Goal: Task Accomplishment & Management: Manage account settings

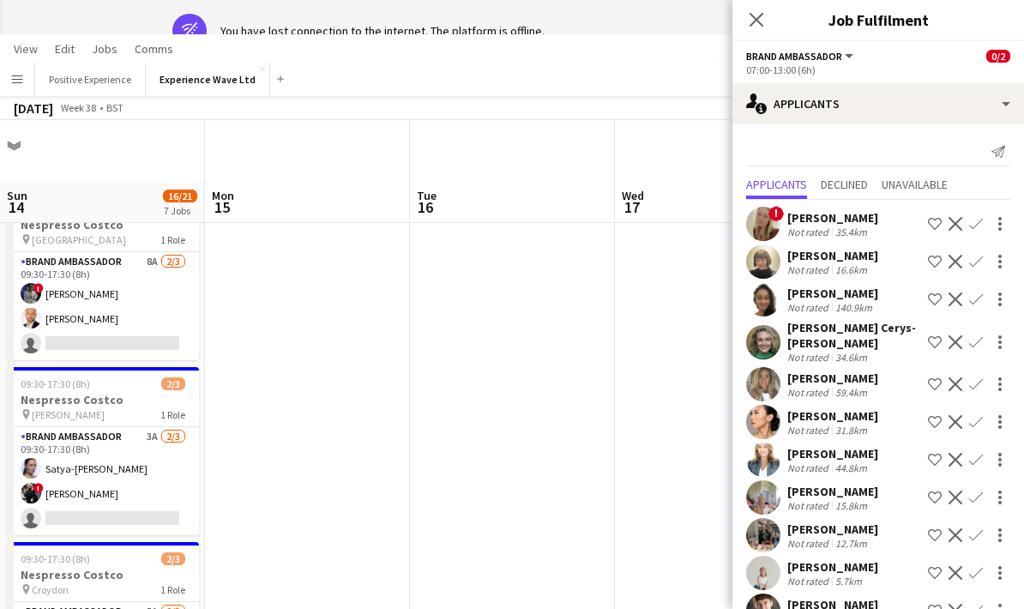
scroll to position [0, 589]
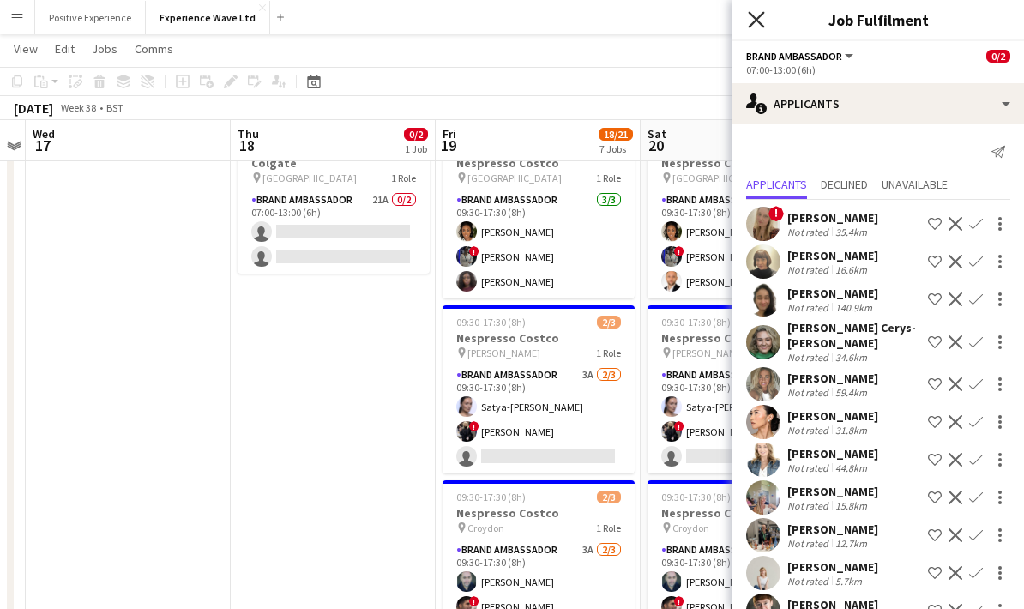
click at [750, 21] on icon "Close pop-in" at bounding box center [756, 19] width 16 height 16
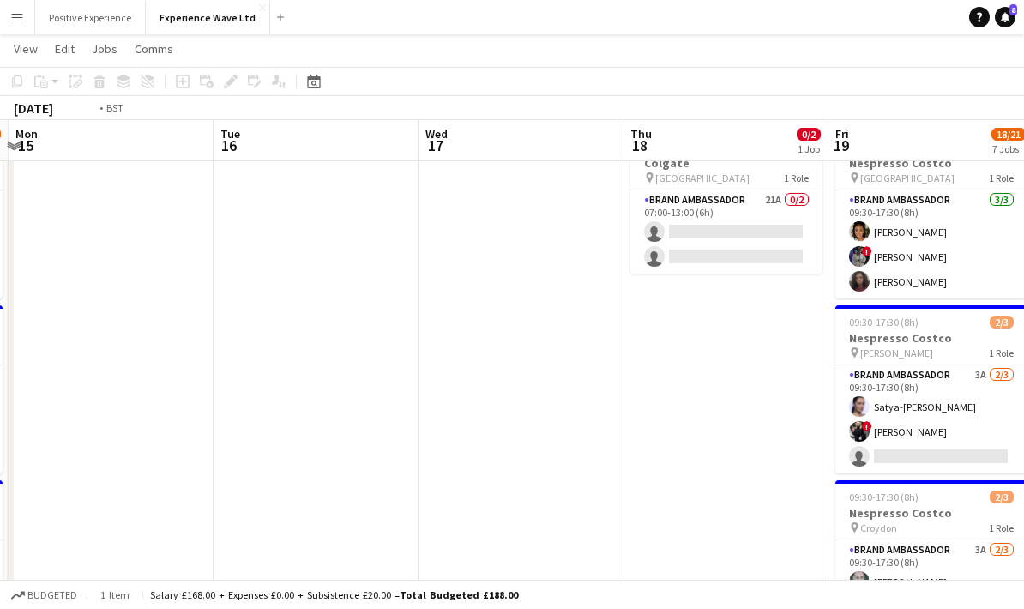
drag, startPoint x: 242, startPoint y: 394, endPoint x: 654, endPoint y: 420, distance: 413.4
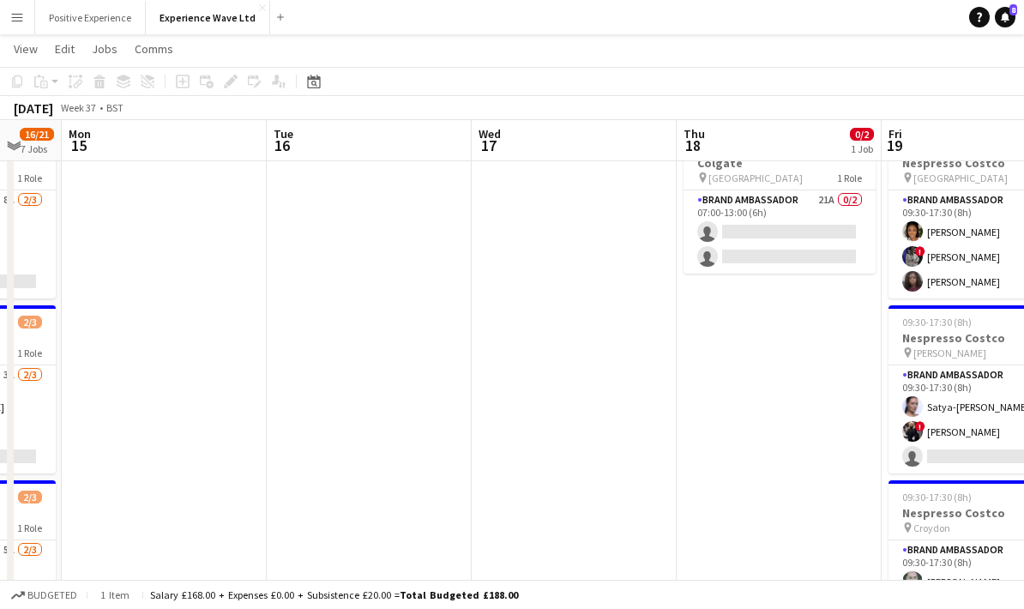
drag, startPoint x: 326, startPoint y: 377, endPoint x: 510, endPoint y: 395, distance: 185.4
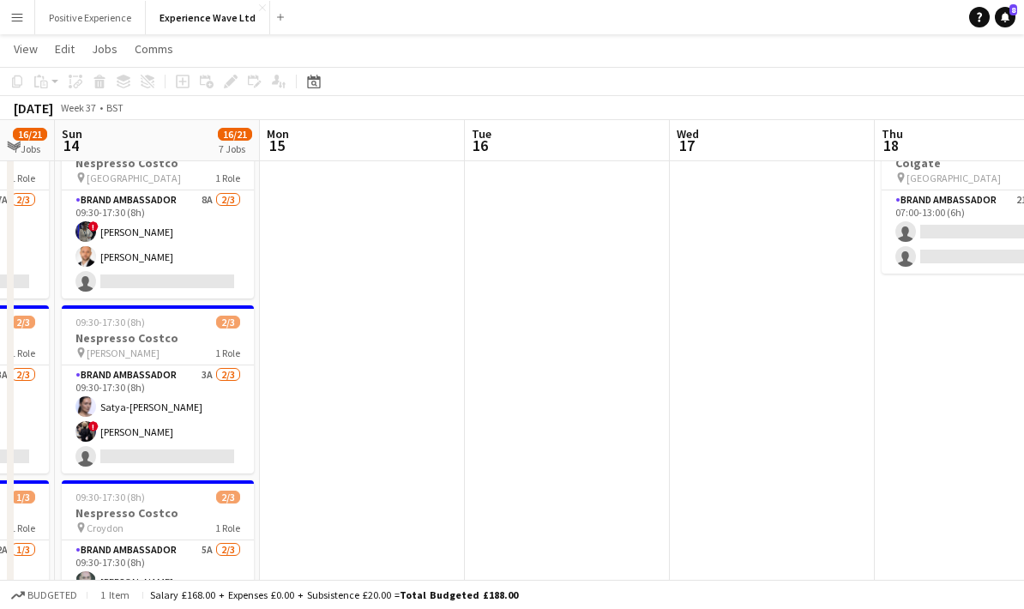
scroll to position [0, 448]
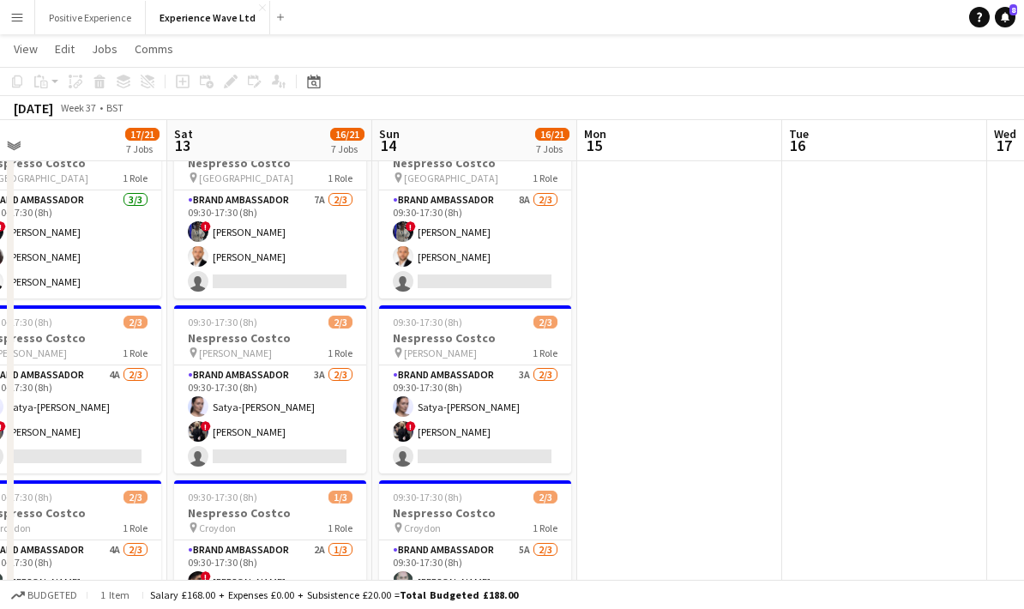
drag, startPoint x: 363, startPoint y: 377, endPoint x: 659, endPoint y: 396, distance: 296.6
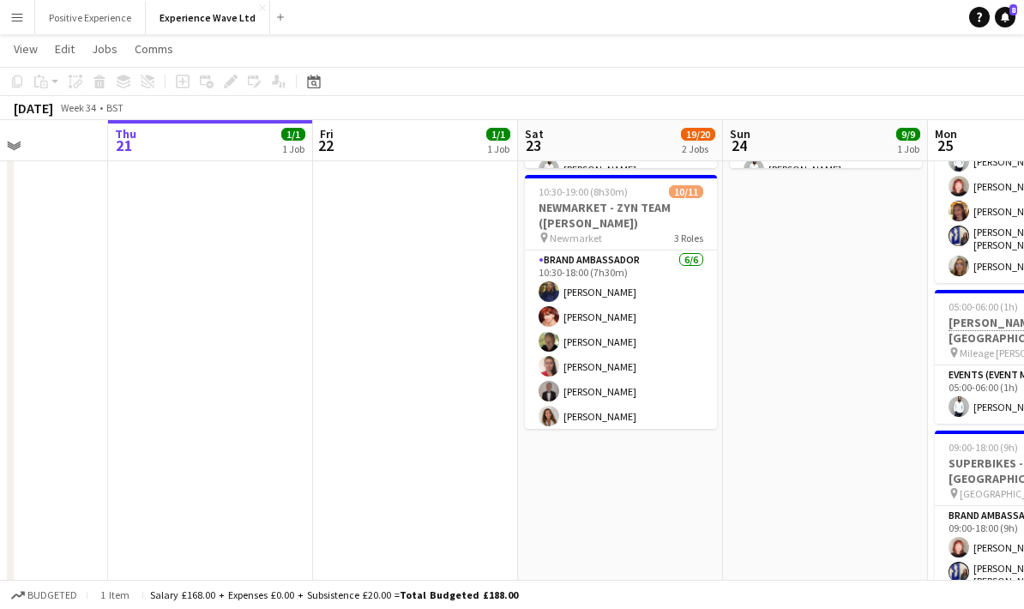
scroll to position [254, 0]
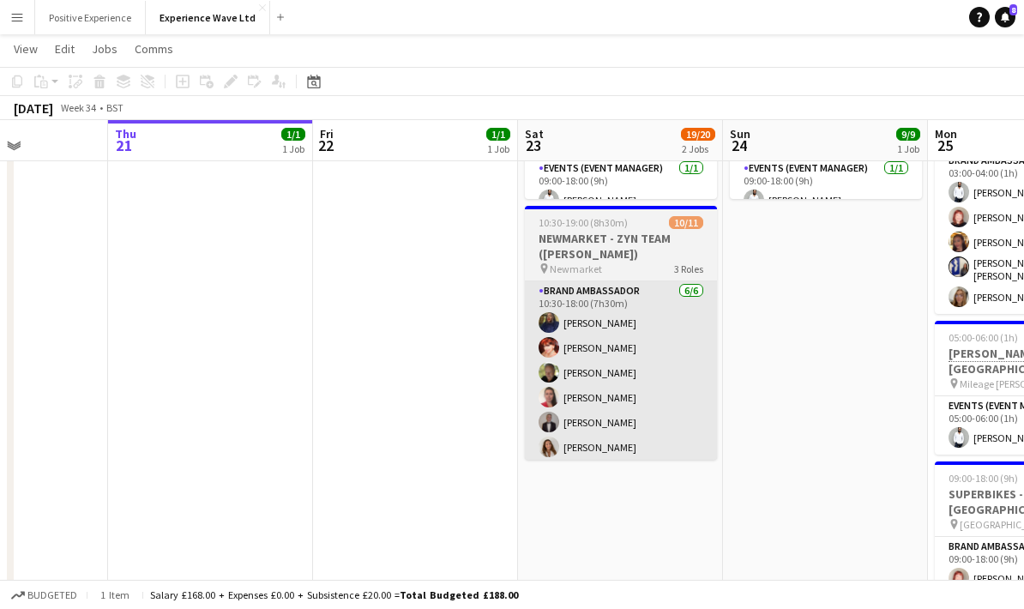
click at [658, 395] on app-card-role "Brand Ambassador 6/6 10:30-18:00 (7h30m) Amarachi Uchenna Zaina Gardner Martin …" at bounding box center [621, 372] width 192 height 183
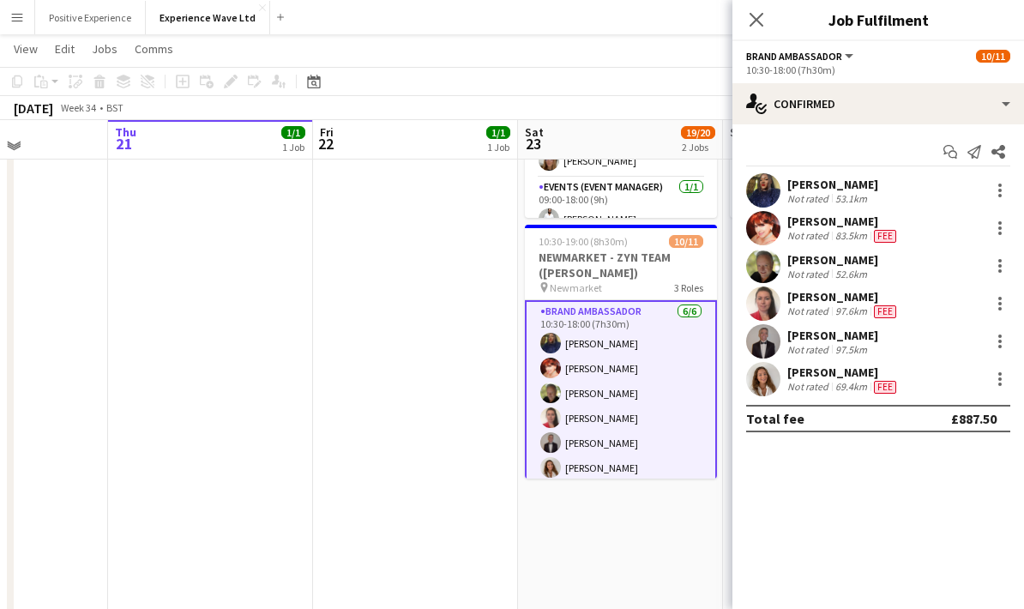
scroll to position [232, 0]
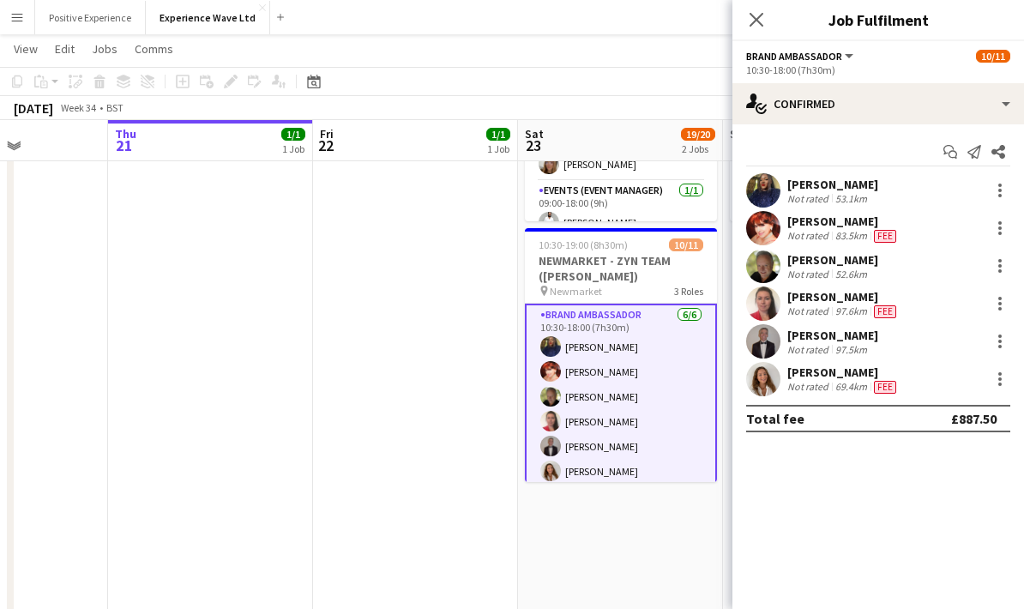
click at [646, 274] on h3 "NEWMARKET - ZYN TEAM ([PERSON_NAME])" at bounding box center [621, 268] width 192 height 31
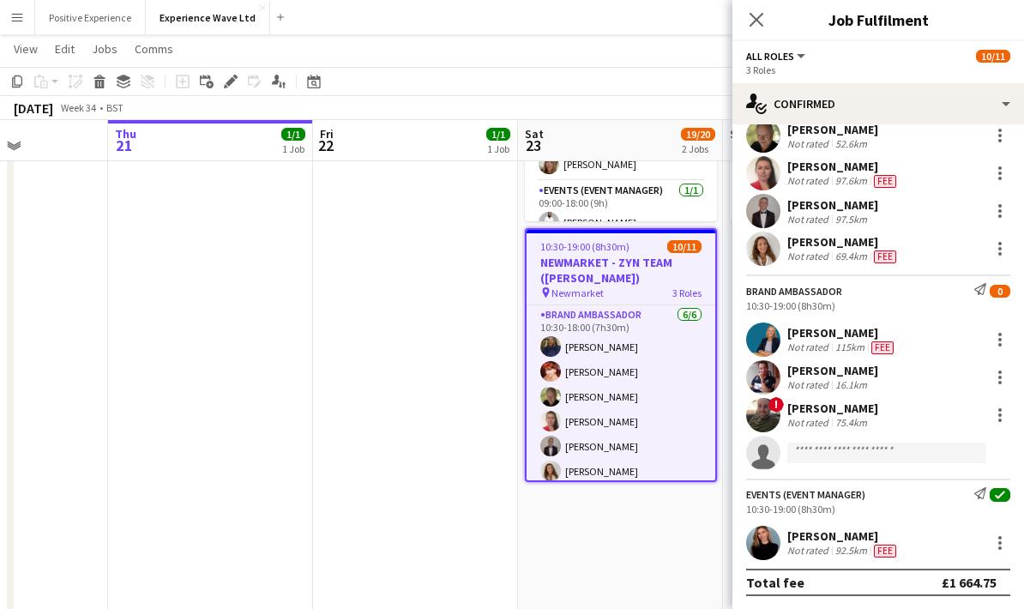
scroll to position [169, 0]
click at [862, 449] on input at bounding box center [886, 453] width 199 height 21
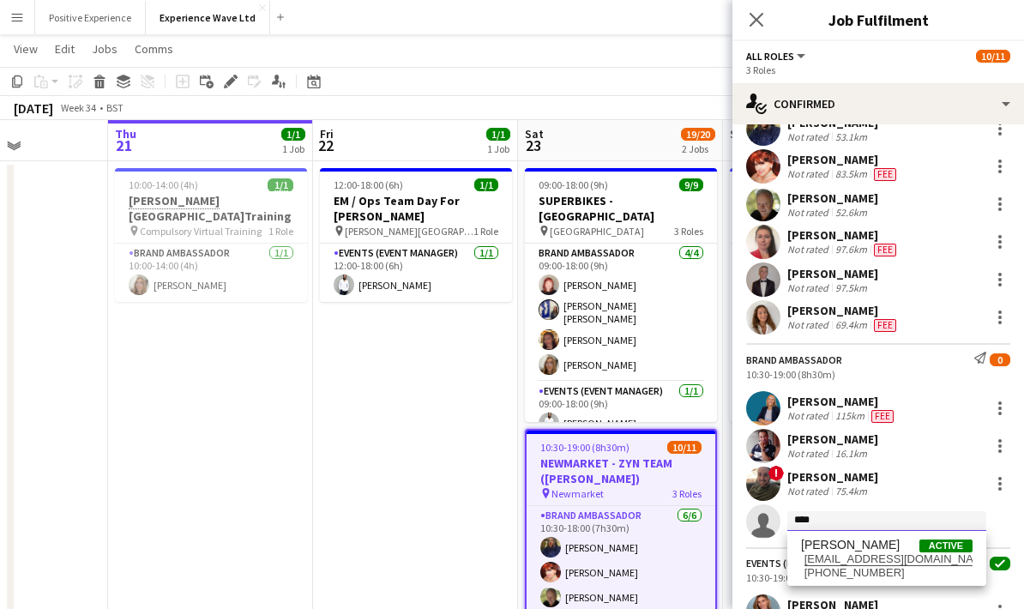
scroll to position [29, 0]
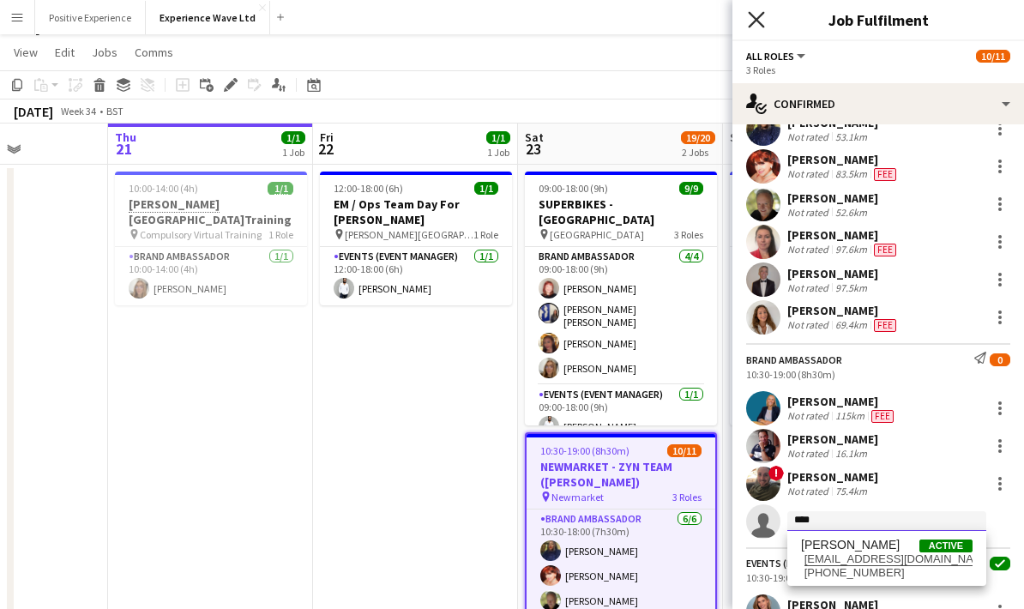
type input "****"
click at [762, 26] on icon at bounding box center [756, 19] width 16 height 16
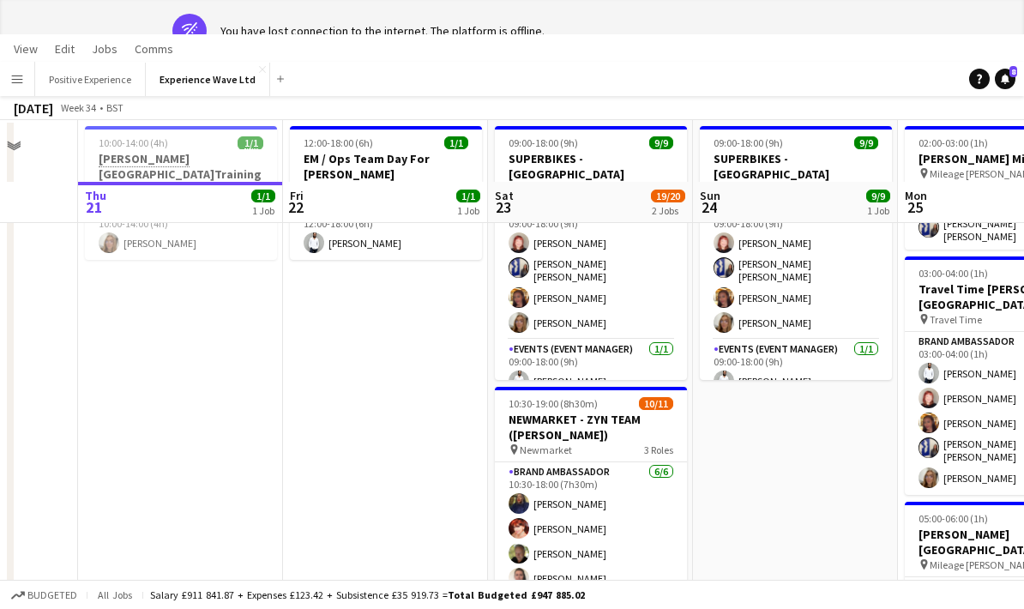
scroll to position [203, 0]
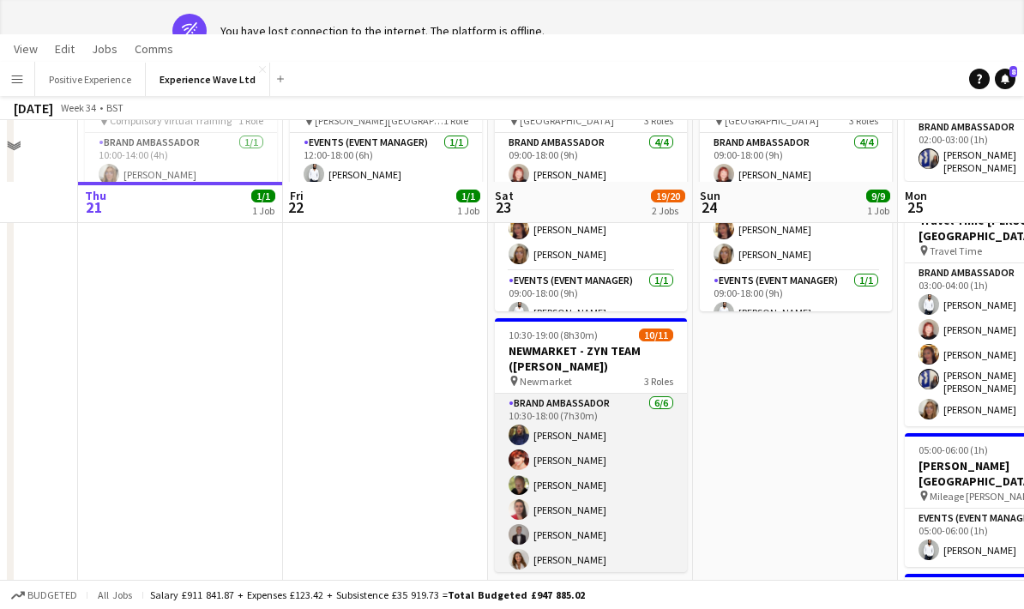
click at [622, 502] on app-card-role "Brand Ambassador 6/6 10:30-18:00 (7h30m) Amarachi Uchenna Zaina Gardner Martin …" at bounding box center [591, 485] width 192 height 183
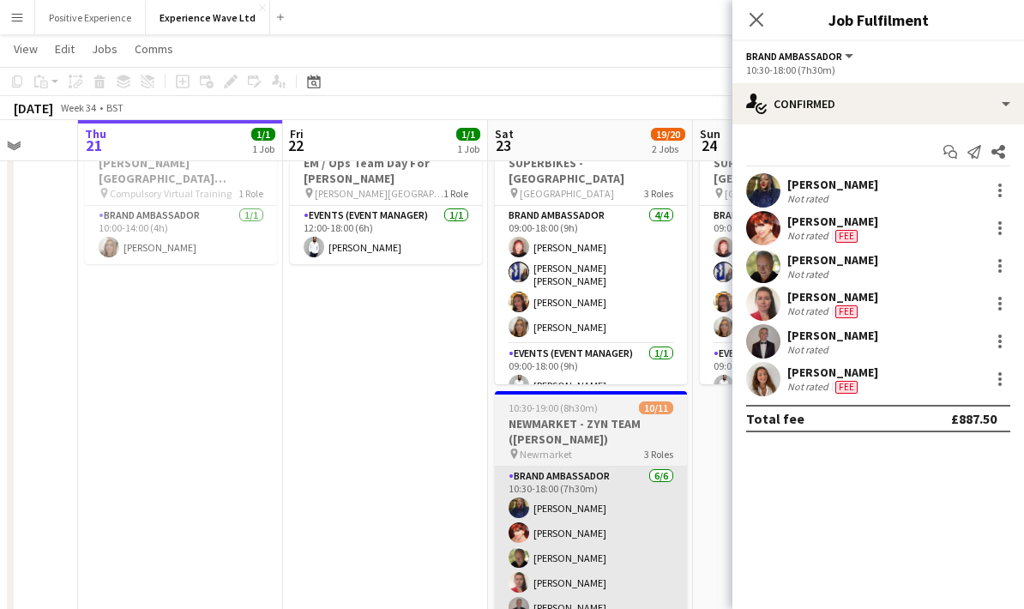
scroll to position [71, 0]
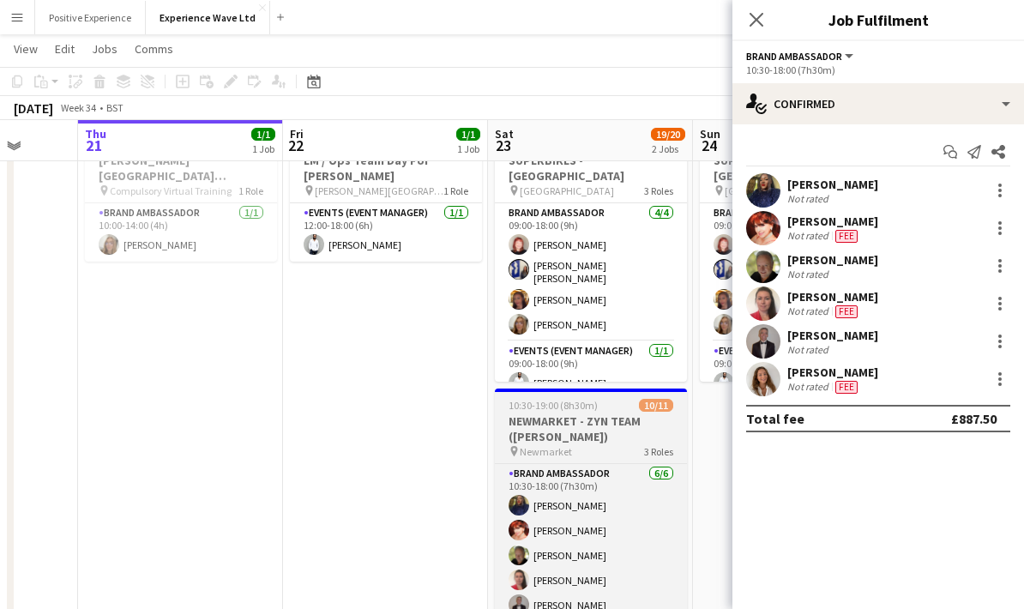
click at [593, 427] on h3 "NEWMARKET - ZYN TEAM ([PERSON_NAME])" at bounding box center [591, 428] width 192 height 31
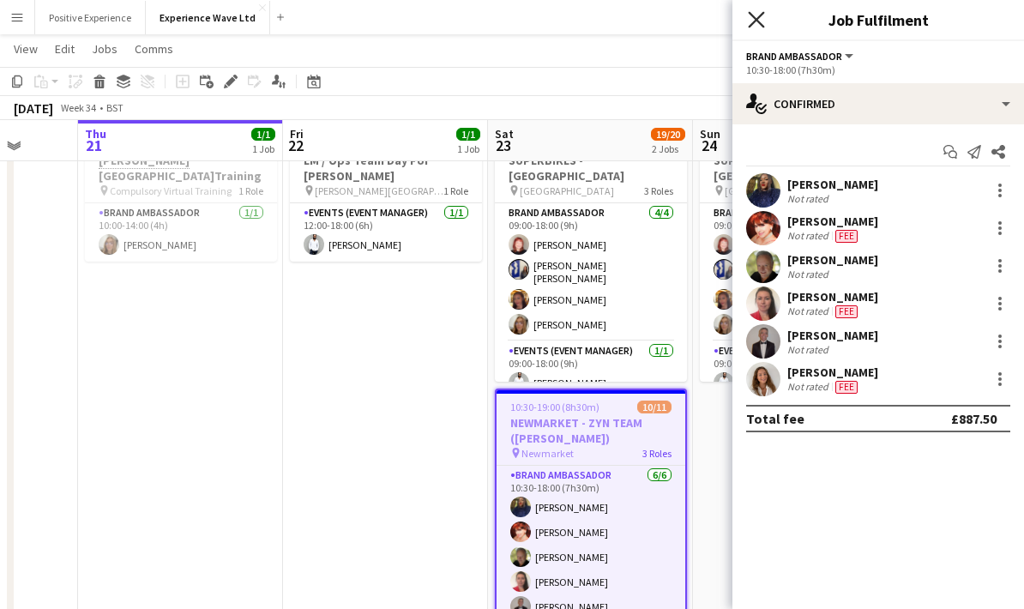
click at [752, 26] on icon "Close pop-in" at bounding box center [756, 19] width 16 height 16
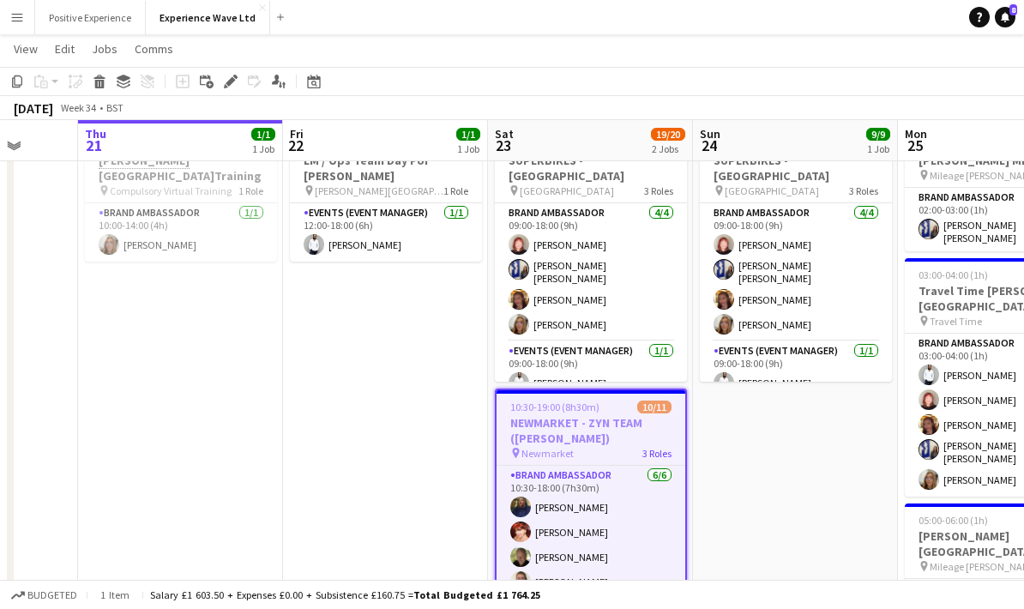
click at [606, 435] on h3 "NEWMARKET - ZYN TEAM ([PERSON_NAME])" at bounding box center [591, 430] width 189 height 31
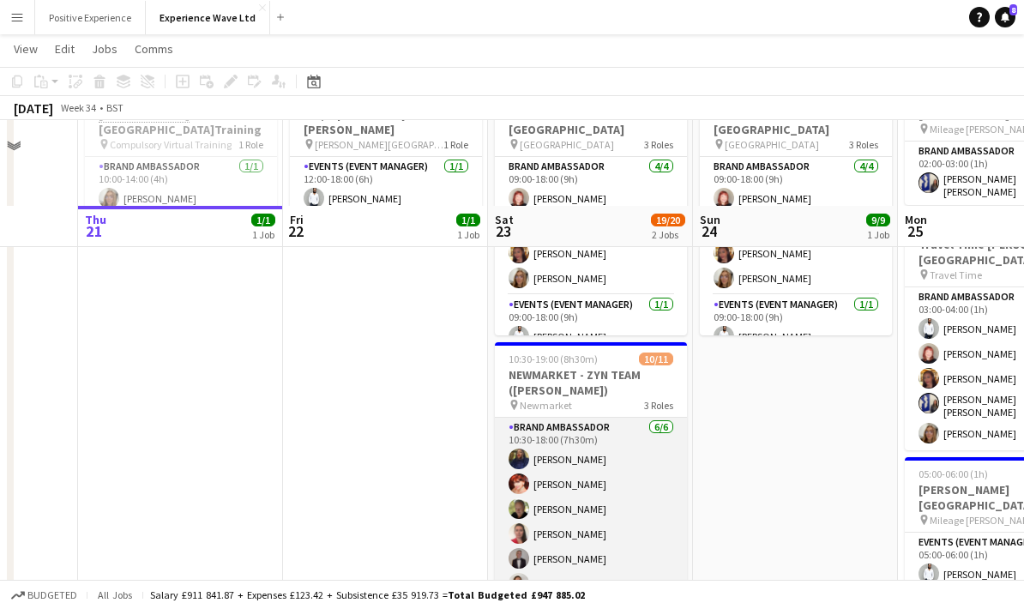
scroll to position [203, 0]
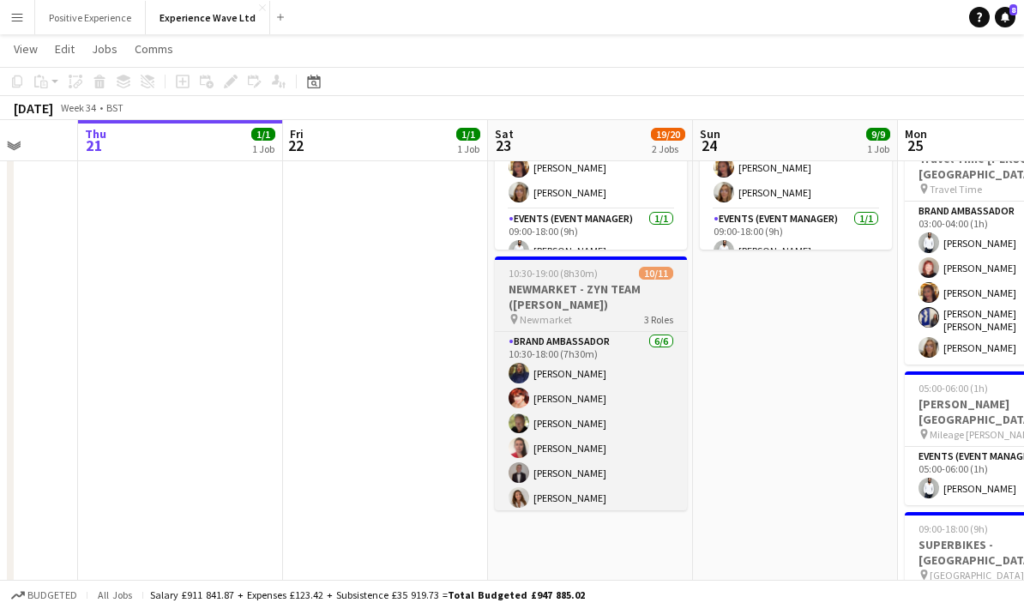
click at [590, 293] on h3 "NEWMARKET - ZYN TEAM ([PERSON_NAME])" at bounding box center [591, 296] width 192 height 31
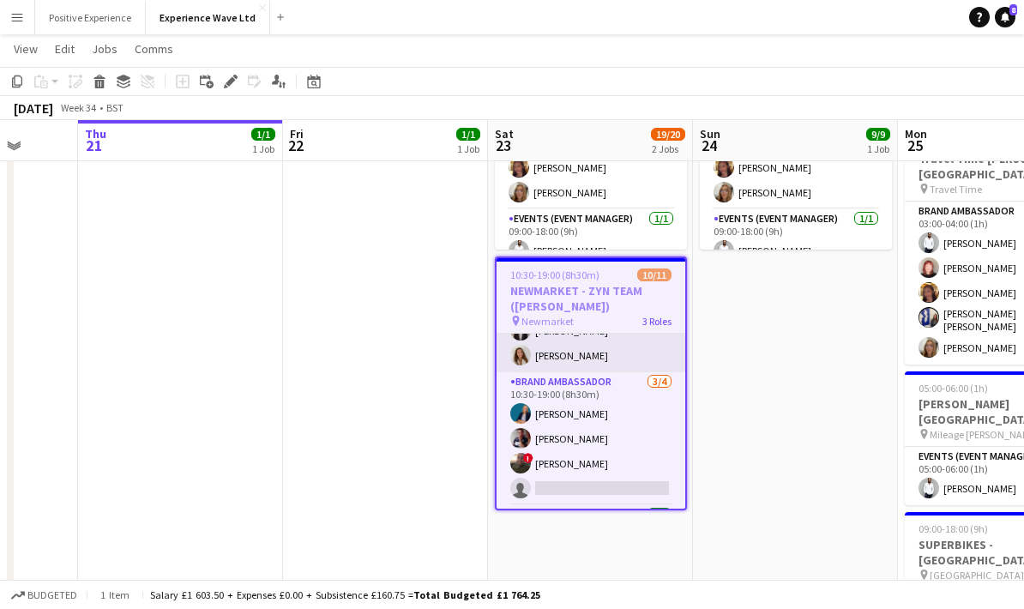
scroll to position [181, 0]
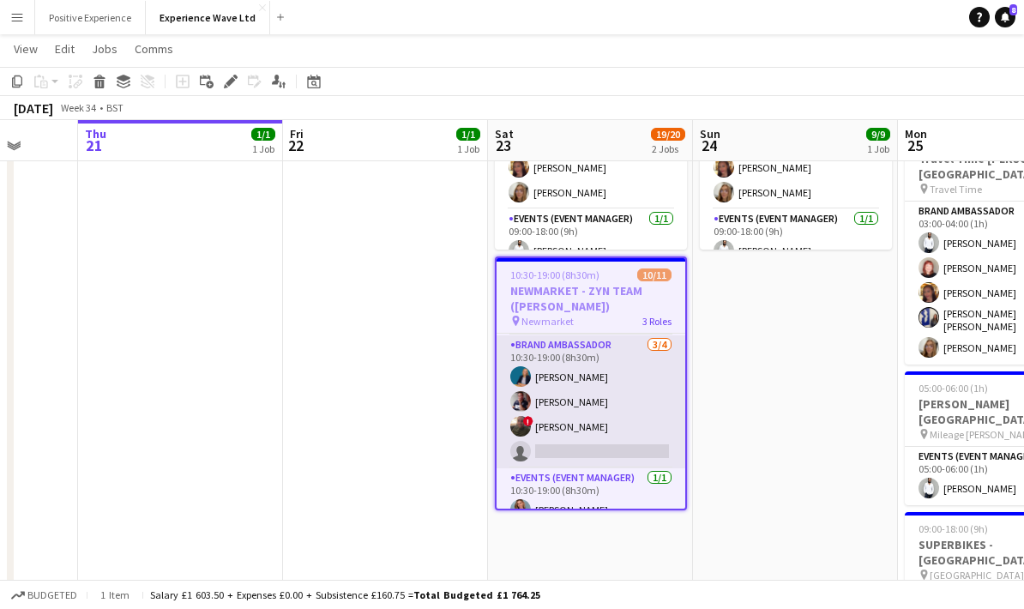
click at [621, 449] on app-card-role "Brand Ambassador 3/4 10:30-19:00 (8h30m) Anna Geary Dan Strasters ! Max Solomon…" at bounding box center [591, 401] width 189 height 133
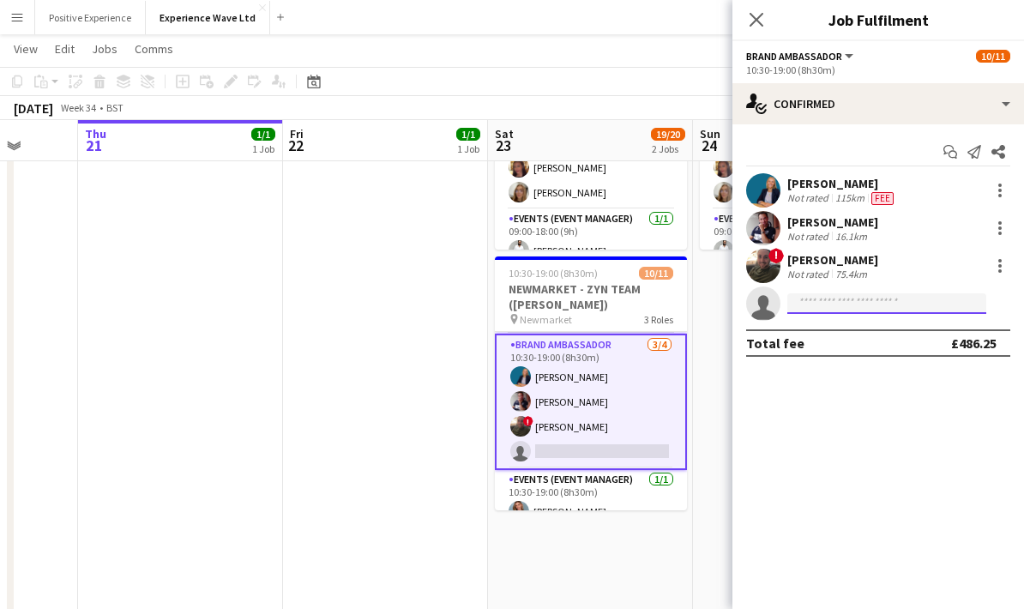
click at [813, 309] on input at bounding box center [886, 303] width 199 height 21
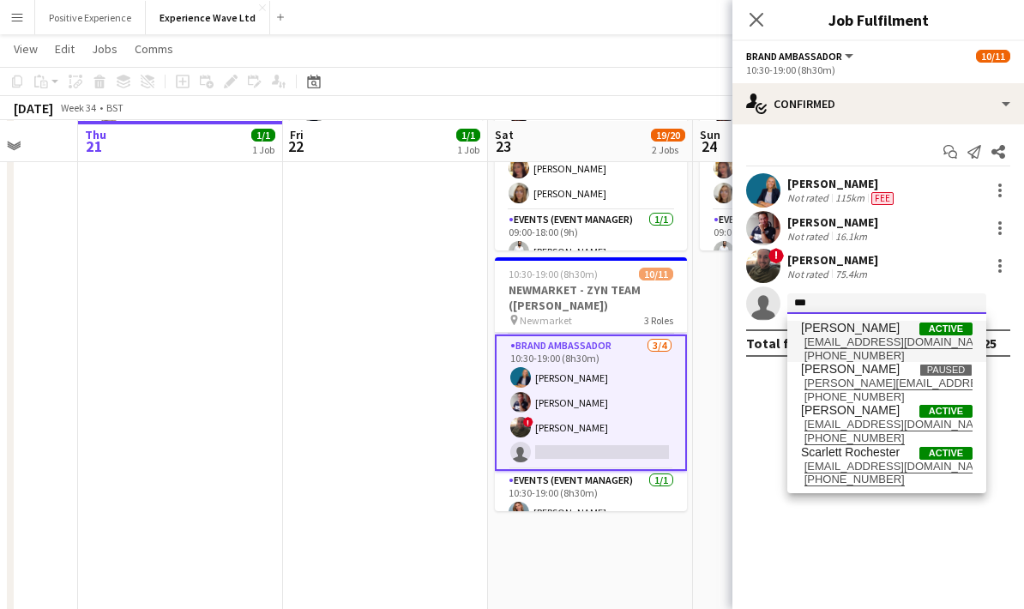
type input "***"
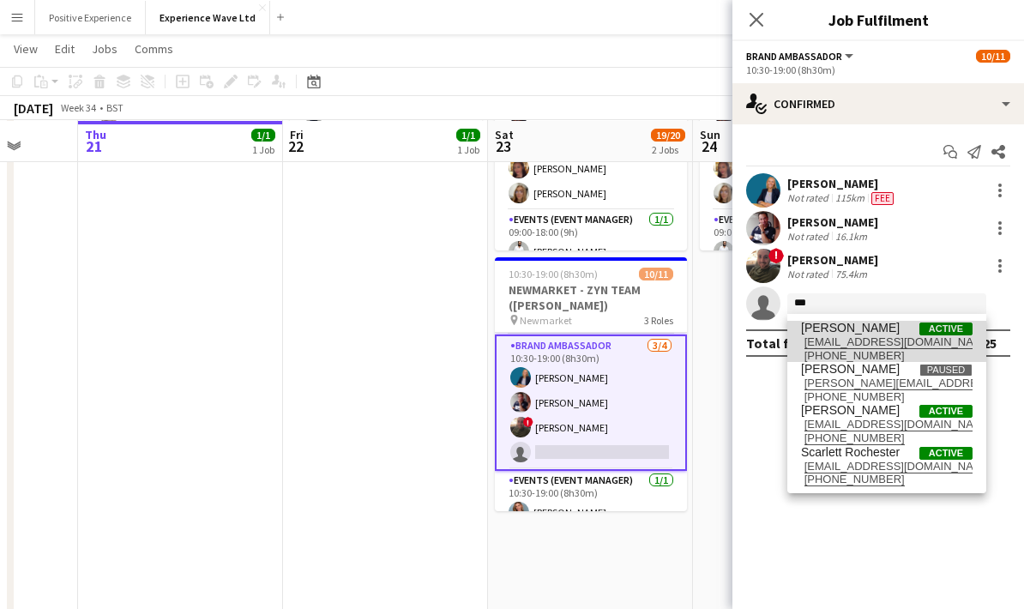
click at [836, 339] on span "r.0cy91@hotmail.com" at bounding box center [887, 342] width 172 height 14
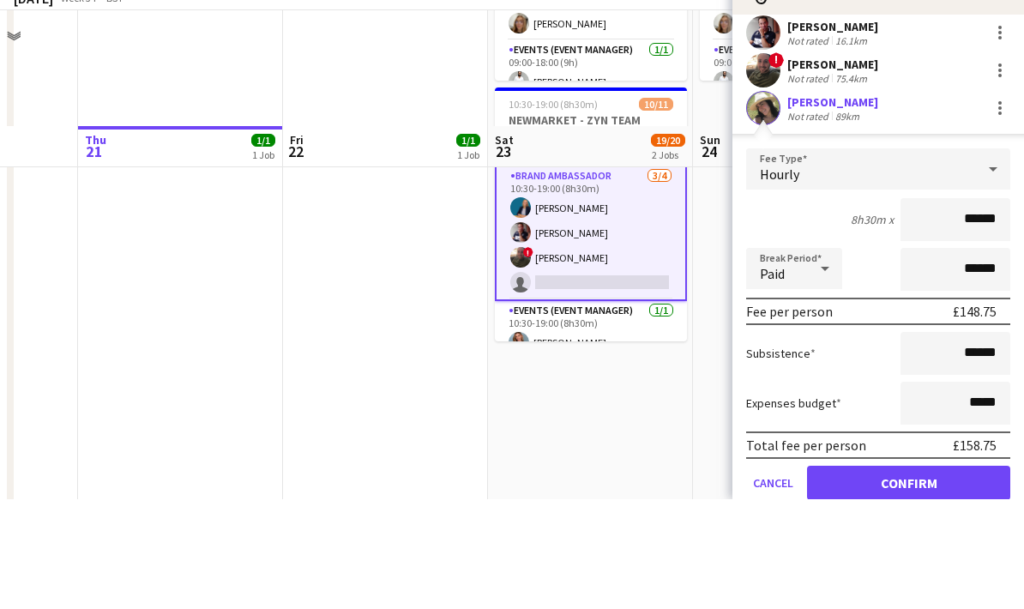
scroll to position [280, 0]
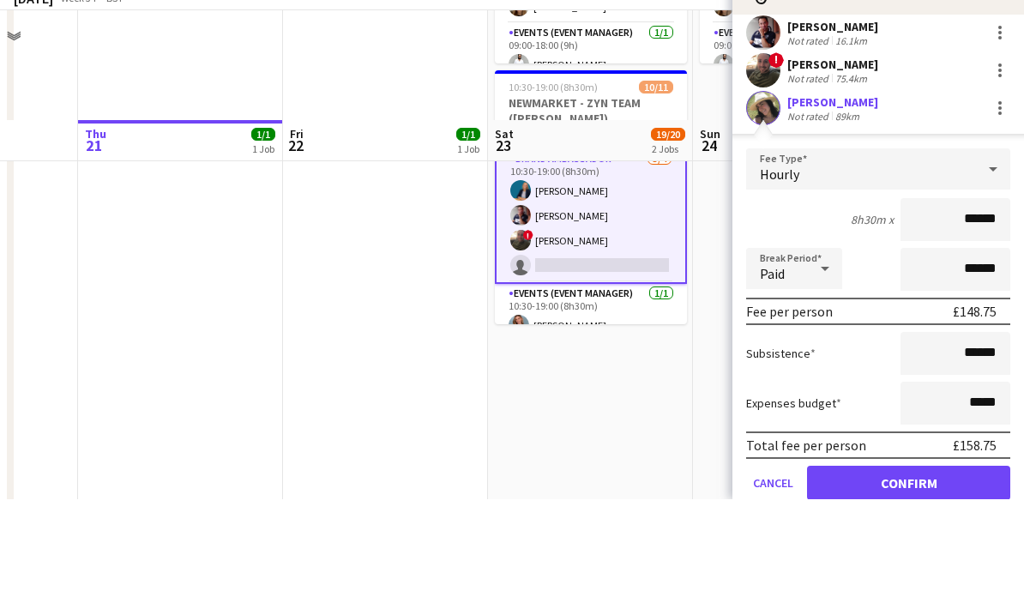
click at [920, 575] on button "Confirm" at bounding box center [908, 592] width 203 height 34
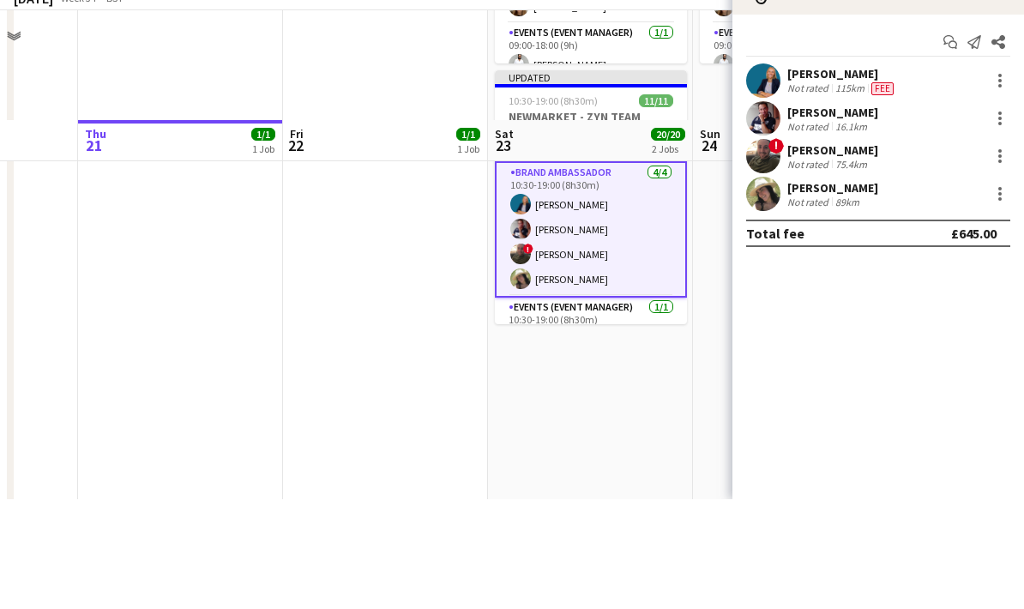
scroll to position [389, 0]
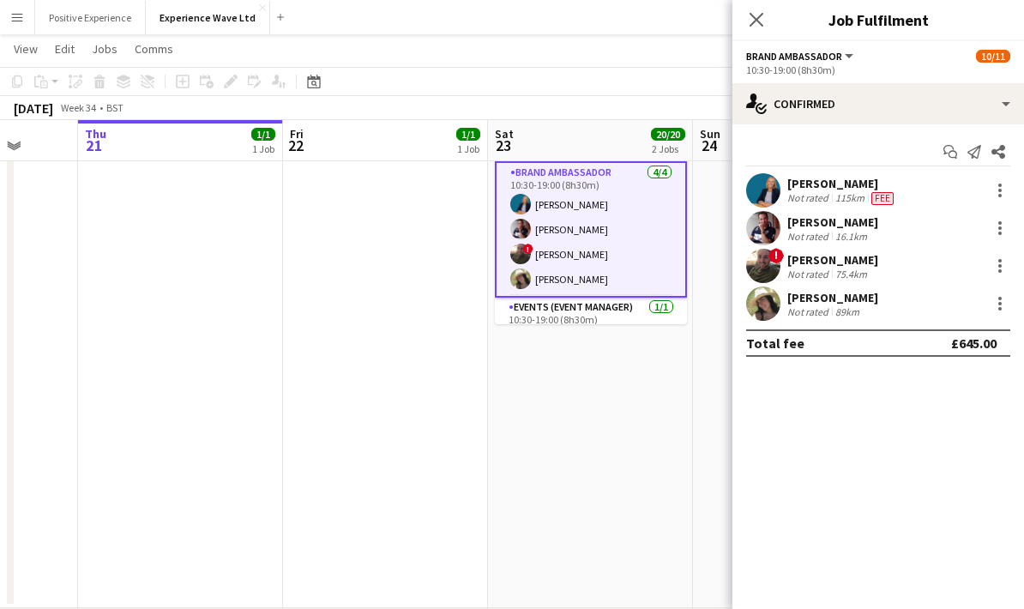
click at [637, 456] on app-date-cell "09:00-18:00 (9h) 9/9 SUPERBIKES - Cadwall Park pin Cadwall Park 3 Roles Brand A…" at bounding box center [590, 205] width 205 height 805
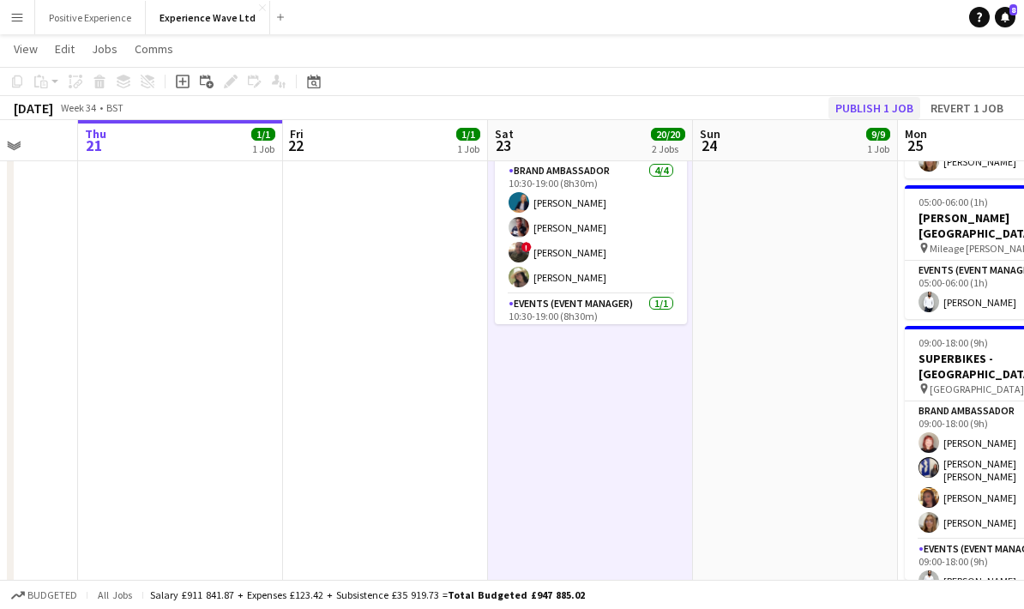
click at [907, 101] on button "Publish 1 job" at bounding box center [875, 108] width 92 height 22
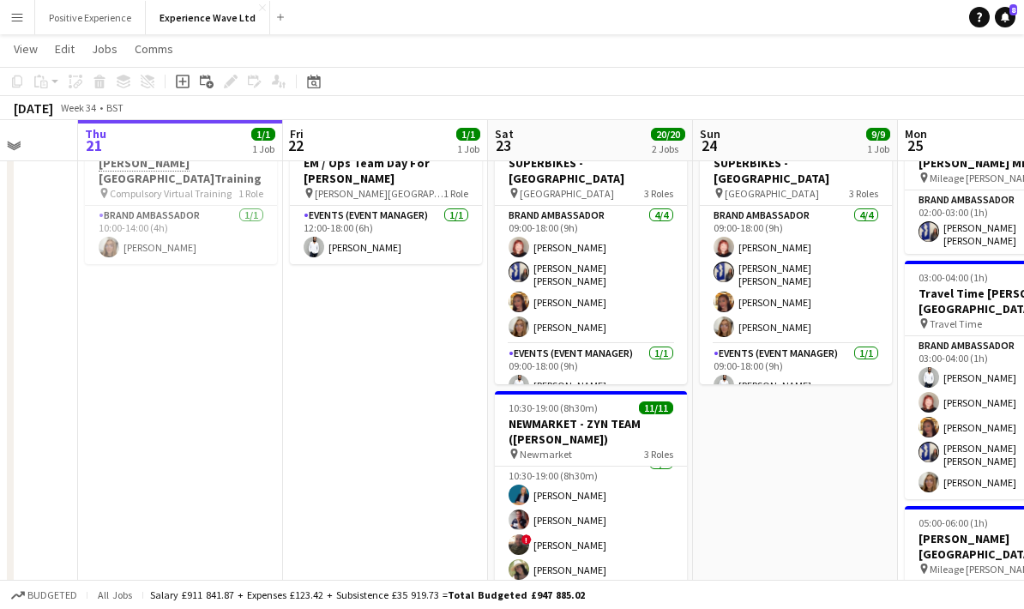
scroll to position [196, 0]
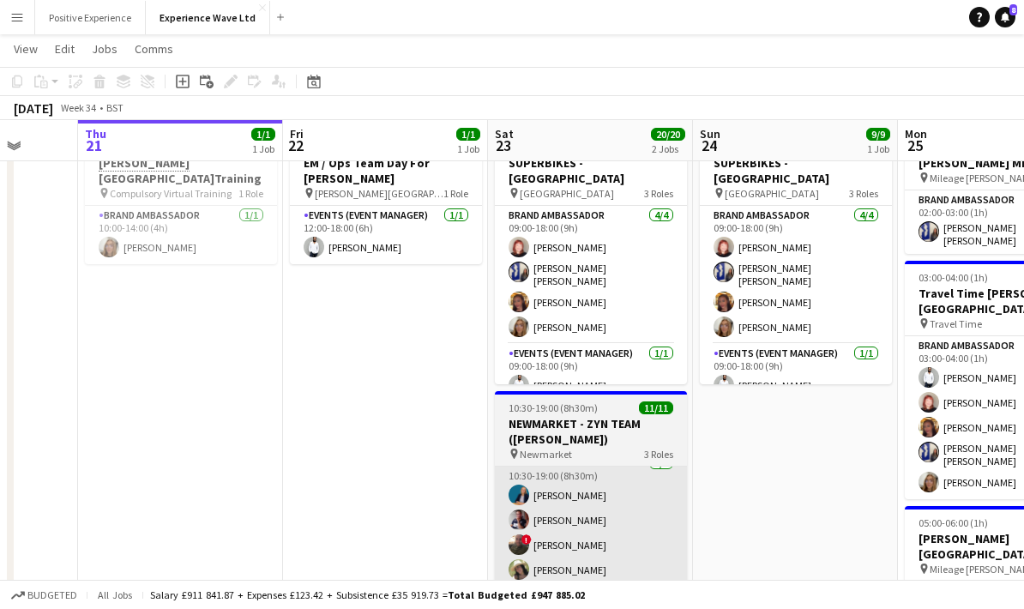
click at [594, 525] on app-card-role "Brand Ambassador 4/4 10:30-19:00 (8h30m) Anna Geary Dan Strasters ! Max Solomon…" at bounding box center [591, 520] width 192 height 133
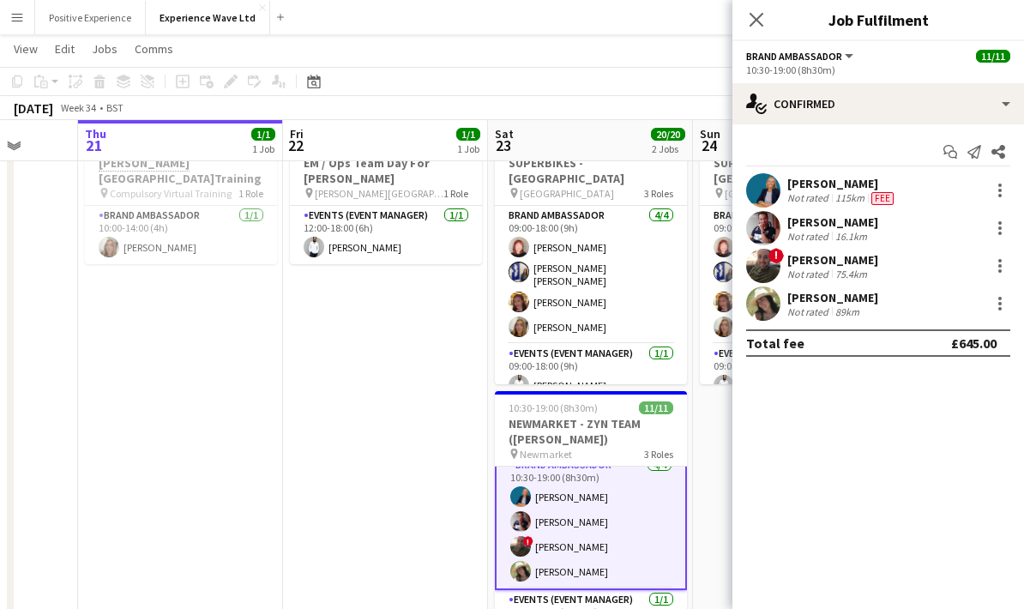
click at [840, 306] on div "89km" at bounding box center [847, 311] width 31 height 13
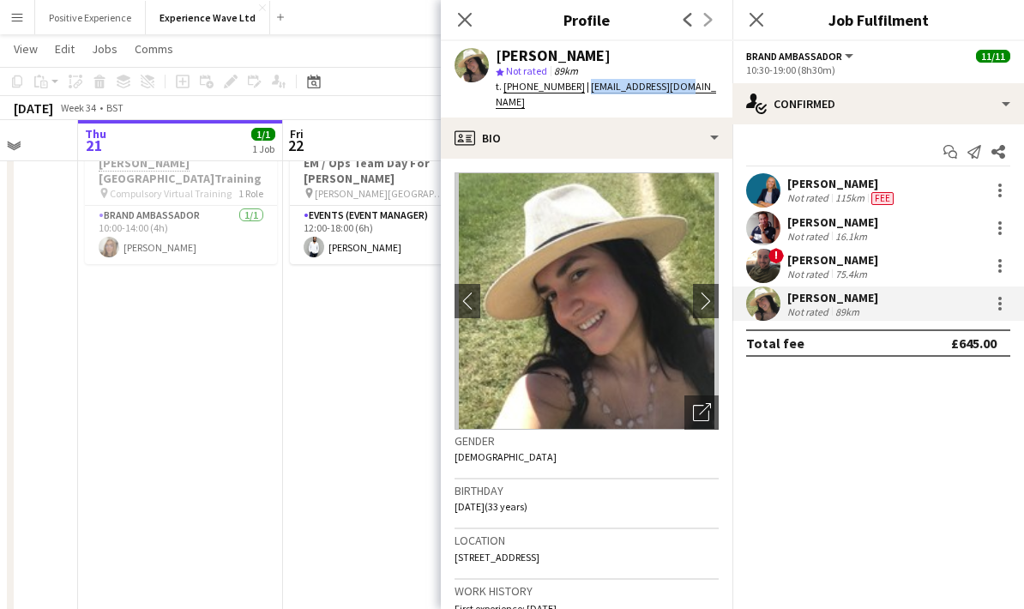
copy span "r.0cy91@hotmail.com"
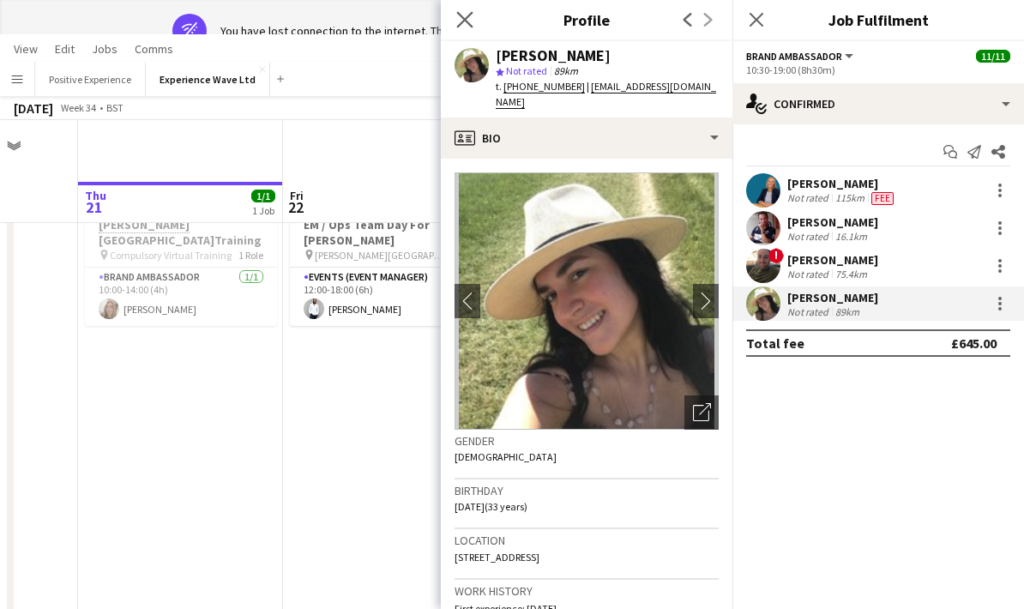
click at [470, 27] on icon "Close pop-in" at bounding box center [464, 19] width 16 height 16
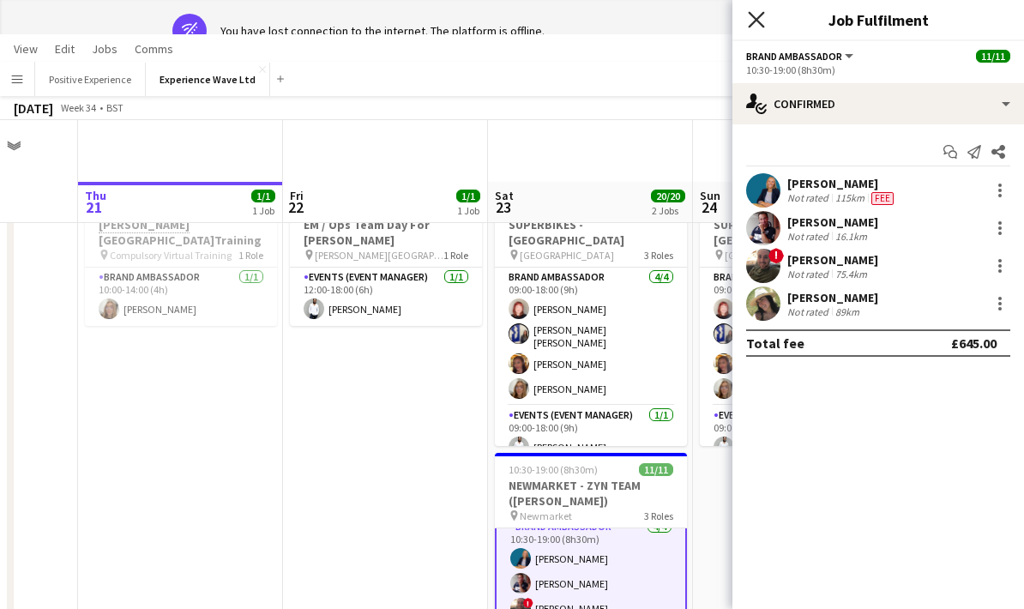
click at [762, 23] on icon "Close pop-in" at bounding box center [756, 19] width 16 height 16
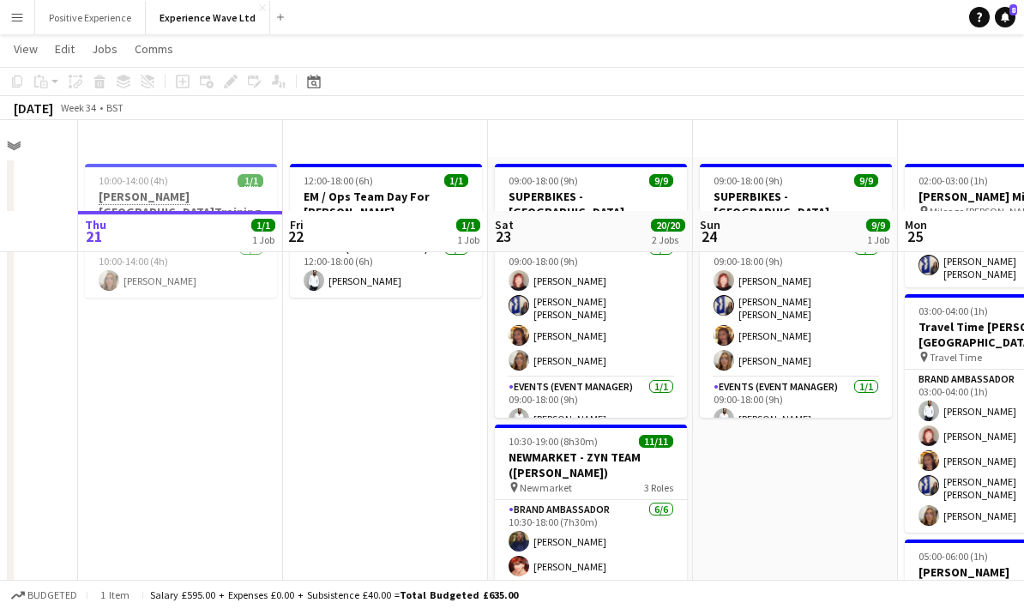
scroll to position [0, 0]
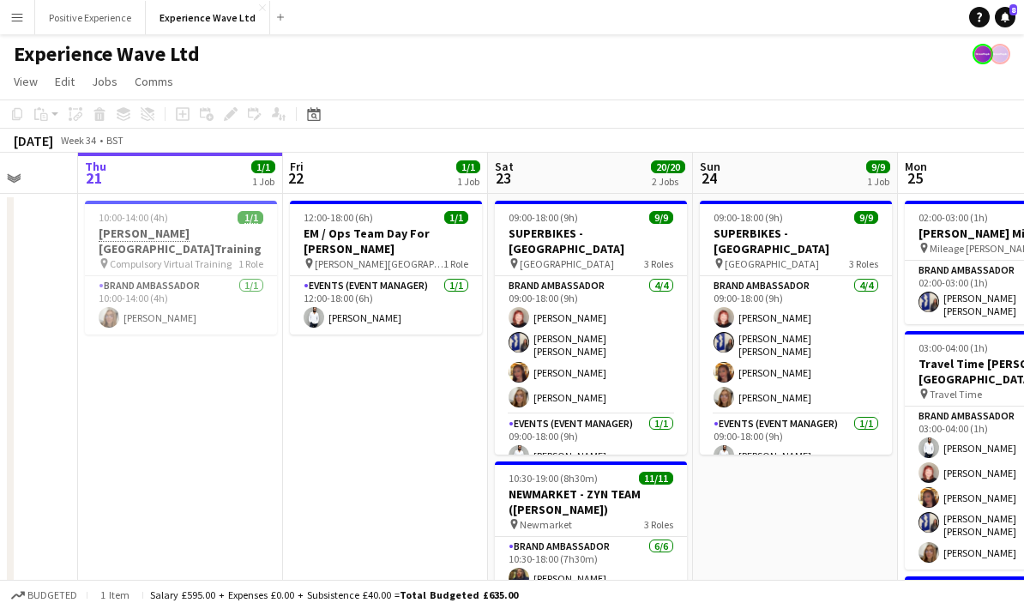
click at [18, 18] on app-icon "Menu" at bounding box center [17, 17] width 14 height 14
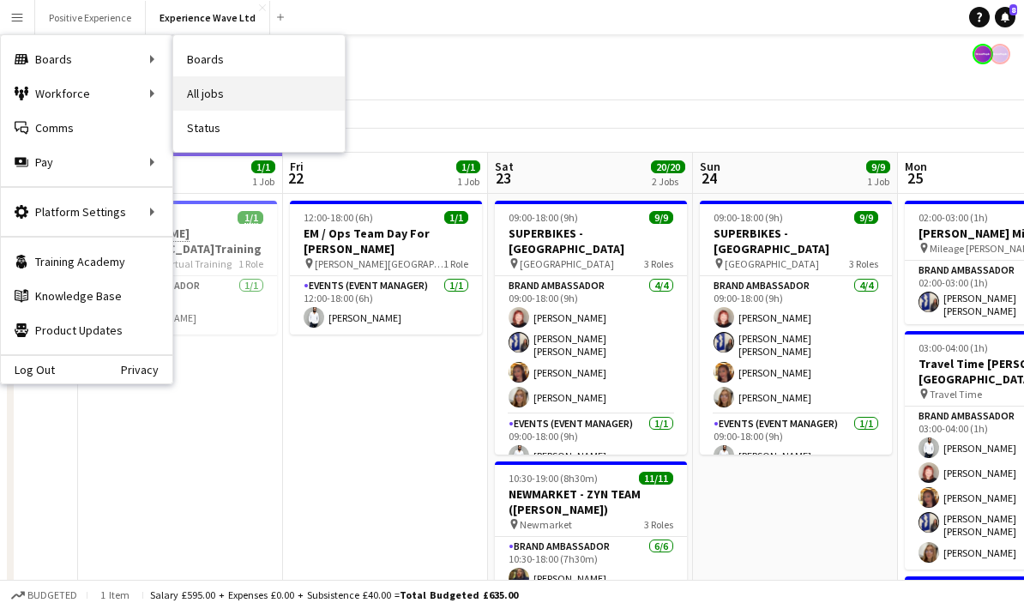
click at [222, 103] on link "All jobs" at bounding box center [259, 93] width 172 height 34
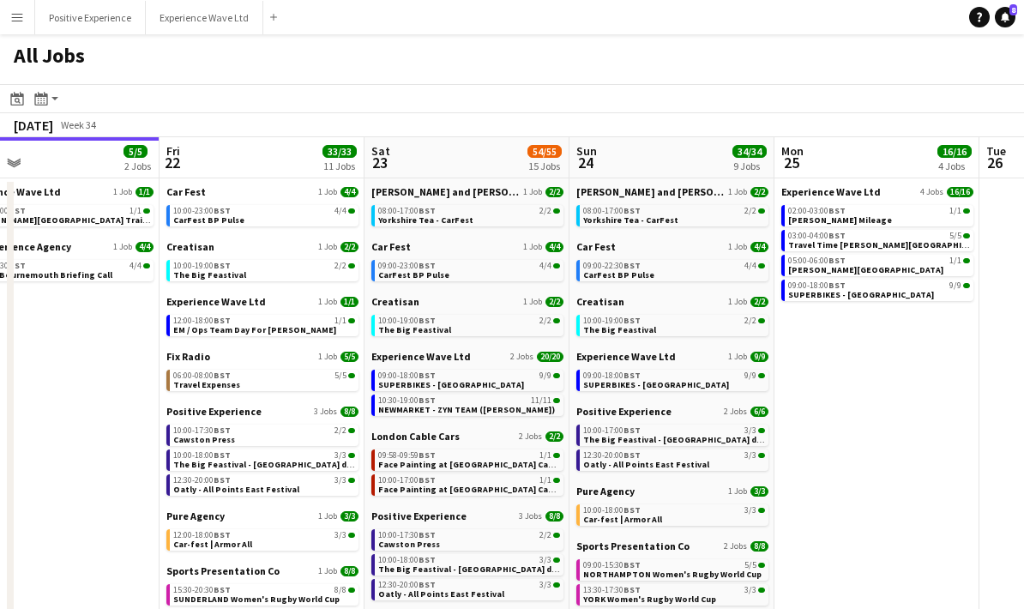
scroll to position [0, 662]
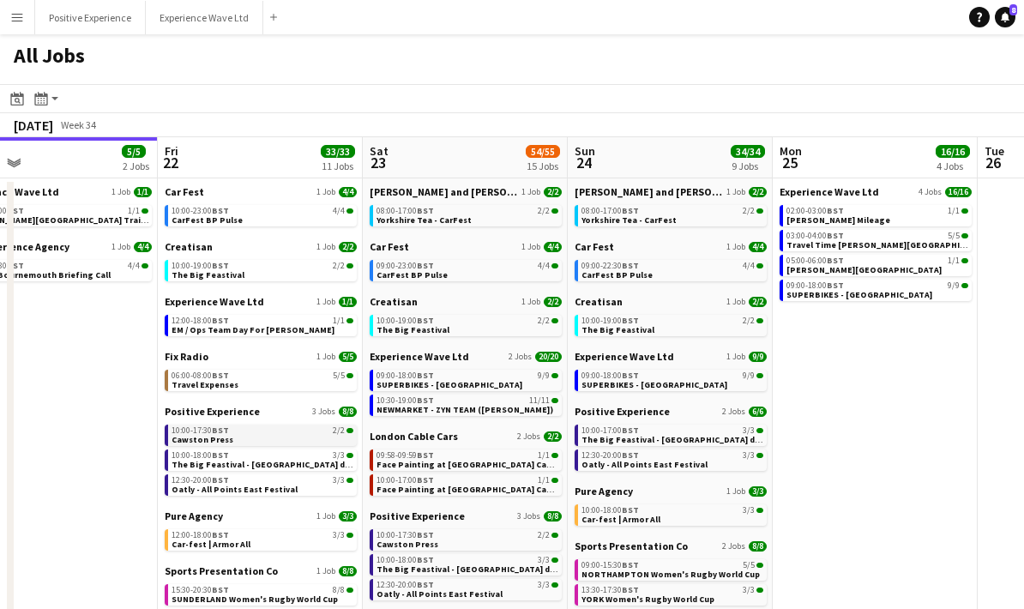
click at [243, 426] on div "10:00-17:30 BST 2/2" at bounding box center [263, 430] width 182 height 9
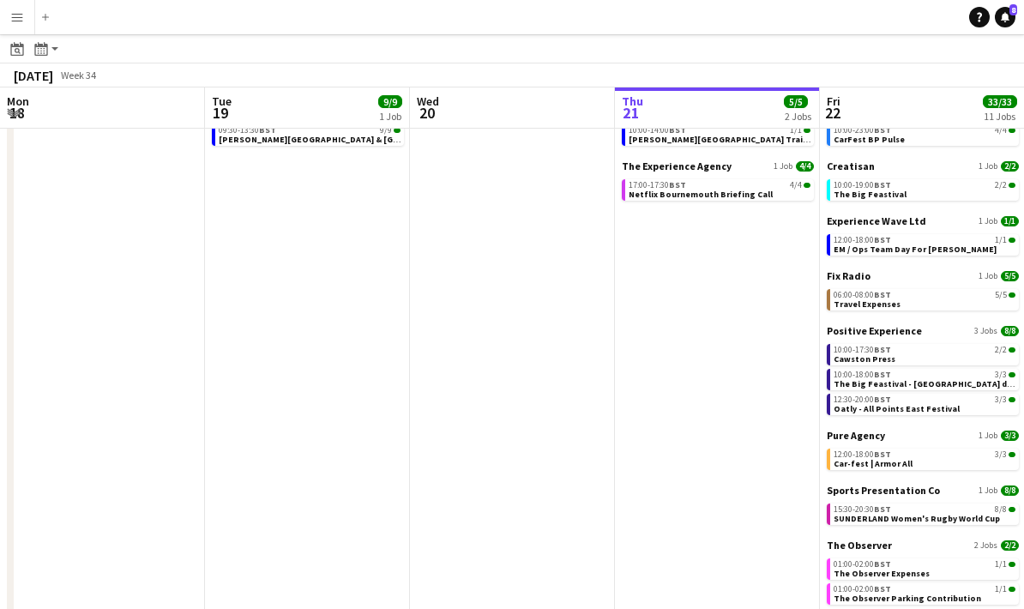
scroll to position [0, 410]
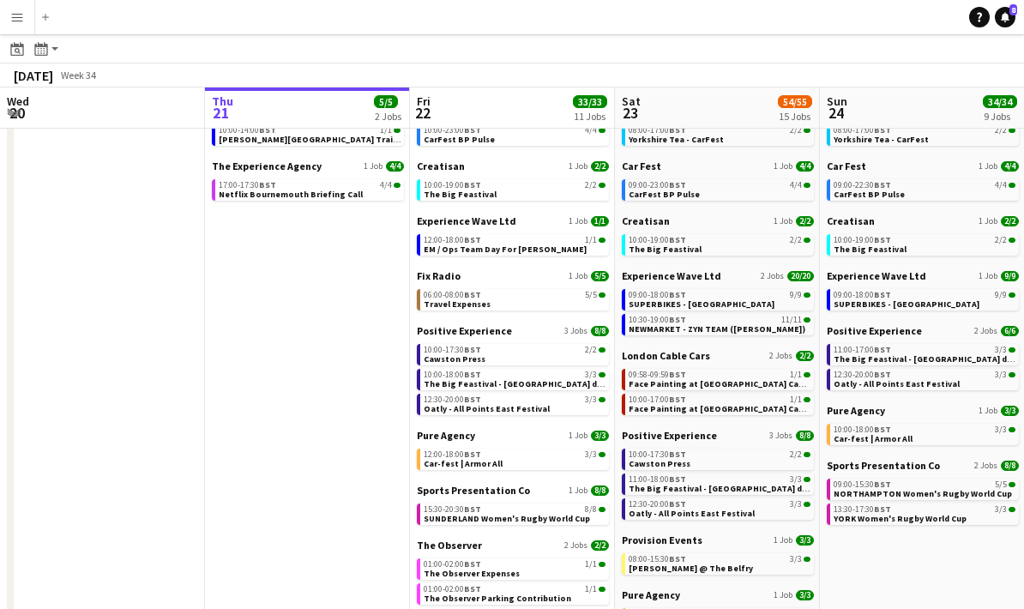
click at [23, 15] on app-icon "Menu" at bounding box center [17, 17] width 14 height 14
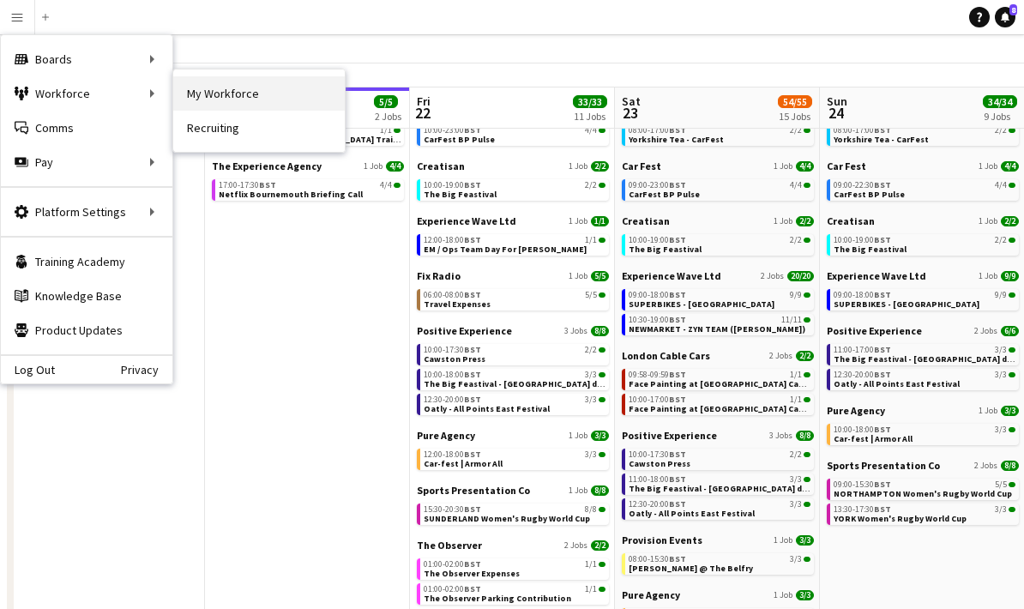
click at [239, 88] on link "My Workforce" at bounding box center [259, 93] width 172 height 34
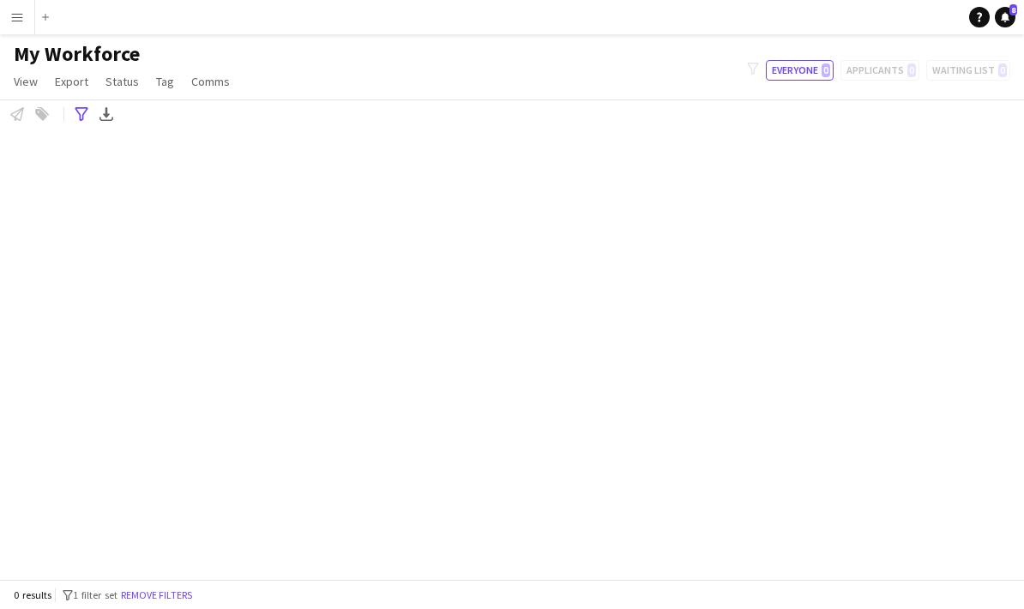
scroll to position [69, 0]
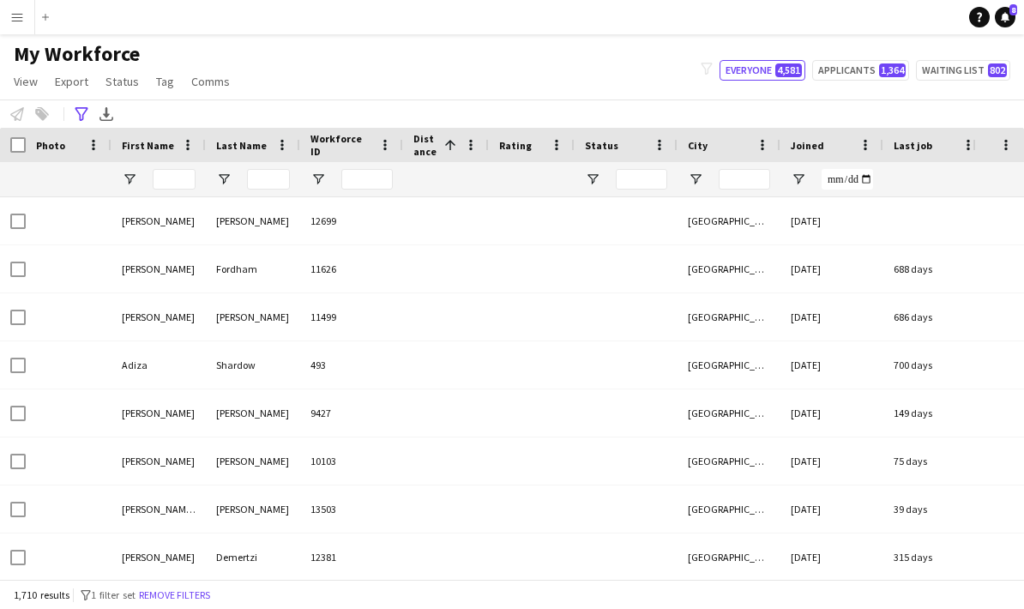
type input "**********"
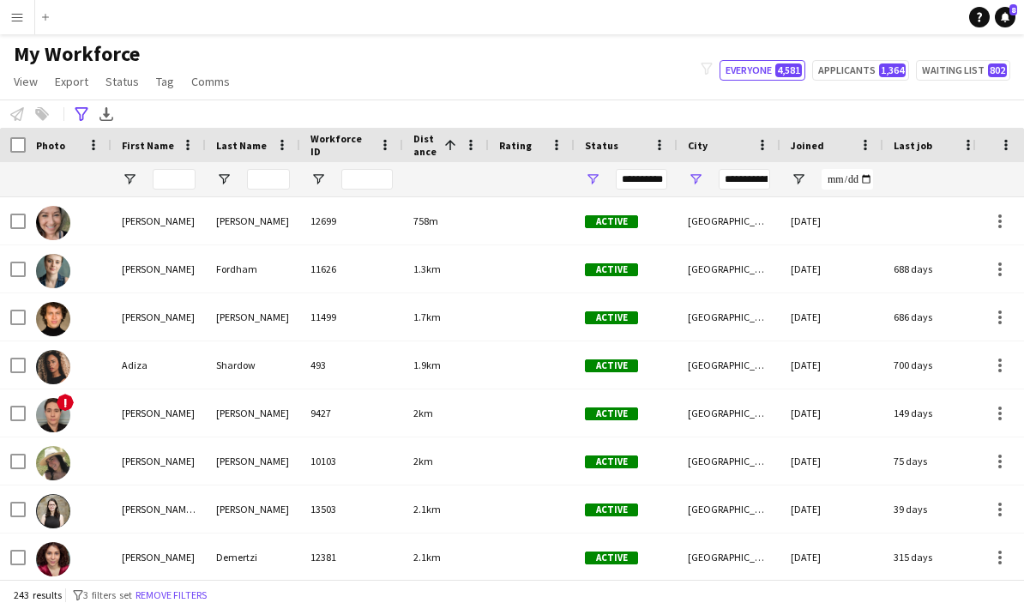
type input "**********"
click at [210, 600] on button "Remove filters" at bounding box center [171, 595] width 78 height 19
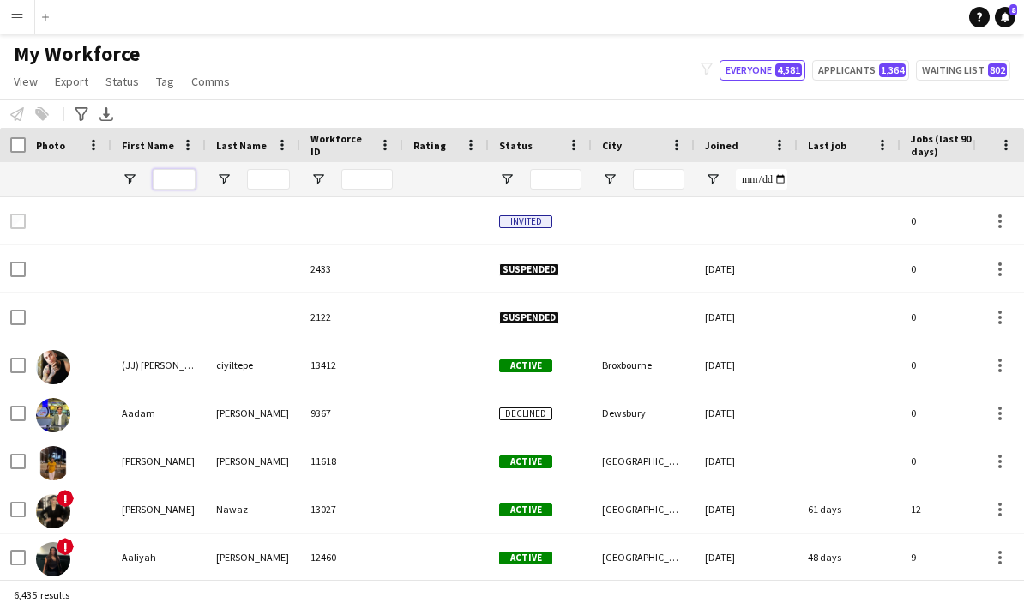
click at [180, 169] on input "First Name Filter Input" at bounding box center [174, 179] width 43 height 21
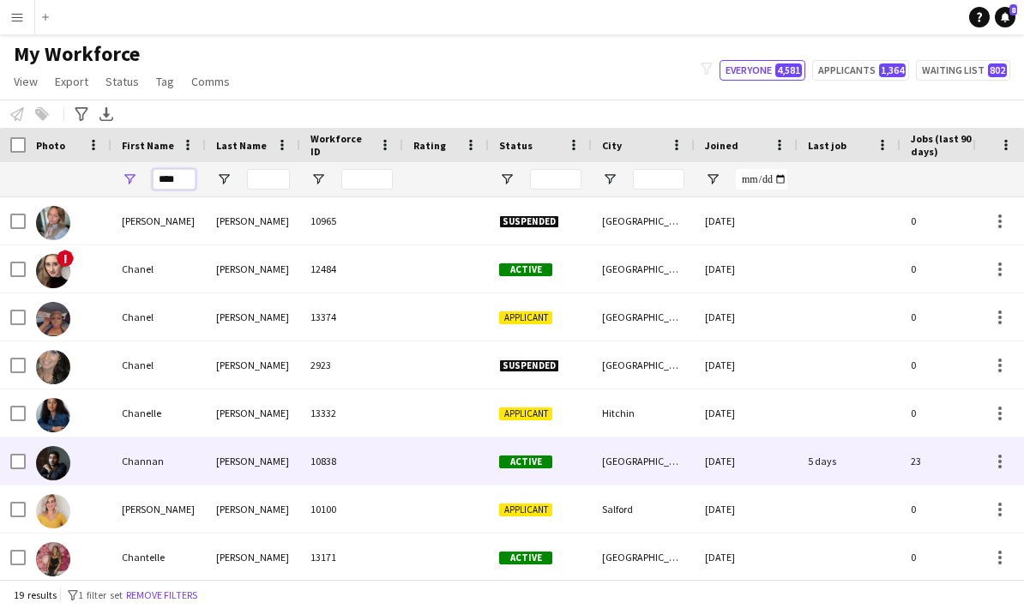
type input "****"
click at [250, 437] on div "Hanif" at bounding box center [253, 460] width 94 height 47
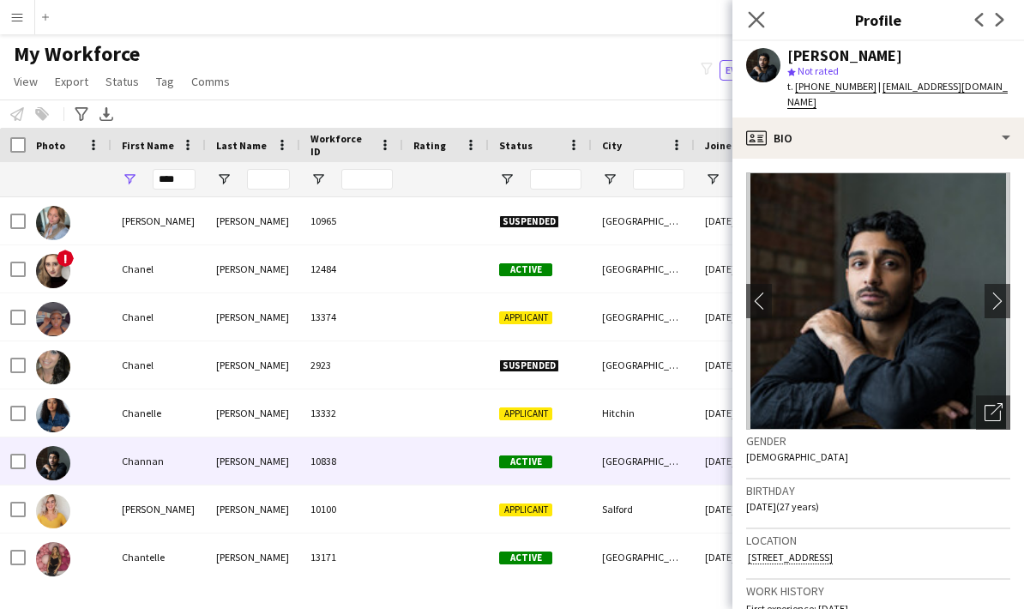
click at [764, 26] on icon "Close pop-in" at bounding box center [756, 19] width 16 height 16
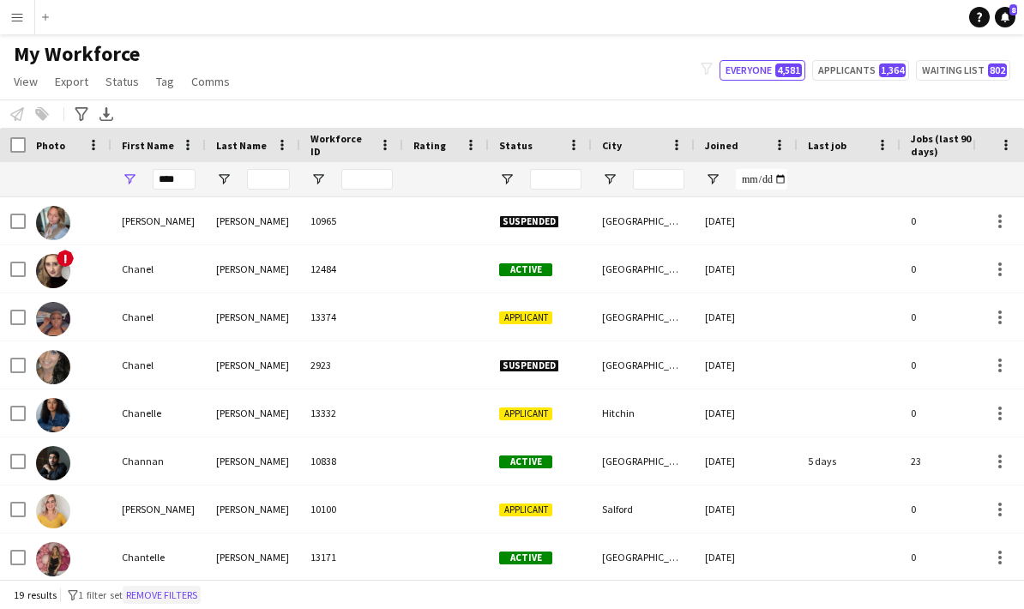
click at [189, 600] on button "Remove filters" at bounding box center [162, 595] width 78 height 19
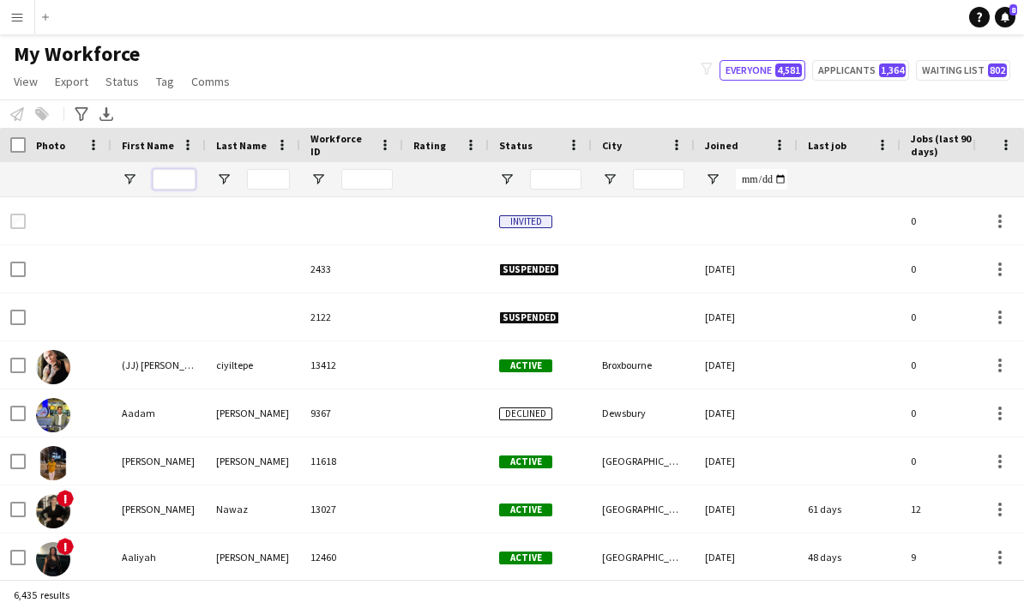
click at [184, 169] on input "First Name Filter Input" at bounding box center [174, 179] width 43 height 21
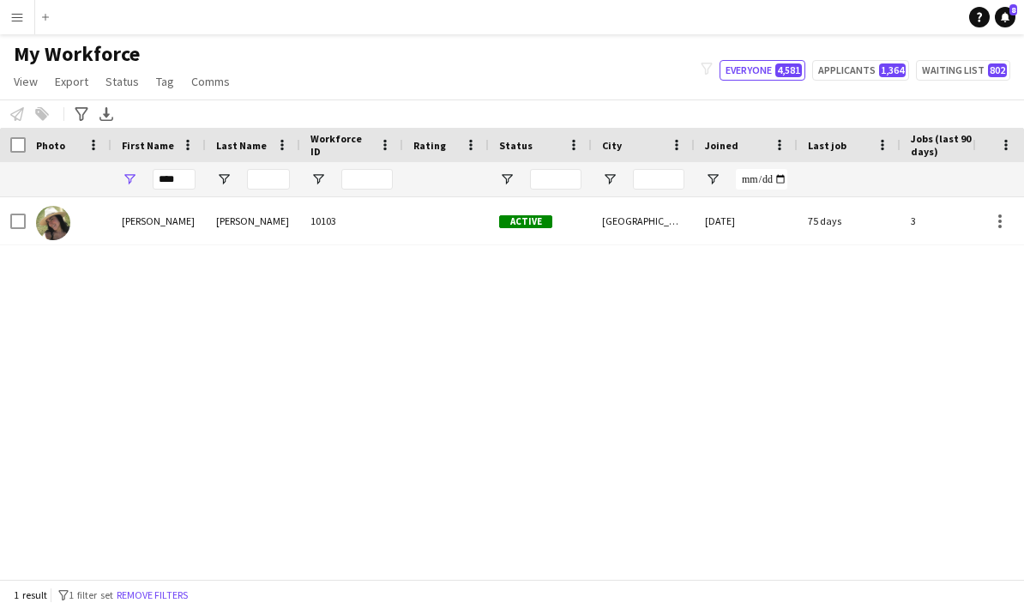
click at [190, 197] on div "rocio" at bounding box center [158, 220] width 94 height 47
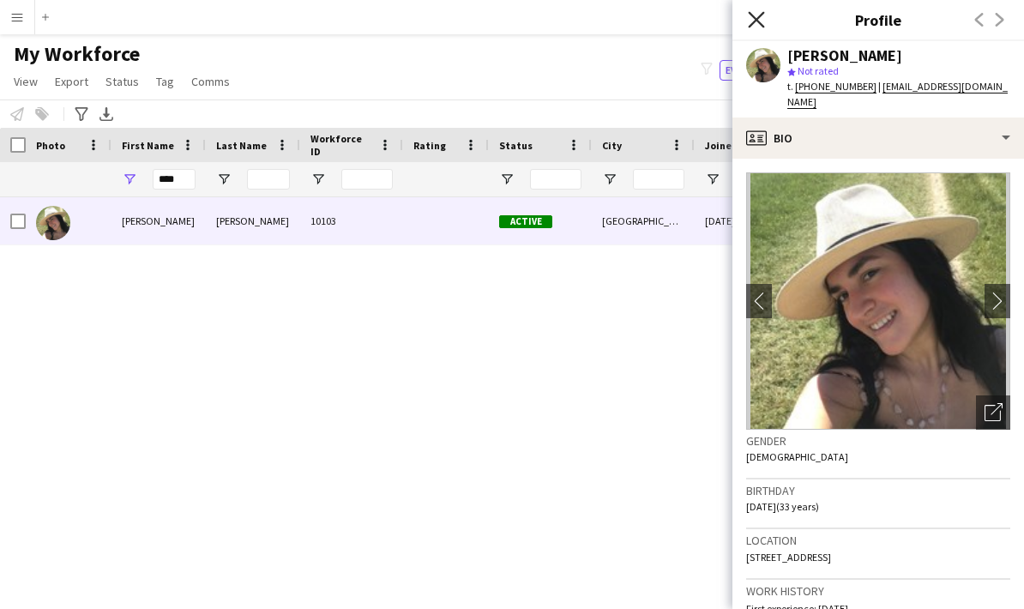
click at [750, 27] on icon "Close pop-in" at bounding box center [756, 19] width 16 height 16
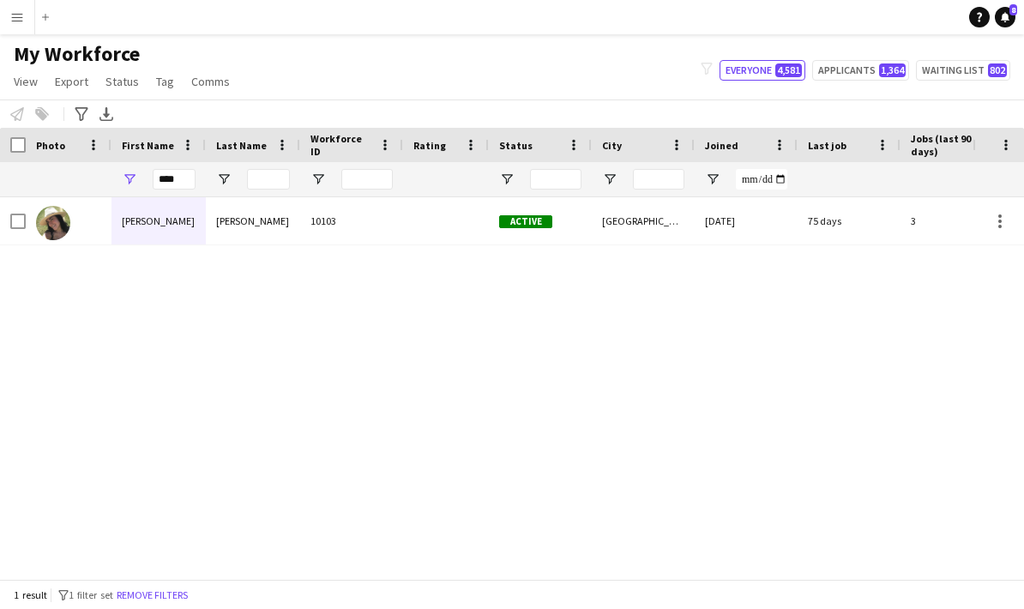
scroll to position [27, 0]
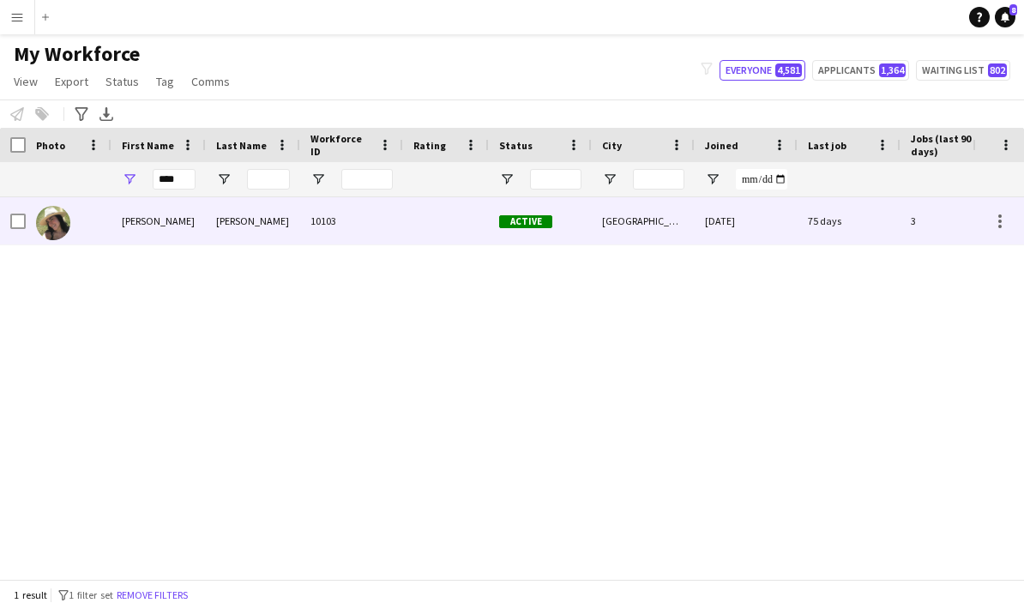
click at [169, 203] on div "rocio" at bounding box center [158, 220] width 94 height 47
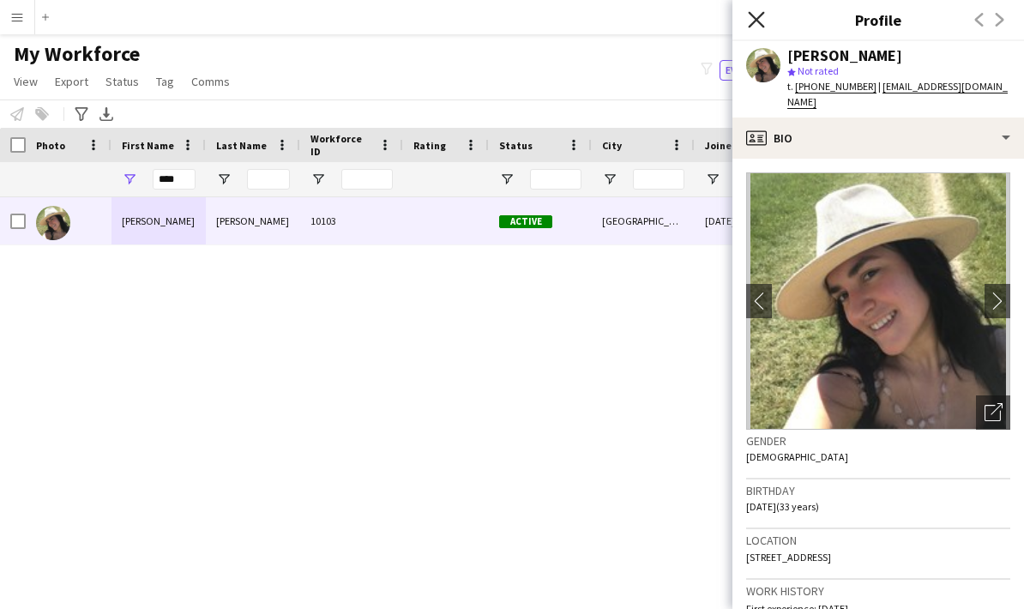
click at [755, 25] on icon "Close pop-in" at bounding box center [756, 19] width 16 height 16
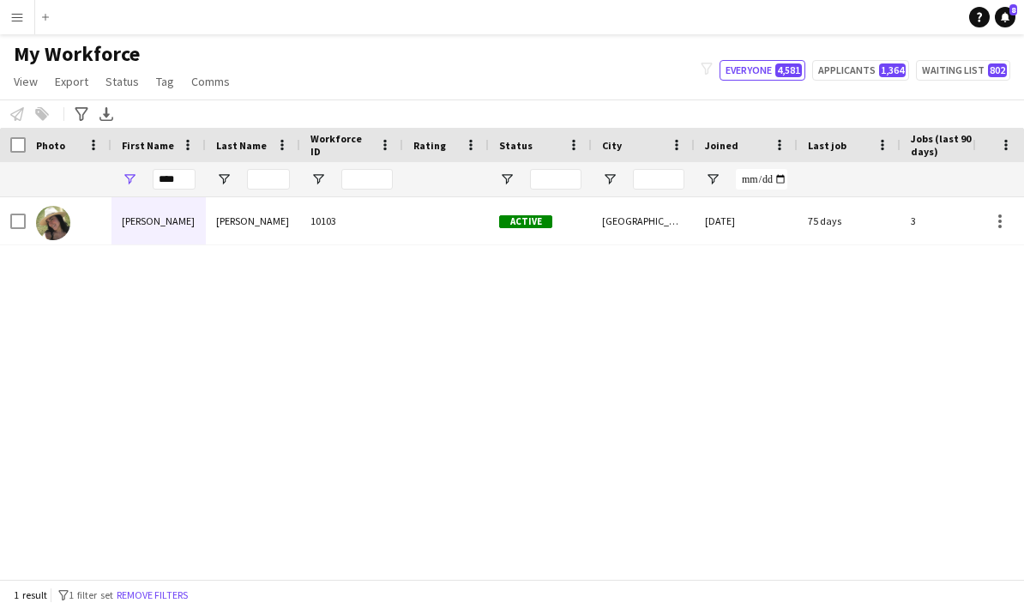
scroll to position [0, 0]
click at [186, 178] on input "****" at bounding box center [174, 179] width 43 height 21
type input "*"
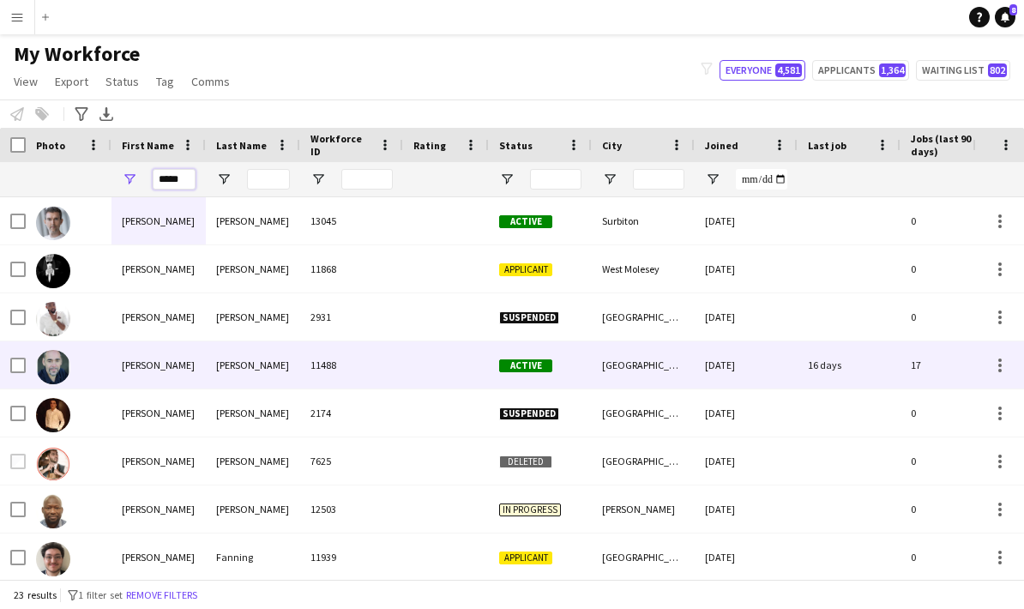
type input "*****"
click at [241, 370] on div "chittenden" at bounding box center [253, 364] width 94 height 47
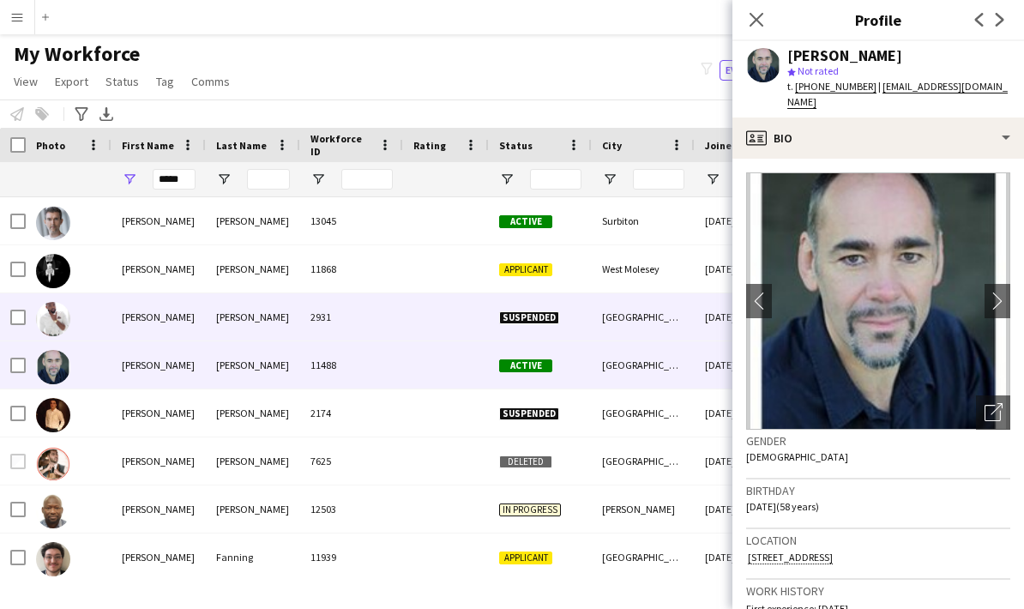
click at [64, 324] on img at bounding box center [53, 319] width 34 height 34
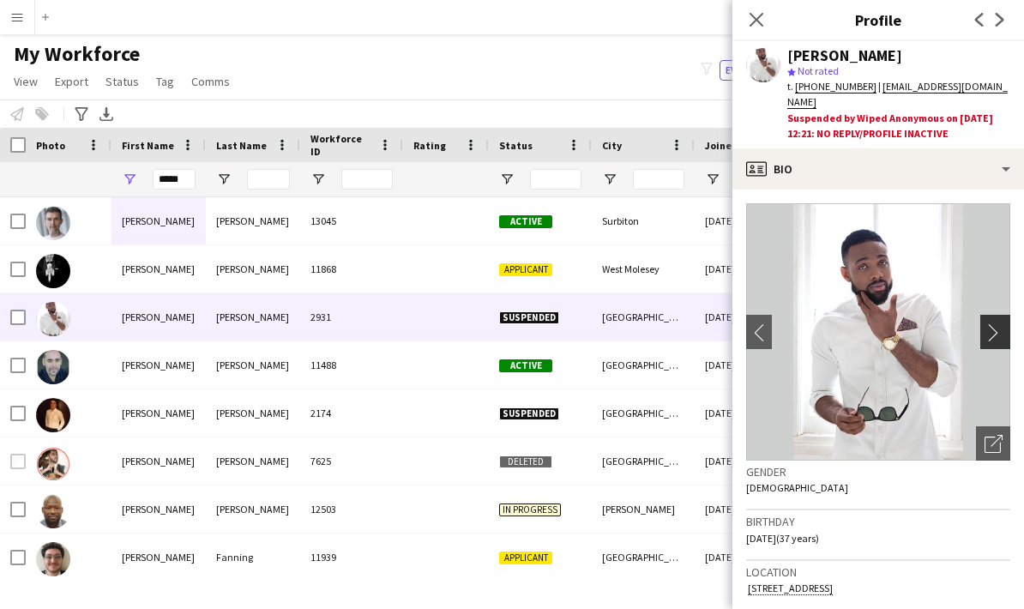
click at [992, 323] on app-icon "chevron-right" at bounding box center [998, 332] width 27 height 18
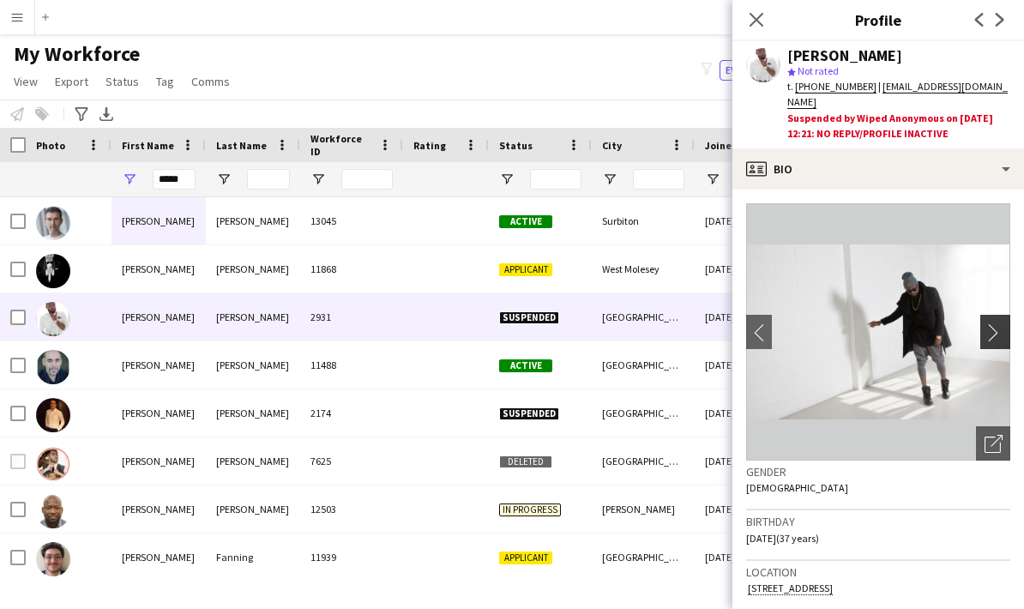
click at [997, 323] on app-icon "chevron-right" at bounding box center [998, 332] width 27 height 18
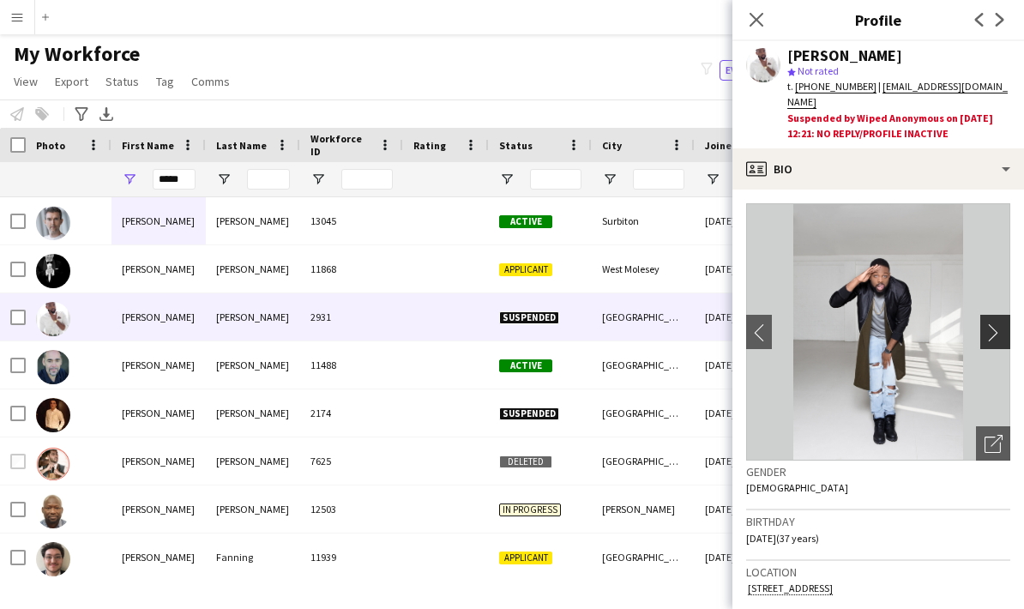
click at [997, 323] on app-icon "chevron-right" at bounding box center [998, 332] width 27 height 18
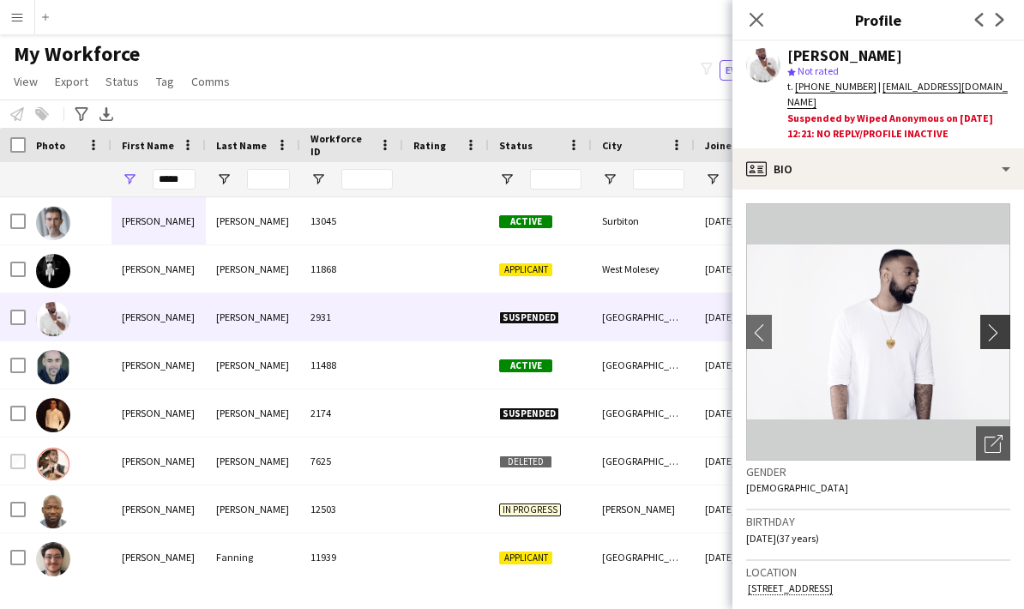
click at [997, 323] on app-icon "chevron-right" at bounding box center [998, 332] width 27 height 18
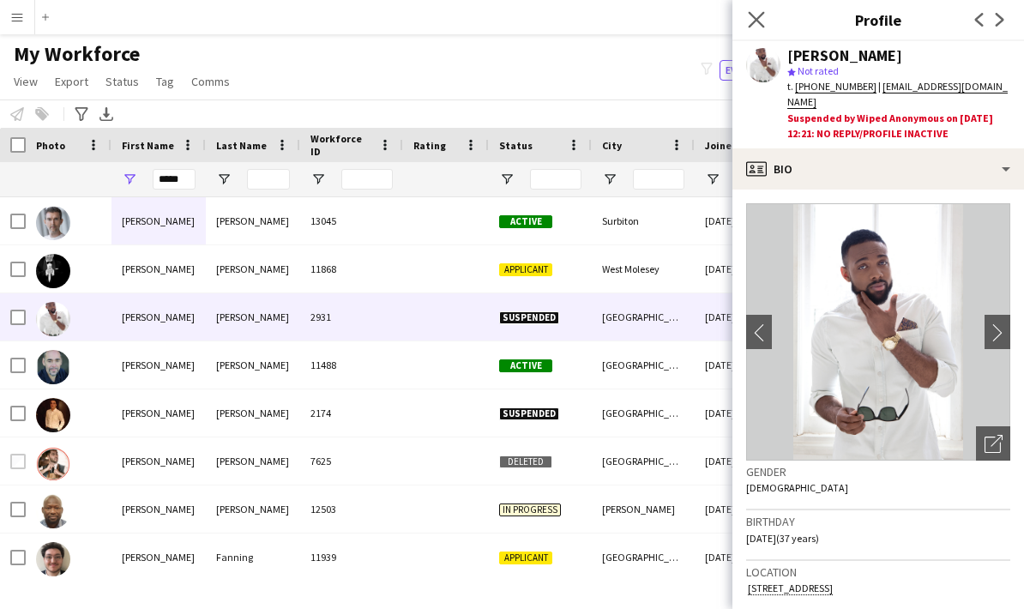
click at [760, 11] on app-icon "Close pop-in" at bounding box center [756, 20] width 25 height 25
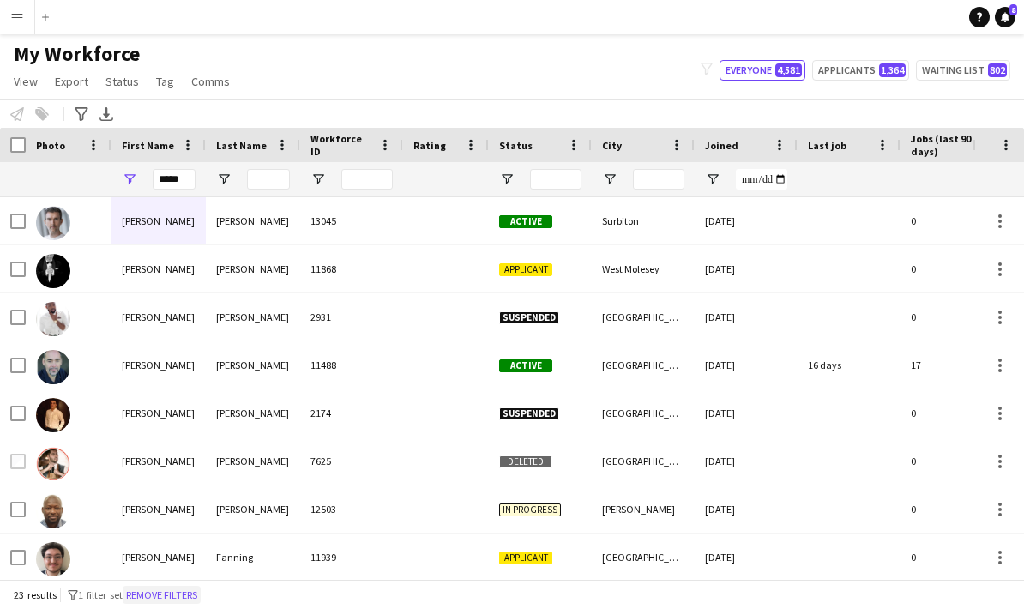
click at [188, 594] on button "Remove filters" at bounding box center [162, 595] width 78 height 19
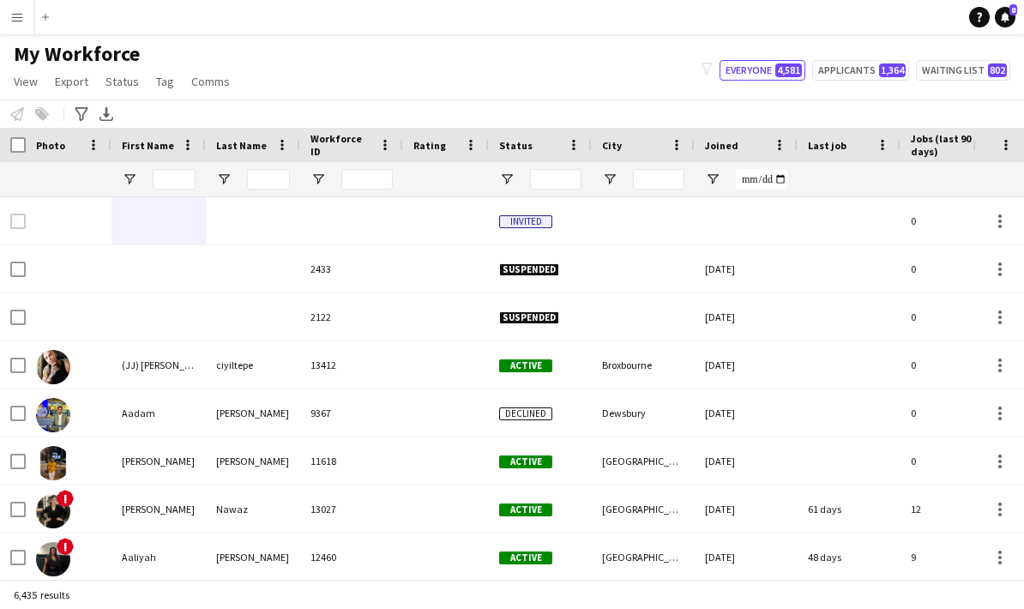
click at [19, 19] on app-icon "Menu" at bounding box center [17, 17] width 14 height 14
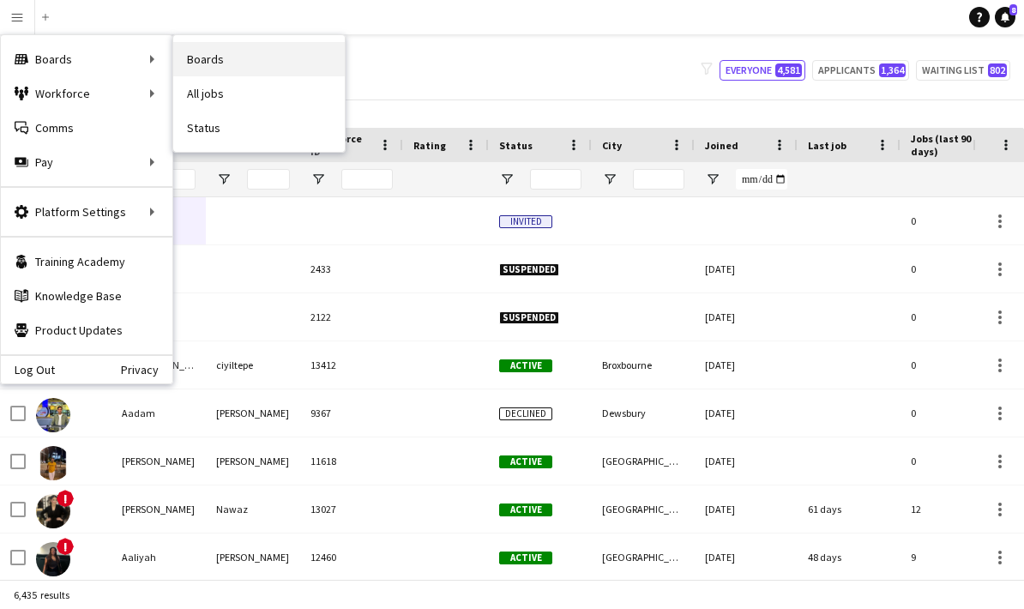
click at [240, 59] on link "Boards" at bounding box center [259, 59] width 172 height 34
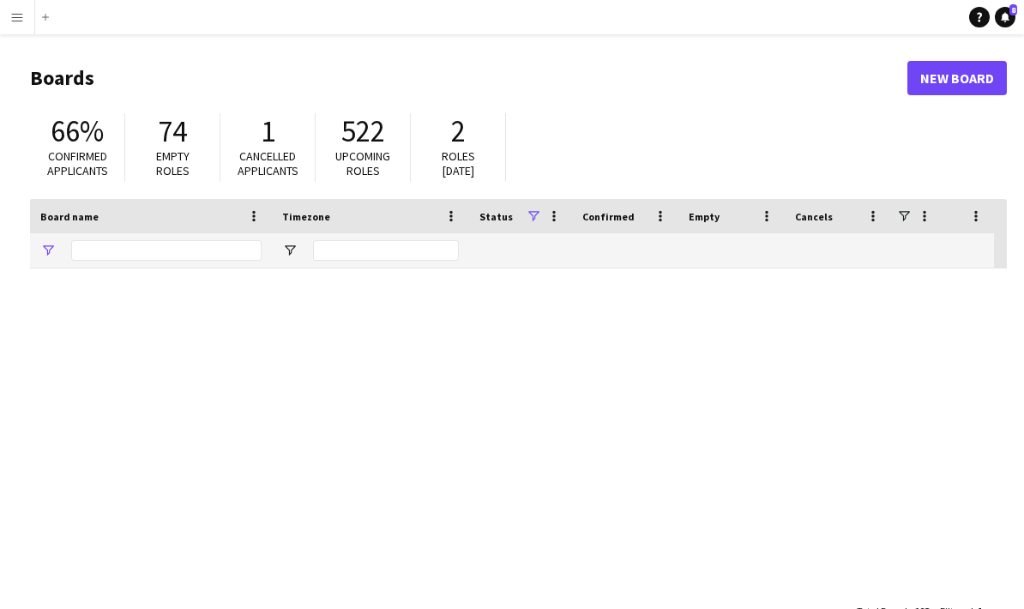
type input "******"
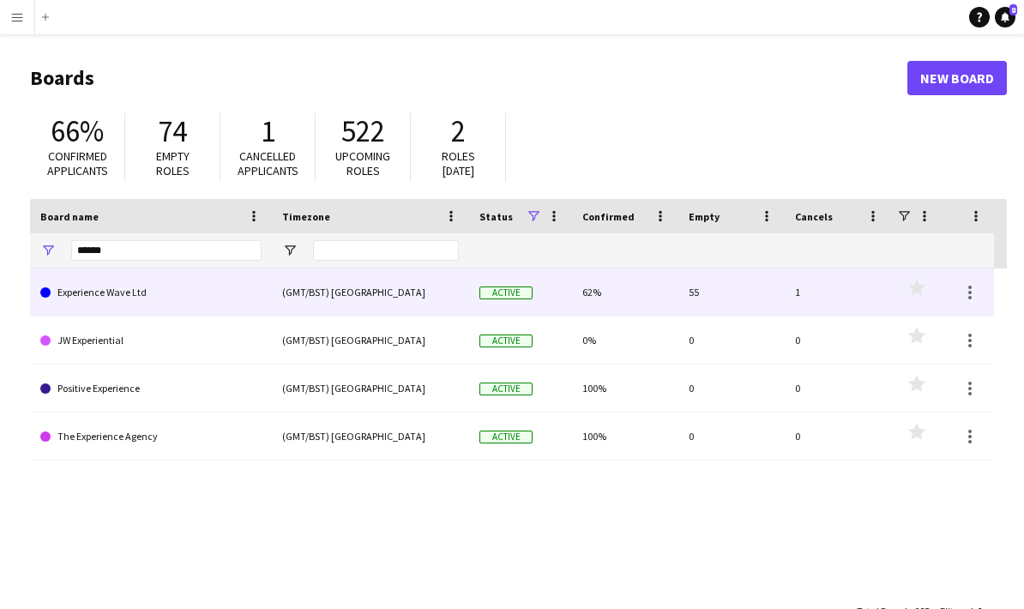
click at [169, 295] on link "Experience Wave Ltd" at bounding box center [150, 292] width 221 height 48
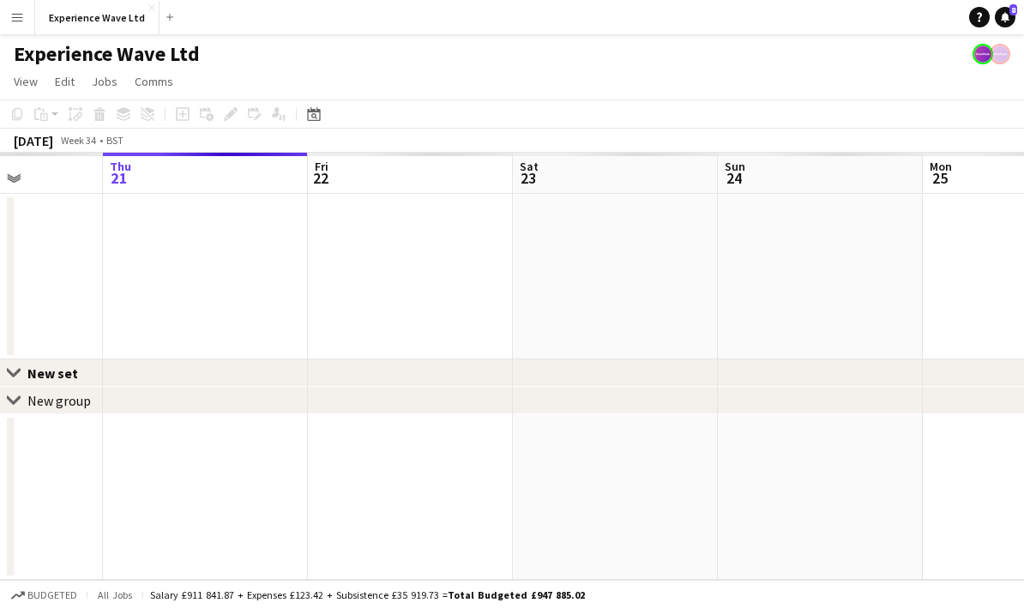
drag, startPoint x: 727, startPoint y: 319, endPoint x: 361, endPoint y: 323, distance: 366.2
click at [361, 323] on app-calendar-viewport "Mon 18 Tue 19 Wed 20 Thu 21 Fri 22 Sat 23 Sun 24 Mon 25 Tue 26 Wed 27" at bounding box center [512, 366] width 1024 height 427
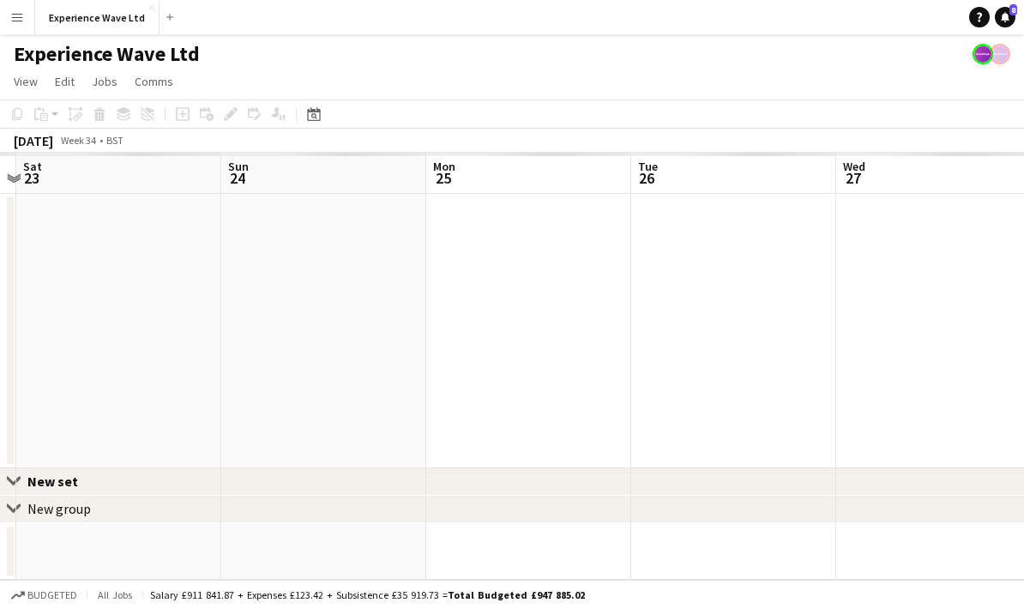
drag, startPoint x: 708, startPoint y: 302, endPoint x: 455, endPoint y: 323, distance: 254.8
click at [455, 323] on app-calendar-viewport "Wed 20 Thu 21 Fri 22 Sat 23 Sun 24 Mon 25 Tue 26 Wed 27 Thu 28 4/4 1 Job Fri 29…" at bounding box center [512, 366] width 1024 height 427
drag, startPoint x: 723, startPoint y: 321, endPoint x: 415, endPoint y: 339, distance: 308.4
click at [415, 339] on app-calendar-viewport "Wed 20 Thu 21 Fri 22 Sat 23 Sun 24 Mon 25 Tue 26 Wed 27 Thu 28 4/4 1 Job Fri 29…" at bounding box center [512, 366] width 1024 height 427
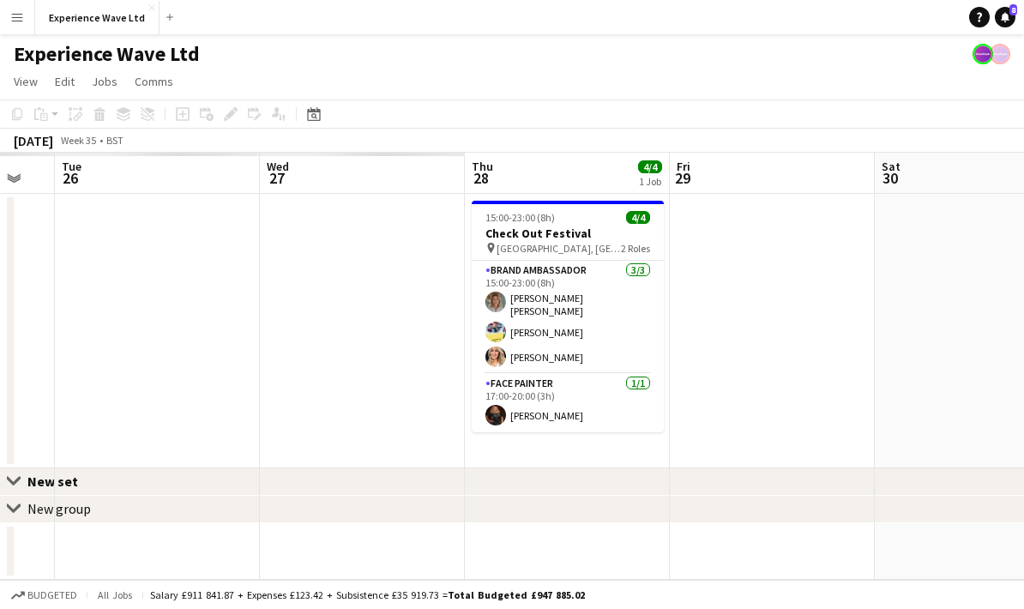
drag, startPoint x: 635, startPoint y: 322, endPoint x: 348, endPoint y: 328, distance: 286.5
click at [348, 328] on app-calendar-viewport "Sat 23 Sun 24 Mon 25 Tue 26 Wed 27 Thu 28 4/4 1 Job Fri 29 Sat 30 Sun 31 Mon 1 …" at bounding box center [512, 366] width 1024 height 427
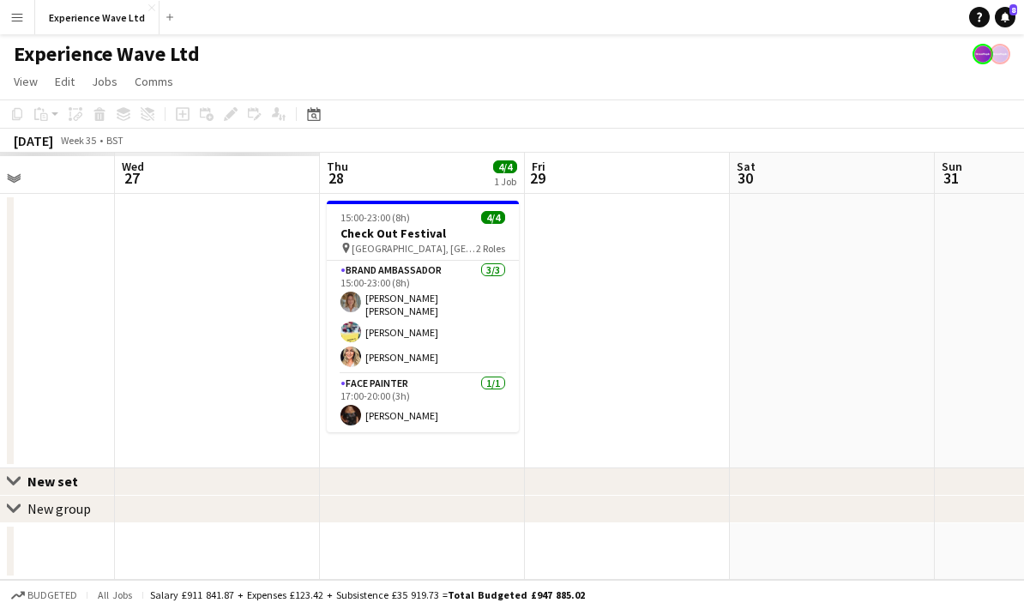
drag, startPoint x: 626, startPoint y: 334, endPoint x: 459, endPoint y: 334, distance: 167.2
click at [459, 334] on app-calendar-viewport "Sun 24 Mon 25 Tue 26 Wed 27 Thu 28 4/4 1 Job Fri 29 Sat 30 Sun 31 Mon 1 Tue 2 1…" at bounding box center [512, 366] width 1024 height 427
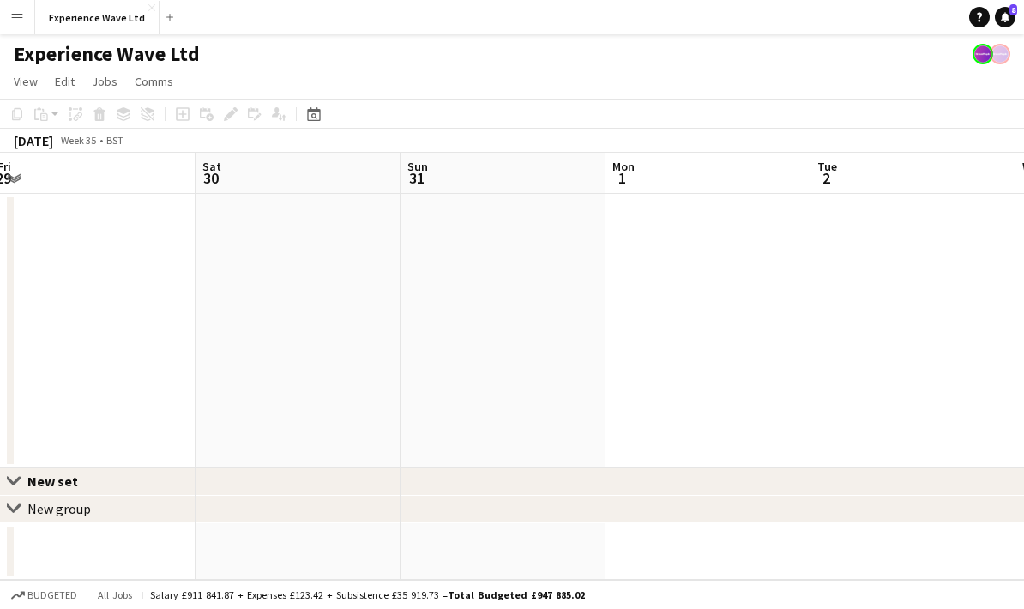
drag, startPoint x: 702, startPoint y: 332, endPoint x: 455, endPoint y: 329, distance: 247.0
click at [422, 335] on app-calendar-viewport "Tue 26 Wed 27 Thu 28 4/4 1 Job Fri 29 Sat 30 Sun 31 Mon 1 Tue 2 Wed 3 Thu 4 15:…" at bounding box center [512, 366] width 1024 height 427
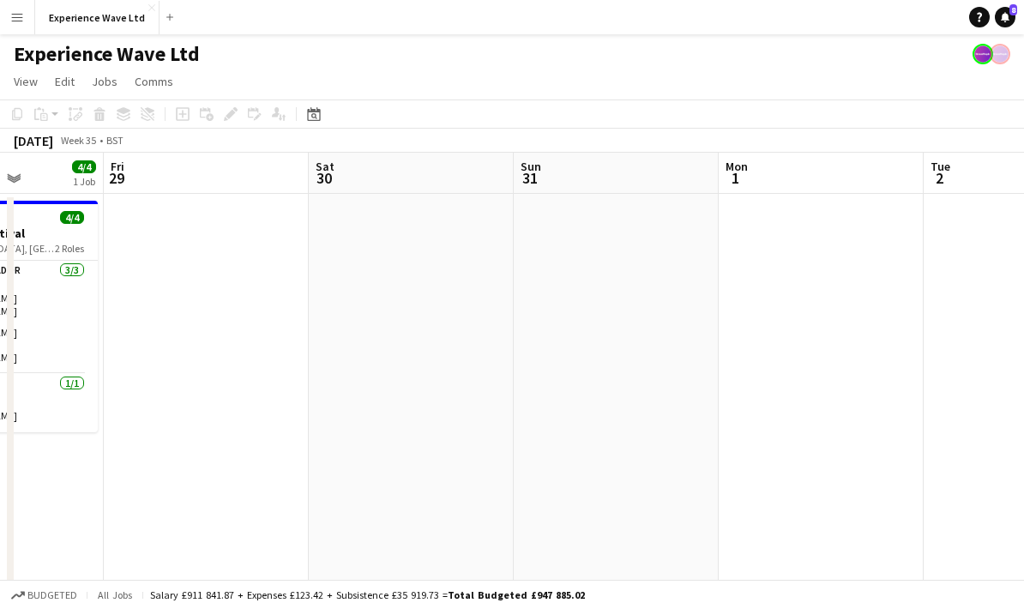
drag, startPoint x: 683, startPoint y: 322, endPoint x: 397, endPoint y: 330, distance: 285.7
click at [397, 330] on app-calendar-viewport "Tue 26 Wed 27 Thu 28 4/4 1 Job Fri 29 Sat 30 Sun 31 Mon 1 Tue 2 Wed 3 Thu 4 3/3…" at bounding box center [512, 457] width 1024 height 608
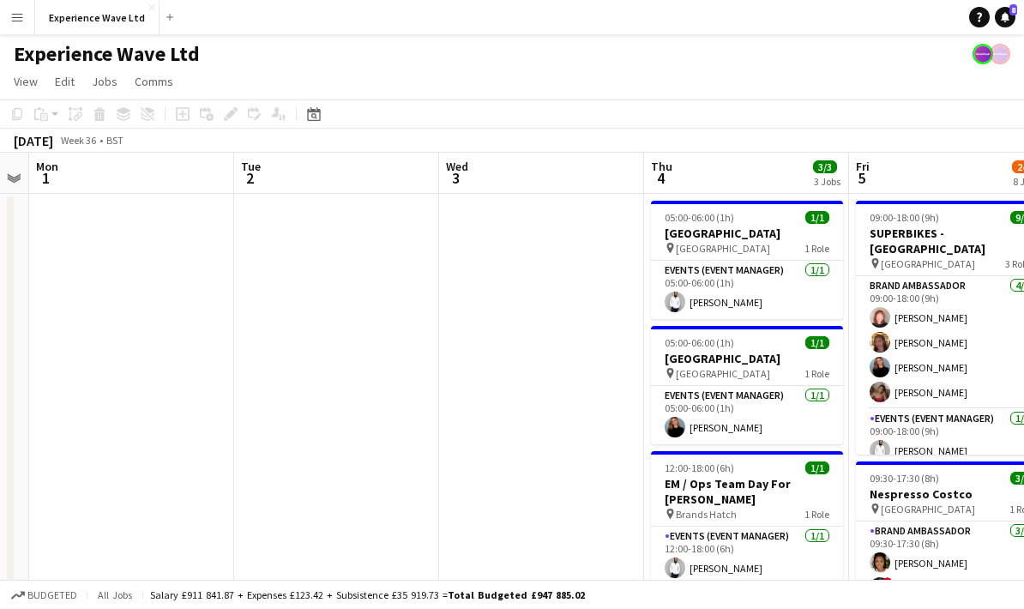
drag, startPoint x: 721, startPoint y: 325, endPoint x: 383, endPoint y: 317, distance: 338.0
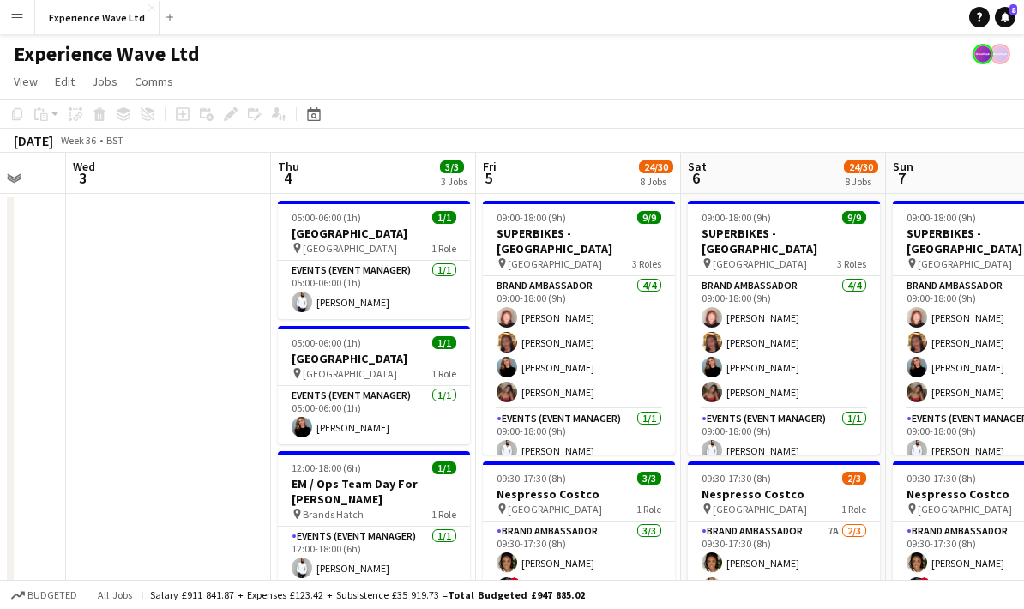
scroll to position [0, 563]
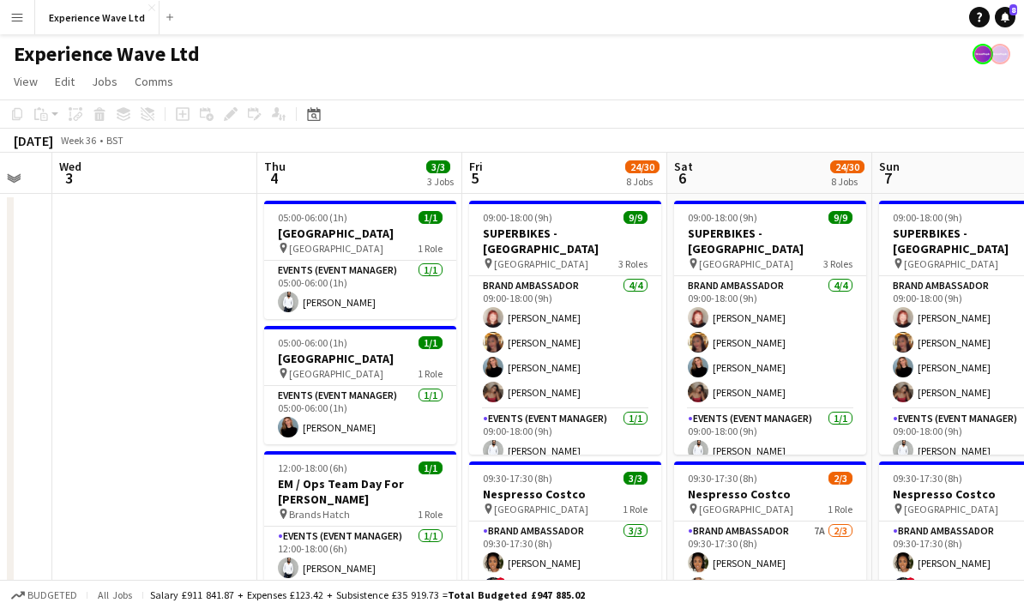
drag, startPoint x: 490, startPoint y: 302, endPoint x: 168, endPoint y: 303, distance: 321.6
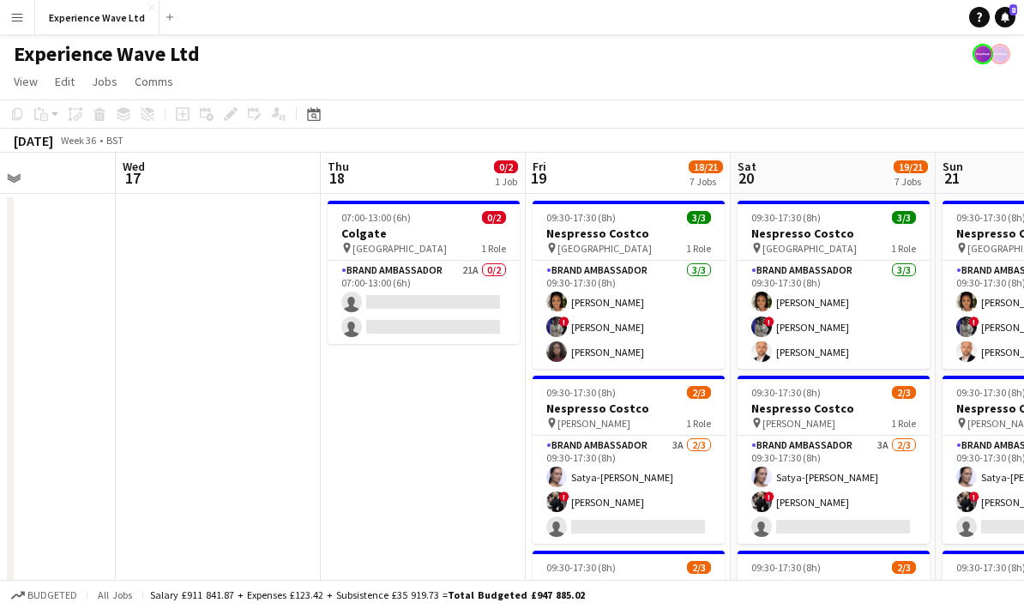
scroll to position [0, 612]
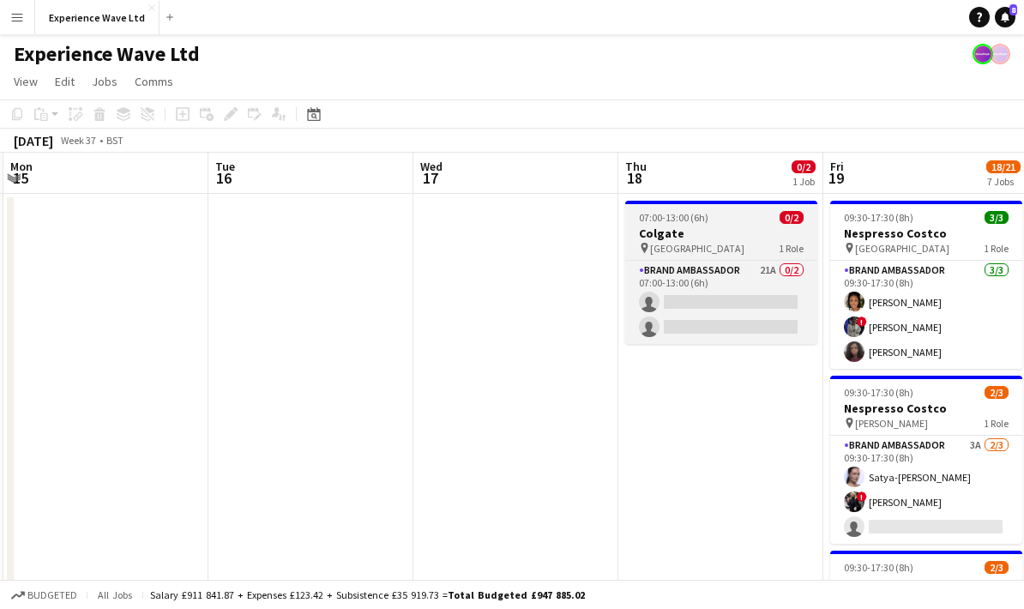
click at [755, 238] on h3 "Colgate" at bounding box center [721, 233] width 192 height 15
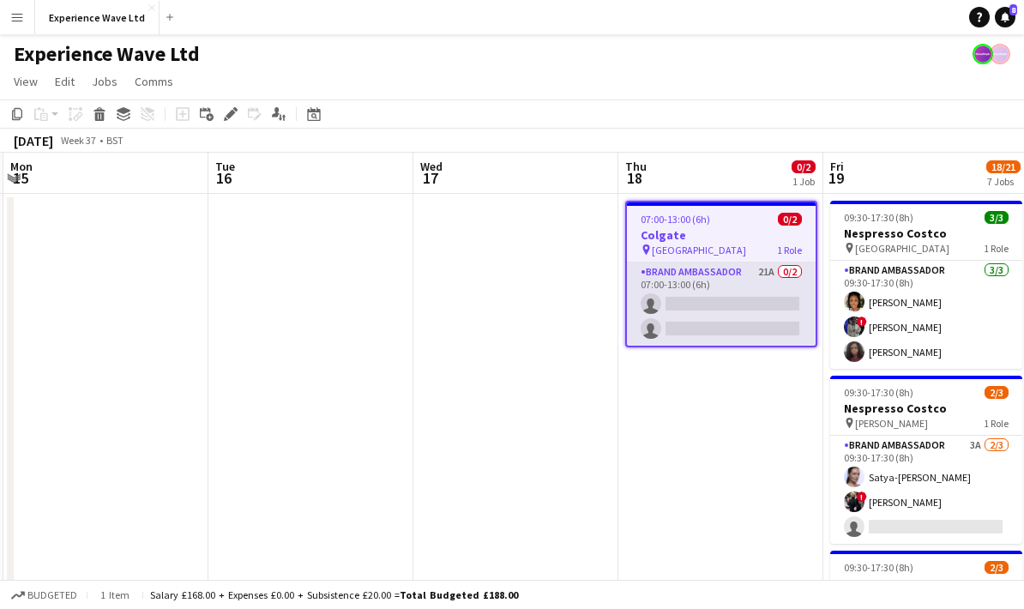
click at [771, 330] on app-card-role "Brand Ambassador 21A 0/2 07:00-13:00 (6h) single-neutral-actions single-neutral…" at bounding box center [721, 303] width 189 height 83
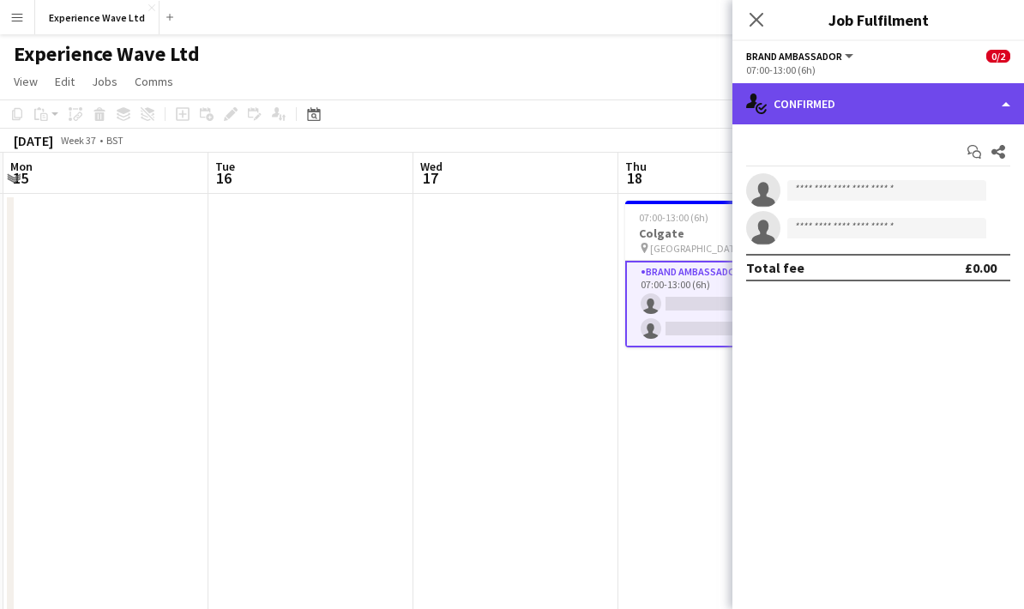
click at [983, 103] on div "single-neutral-actions-check-2 Confirmed" at bounding box center [878, 103] width 292 height 41
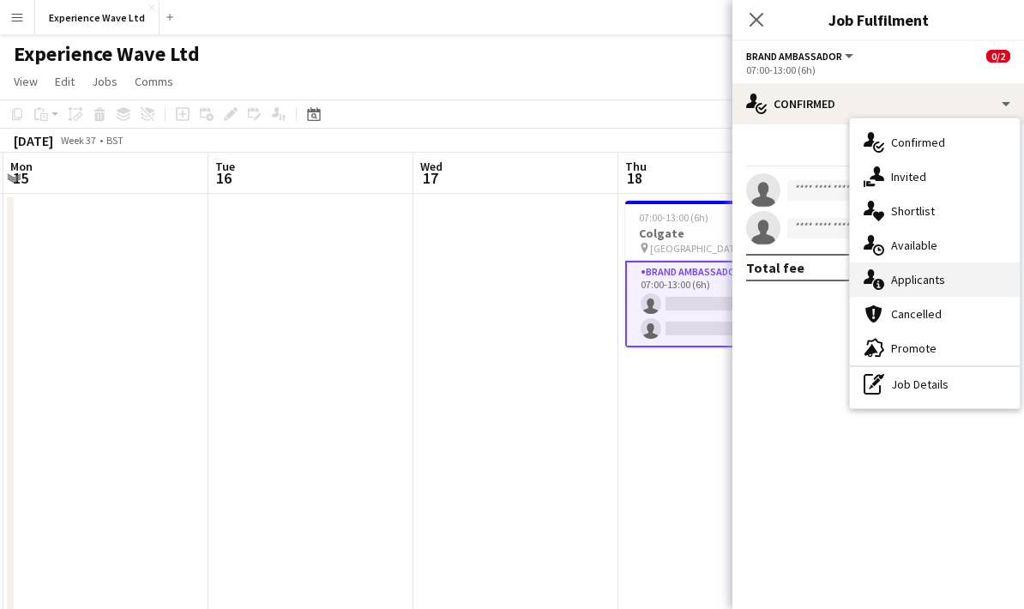
click at [950, 282] on div "single-neutral-actions-information Applicants" at bounding box center [935, 279] width 170 height 34
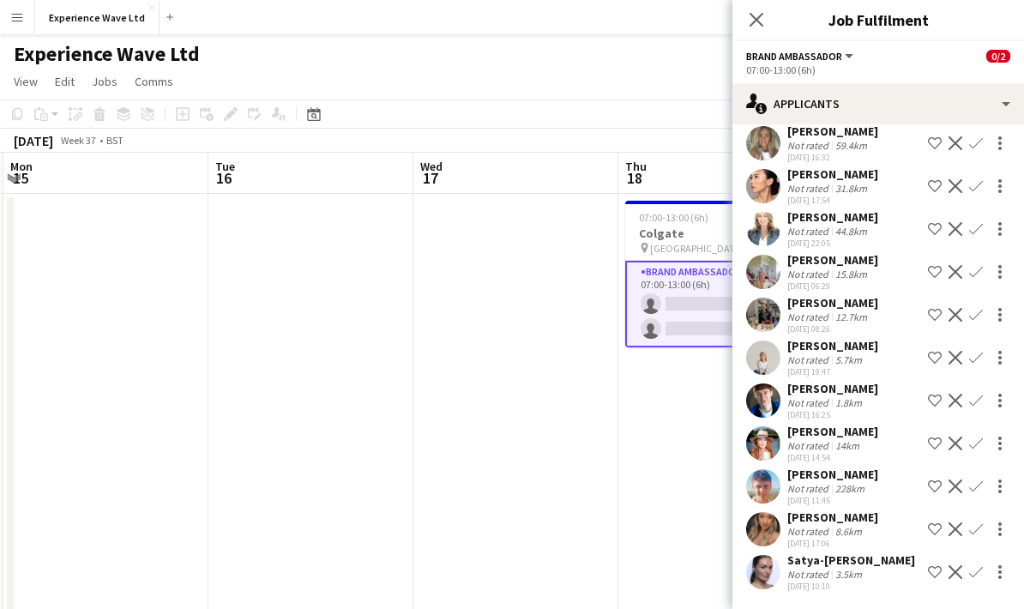
scroll to position [270, 0]
click at [863, 514] on div "[PERSON_NAME]" at bounding box center [832, 516] width 91 height 15
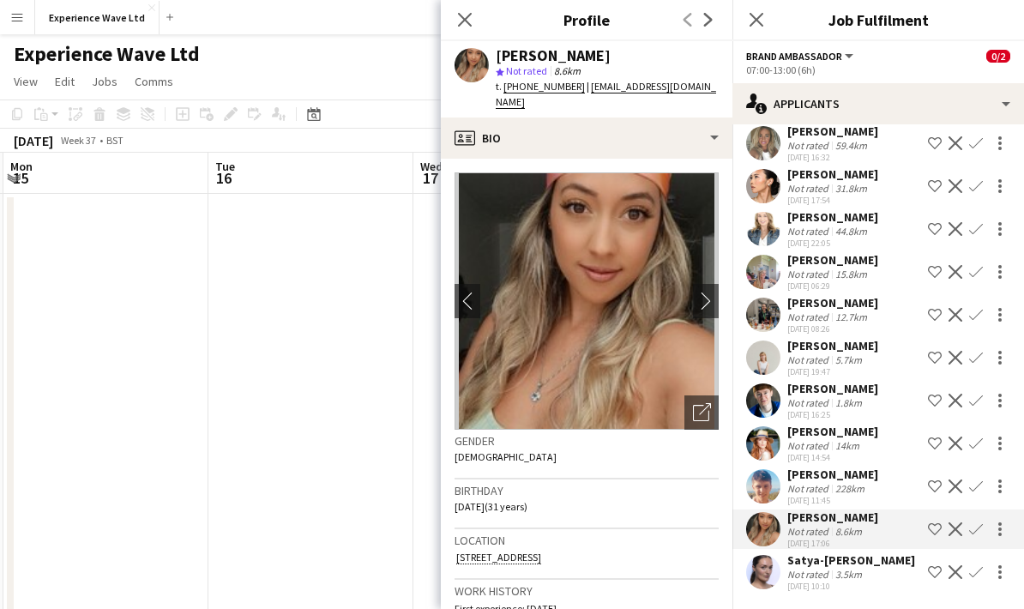
scroll to position [0, 0]
click at [700, 292] on app-icon "chevron-right" at bounding box center [706, 301] width 27 height 18
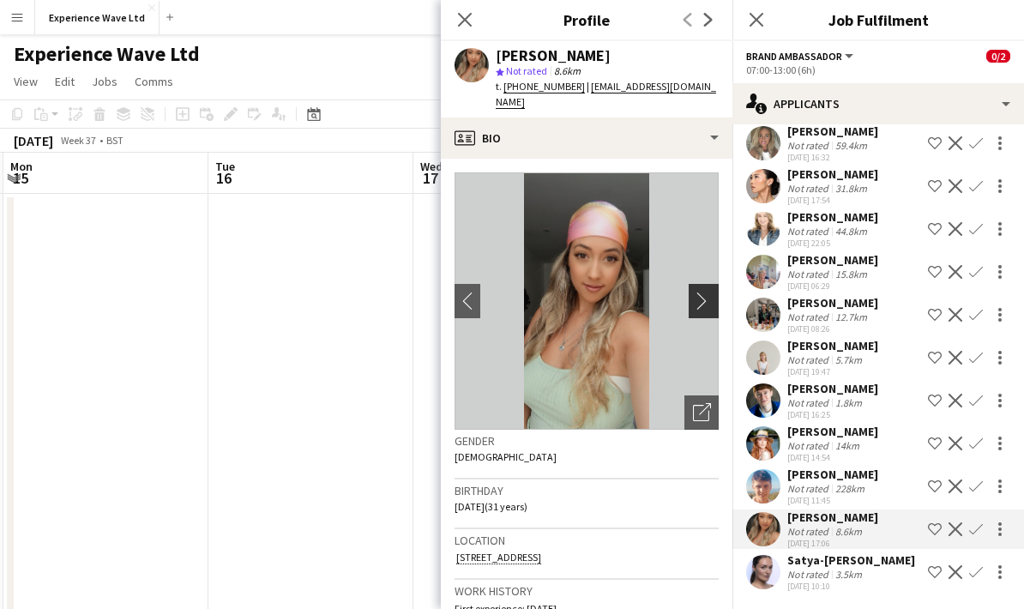
click at [709, 292] on app-icon "chevron-right" at bounding box center [706, 301] width 27 height 18
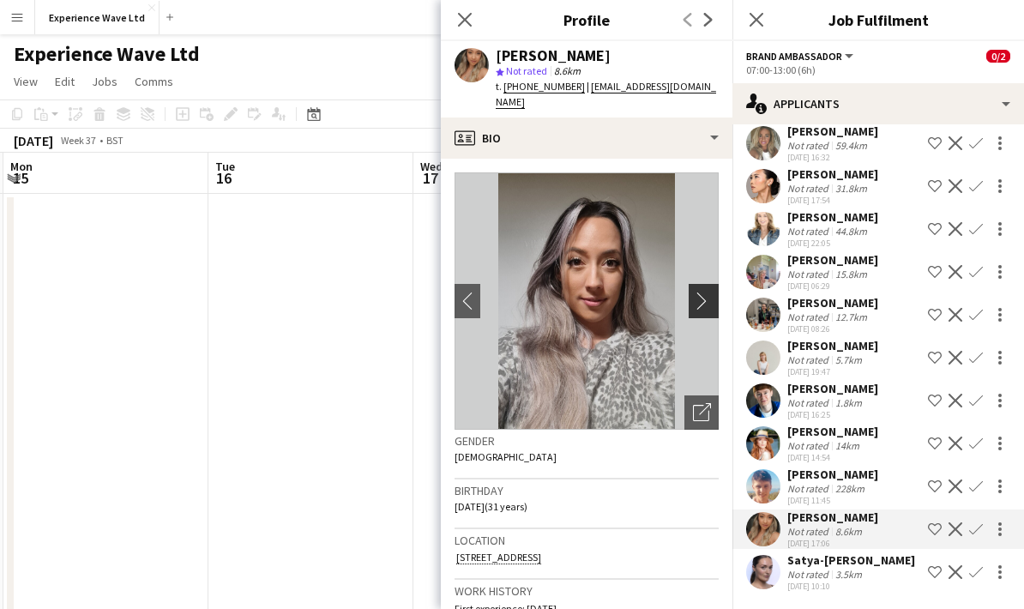
click at [709, 292] on app-icon "chevron-right" at bounding box center [706, 301] width 27 height 18
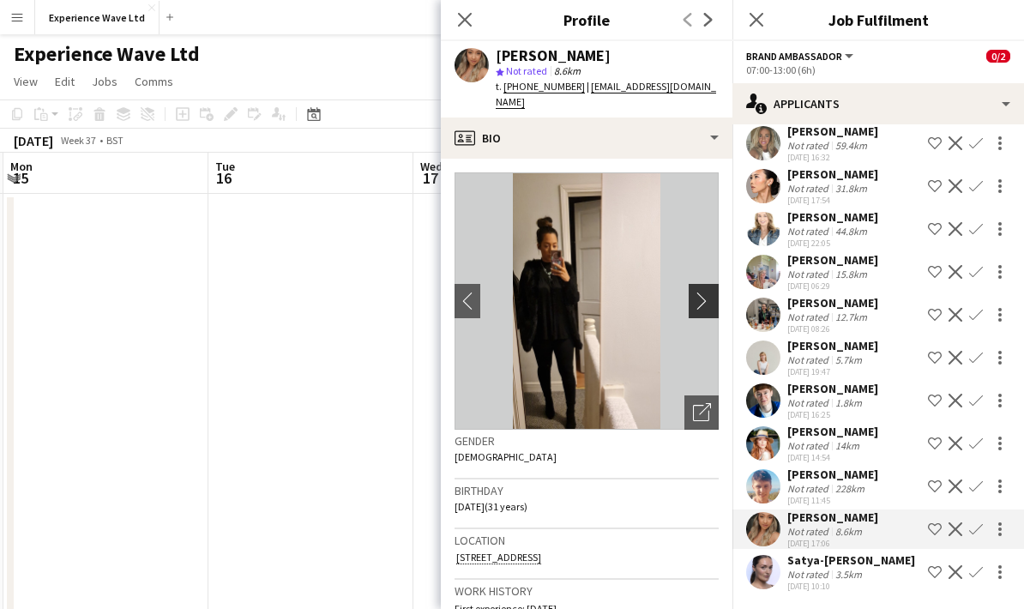
click at [709, 292] on app-icon "chevron-right" at bounding box center [706, 301] width 27 height 18
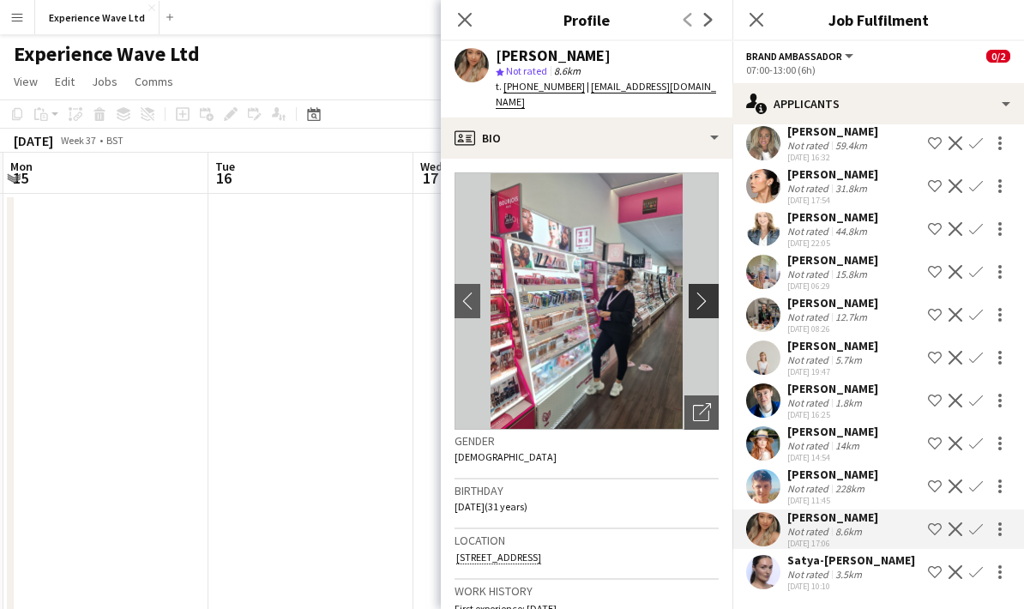
click at [705, 292] on app-icon "chevron-right" at bounding box center [706, 301] width 27 height 18
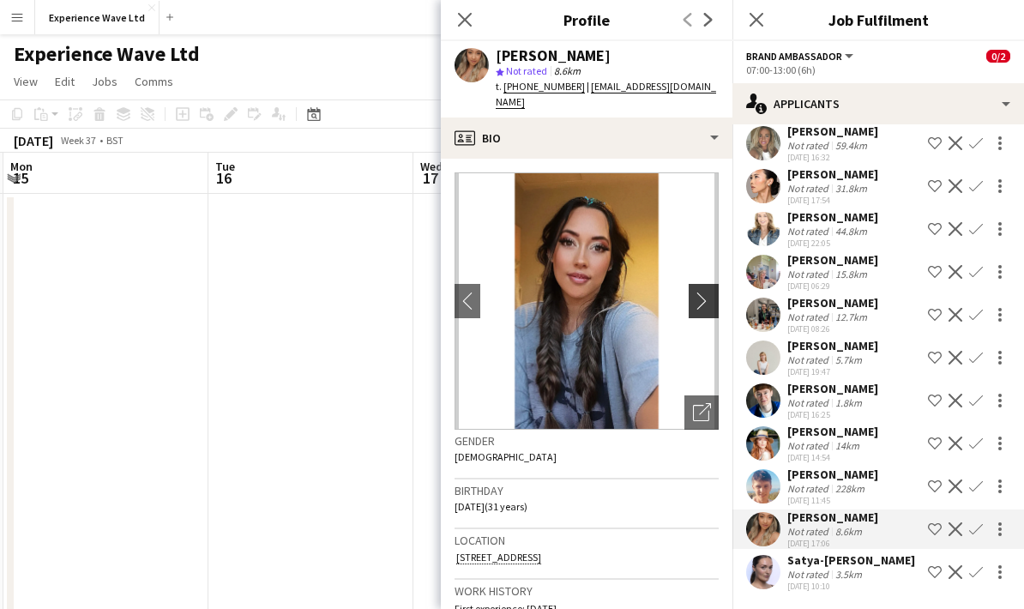
click at [705, 292] on app-icon "chevron-right" at bounding box center [706, 301] width 27 height 18
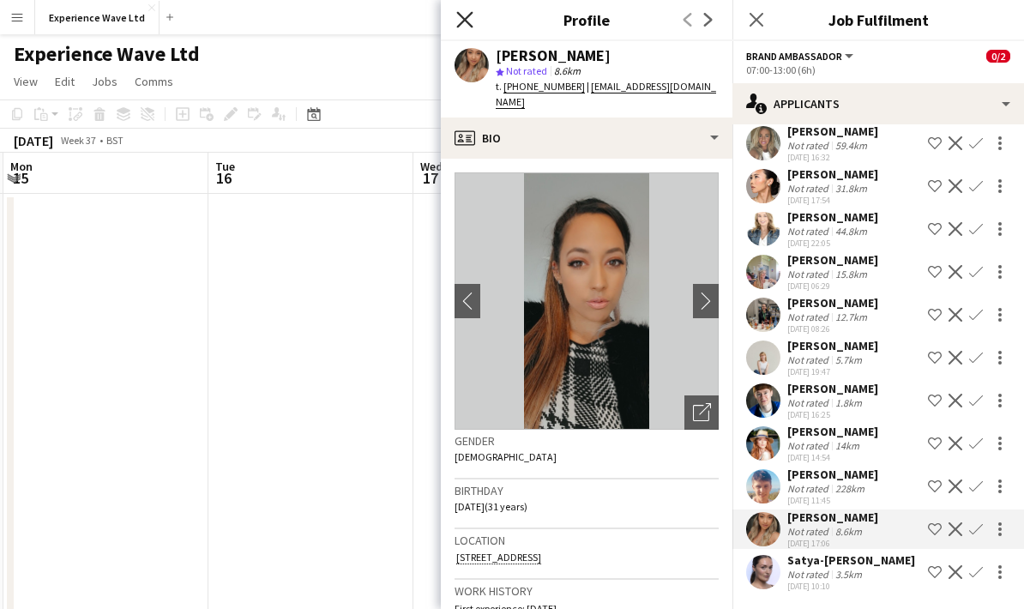
click at [459, 18] on icon "Close pop-in" at bounding box center [464, 19] width 16 height 16
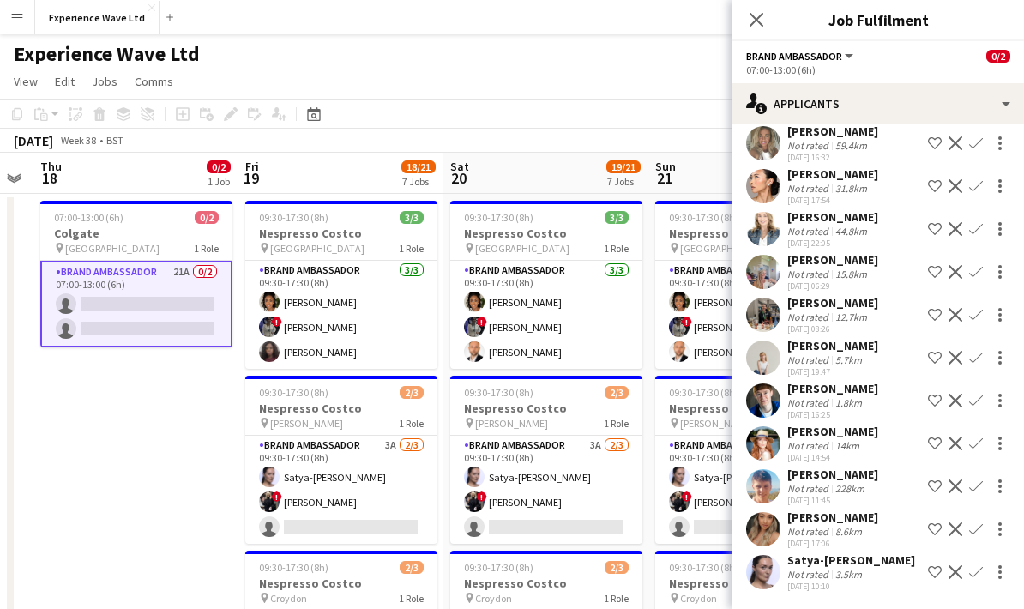
scroll to position [0, 544]
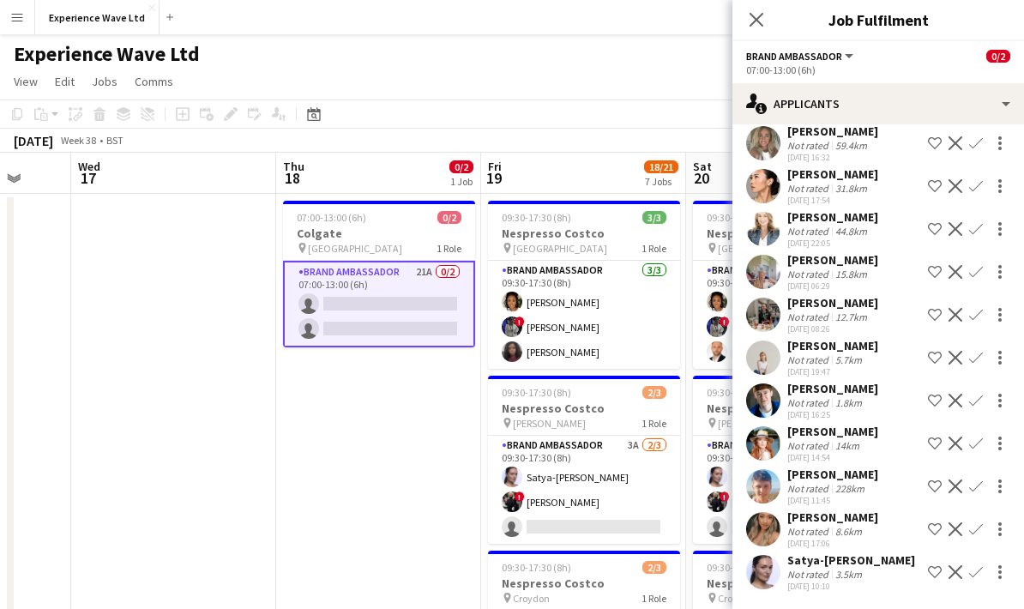
click at [898, 65] on div "07:00-13:00 (6h)" at bounding box center [878, 69] width 264 height 13
click at [977, 527] on app-icon "Confirm" at bounding box center [976, 529] width 14 height 14
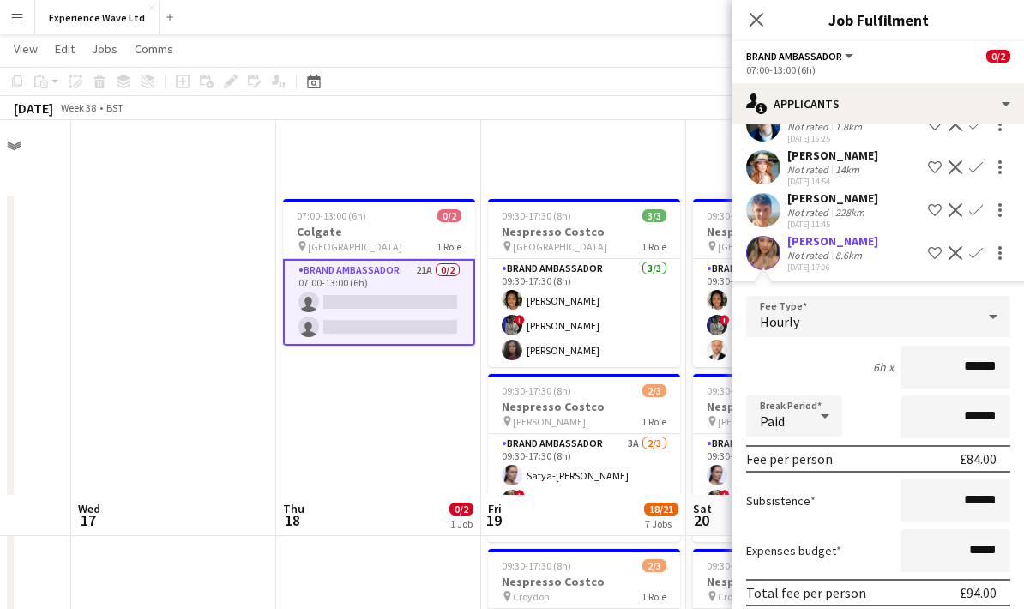
scroll to position [264, 0]
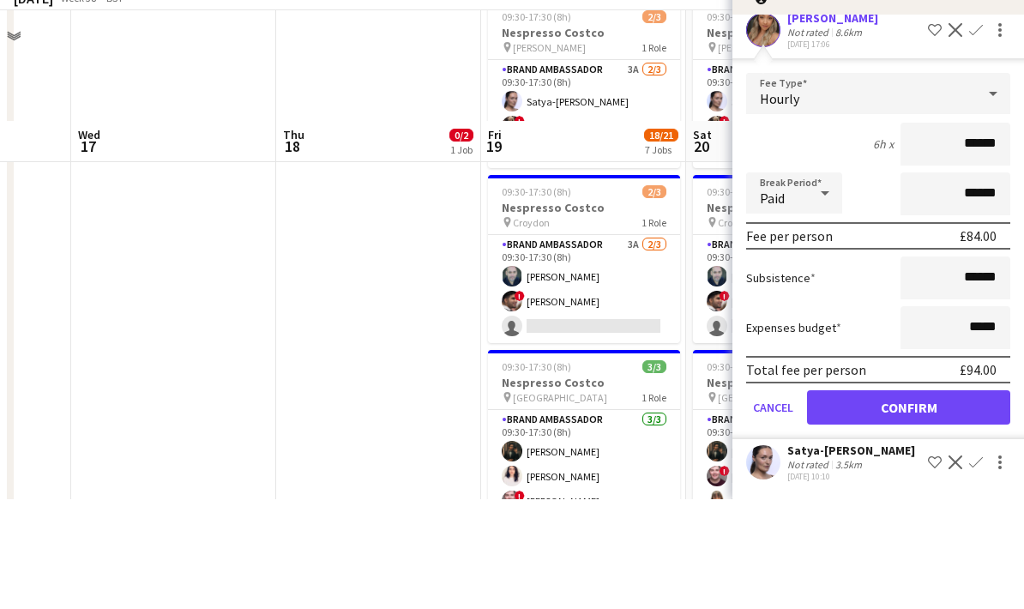
click at [913, 500] on button "Confirm" at bounding box center [908, 517] width 203 height 34
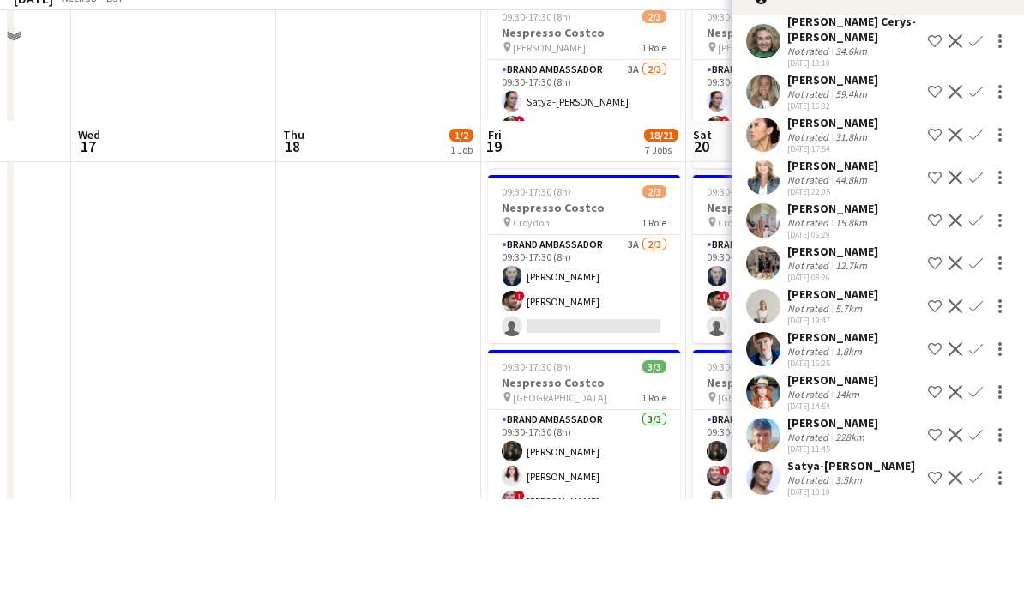
scroll to position [375, 0]
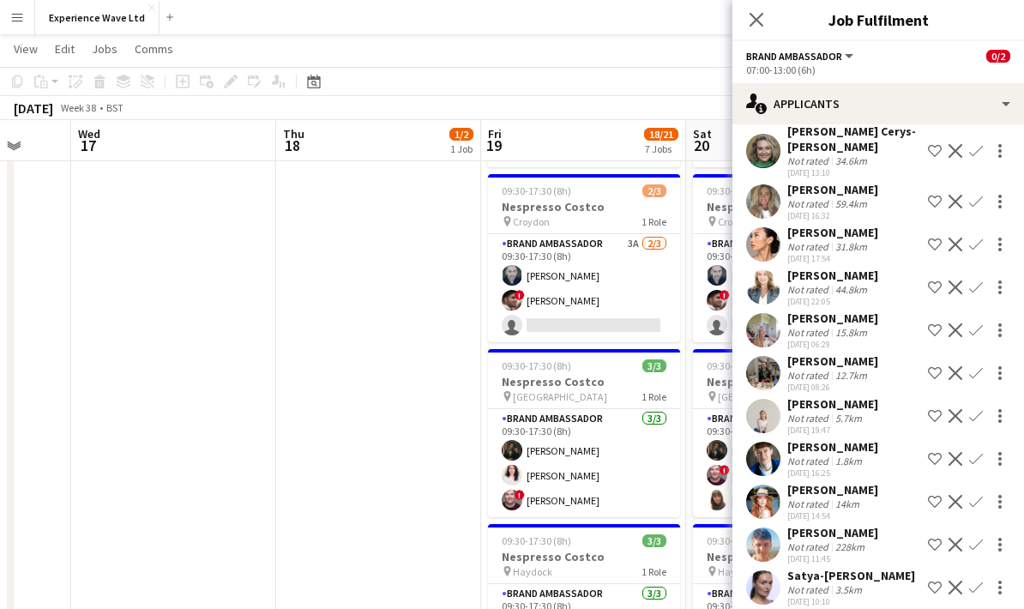
click at [393, 376] on app-date-cell "Updated 07:00-13:00 (6h) 1/2 Colgate pin Manchester 1 Role Brand Ambassador 20A…" at bounding box center [378, 581] width 205 height 1529
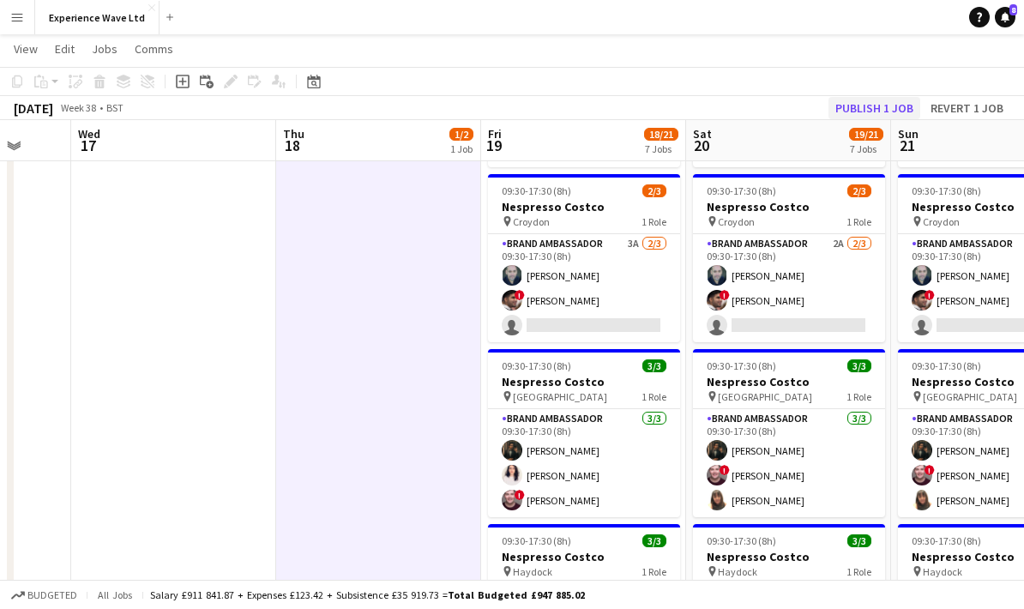
click at [879, 107] on button "Publish 1 job" at bounding box center [875, 108] width 92 height 22
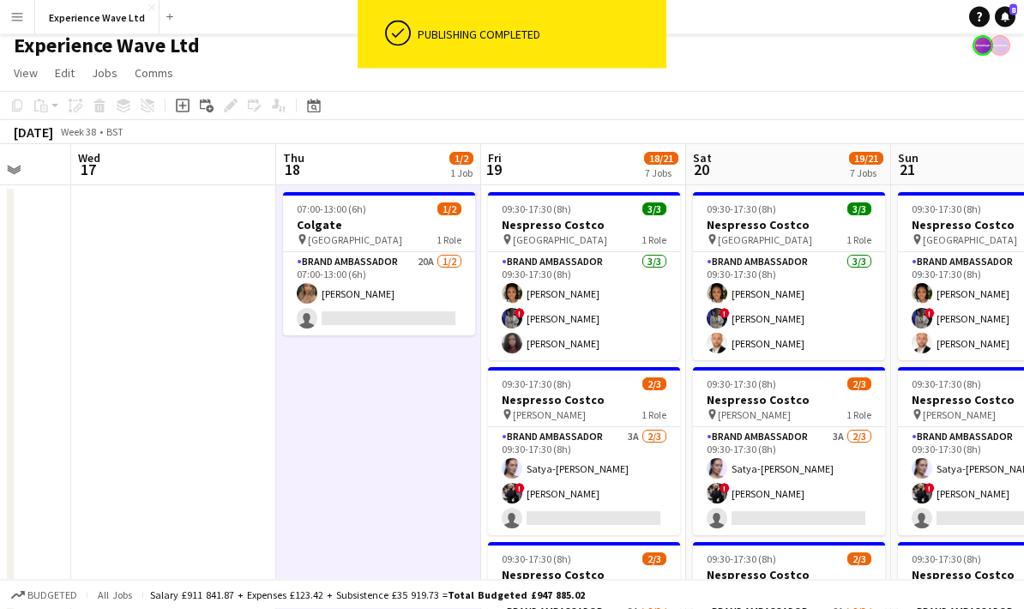
scroll to position [0, 0]
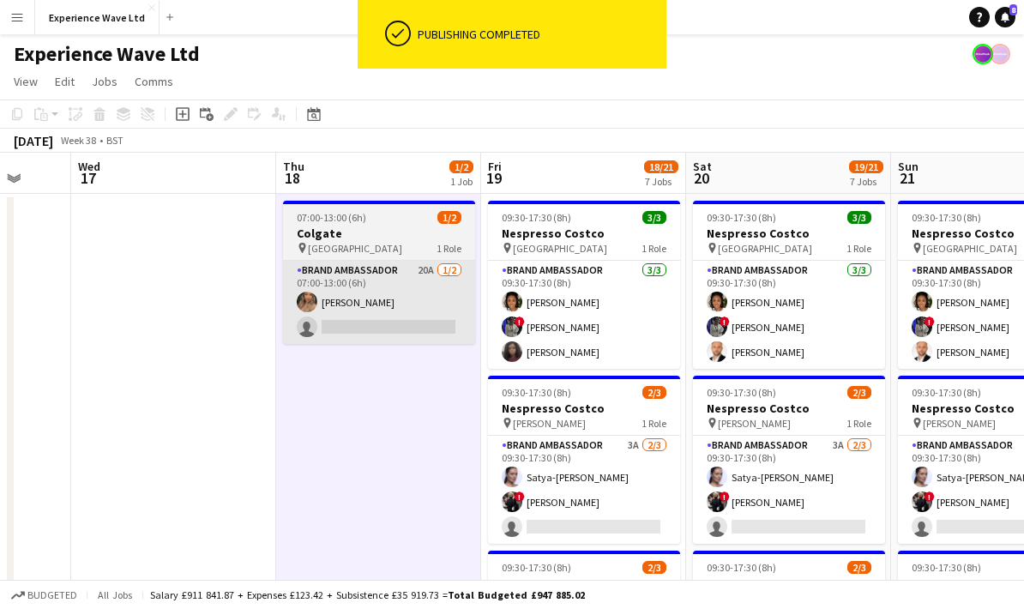
click at [418, 316] on app-card-role "Brand Ambassador 20A [DATE] 07:00-13:00 (6h) [PERSON_NAME] single-neutral-actio…" at bounding box center [379, 302] width 192 height 83
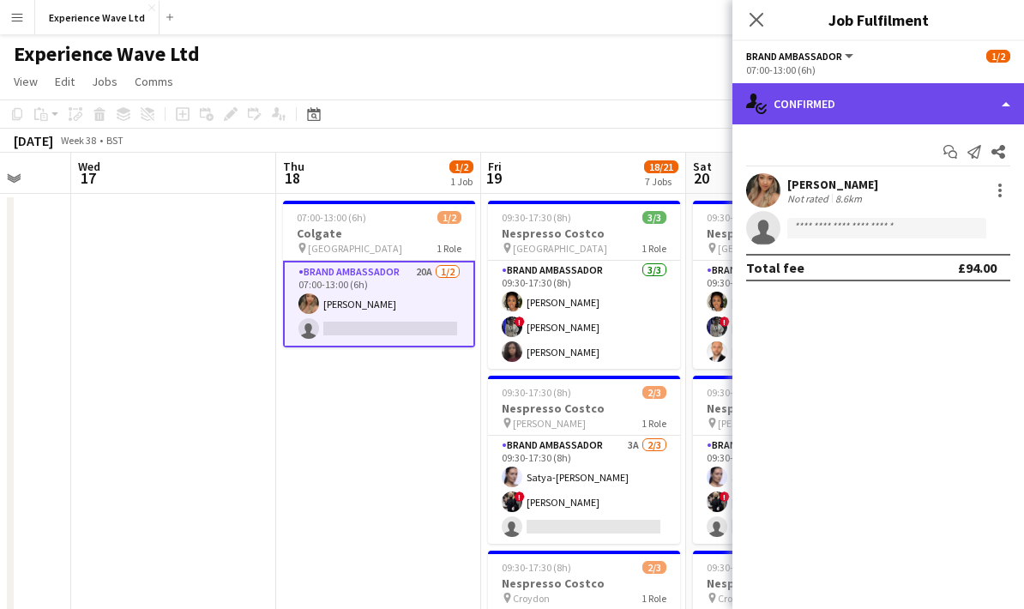
click at [995, 107] on div "single-neutral-actions-check-2 Confirmed" at bounding box center [878, 103] width 292 height 41
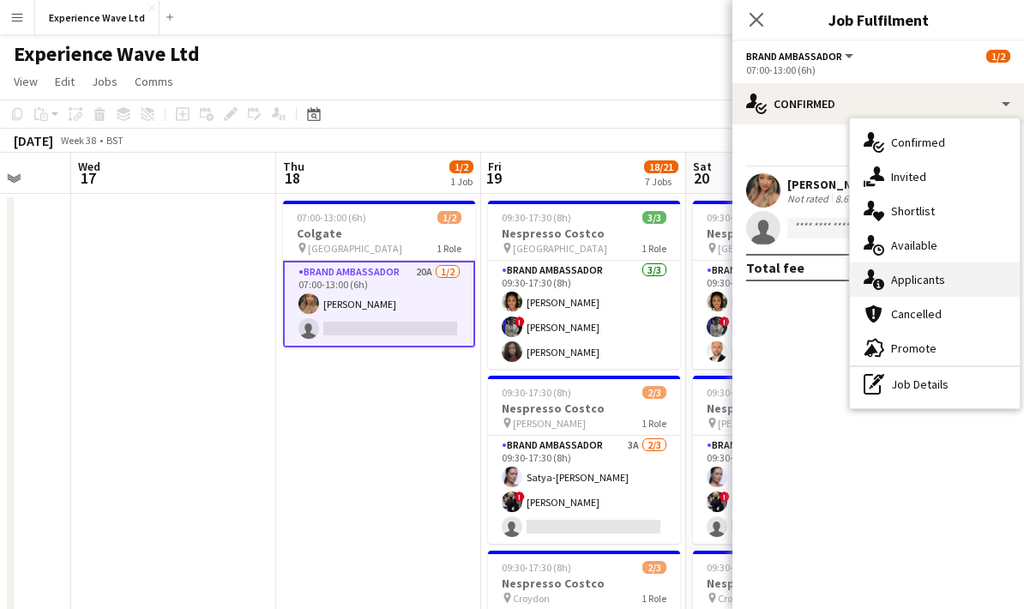
click at [961, 282] on div "single-neutral-actions-information Applicants" at bounding box center [935, 279] width 170 height 34
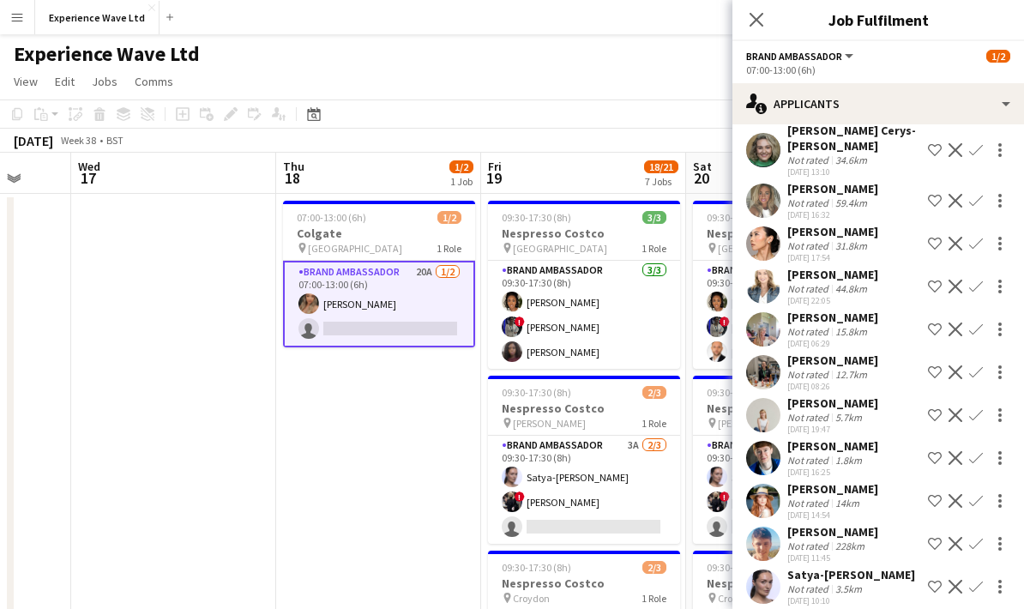
scroll to position [212, 0]
click at [840, 583] on div "3.5km" at bounding box center [848, 589] width 33 height 13
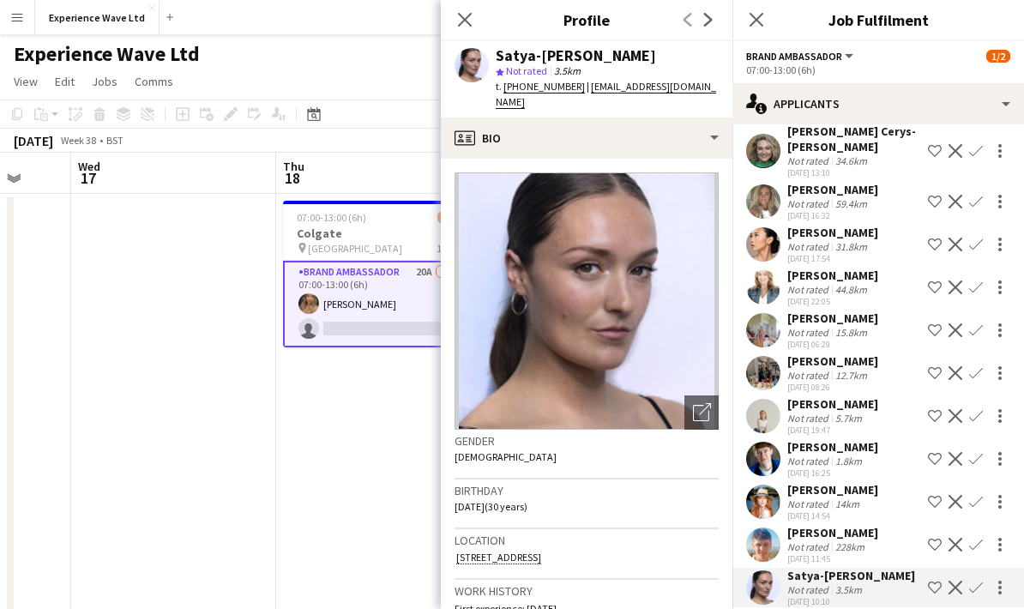
scroll to position [0, 0]
click at [842, 497] on div "14km" at bounding box center [847, 503] width 31 height 13
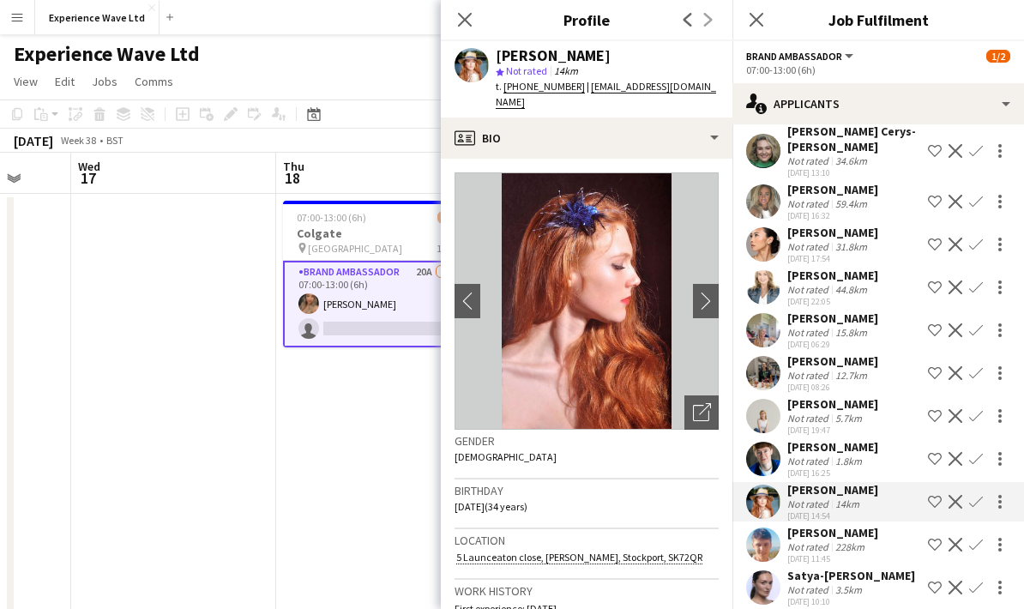
click at [848, 412] on div "5.7km" at bounding box center [848, 418] width 33 height 13
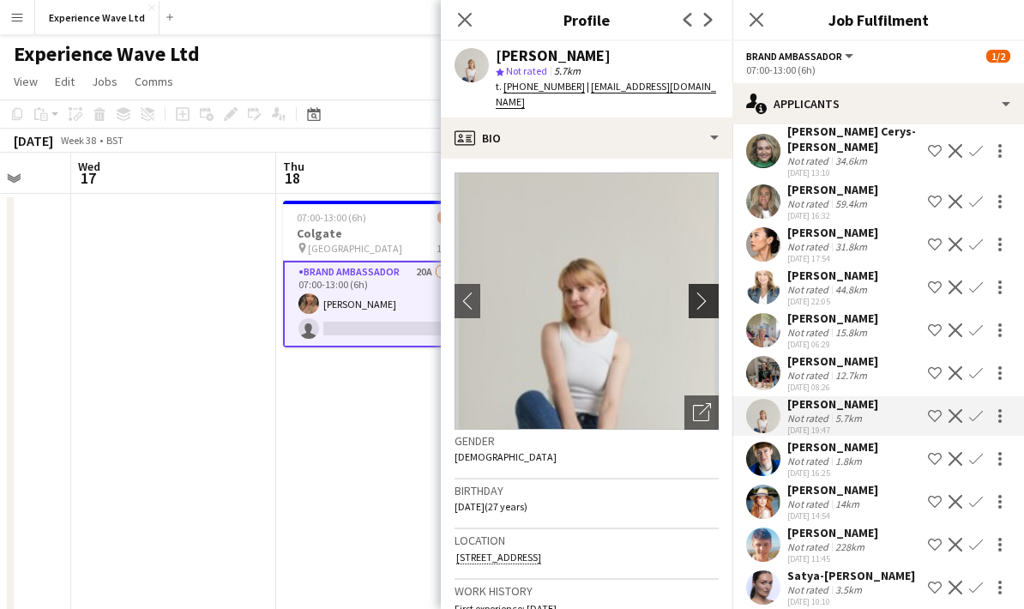
click at [702, 300] on app-icon "chevron-right" at bounding box center [706, 301] width 27 height 18
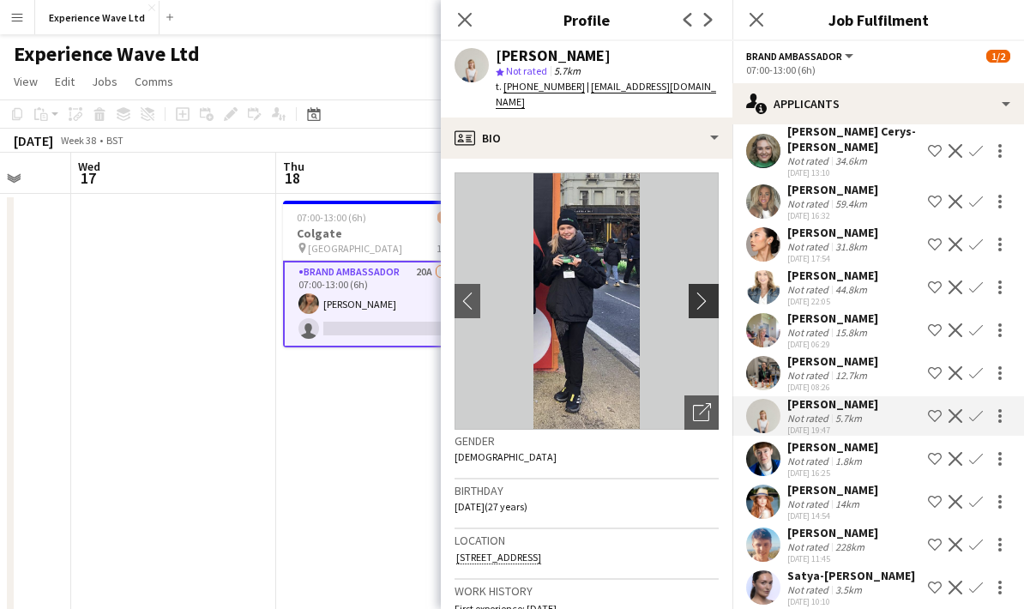
click at [700, 303] on app-icon "chevron-right" at bounding box center [706, 301] width 27 height 18
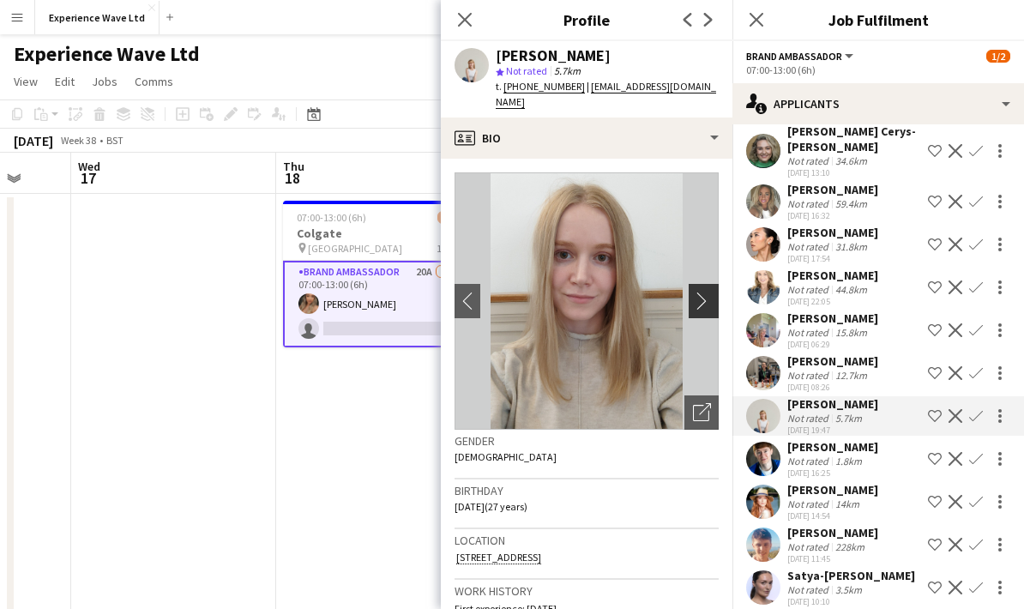
click at [704, 298] on app-icon "chevron-right" at bounding box center [706, 301] width 27 height 18
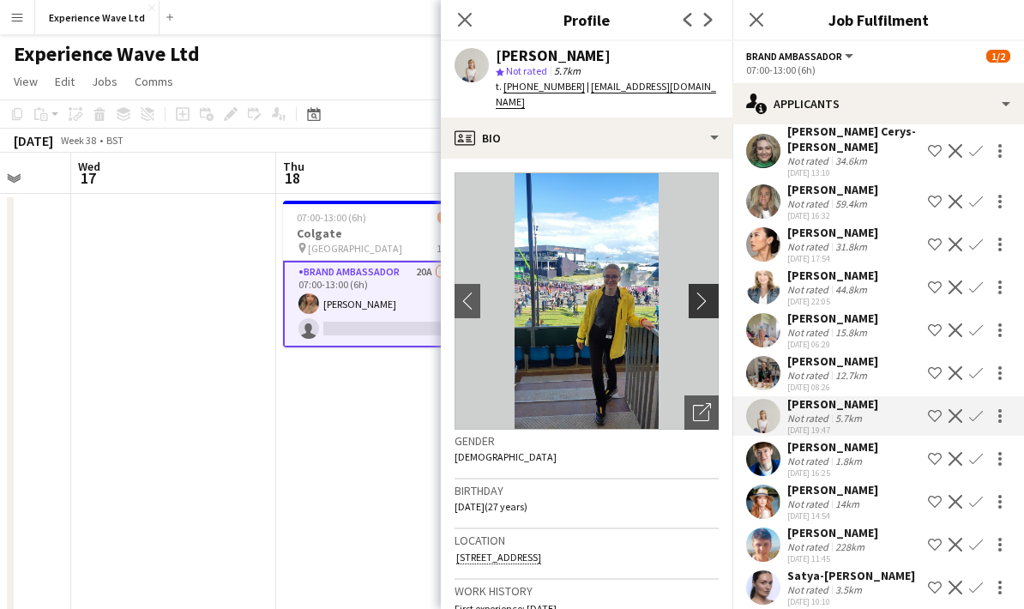
click at [697, 302] on app-icon "chevron-right" at bounding box center [706, 301] width 27 height 18
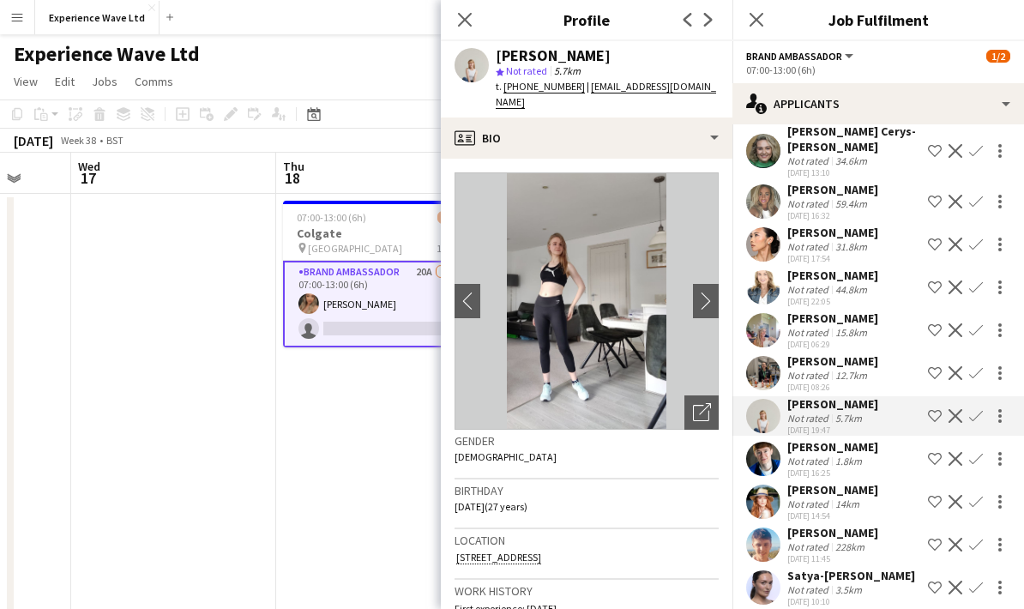
click at [808, 583] on div "Not rated" at bounding box center [809, 589] width 45 height 13
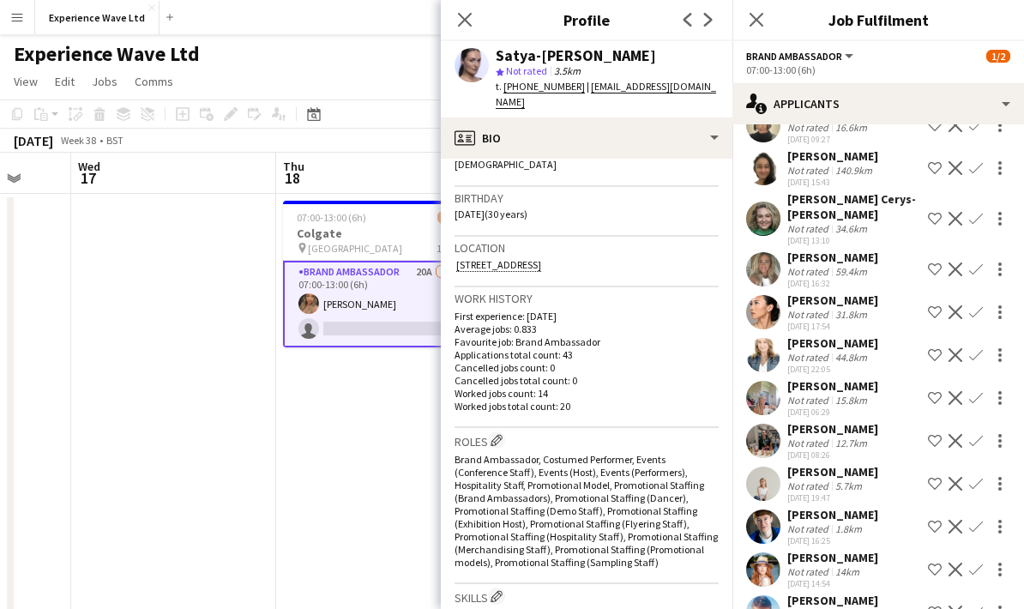
scroll to position [143, 0]
click at [846, 480] on div "5.7km" at bounding box center [848, 486] width 33 height 13
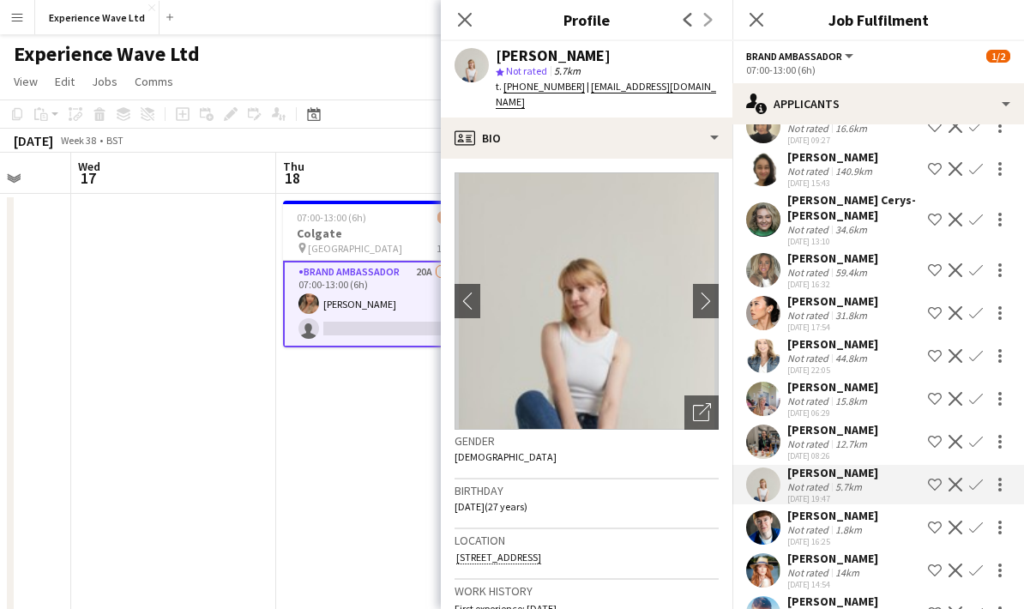
scroll to position [0, 0]
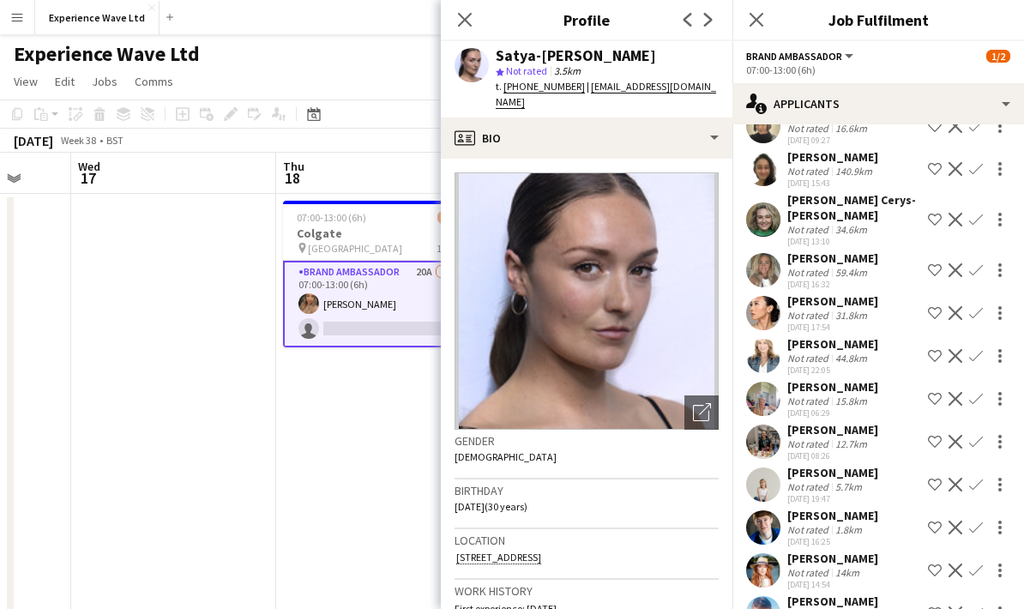
click at [828, 266] on div "Not rated" at bounding box center [809, 272] width 45 height 13
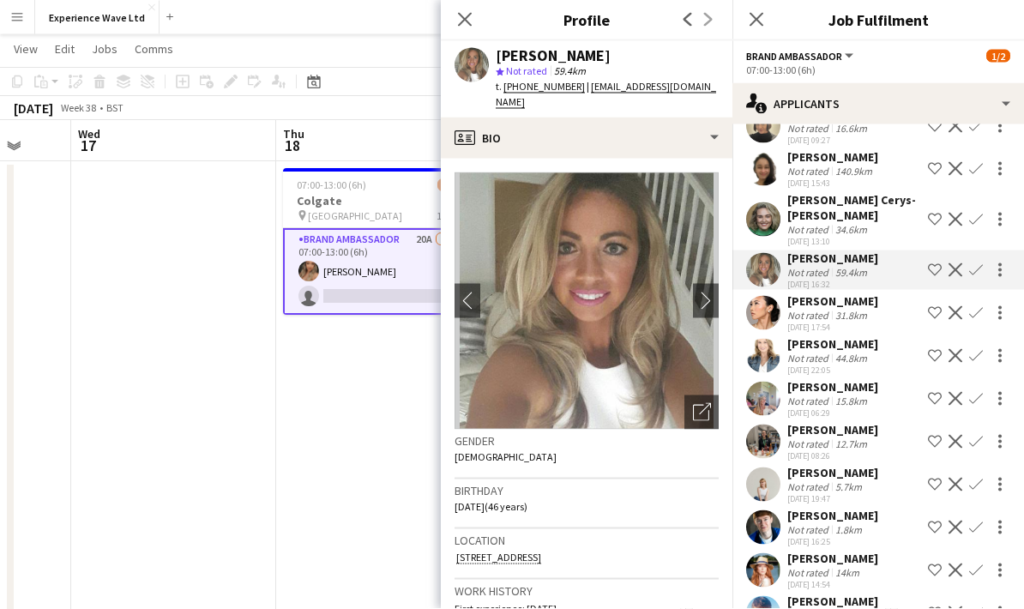
scroll to position [33, 0]
click at [847, 395] on div "15.8km" at bounding box center [851, 401] width 39 height 13
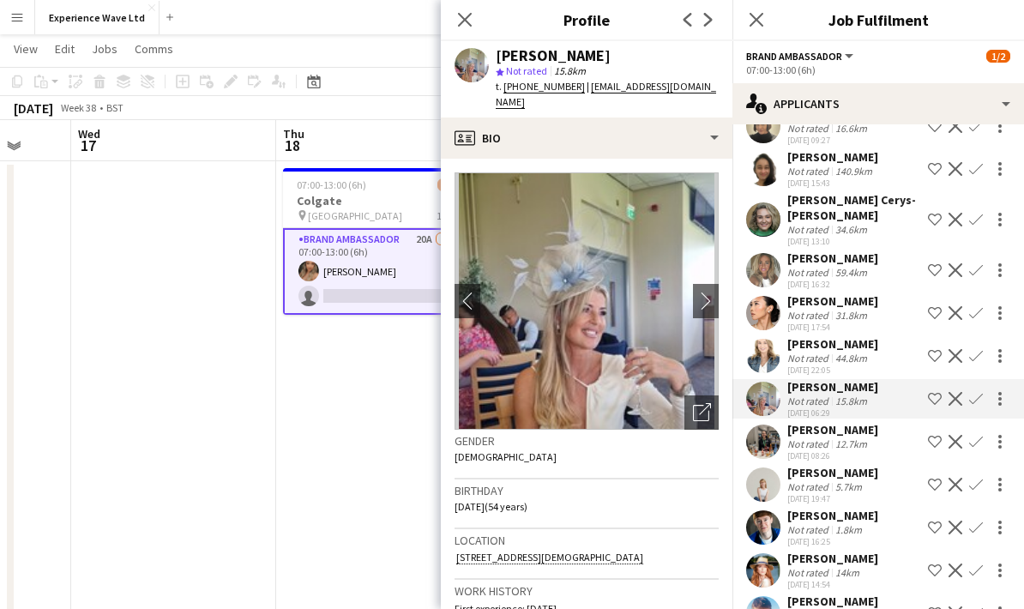
click at [850, 480] on div "5.7km" at bounding box center [848, 486] width 33 height 13
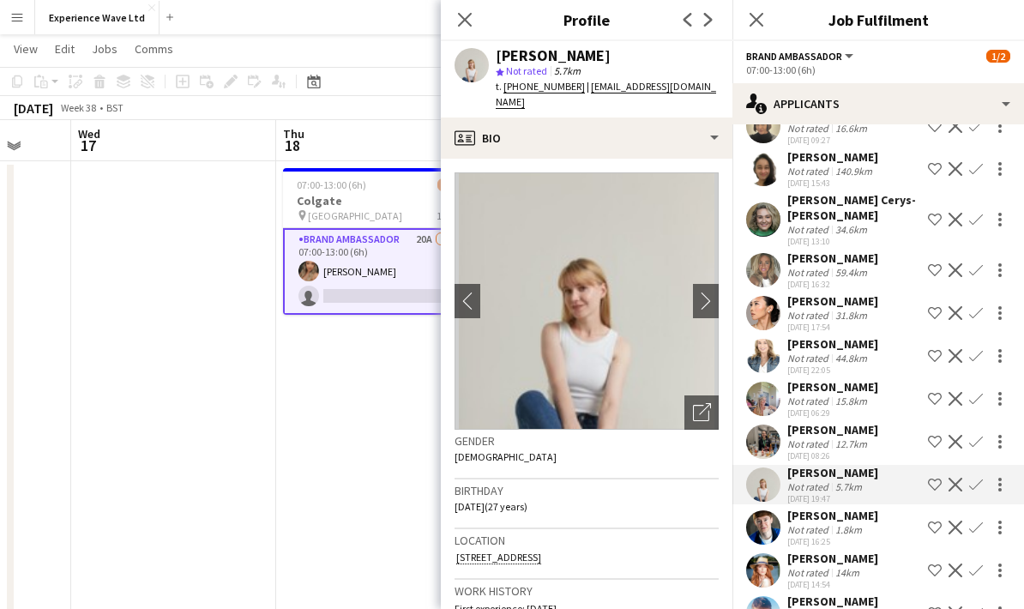
click at [842, 566] on div "14km" at bounding box center [847, 572] width 31 height 13
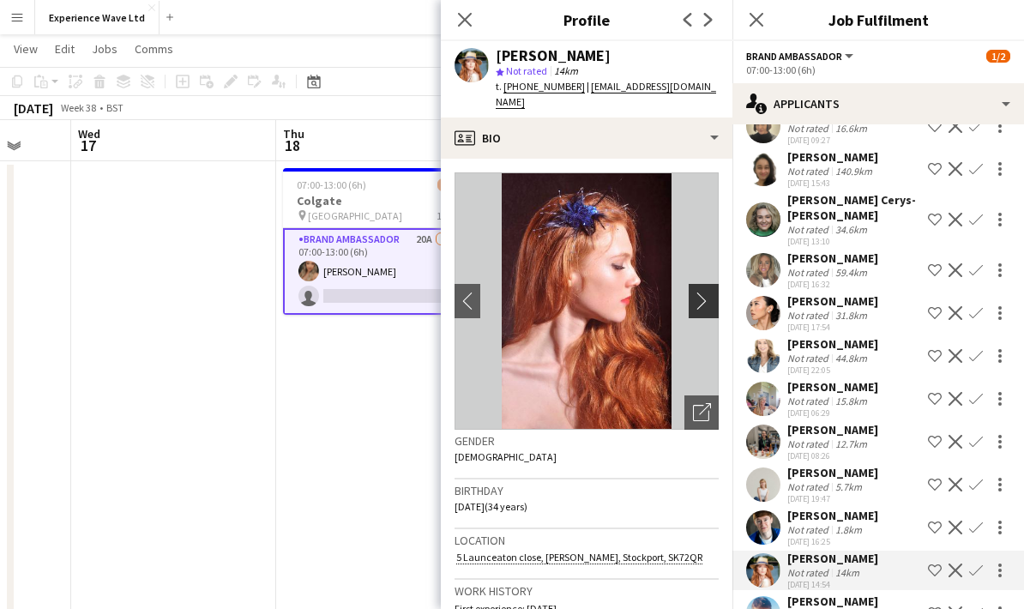
click at [714, 292] on app-icon "chevron-right" at bounding box center [706, 301] width 27 height 18
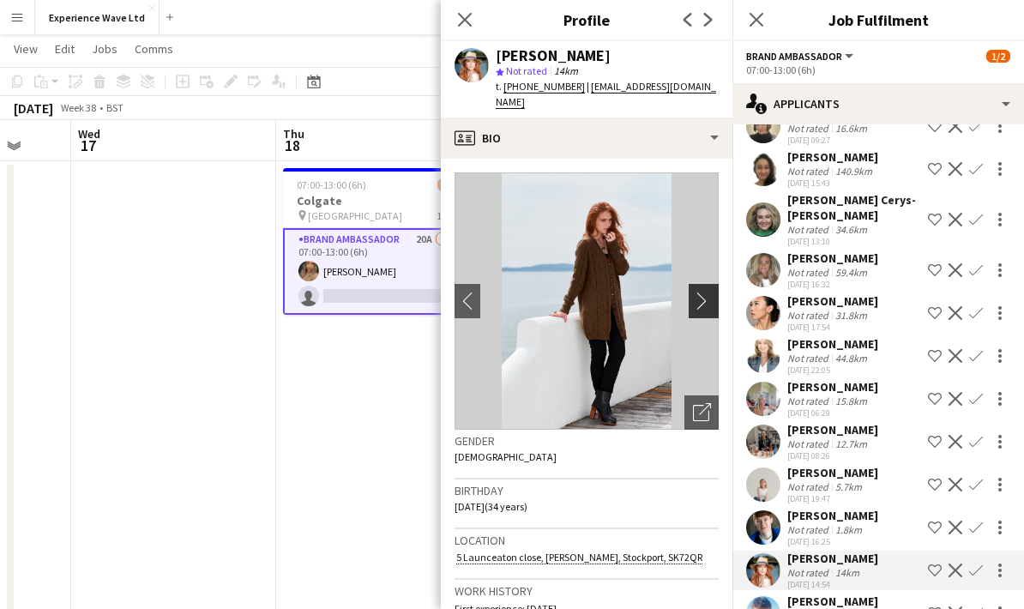
click at [710, 292] on app-icon "chevron-right" at bounding box center [706, 301] width 27 height 18
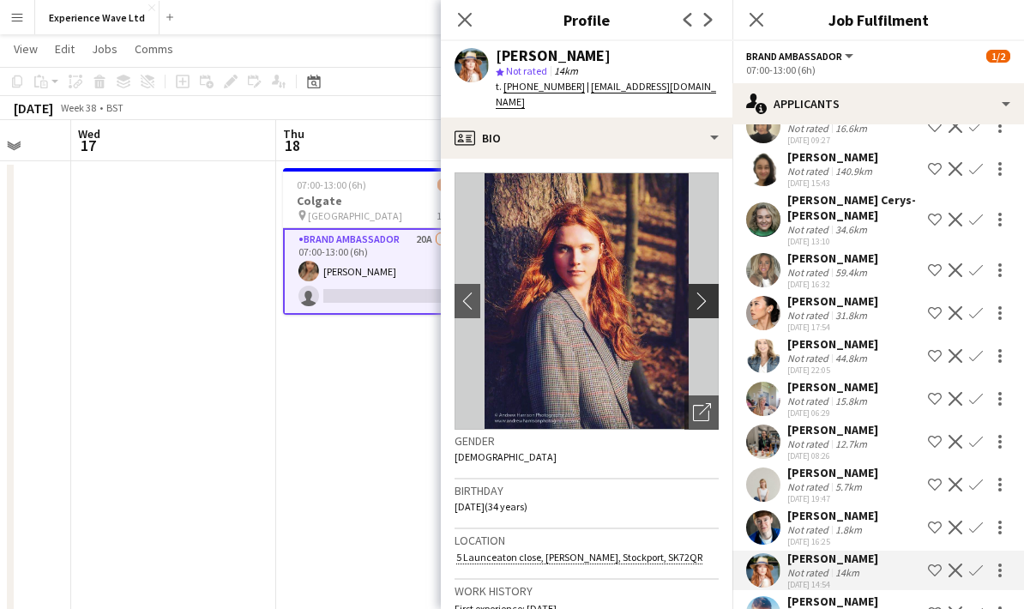
click at [701, 292] on app-icon "chevron-right" at bounding box center [706, 301] width 27 height 18
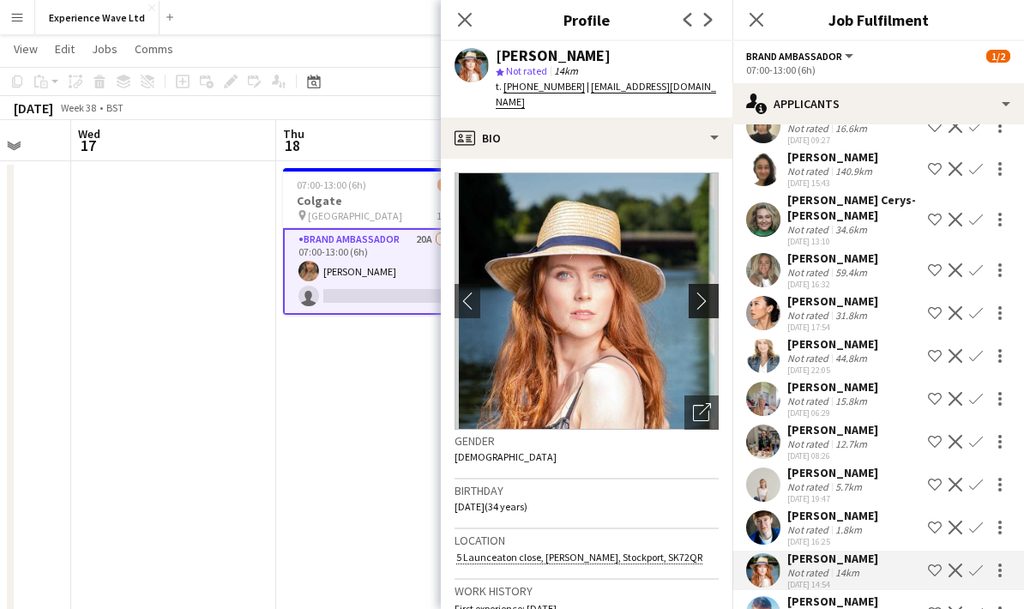
click at [696, 292] on app-icon "chevron-right" at bounding box center [706, 301] width 27 height 18
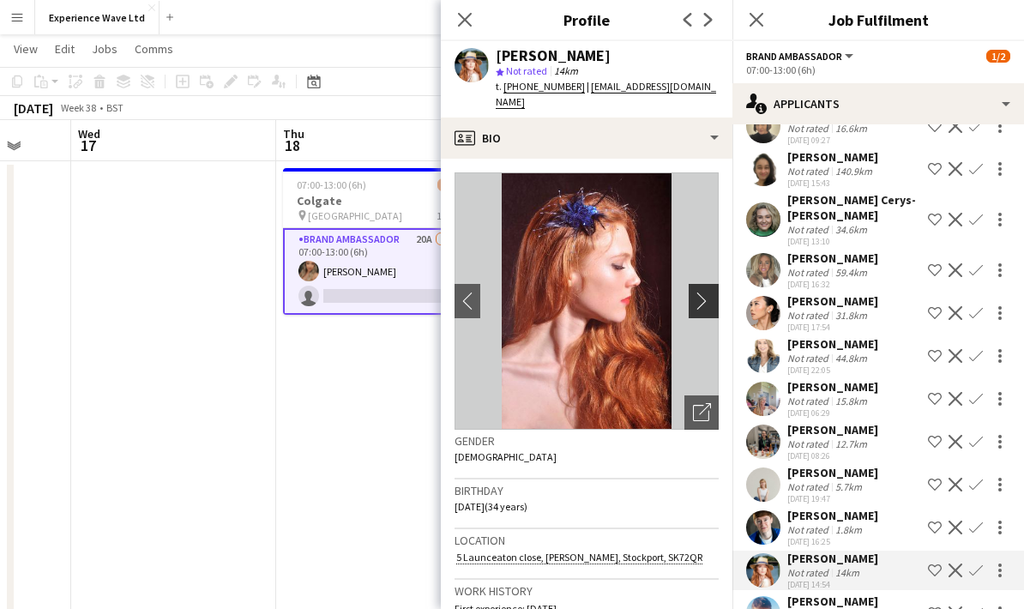
click at [706, 292] on app-icon "chevron-right" at bounding box center [706, 301] width 27 height 18
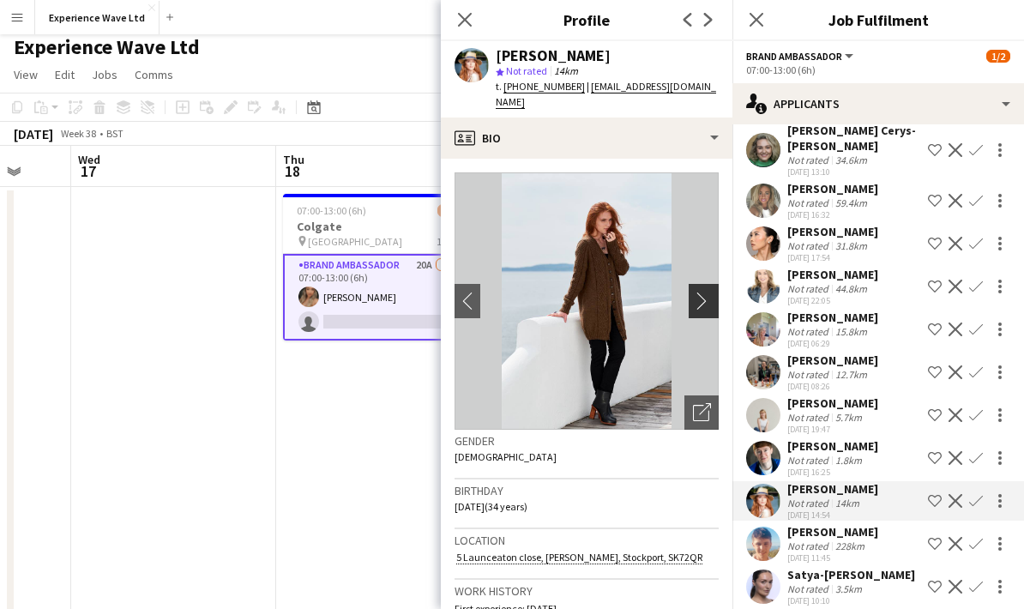
scroll to position [212, 0]
click at [856, 540] on div "228km" at bounding box center [850, 546] width 36 height 13
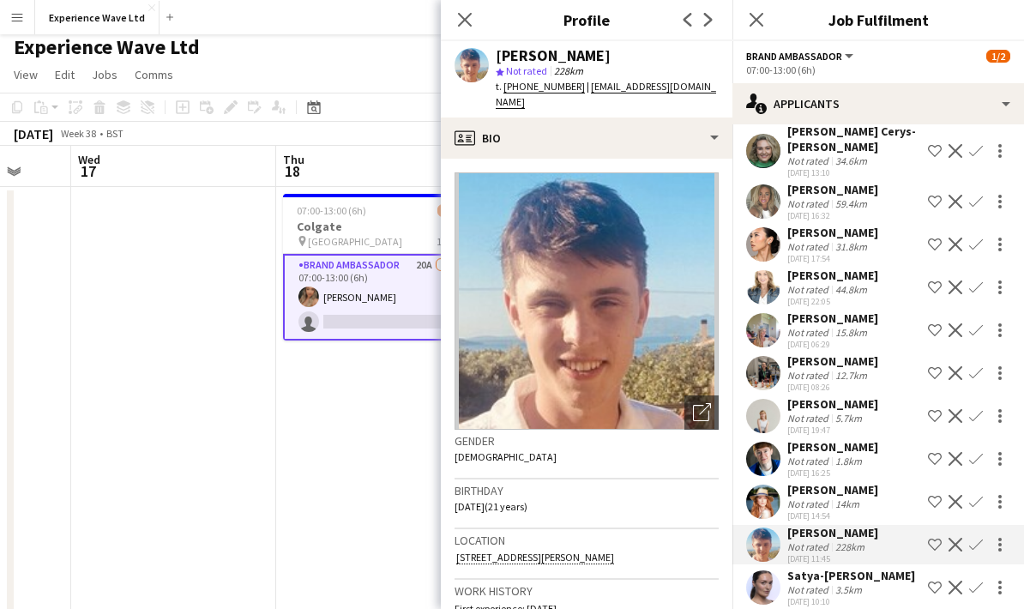
click at [859, 497] on div "14km" at bounding box center [847, 503] width 31 height 13
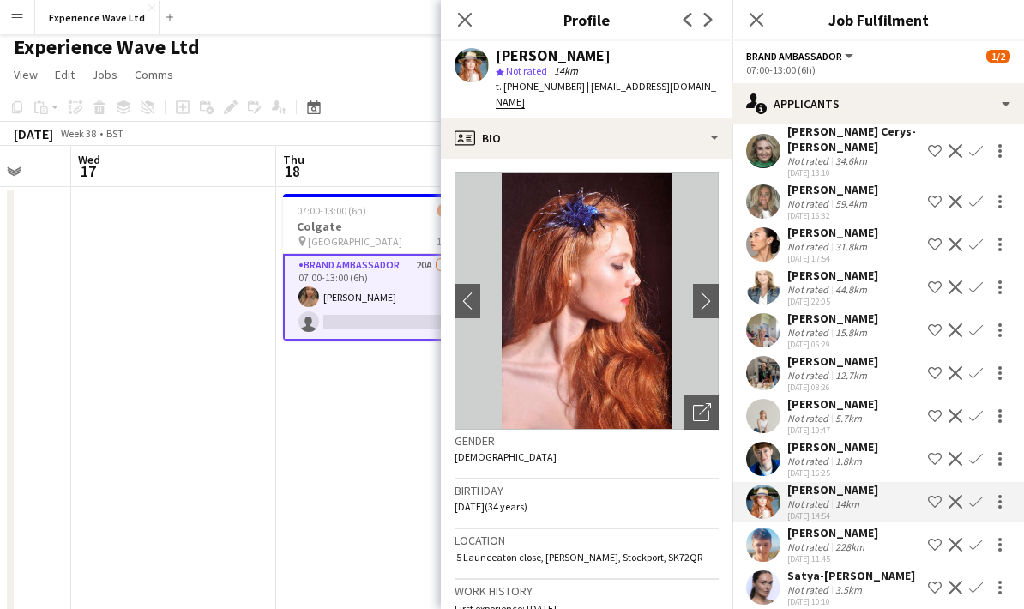
click at [859, 455] on div "1.8km" at bounding box center [848, 461] width 33 height 13
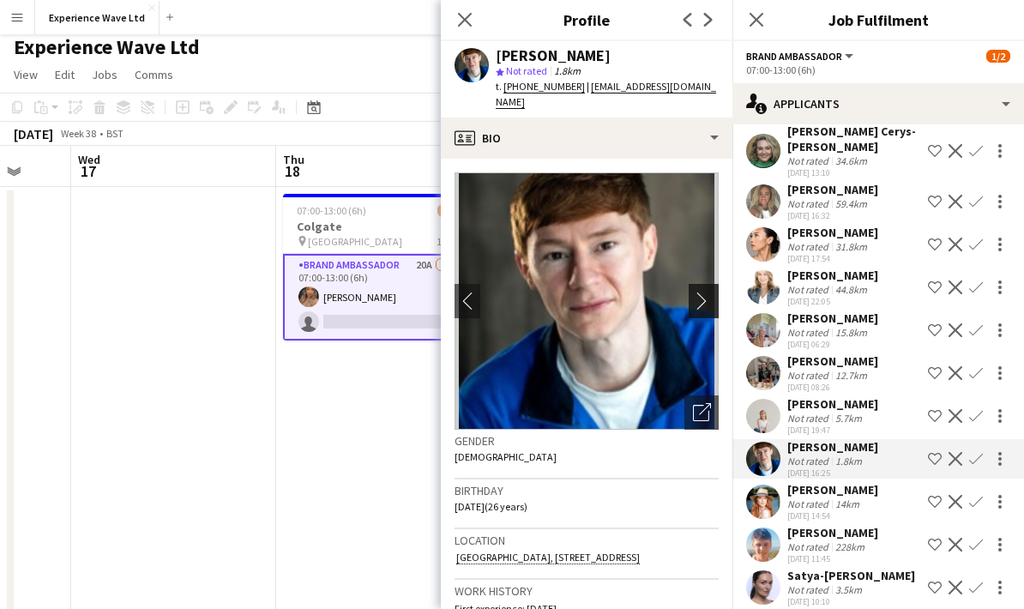
click at [710, 292] on app-icon "chevron-right" at bounding box center [706, 301] width 27 height 18
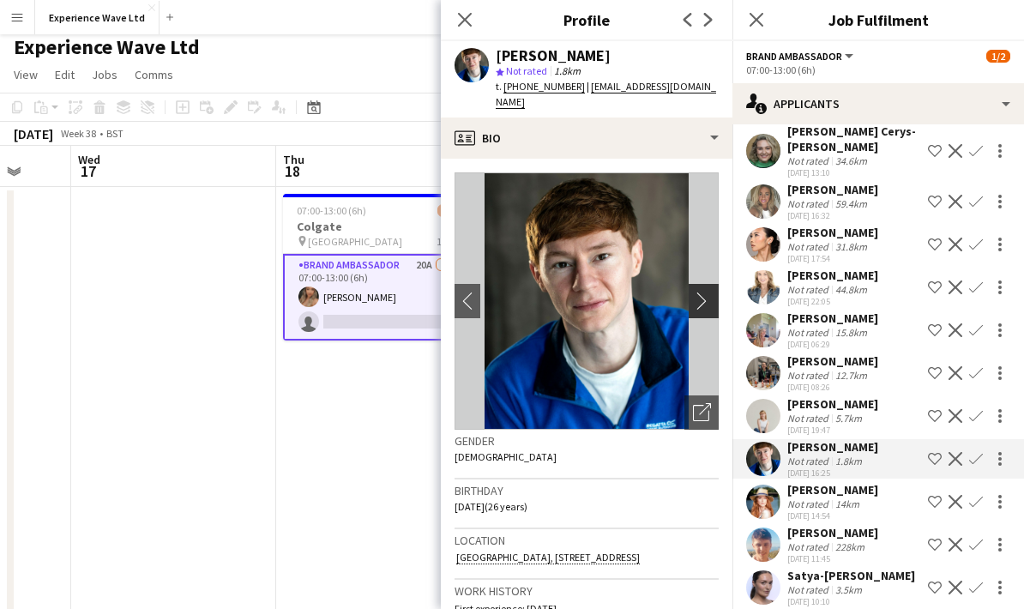
click at [698, 292] on app-icon "chevron-right" at bounding box center [706, 301] width 27 height 18
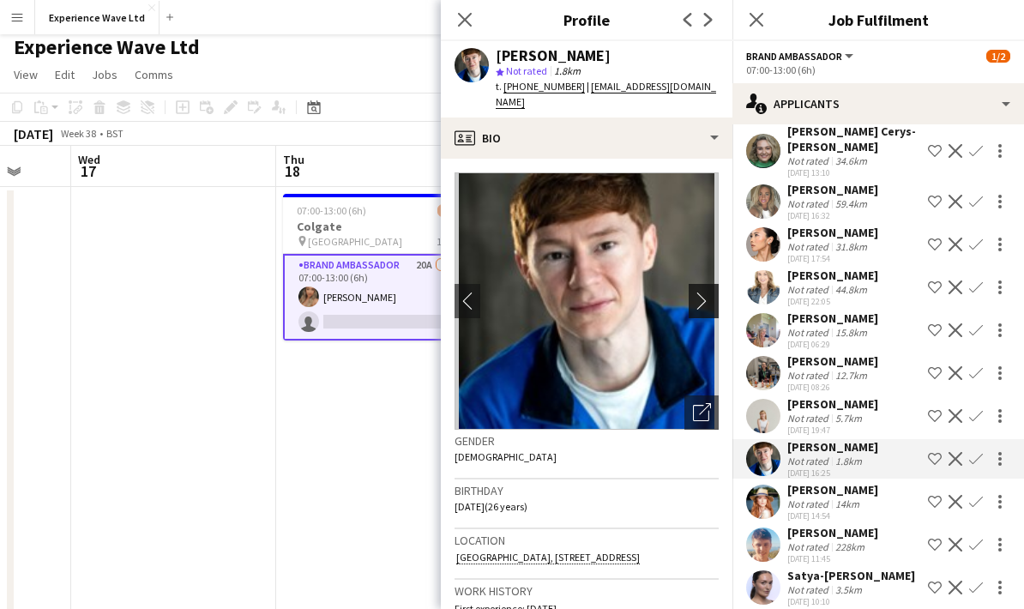
click at [702, 292] on app-icon "chevron-right" at bounding box center [706, 301] width 27 height 18
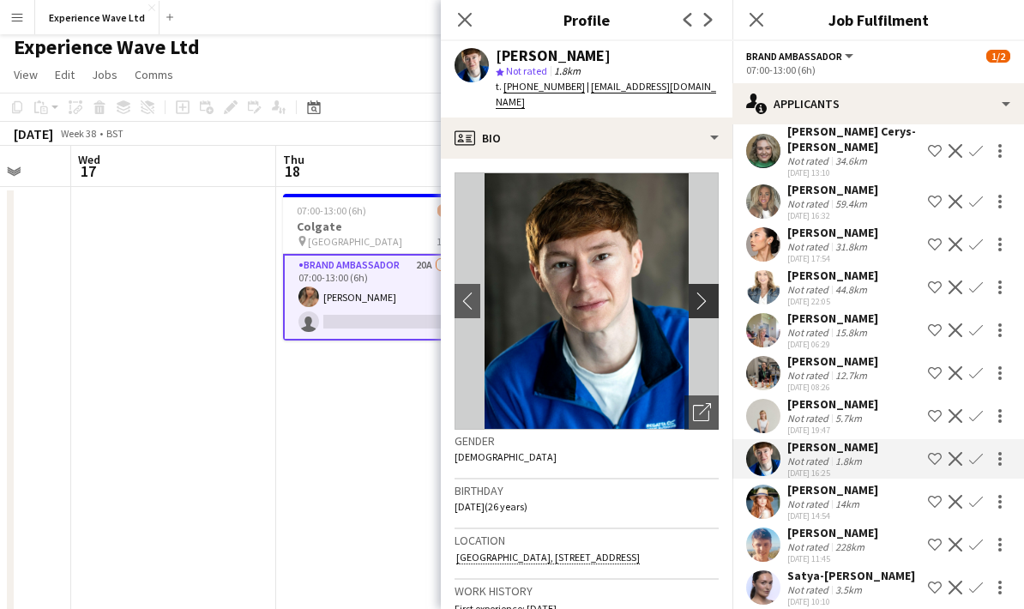
click at [704, 292] on app-icon "chevron-right" at bounding box center [706, 301] width 27 height 18
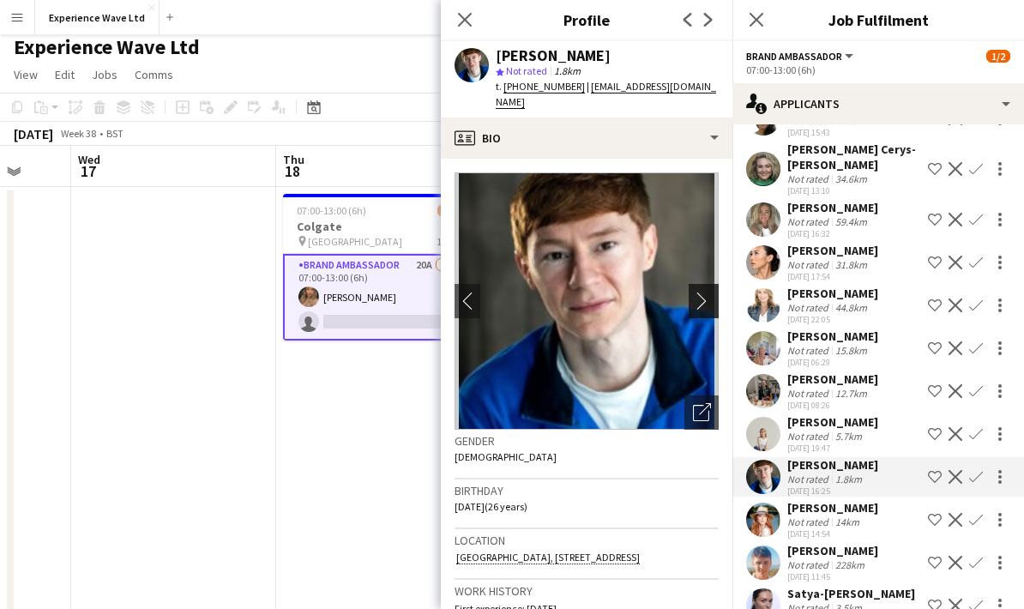
scroll to position [25, 0]
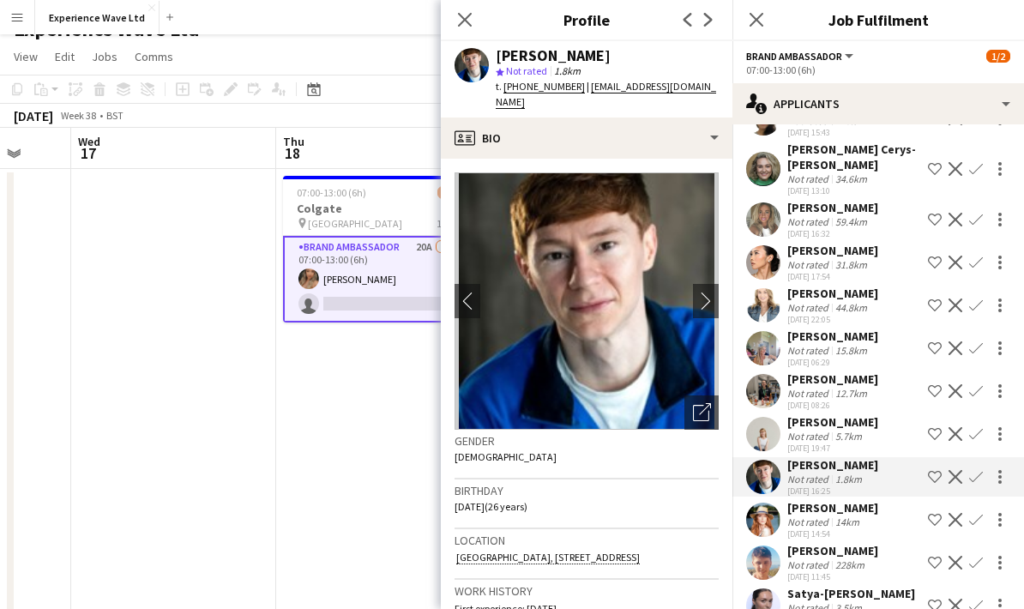
click at [848, 314] on div "28-07-2025 22:05" at bounding box center [832, 319] width 91 height 11
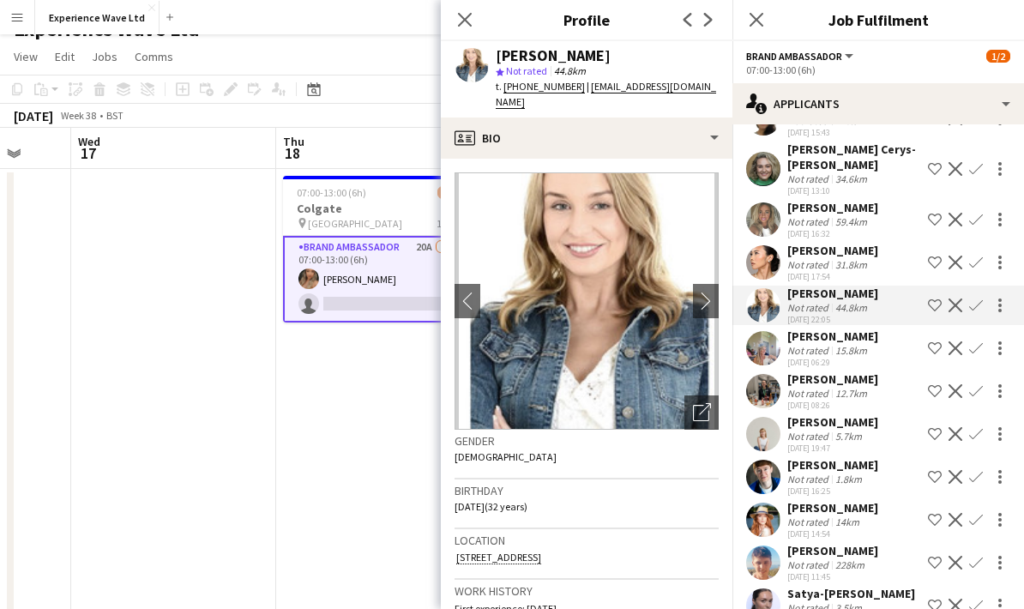
scroll to position [0, 0]
click at [862, 586] on div "Satya-Sara Khachik" at bounding box center [851, 593] width 128 height 15
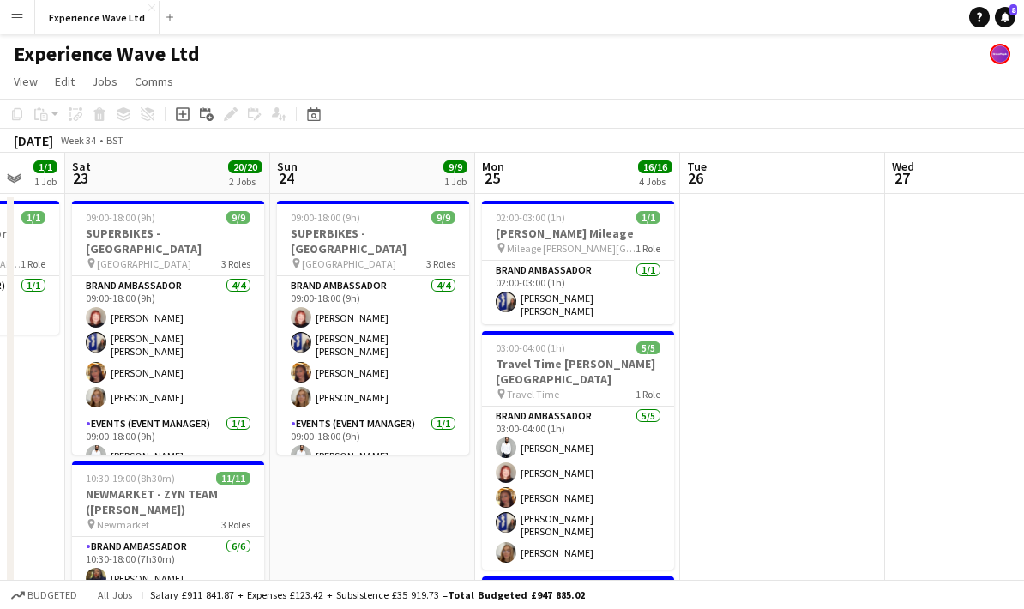
scroll to position [0, 521]
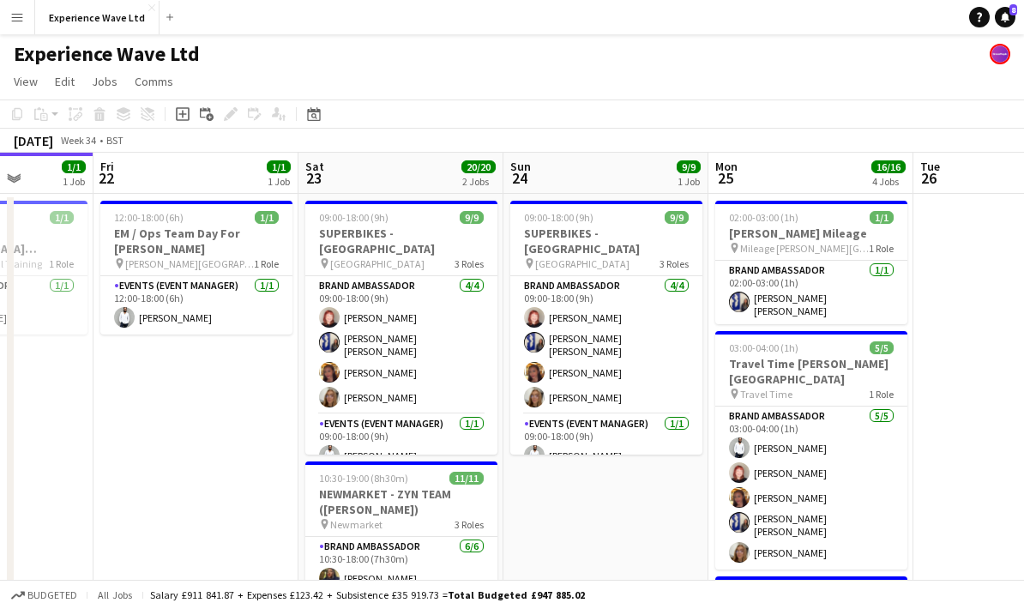
click at [21, 33] on button "Menu" at bounding box center [17, 17] width 34 height 34
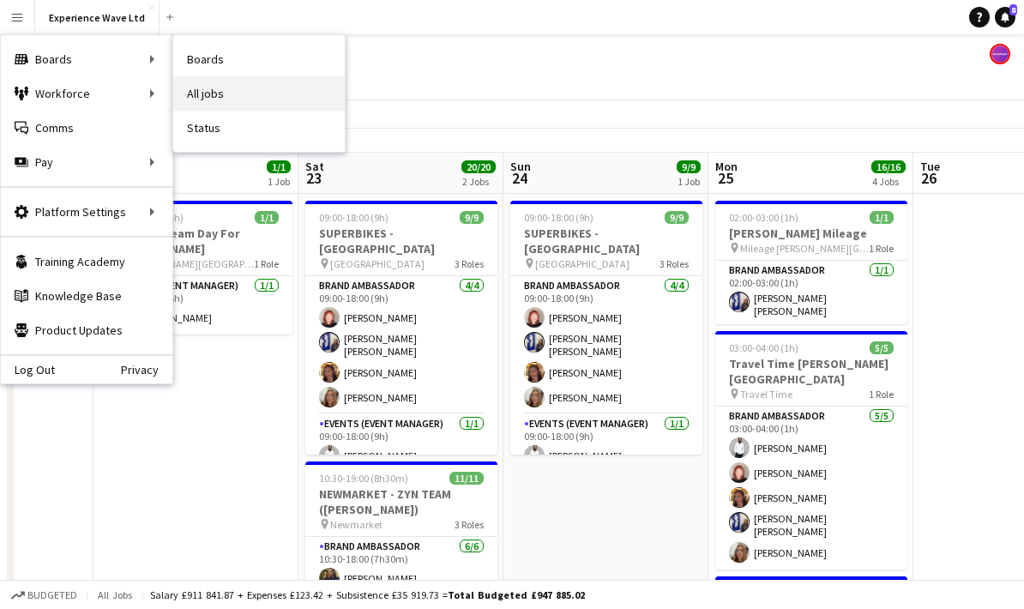
click at [234, 98] on link "All jobs" at bounding box center [259, 93] width 172 height 34
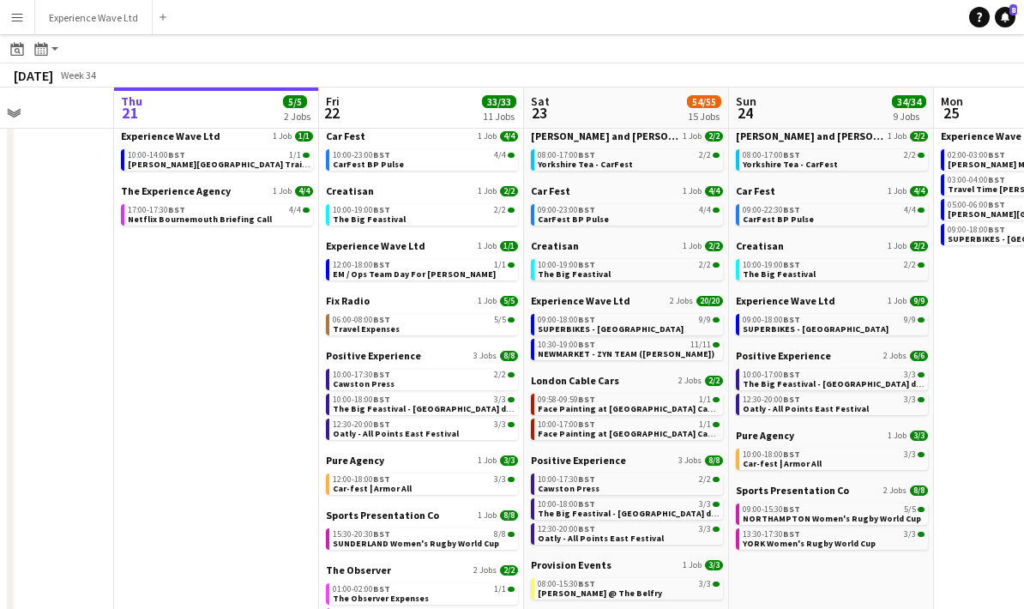
scroll to position [0, 506]
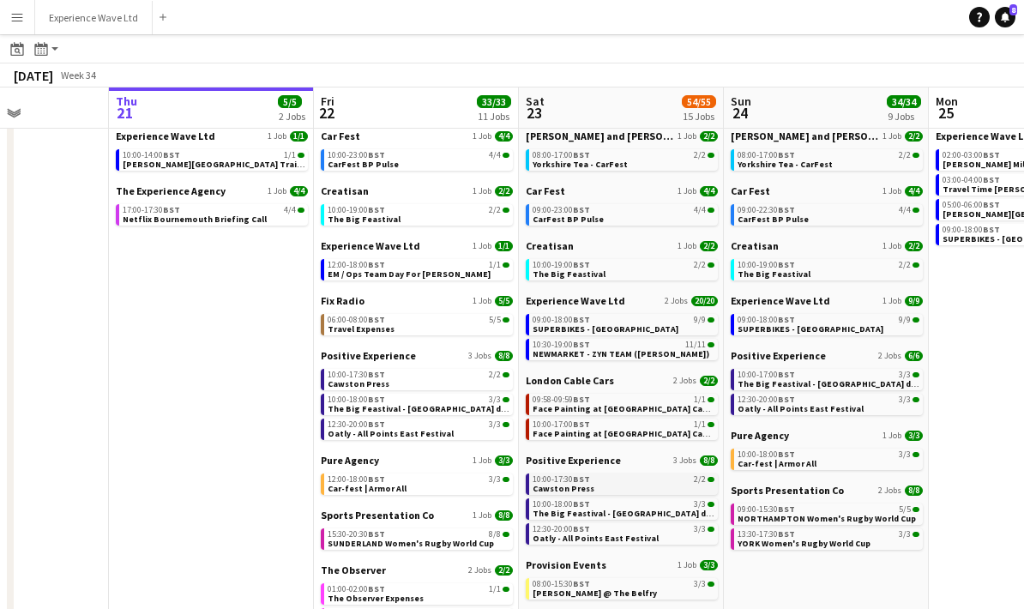
click at [616, 485] on link "10:00-17:30 BST 2/2 Cawston Press" at bounding box center [624, 483] width 182 height 20
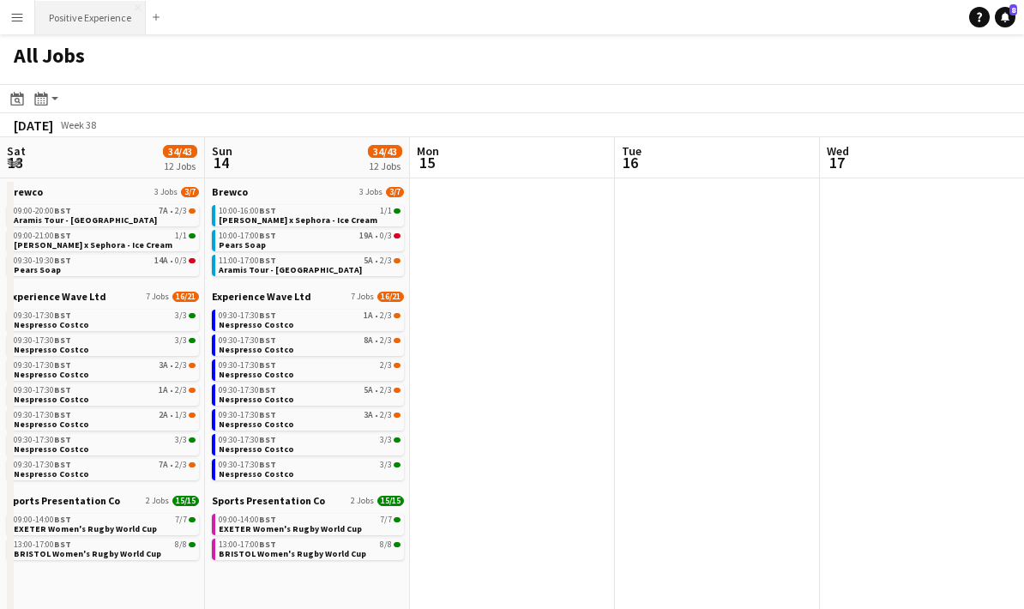
scroll to position [0, 508]
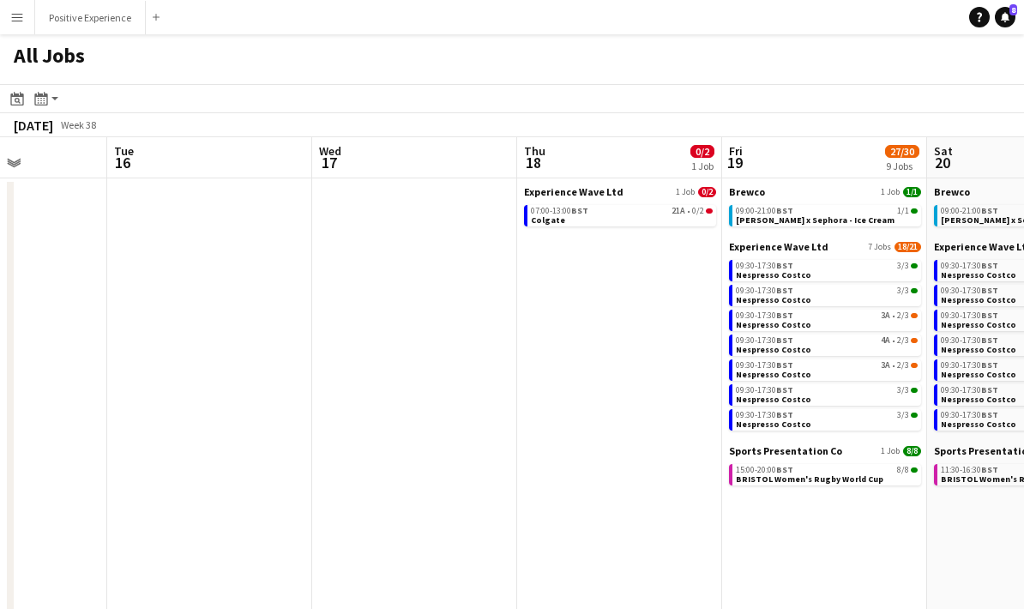
click at [20, 15] on app-icon "Menu" at bounding box center [17, 17] width 14 height 14
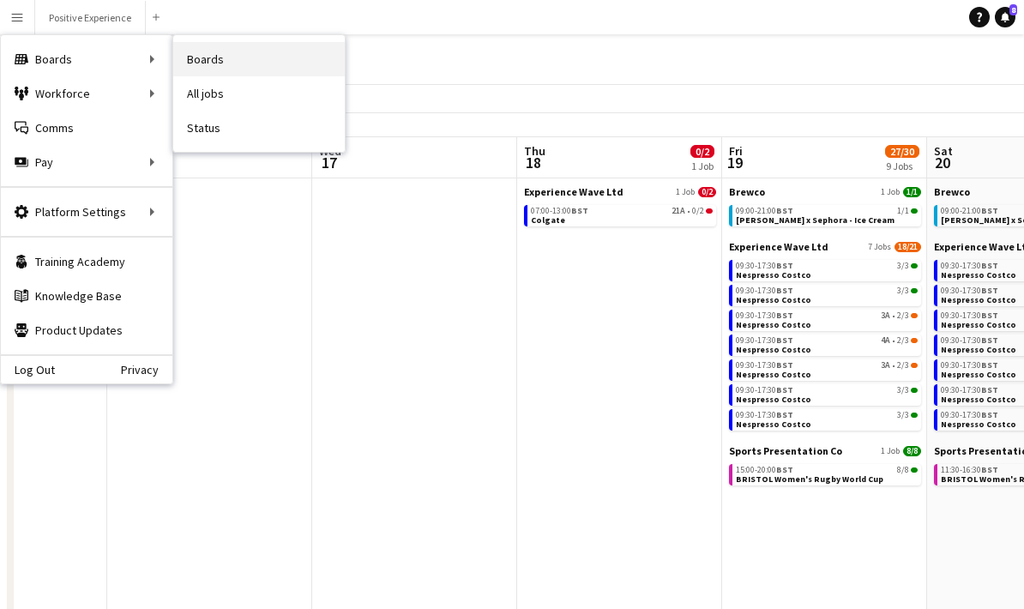
click at [198, 64] on link "Boards" at bounding box center [259, 59] width 172 height 34
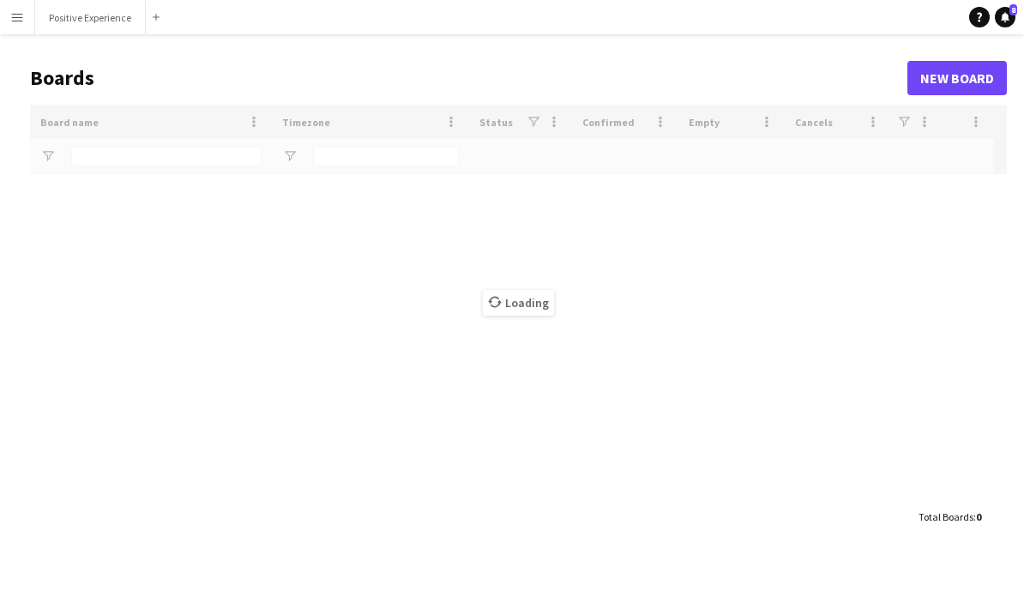
type input "******"
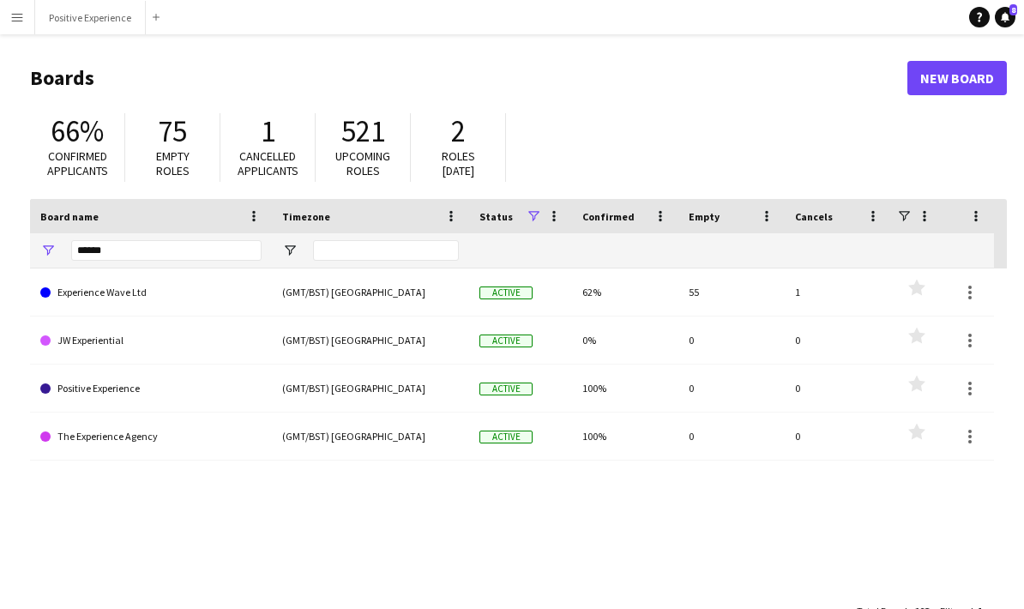
click at [15, 19] on app-icon "Menu" at bounding box center [17, 17] width 14 height 14
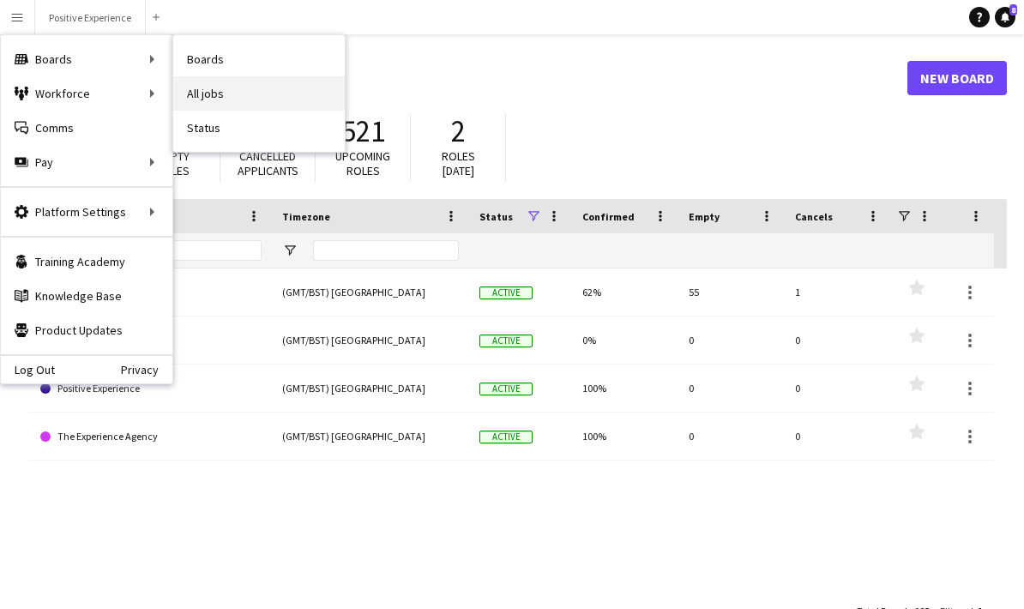
click at [201, 95] on link "All jobs" at bounding box center [259, 93] width 172 height 34
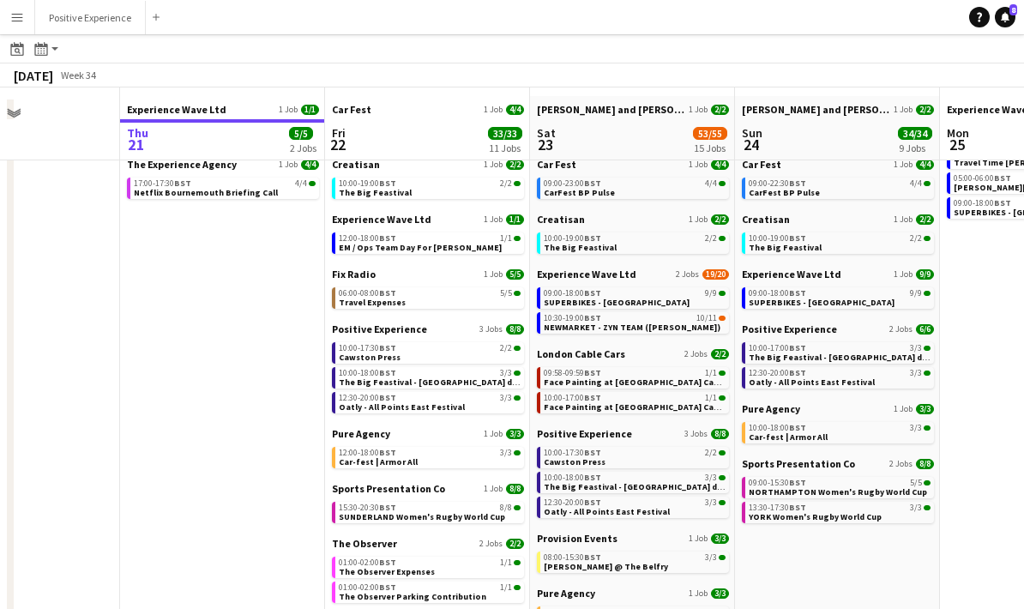
scroll to position [112, 0]
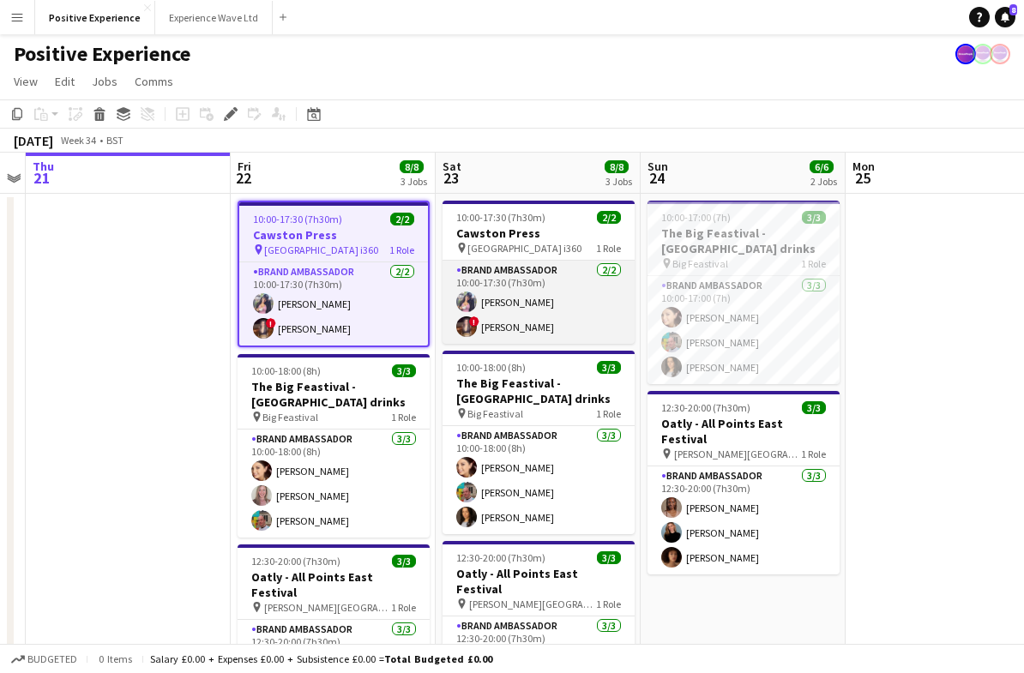
click at [533, 304] on app-card-role "Brand Ambassador 2/2 10:00-17:30 (7h30m) Katie Roberts ! Sasha McNally" at bounding box center [539, 302] width 192 height 83
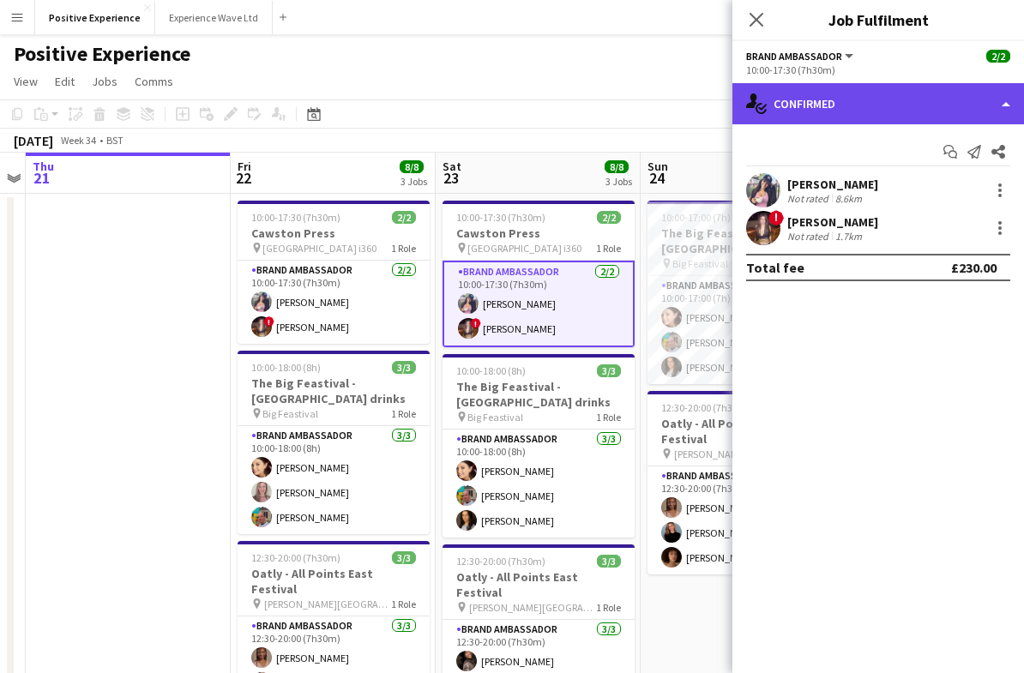
click at [997, 101] on div "single-neutral-actions-check-2 Confirmed" at bounding box center [878, 103] width 292 height 41
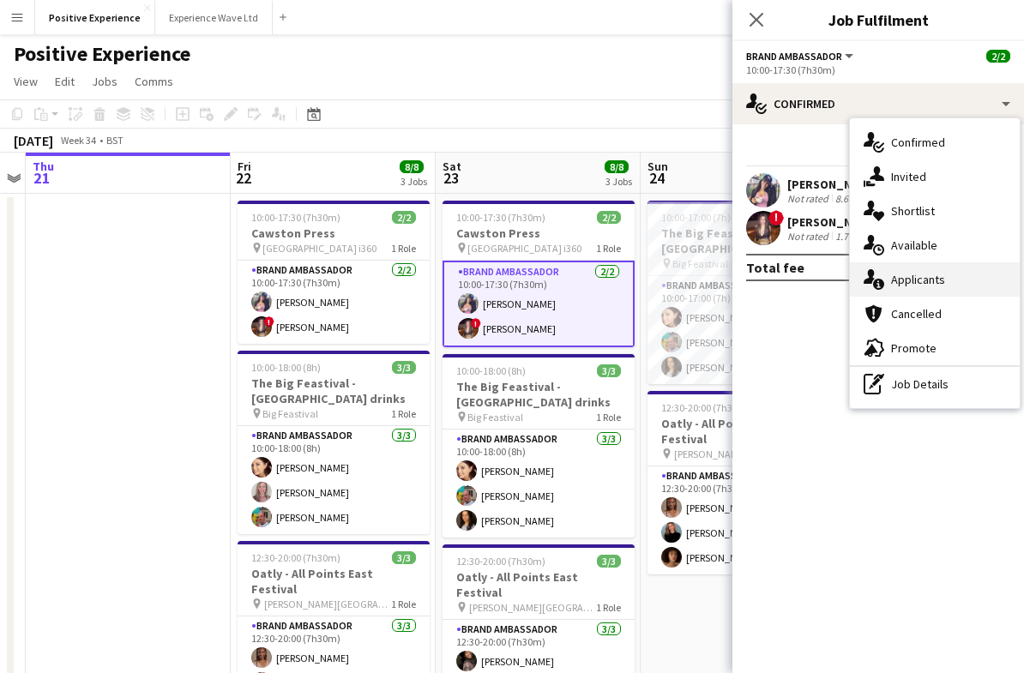
click at [958, 278] on div "single-neutral-actions-information Applicants" at bounding box center [935, 279] width 170 height 34
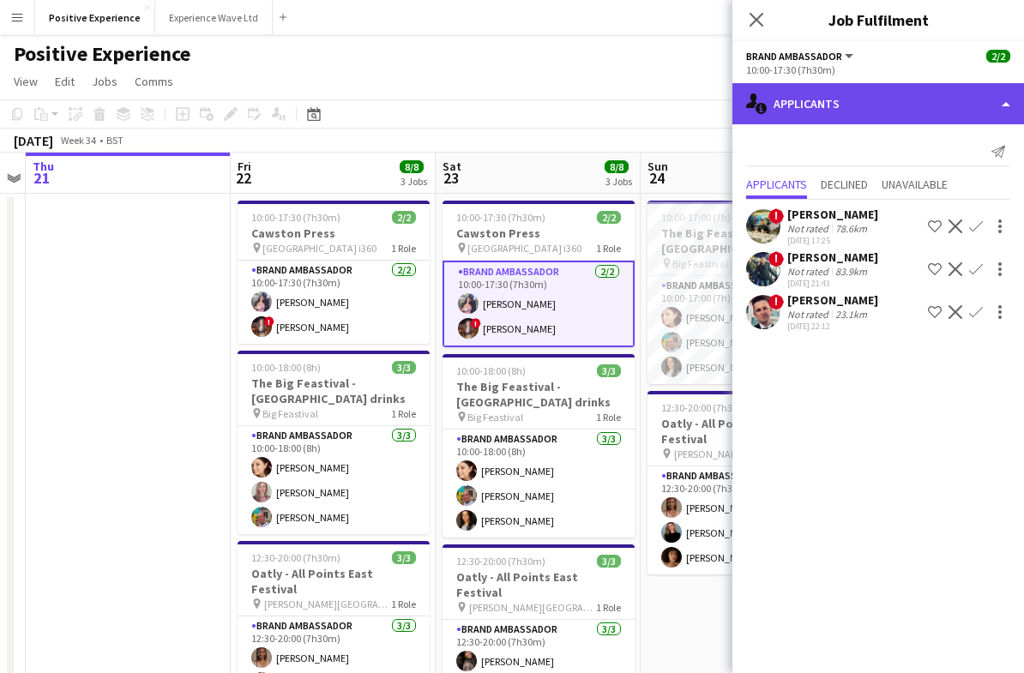
click at [1011, 105] on div "single-neutral-actions-information Applicants" at bounding box center [878, 103] width 292 height 41
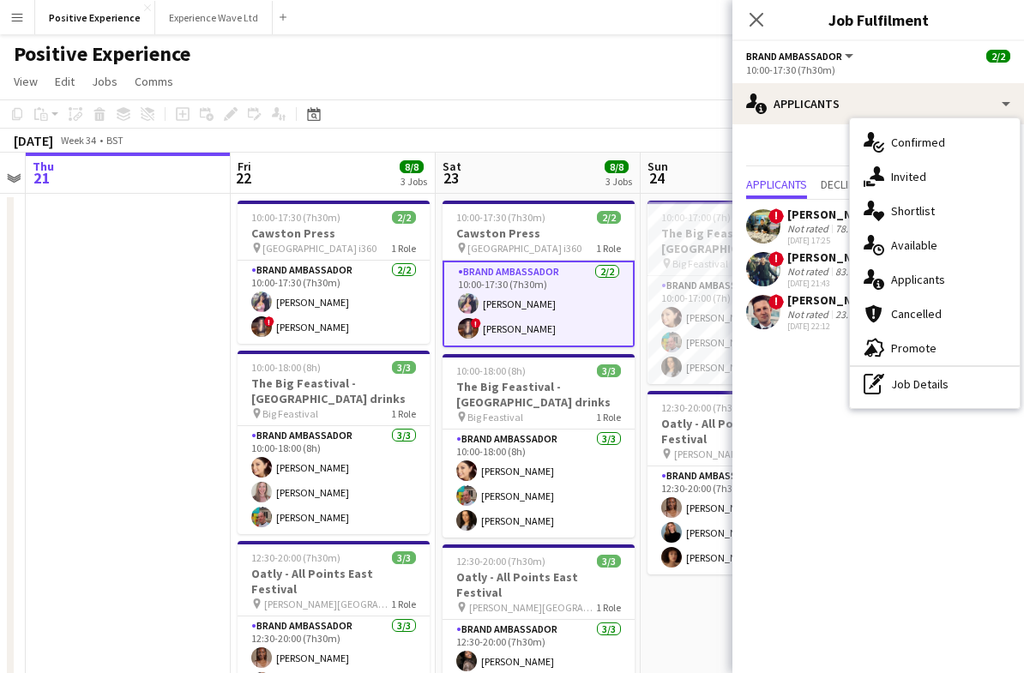
click at [645, 77] on app-page-menu "View Day view expanded Day view collapsed Month view Date picker Jump to today …" at bounding box center [512, 83] width 1024 height 33
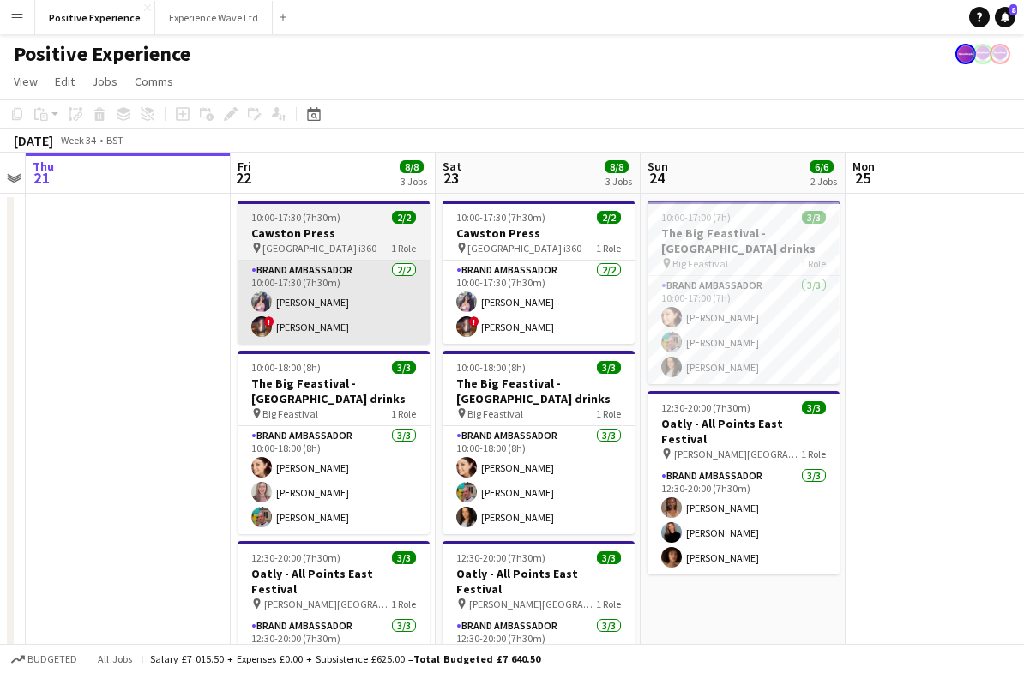
click at [356, 313] on app-card-role "Brand Ambassador [DATE] 10:00-17:30 (7h30m) [PERSON_NAME] ! [PERSON_NAME]" at bounding box center [334, 302] width 192 height 83
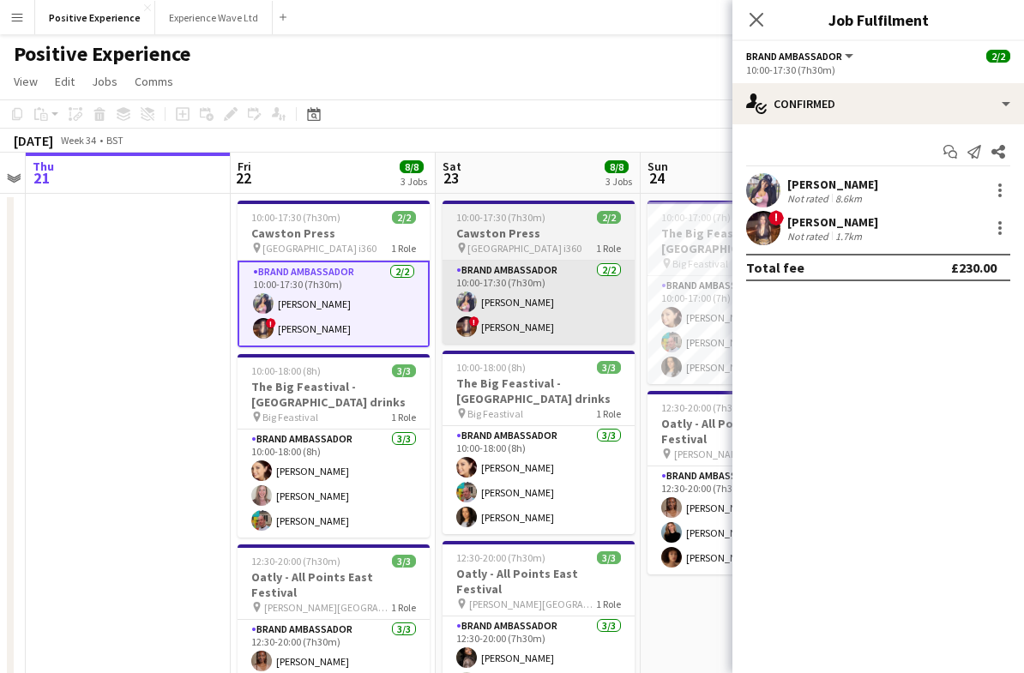
click at [561, 316] on app-card-role "Brand Ambassador [DATE] 10:00-17:30 (7h30m) [PERSON_NAME] ! [PERSON_NAME]" at bounding box center [539, 302] width 192 height 83
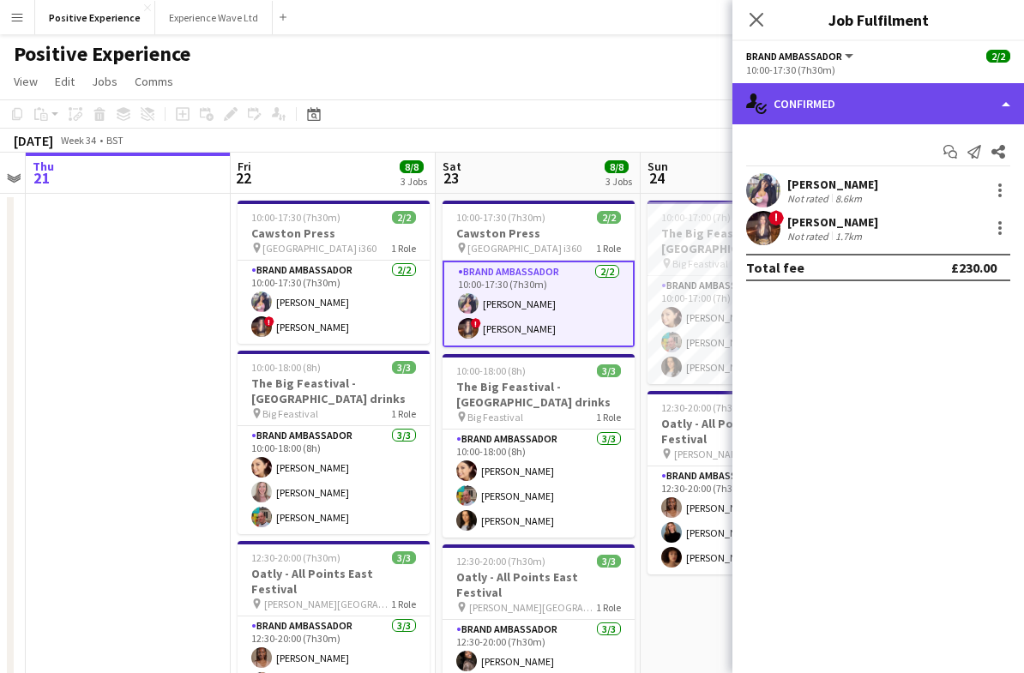
click at [991, 112] on div "single-neutral-actions-check-2 Confirmed" at bounding box center [878, 103] width 292 height 41
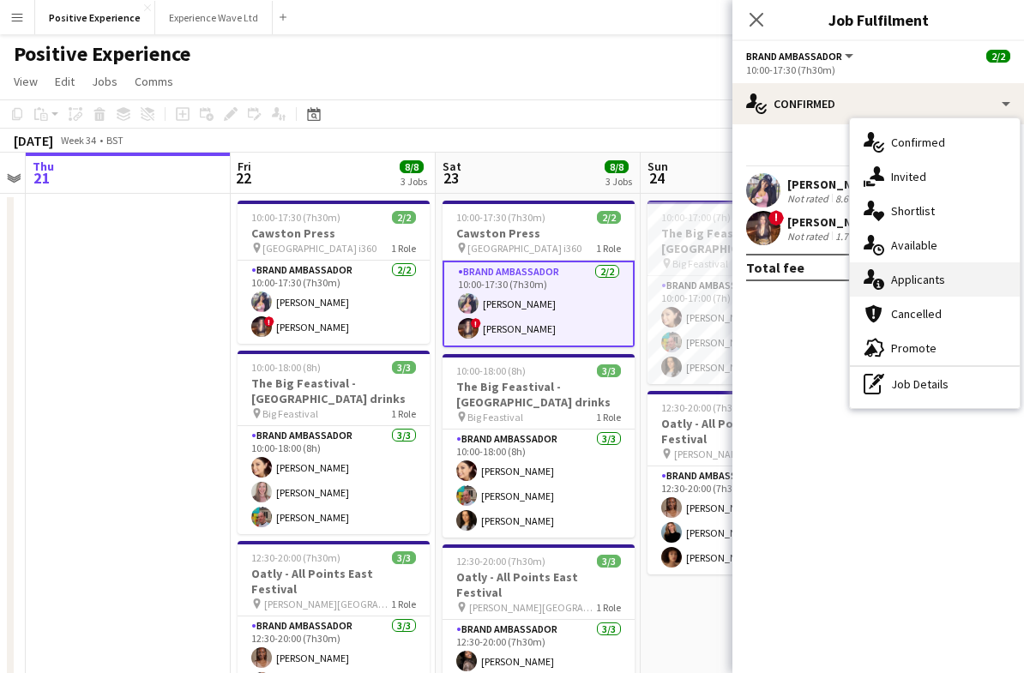
click at [951, 286] on div "single-neutral-actions-information Applicants" at bounding box center [935, 279] width 170 height 34
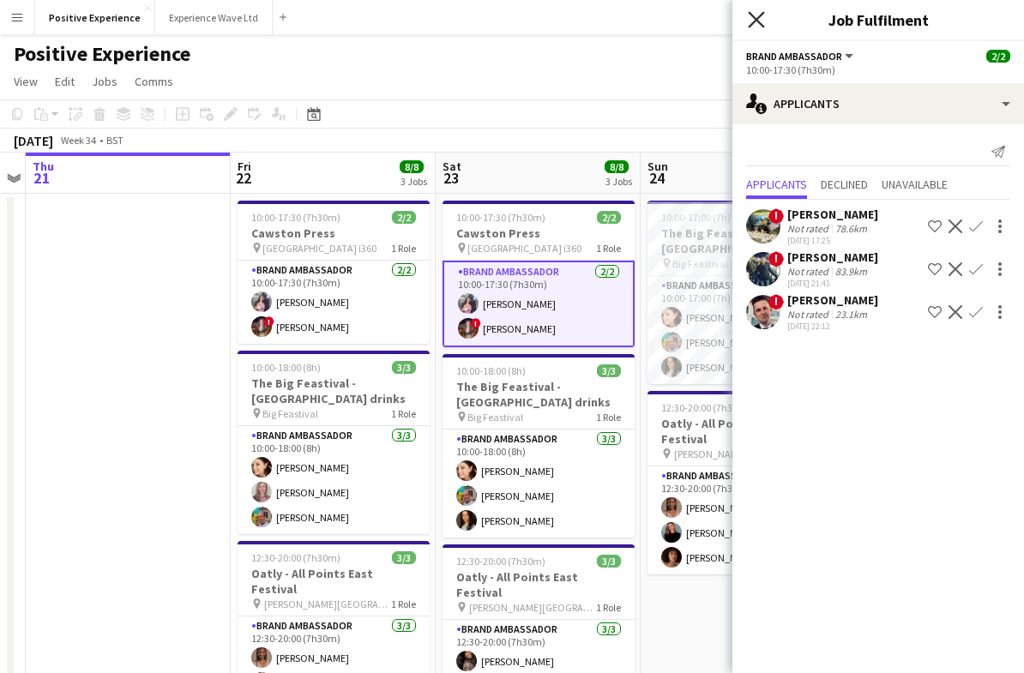
click at [761, 23] on icon at bounding box center [756, 19] width 16 height 16
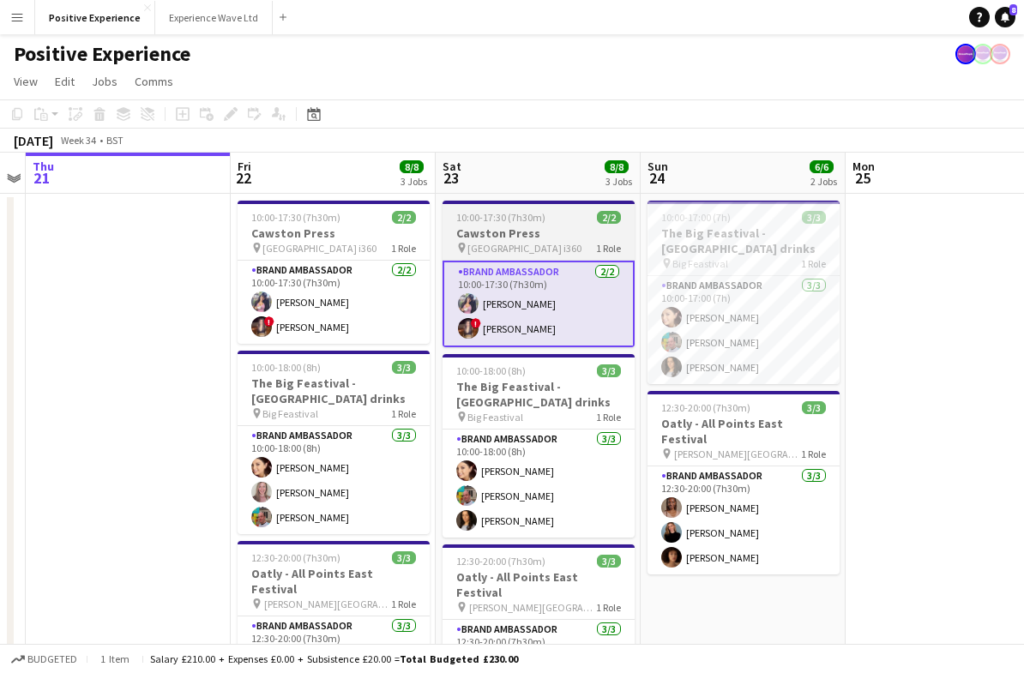
click at [573, 311] on app-card-role "Brand Ambassador [DATE] 10:00-17:30 (7h30m) [PERSON_NAME] ! [PERSON_NAME]" at bounding box center [539, 304] width 192 height 87
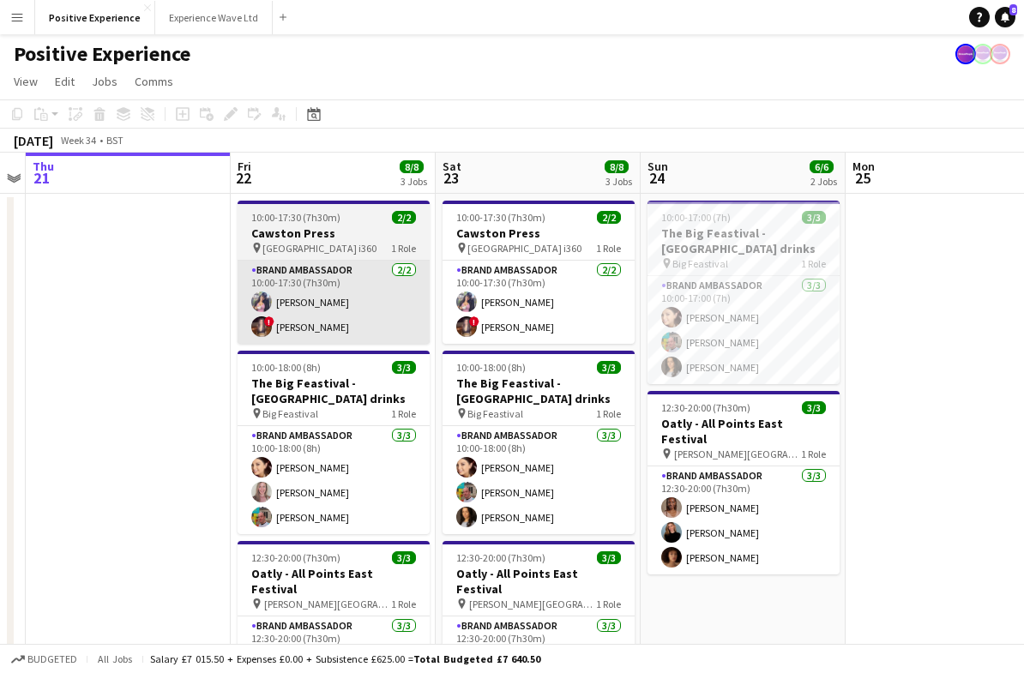
click at [365, 310] on app-card-role "Brand Ambassador 2/2 10:00-17:30 (7h30m) Katie Roberts ! Sasha McNally" at bounding box center [334, 302] width 192 height 83
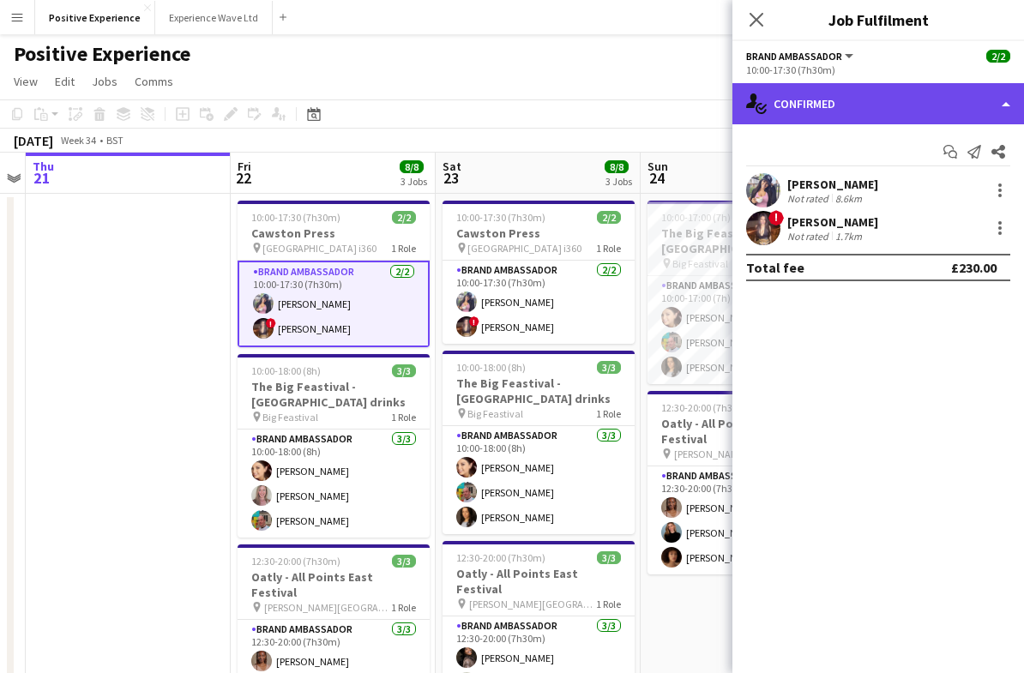
click at [991, 105] on div "single-neutral-actions-check-2 Confirmed" at bounding box center [878, 103] width 292 height 41
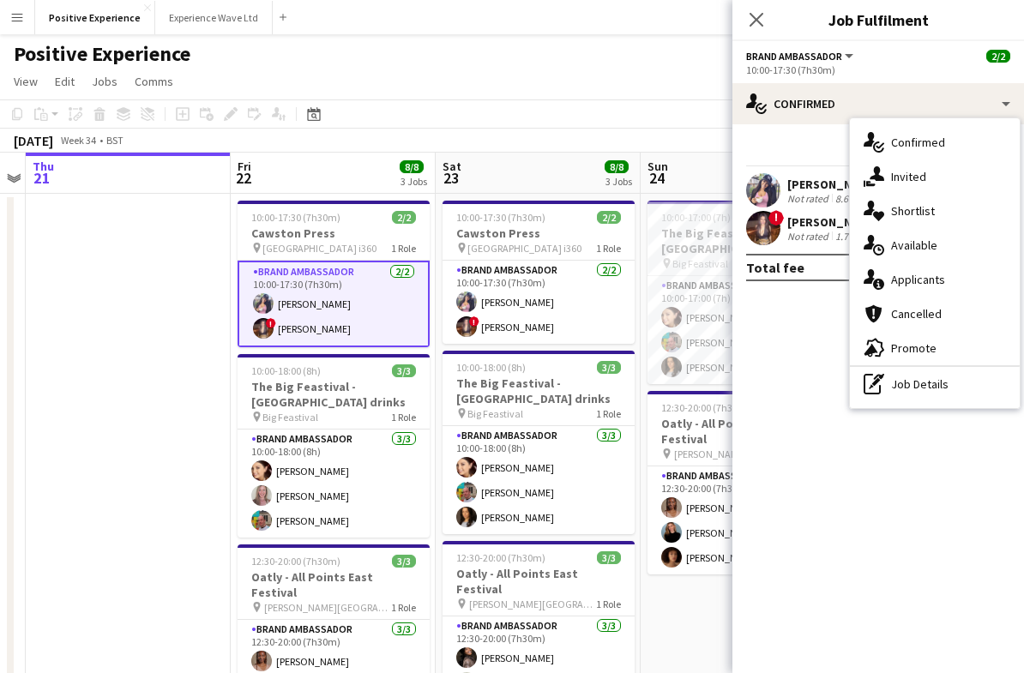
click at [633, 72] on app-page-menu "View Day view expanded Day view collapsed Month view Date picker Jump to today …" at bounding box center [512, 83] width 1024 height 33
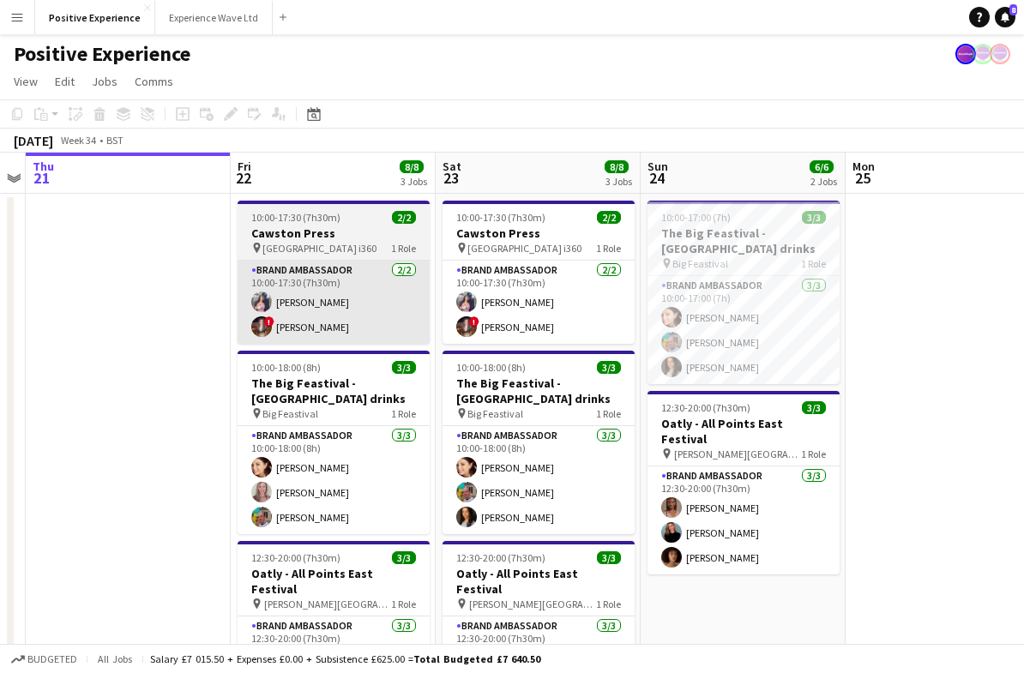
click at [349, 304] on app-card-role "Brand Ambassador 2/2 10:00-17:30 (7h30m) Katie Roberts ! Sasha McNally" at bounding box center [334, 302] width 192 height 83
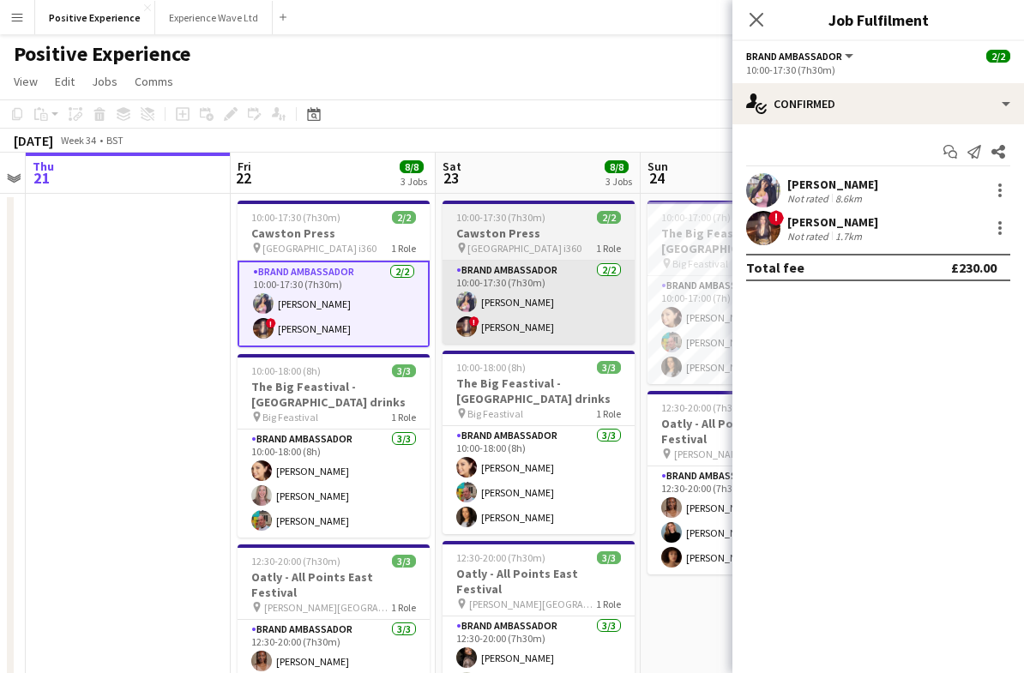
click at [576, 305] on app-card-role "Brand Ambassador 2/2 10:00-17:30 (7h30m) Katie Roberts ! Sasha McNally" at bounding box center [539, 302] width 192 height 83
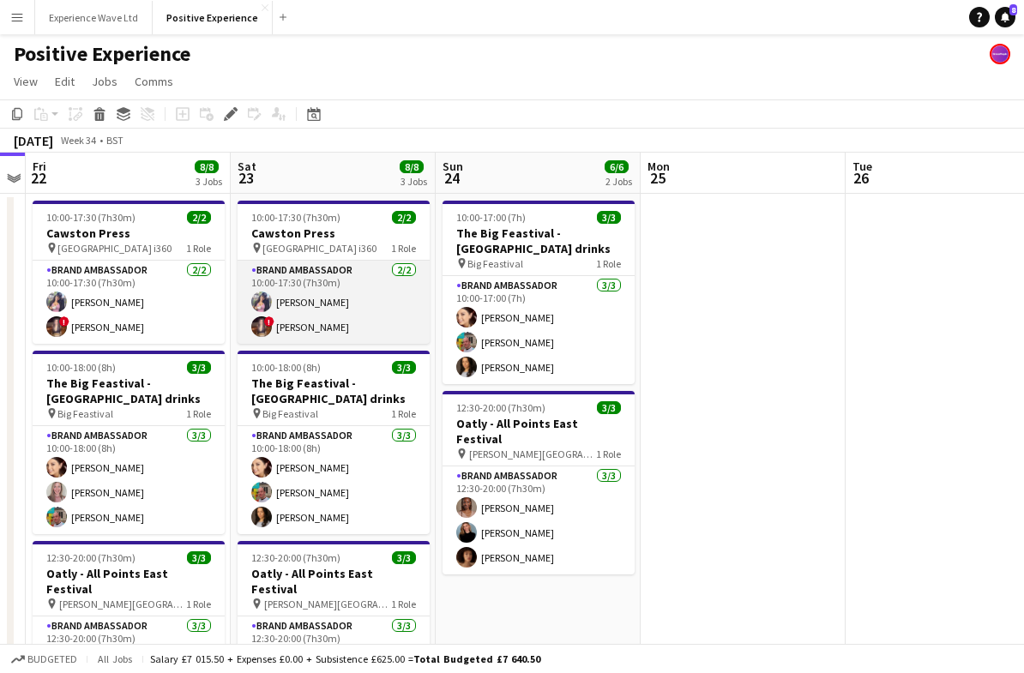
click at [345, 305] on app-card-role "Brand Ambassador [DATE] 10:00-17:30 (7h30m) [PERSON_NAME] ! [PERSON_NAME]" at bounding box center [334, 302] width 192 height 83
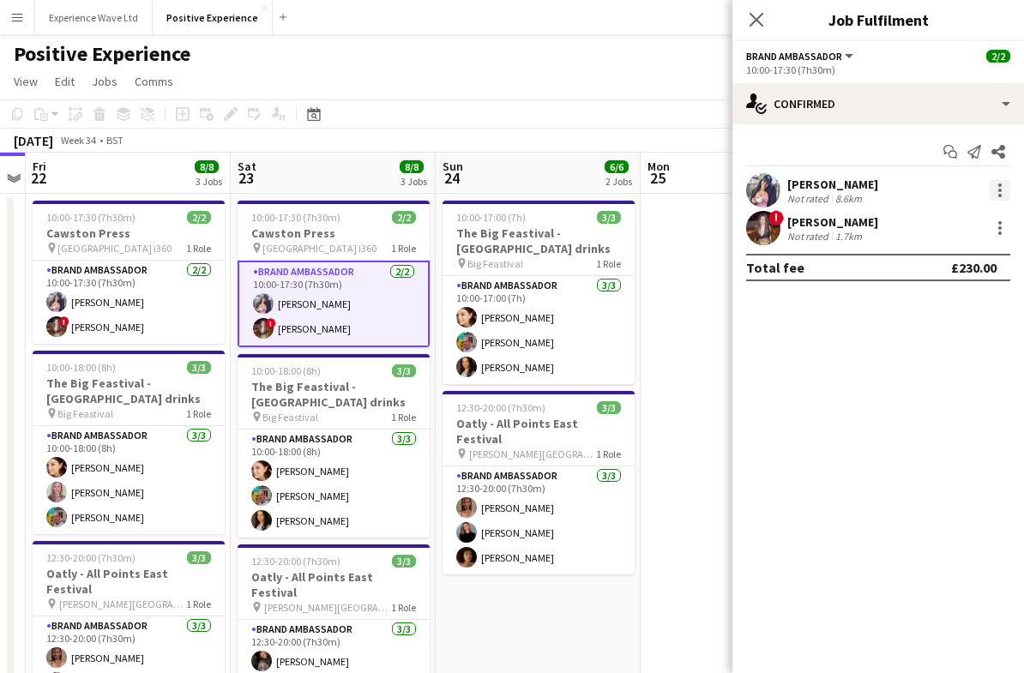
click at [995, 187] on div at bounding box center [1000, 190] width 21 height 21
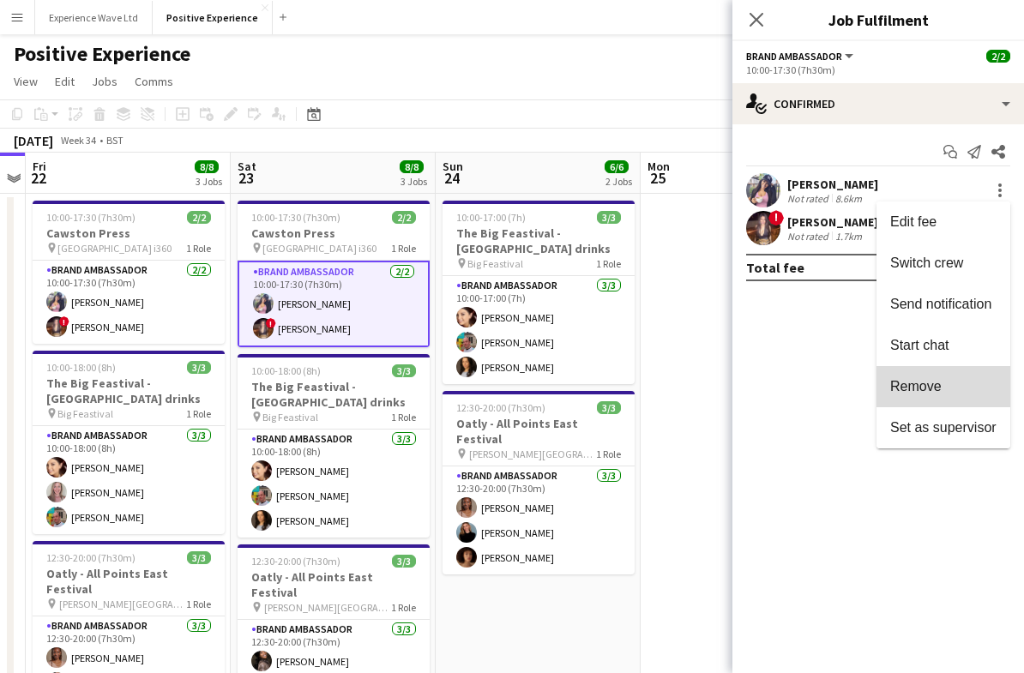
click at [944, 395] on button "Remove" at bounding box center [944, 386] width 134 height 41
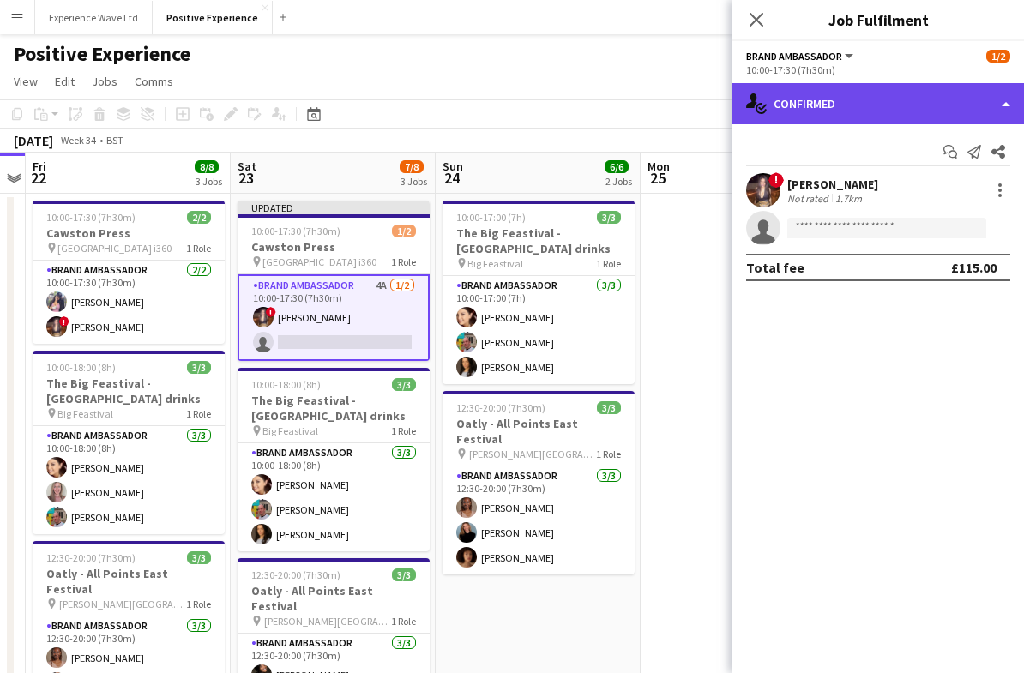
click at [1002, 107] on div "single-neutral-actions-check-2 Confirmed" at bounding box center [878, 103] width 292 height 41
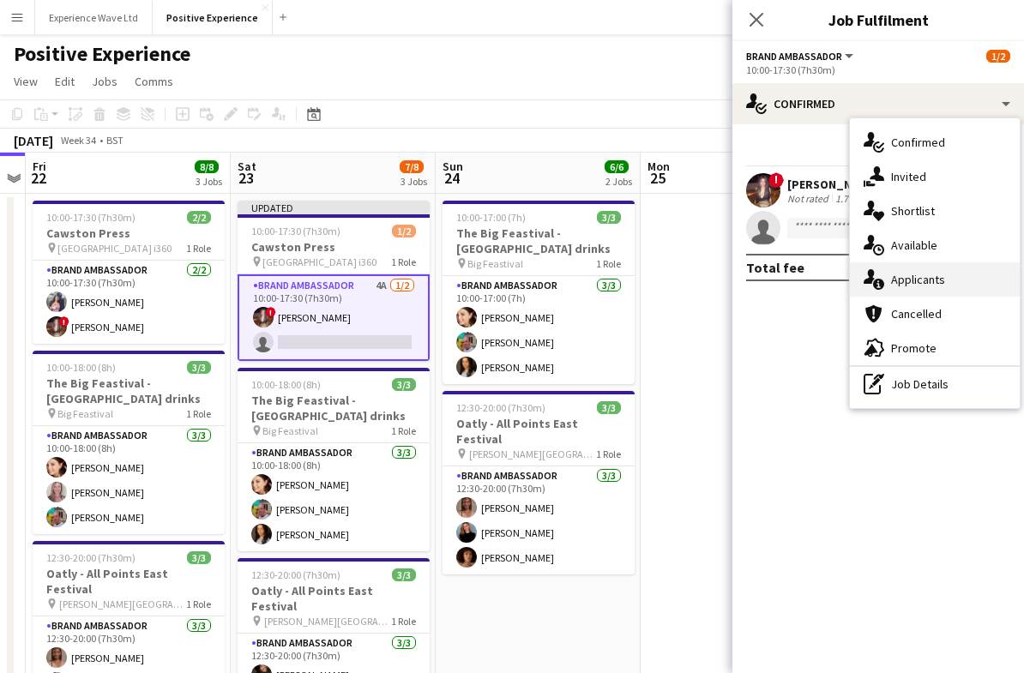
click at [933, 286] on div "single-neutral-actions-information Applicants" at bounding box center [935, 279] width 170 height 34
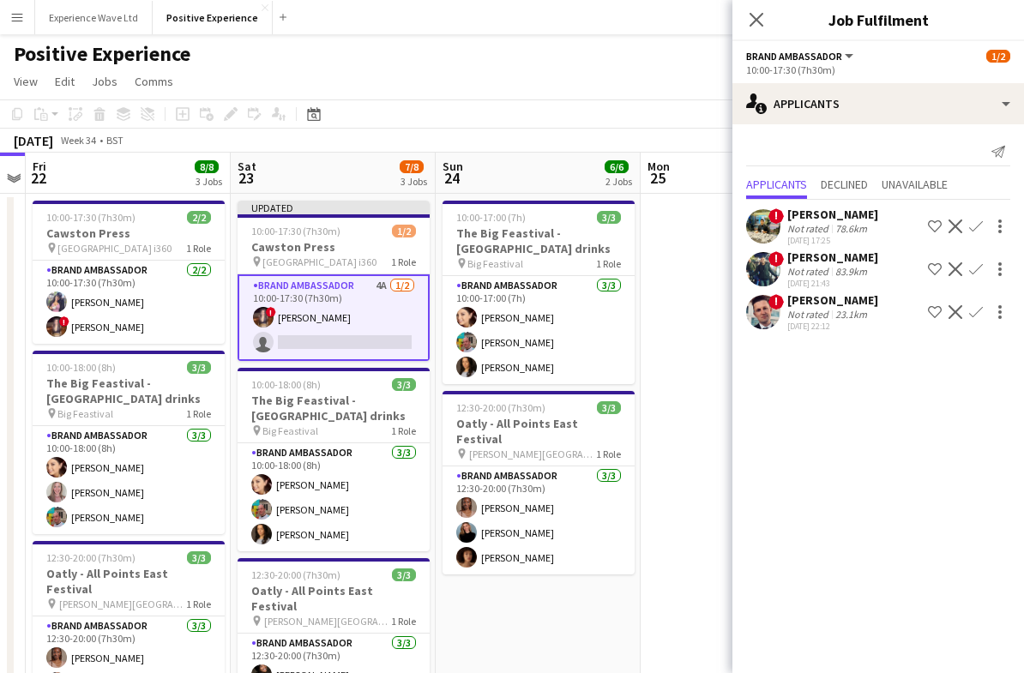
click at [668, 282] on app-date-cell at bounding box center [743, 478] width 205 height 569
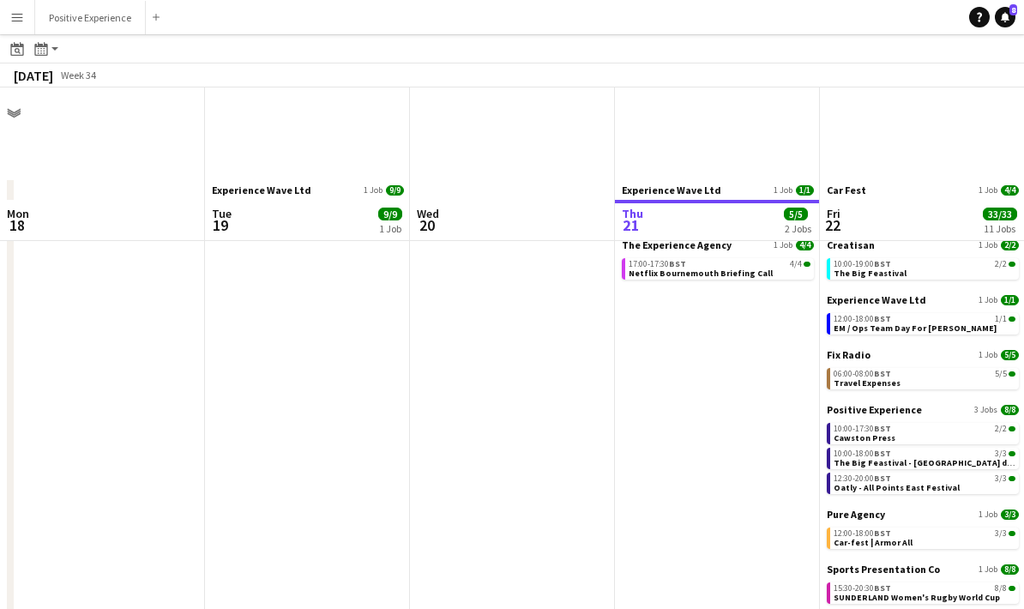
scroll to position [112, 0]
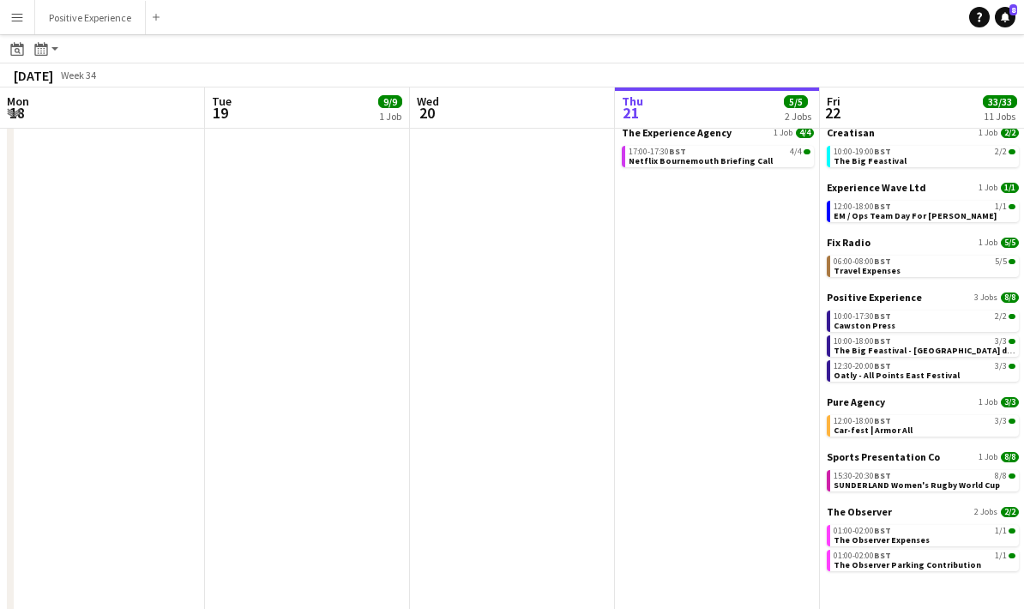
click at [14, 18] on app-icon "Menu" at bounding box center [17, 17] width 14 height 14
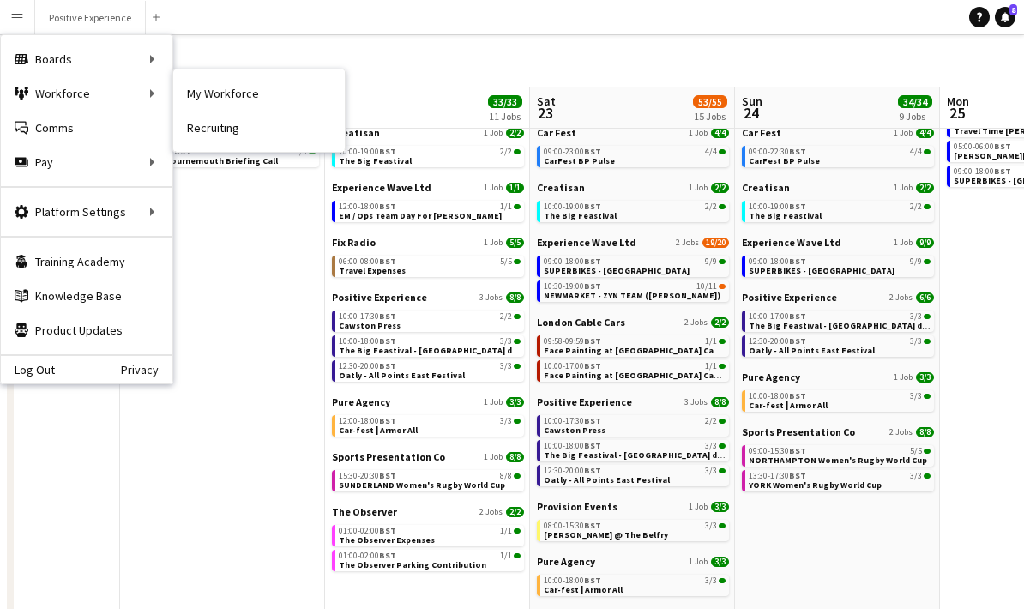
drag, startPoint x: 204, startPoint y: 101, endPoint x: 204, endPoint y: 145, distance: 43.7
click at [204, 101] on link "My Workforce" at bounding box center [259, 93] width 172 height 34
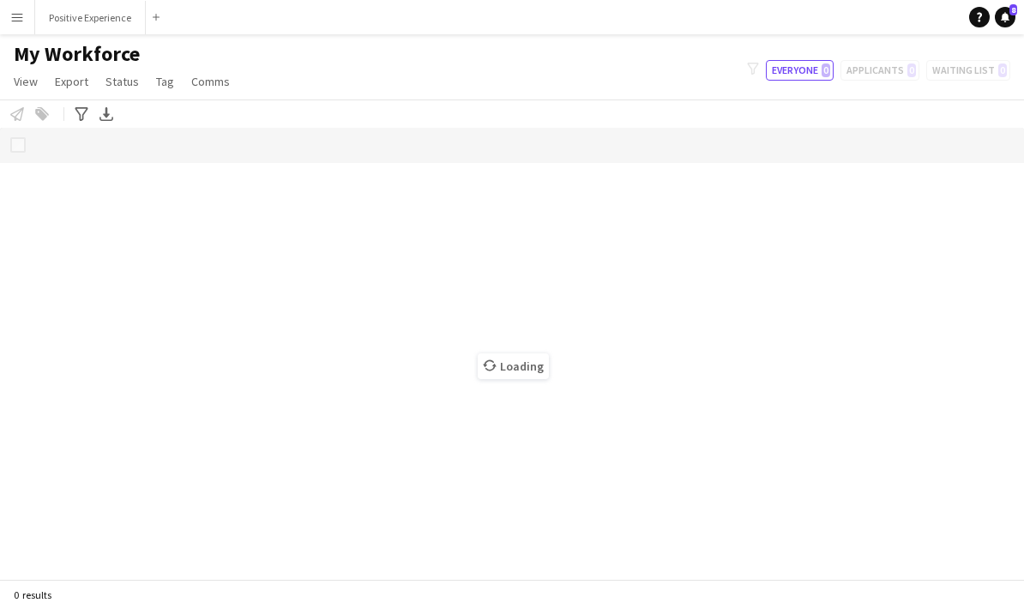
scroll to position [69, 0]
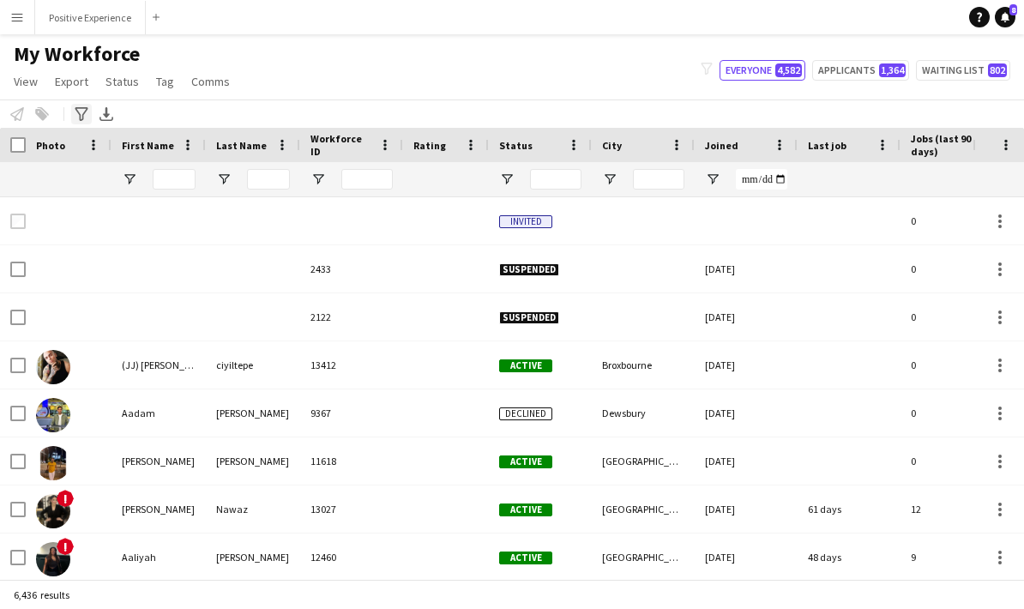
click at [75, 107] on icon "Advanced filters" at bounding box center [82, 114] width 14 height 14
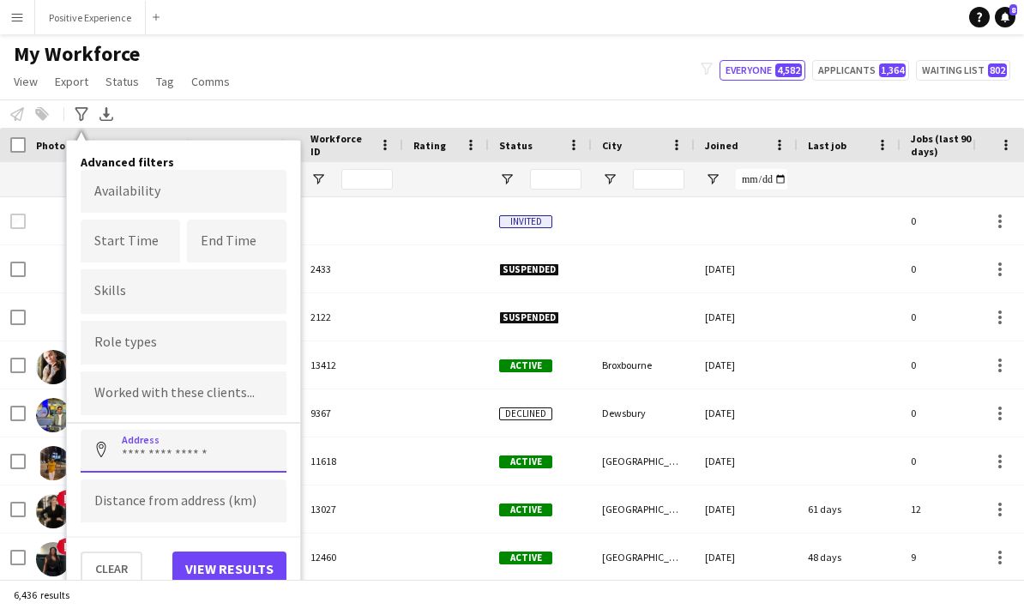
click at [165, 430] on input at bounding box center [184, 451] width 206 height 43
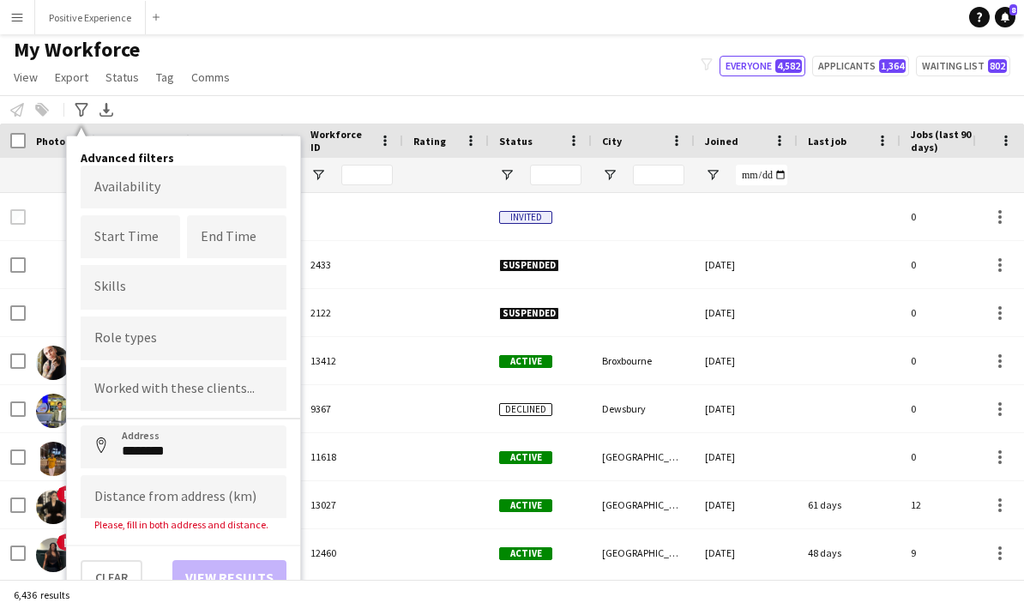
type input "**********"
click at [166, 475] on input at bounding box center [184, 496] width 206 height 43
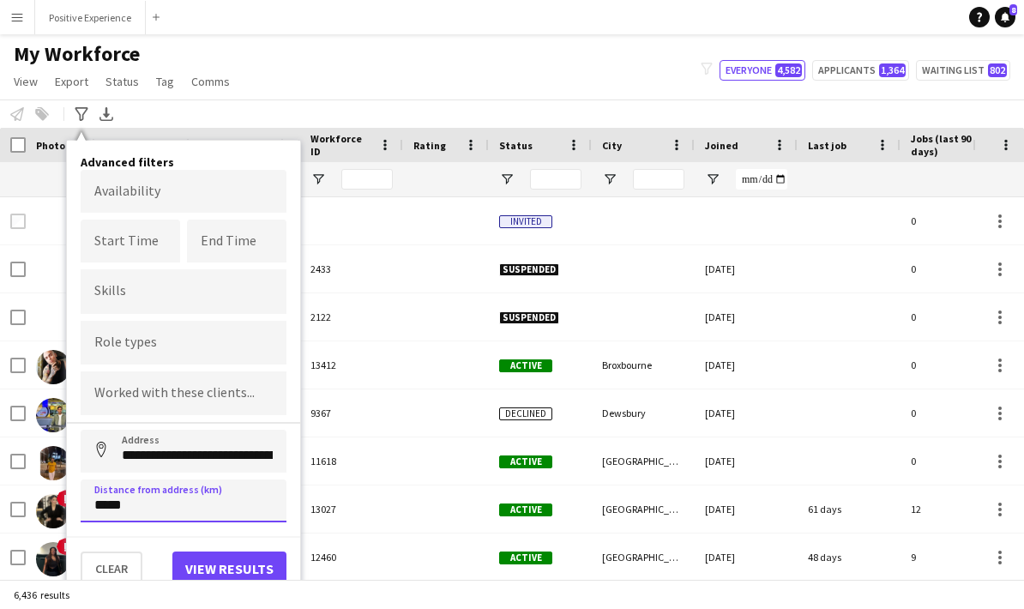
type input "*****"
click at [196, 551] on button "View results" at bounding box center [229, 568] width 114 height 34
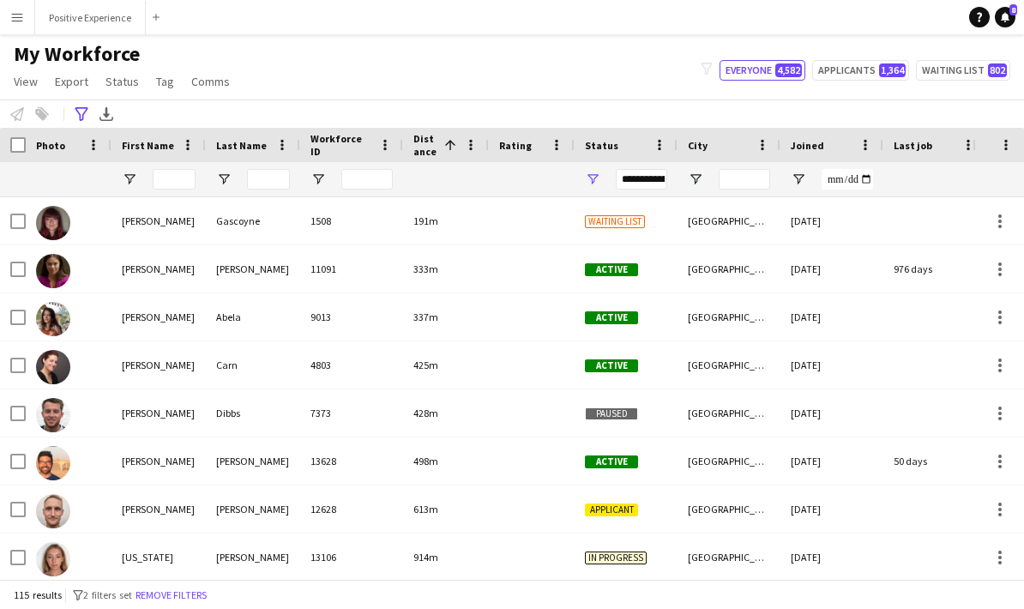
click at [632, 169] on div "**********" at bounding box center [641, 179] width 51 height 21
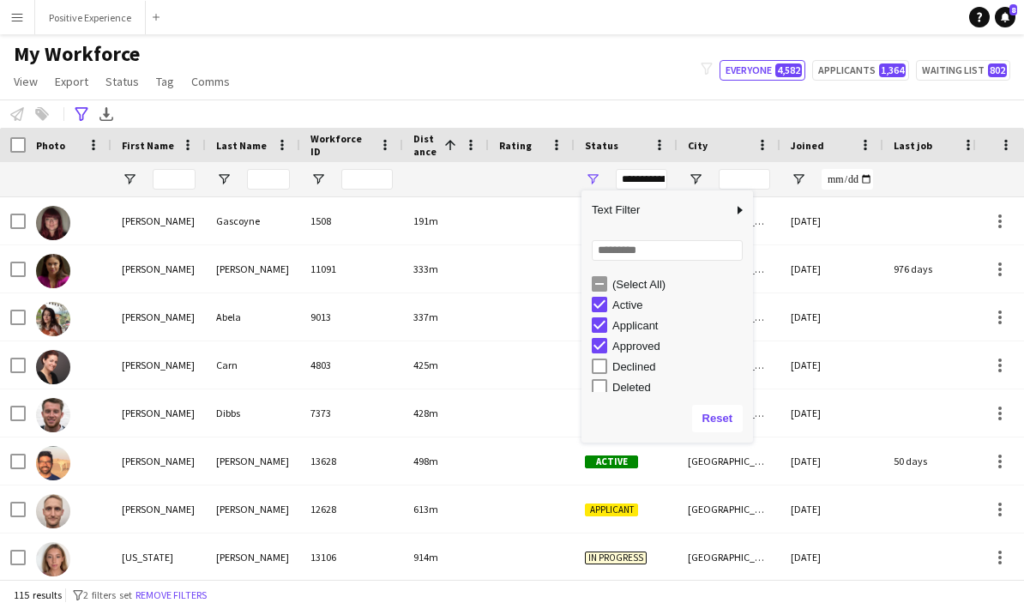
click at [626, 319] on div "Applicant" at bounding box center [680, 325] width 136 height 13
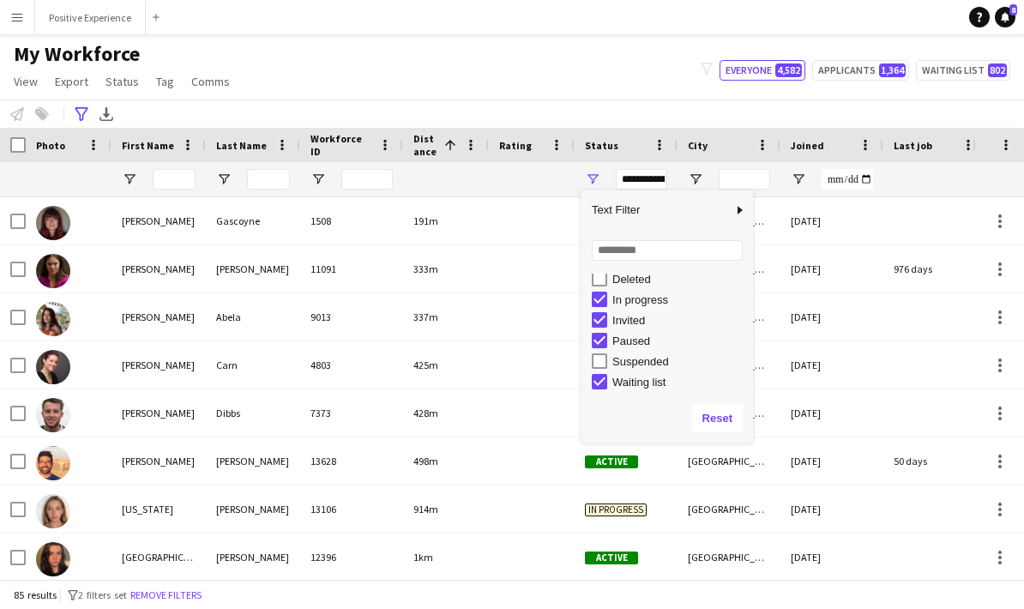
scroll to position [108, 0]
click at [625, 293] on div "In progress" at bounding box center [680, 299] width 136 height 13
click at [625, 314] on div "Invited" at bounding box center [680, 320] width 136 height 13
click at [625, 334] on div "Paused" at bounding box center [680, 340] width 136 height 13
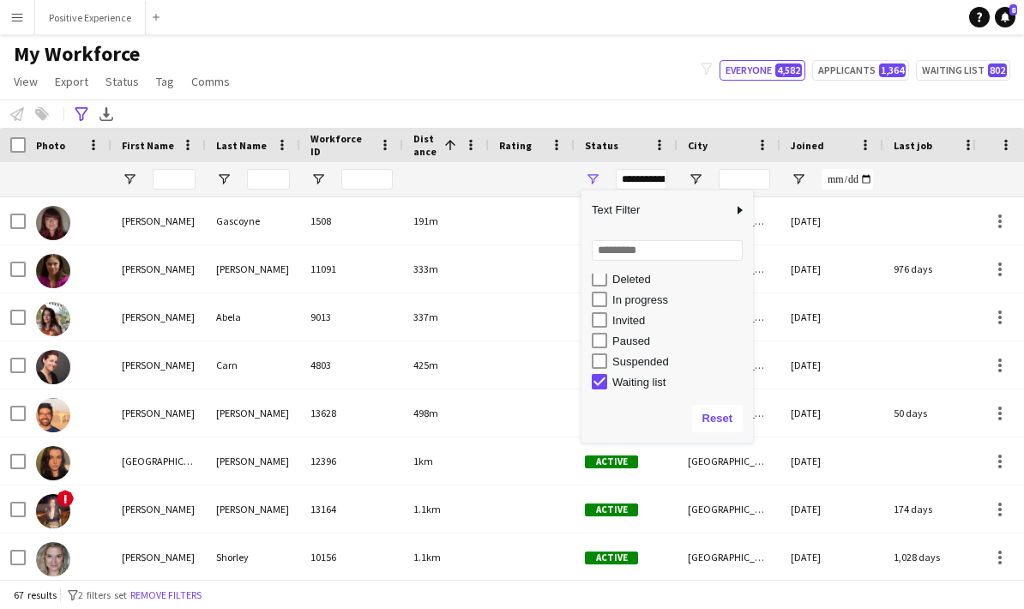
click at [637, 376] on div "Waiting list" at bounding box center [680, 382] width 136 height 13
type input "**********"
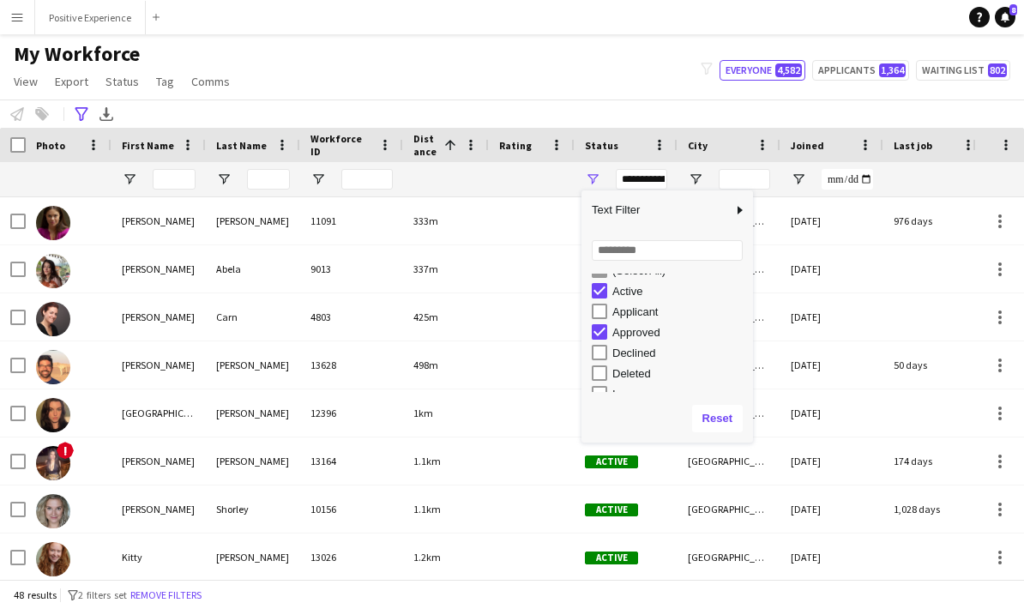
scroll to position [5, 0]
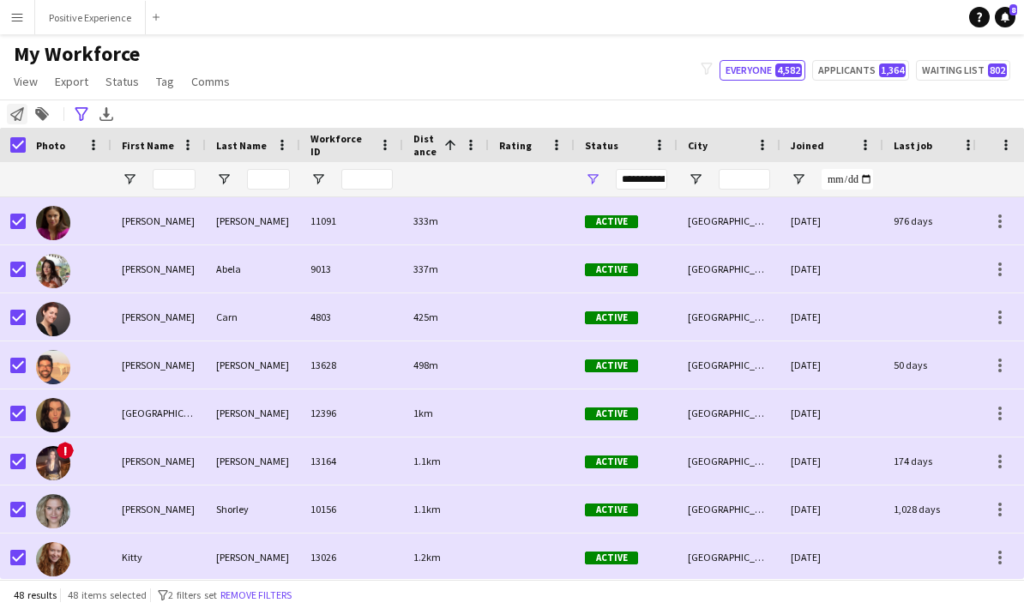
click at [18, 107] on icon "Notify workforce" at bounding box center [17, 114] width 14 height 14
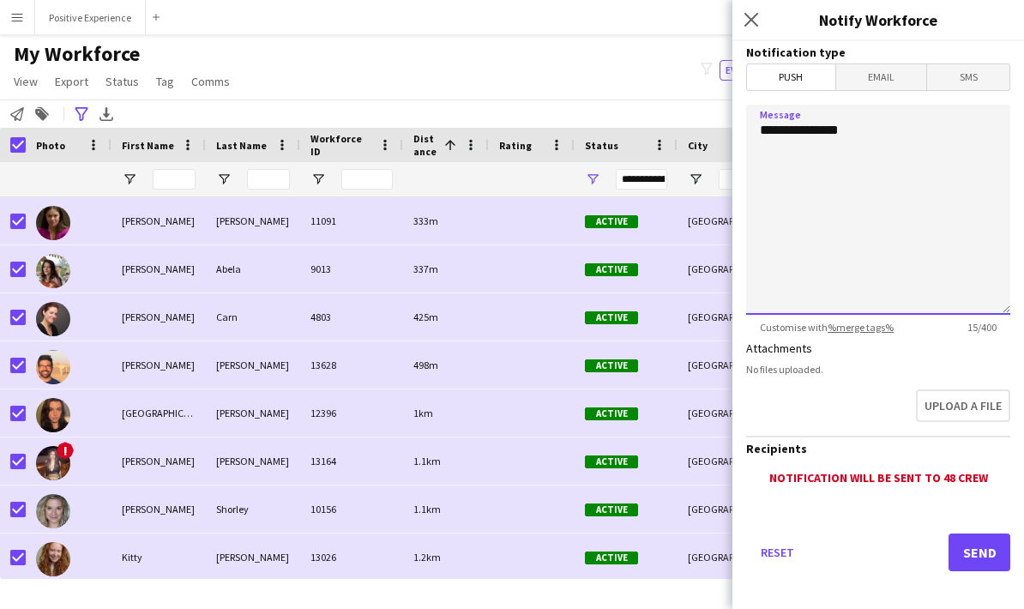
click at [837, 206] on textarea "**********" at bounding box center [878, 210] width 264 height 210
paste textarea "**********"
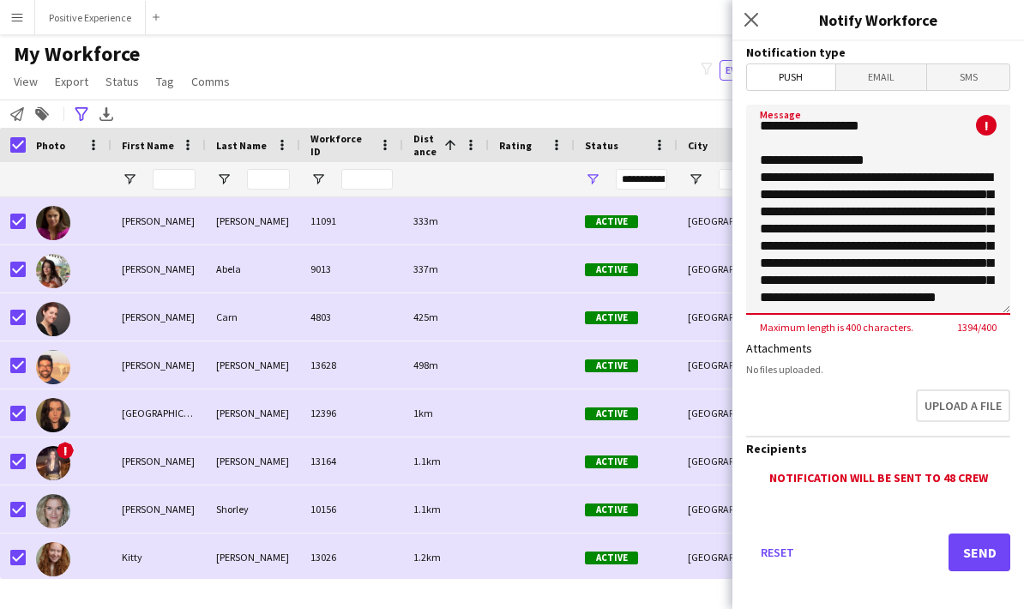
scroll to position [896, 0]
drag, startPoint x: 911, startPoint y: 282, endPoint x: 759, endPoint y: 129, distance: 215.9
click at [759, 129] on textarea "Message" at bounding box center [878, 210] width 264 height 210
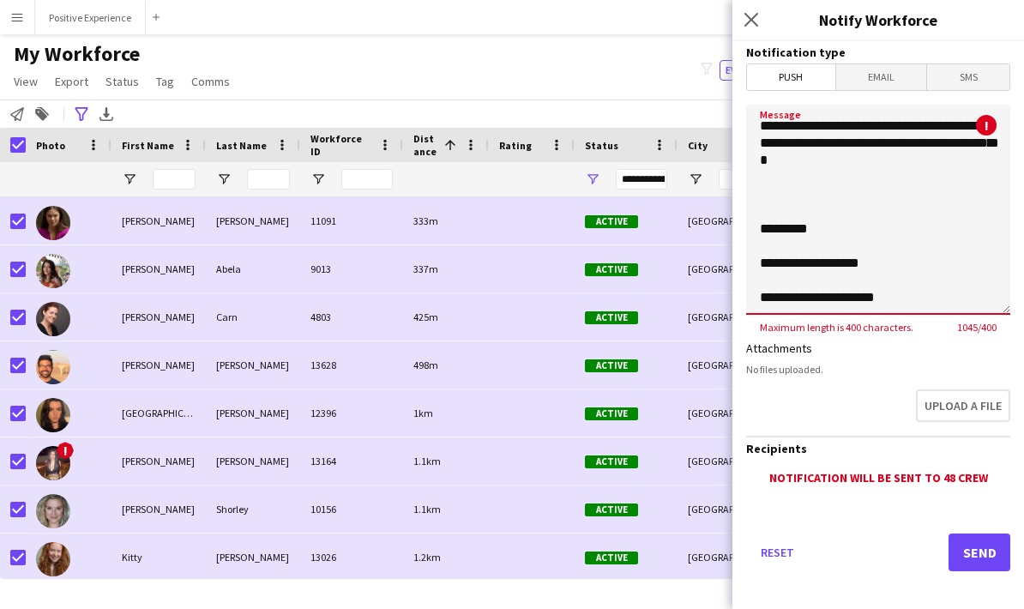
scroll to position [742, 0]
drag, startPoint x: 899, startPoint y: 274, endPoint x: 791, endPoint y: 240, distance: 113.1
click at [791, 240] on textarea "**********" at bounding box center [878, 210] width 264 height 210
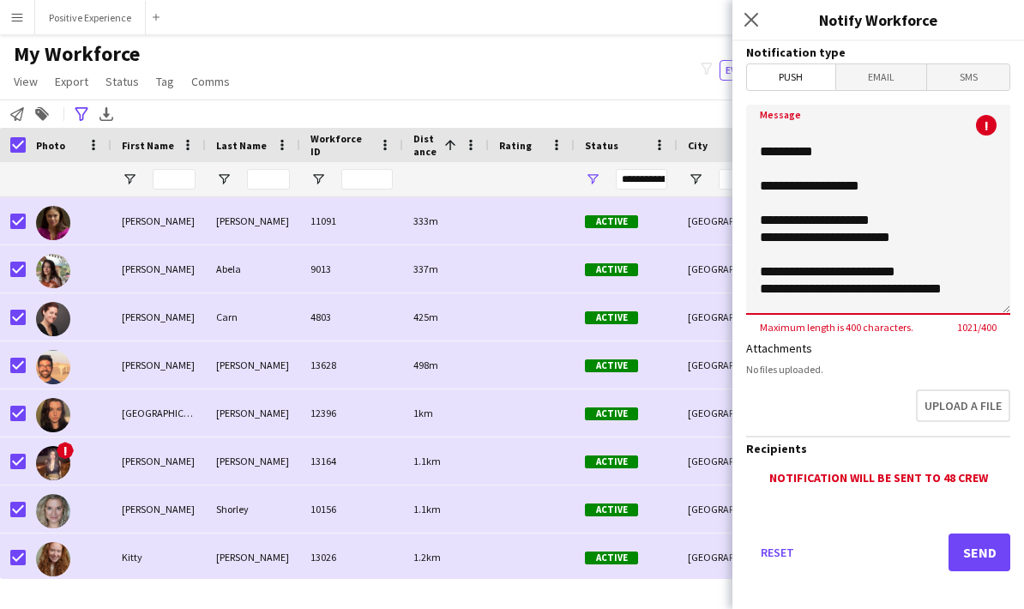
scroll to position [193, 0]
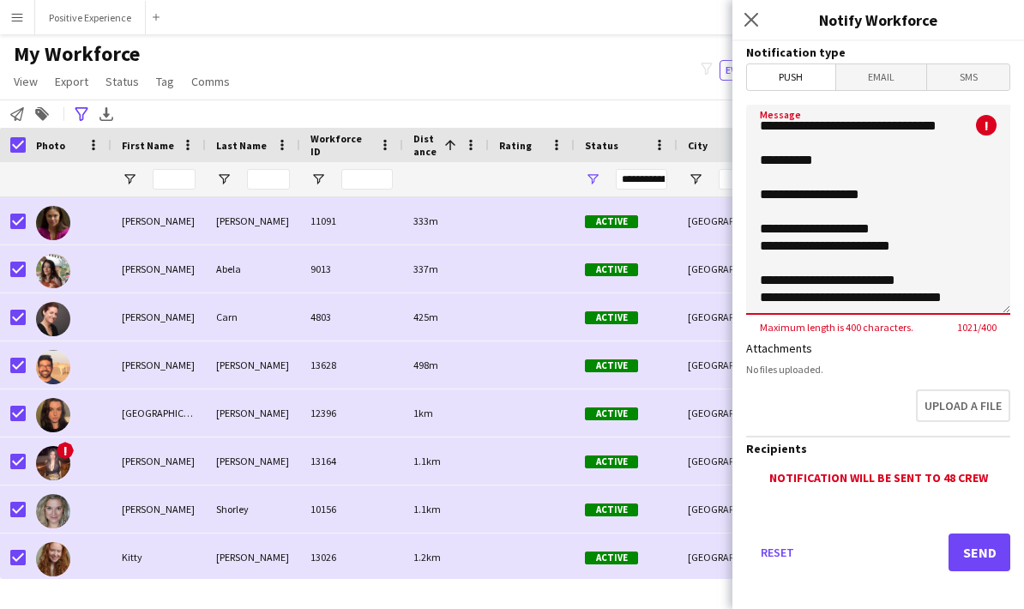
click at [902, 199] on textarea "**********" at bounding box center [878, 210] width 264 height 210
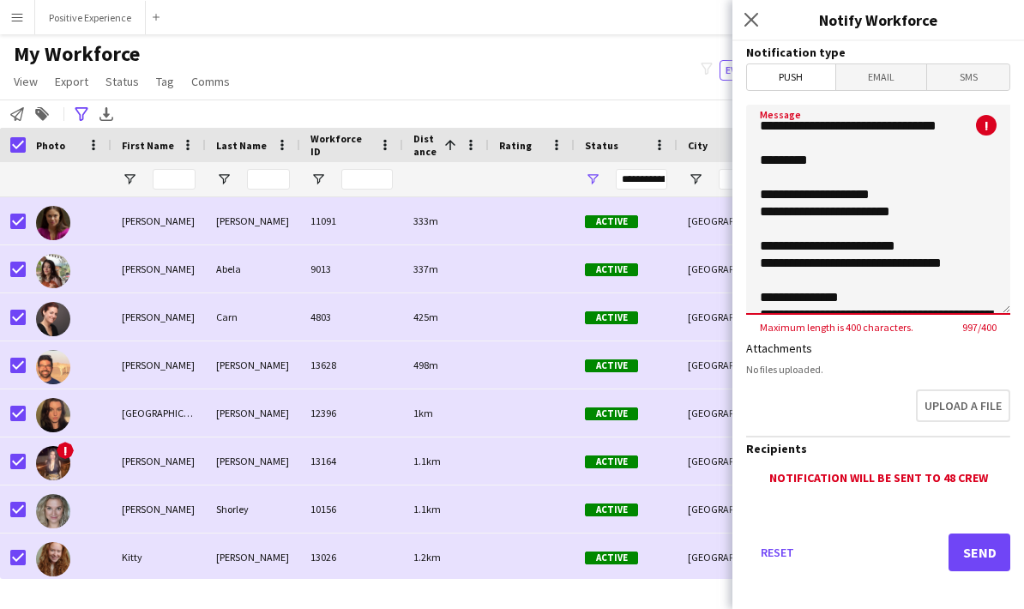
click at [926, 212] on textarea "**********" at bounding box center [878, 210] width 264 height 210
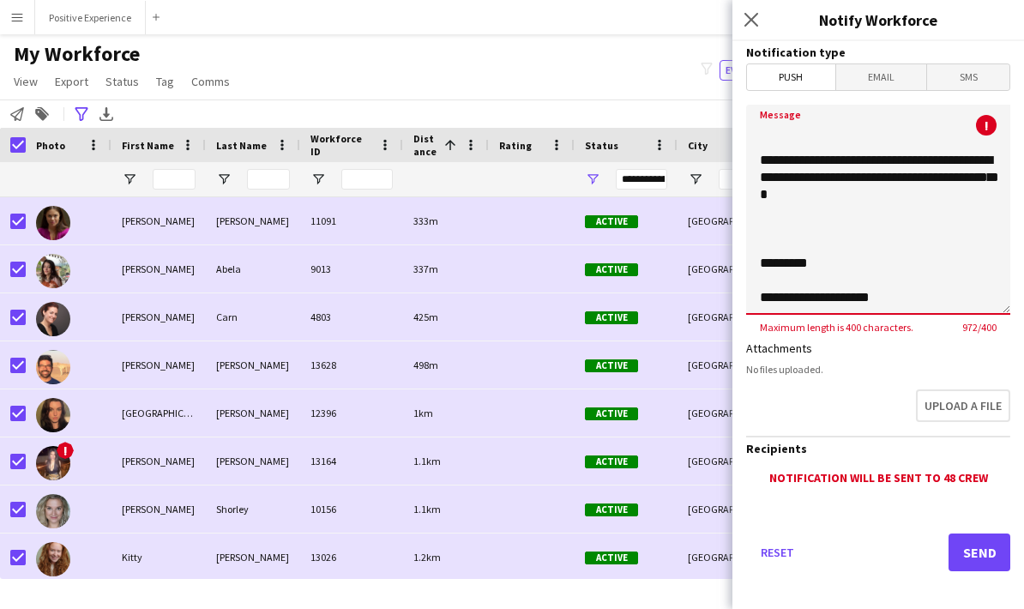
scroll to position [673, 0]
click at [783, 300] on textarea "**********" at bounding box center [878, 210] width 264 height 210
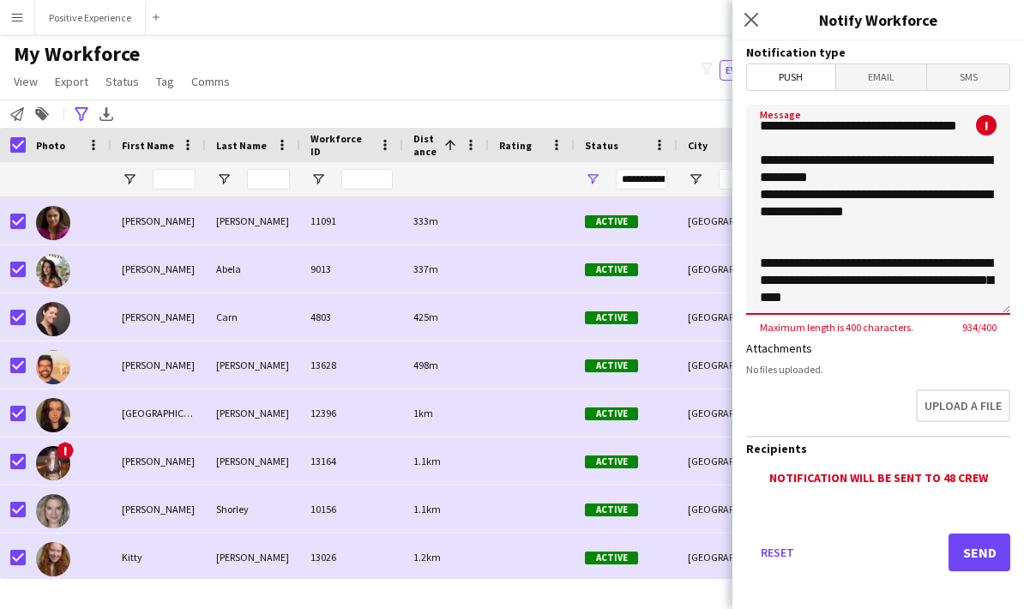
type textarea "**********"
click at [888, 66] on span "Email" at bounding box center [881, 77] width 91 height 26
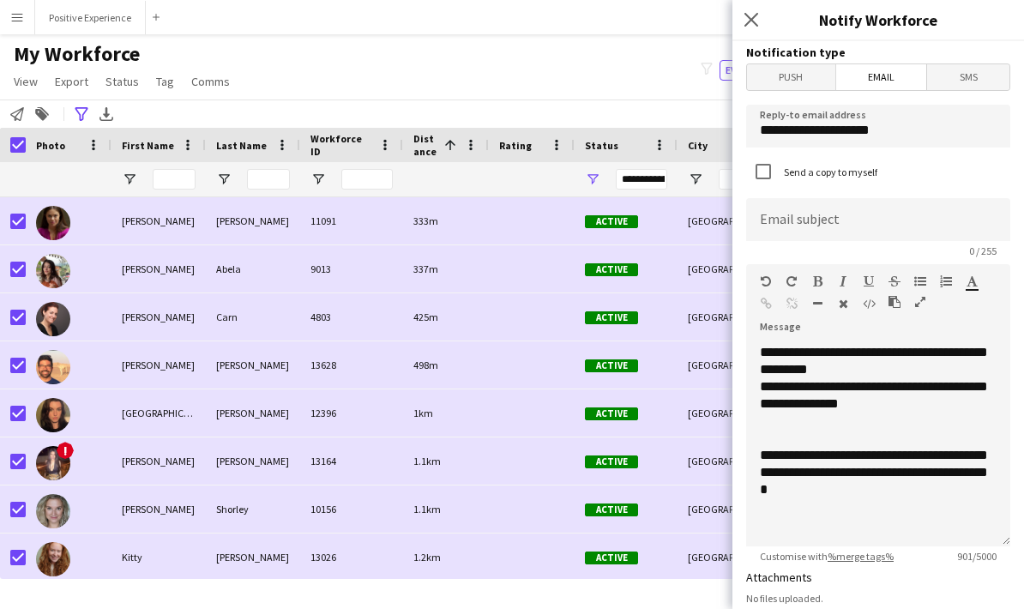
scroll to position [50, 0]
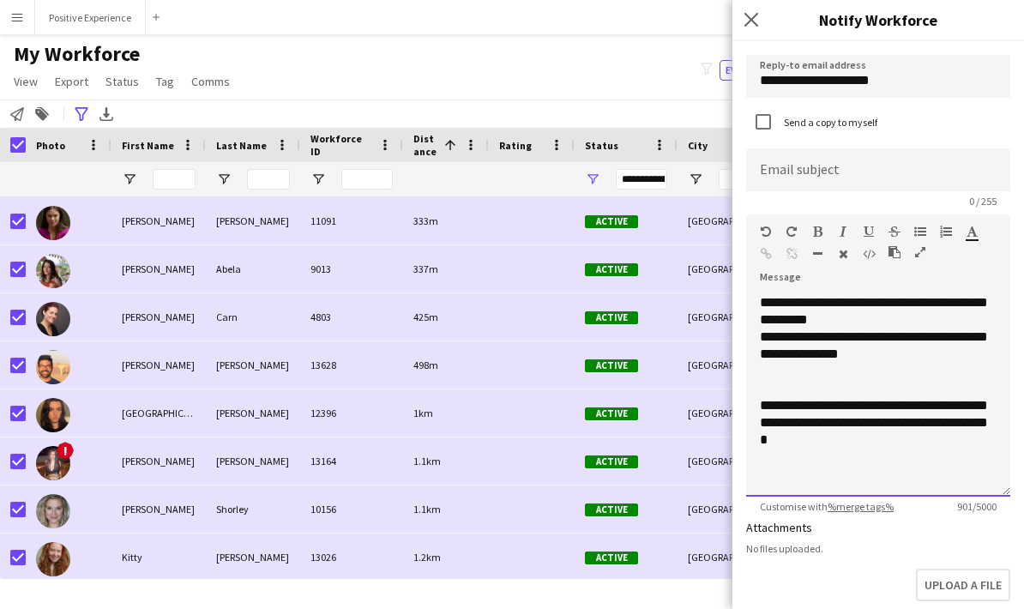
click at [791, 478] on div "**********" at bounding box center [878, 394] width 264 height 206
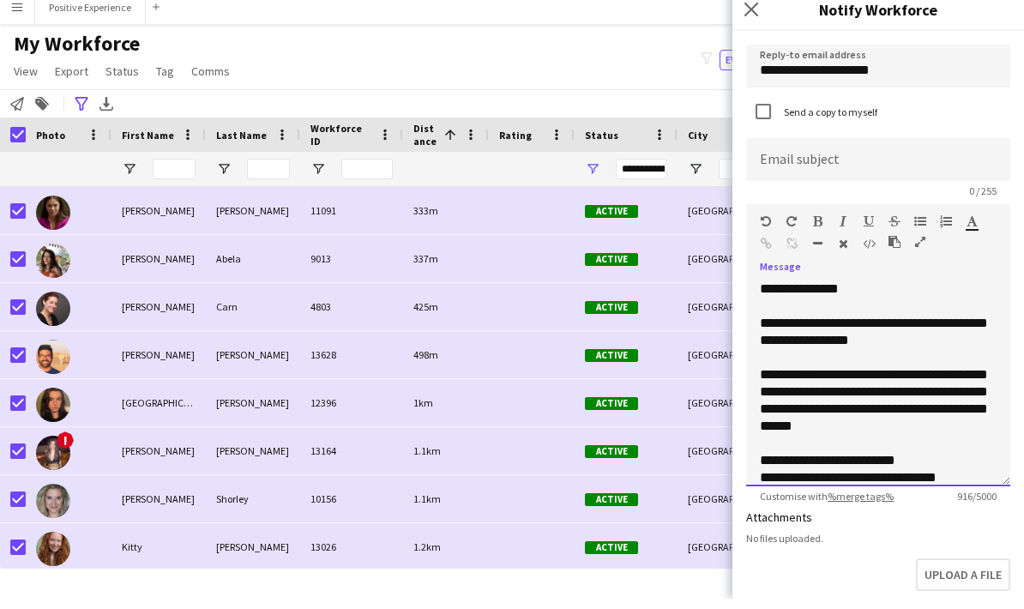
scroll to position [0, 0]
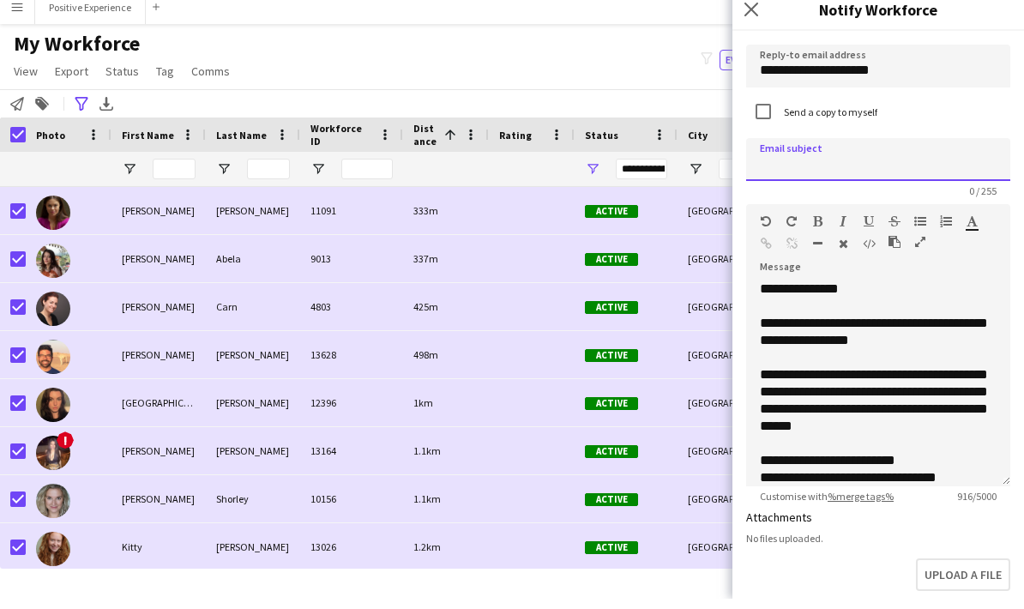
click at [818, 160] on input at bounding box center [878, 169] width 264 height 43
type input "**********"
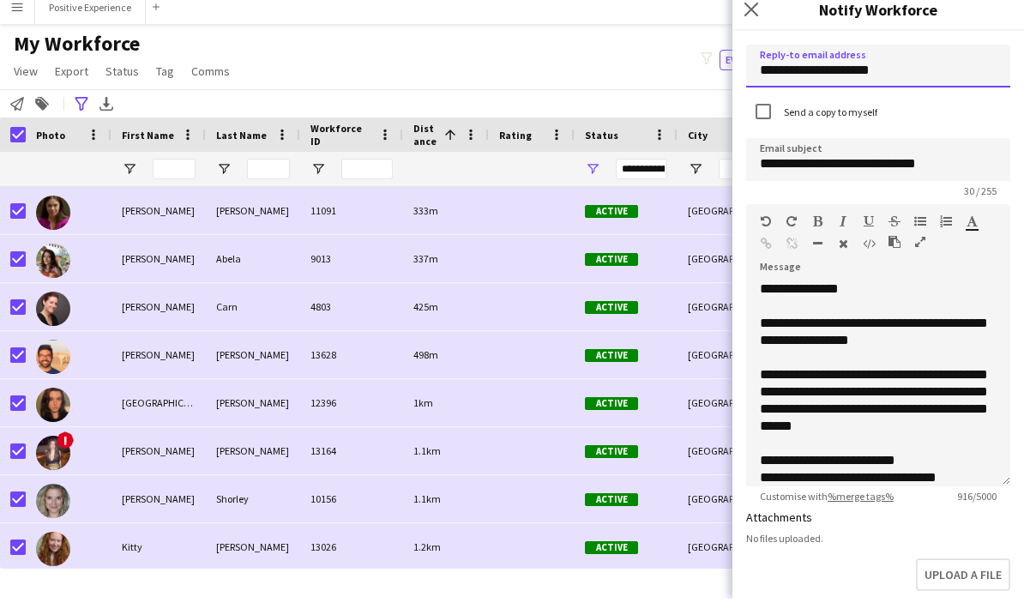
click at [899, 66] on input "**********" at bounding box center [878, 76] width 264 height 43
drag, startPoint x: 904, startPoint y: 69, endPoint x: 752, endPoint y: 74, distance: 151.9
click at [752, 74] on input "**********" at bounding box center [878, 76] width 264 height 43
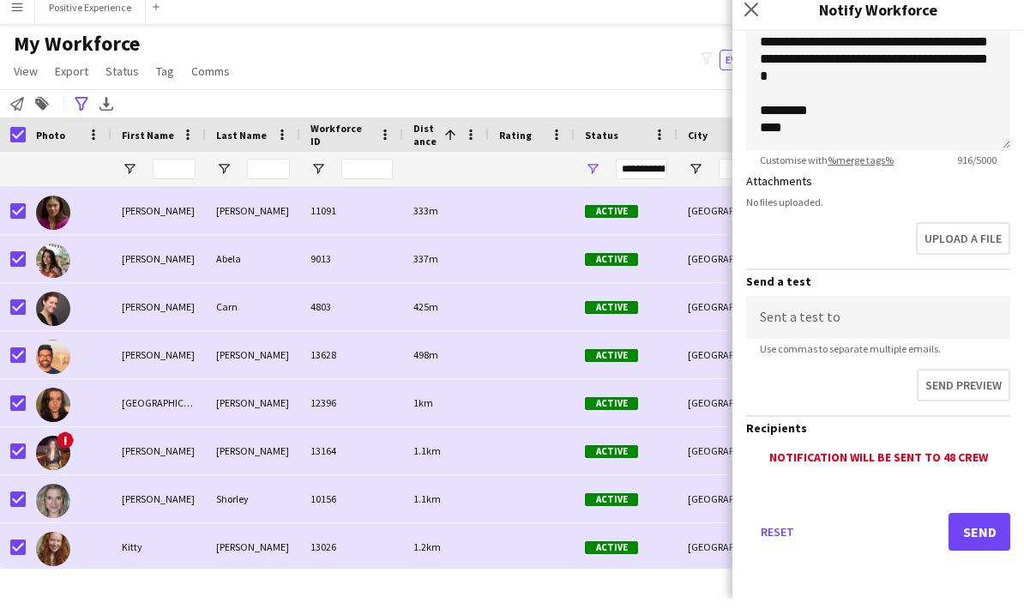
scroll to position [389, 0]
type input "**********"
click at [846, 328] on input at bounding box center [878, 327] width 264 height 43
type input "**********"
click at [941, 388] on button "Send preview" at bounding box center [963, 395] width 93 height 33
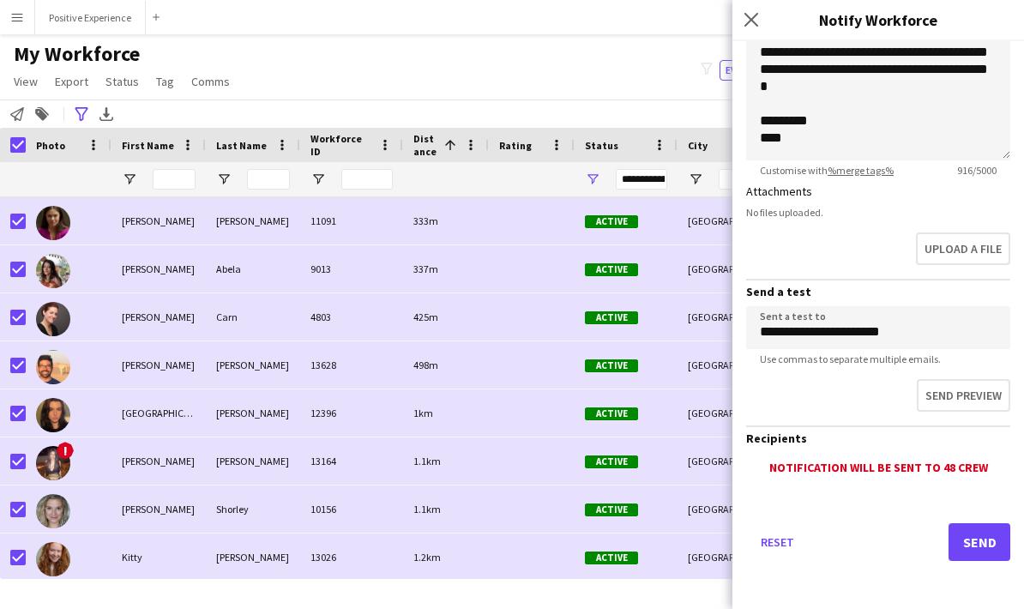
click at [980, 542] on button "Send" at bounding box center [980, 542] width 62 height 38
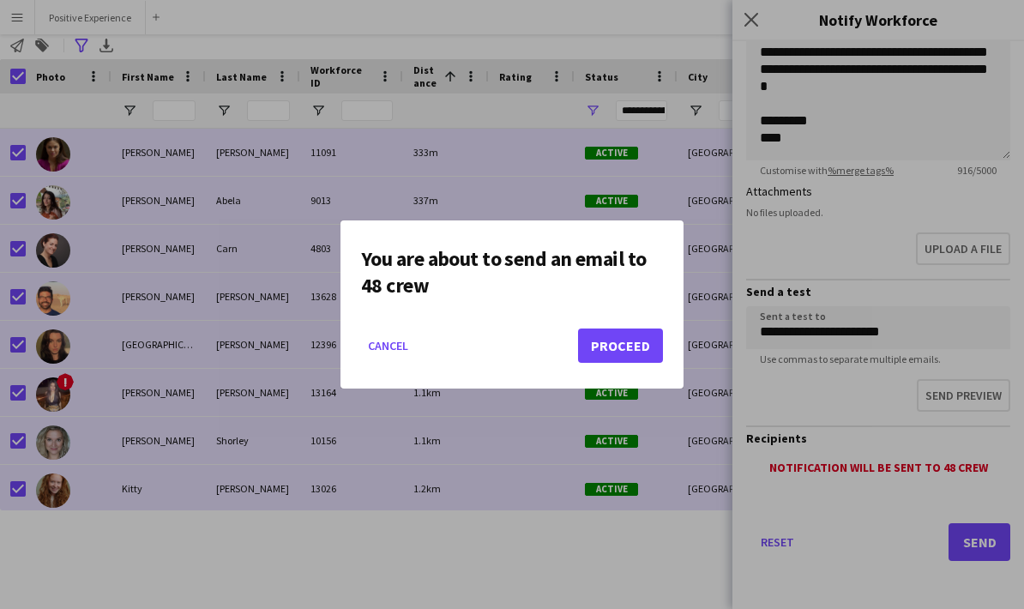
scroll to position [0, 0]
click at [625, 343] on button "Proceed" at bounding box center [620, 345] width 85 height 34
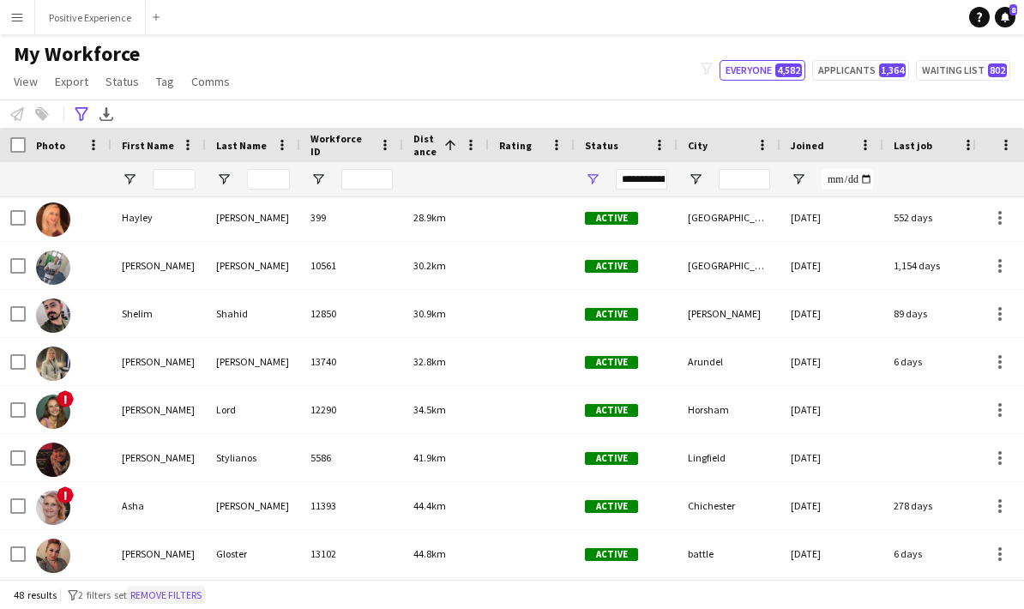
click at [182, 592] on button "Remove filters" at bounding box center [166, 595] width 78 height 19
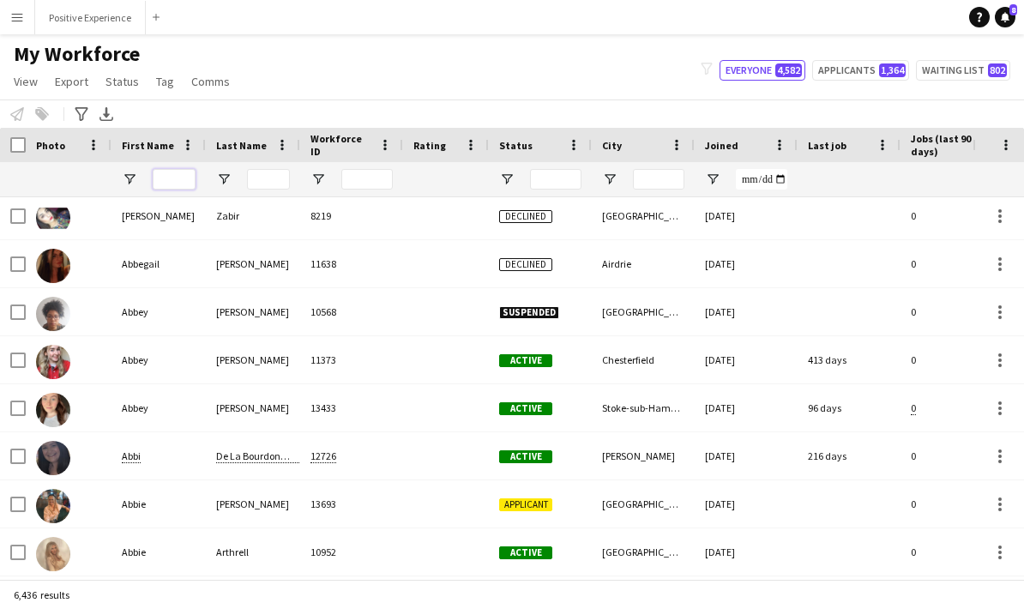
click at [170, 169] on input "First Name Filter Input" at bounding box center [174, 179] width 43 height 21
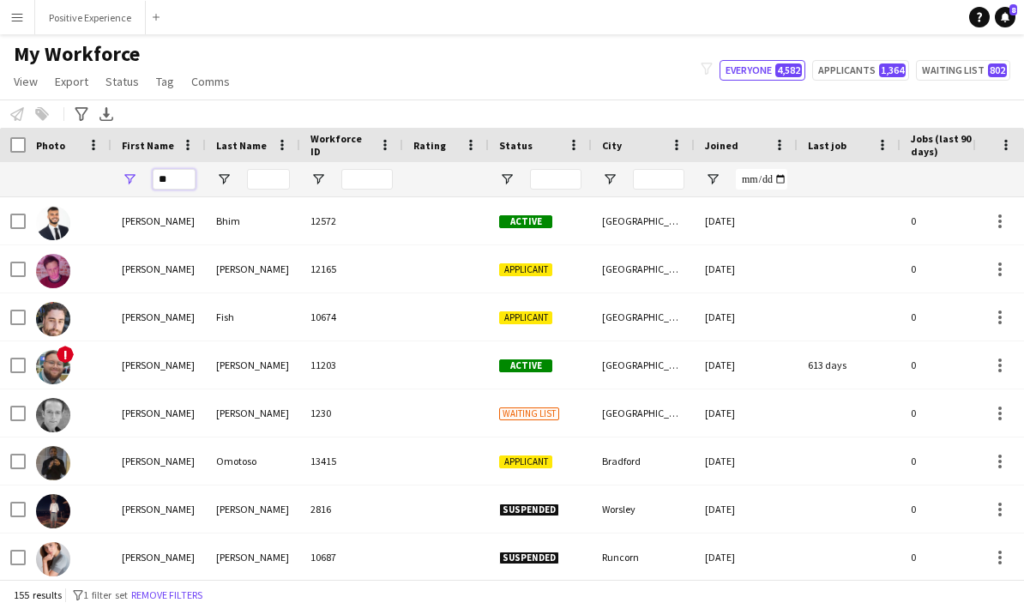
click at [194, 169] on input "**" at bounding box center [174, 179] width 43 height 21
type input "*"
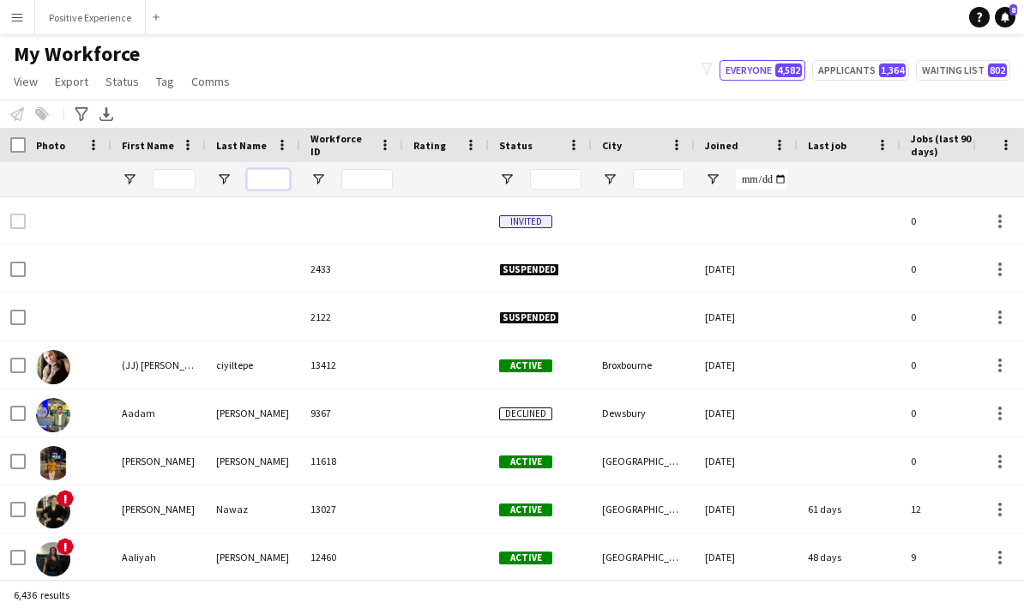
click at [257, 169] on input "Last Name Filter Input" at bounding box center [268, 179] width 43 height 21
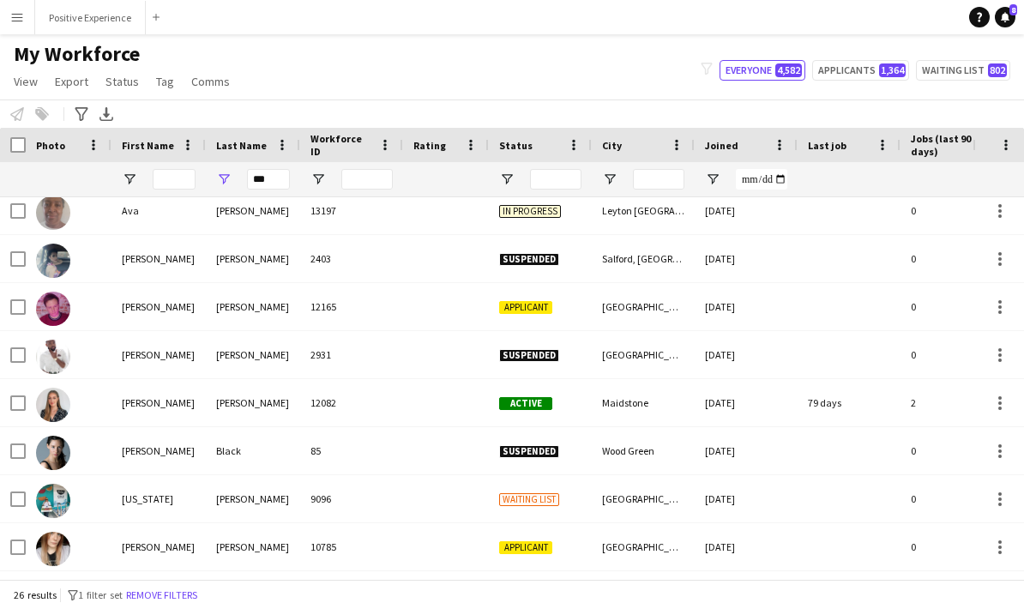
scroll to position [219, 0]
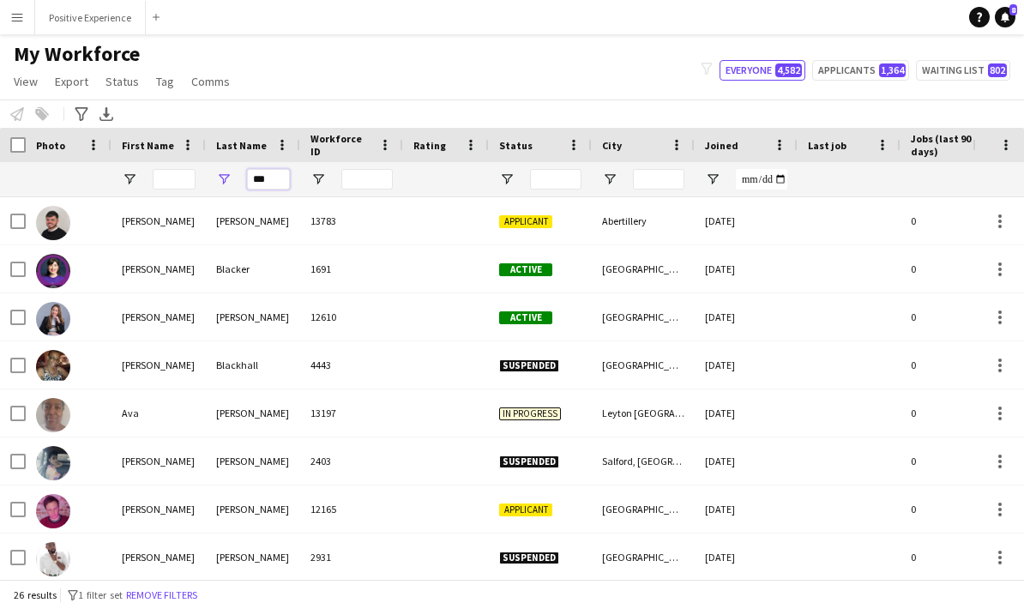
click at [271, 169] on input "***" at bounding box center [268, 179] width 43 height 21
type input "*"
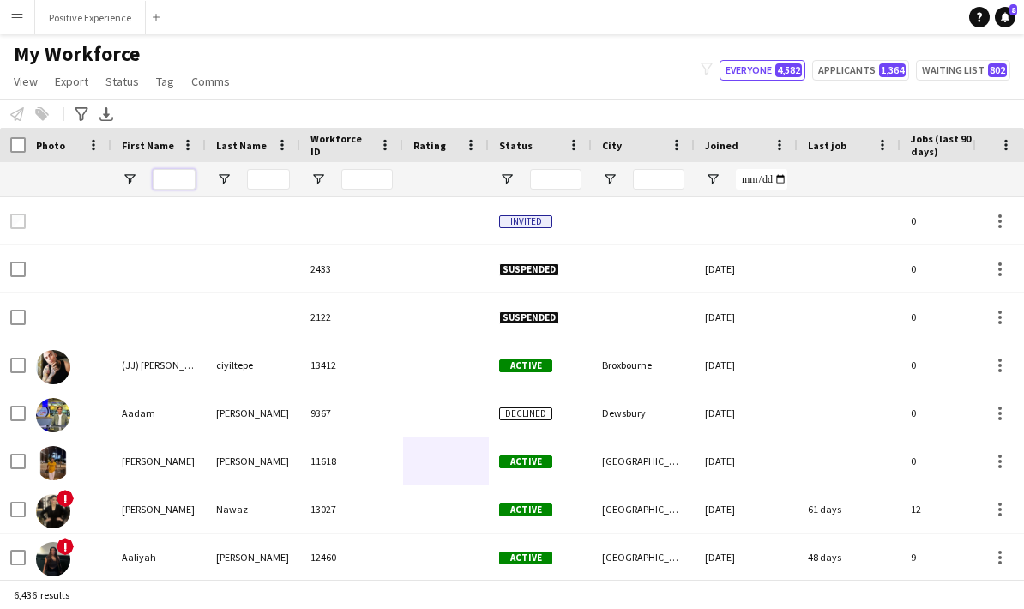
click at [172, 169] on input "First Name Filter Input" at bounding box center [174, 179] width 43 height 21
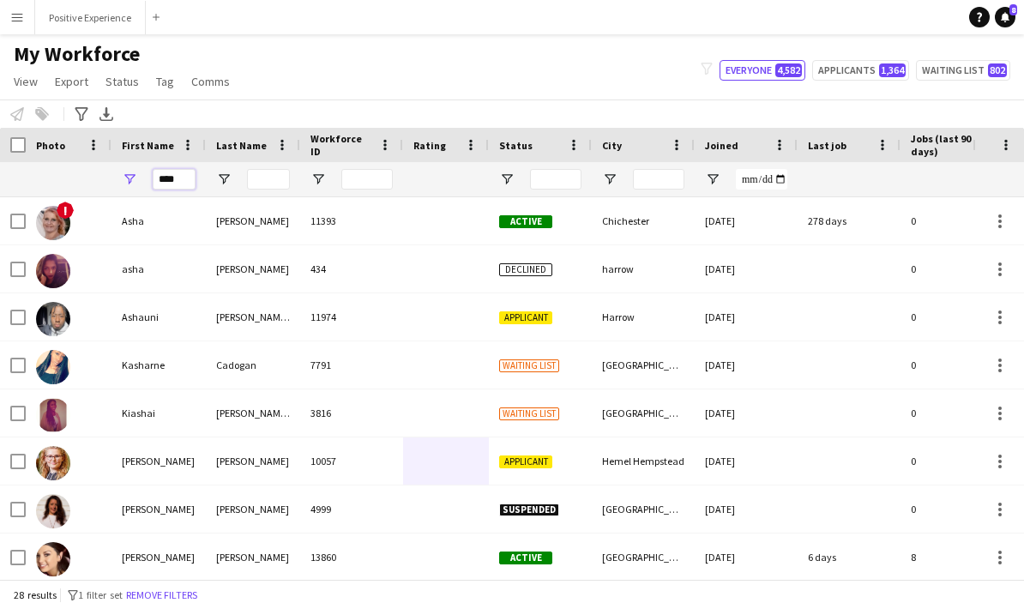
type input "****"
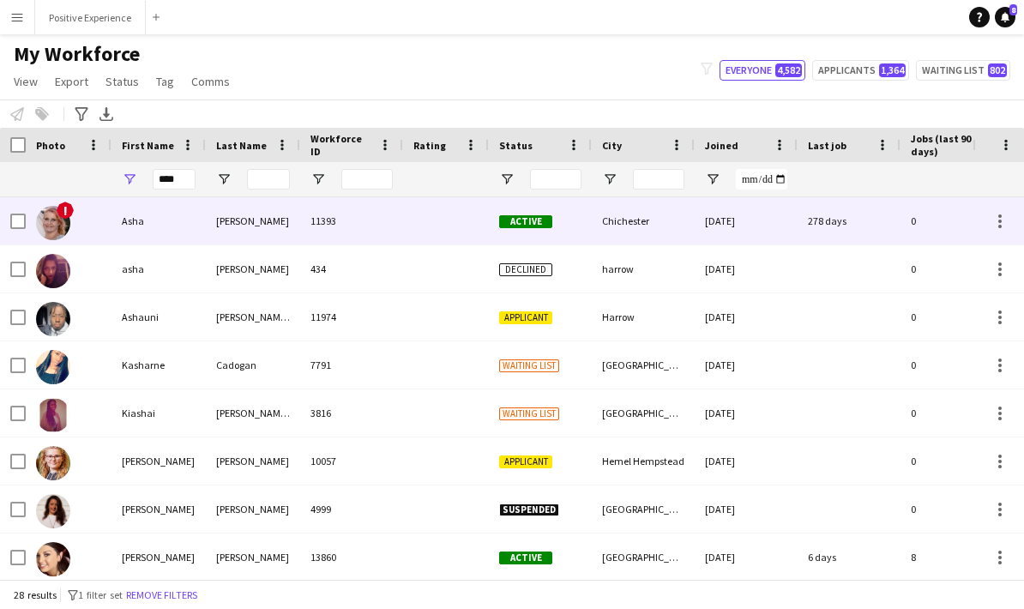
click at [60, 206] on img at bounding box center [53, 223] width 34 height 34
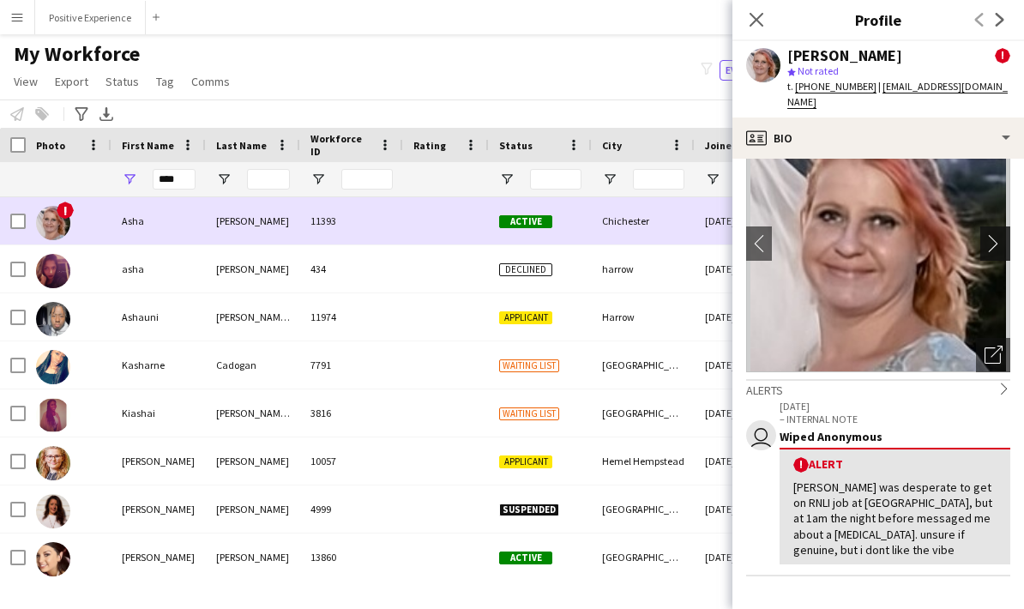
click at [991, 234] on app-icon "chevron-right" at bounding box center [998, 243] width 27 height 18
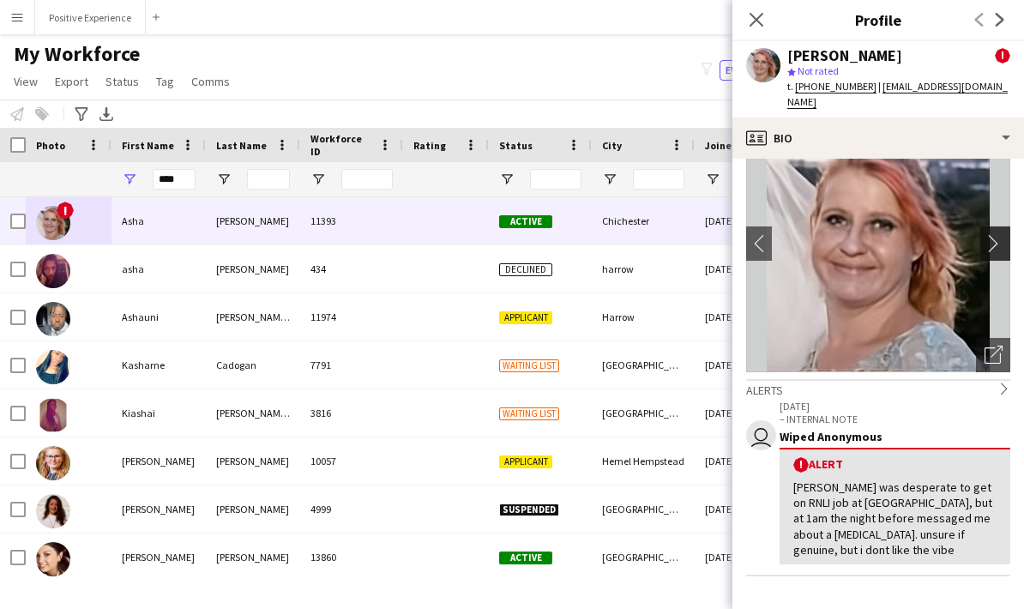
click at [995, 234] on app-icon "chevron-right" at bounding box center [998, 243] width 27 height 18
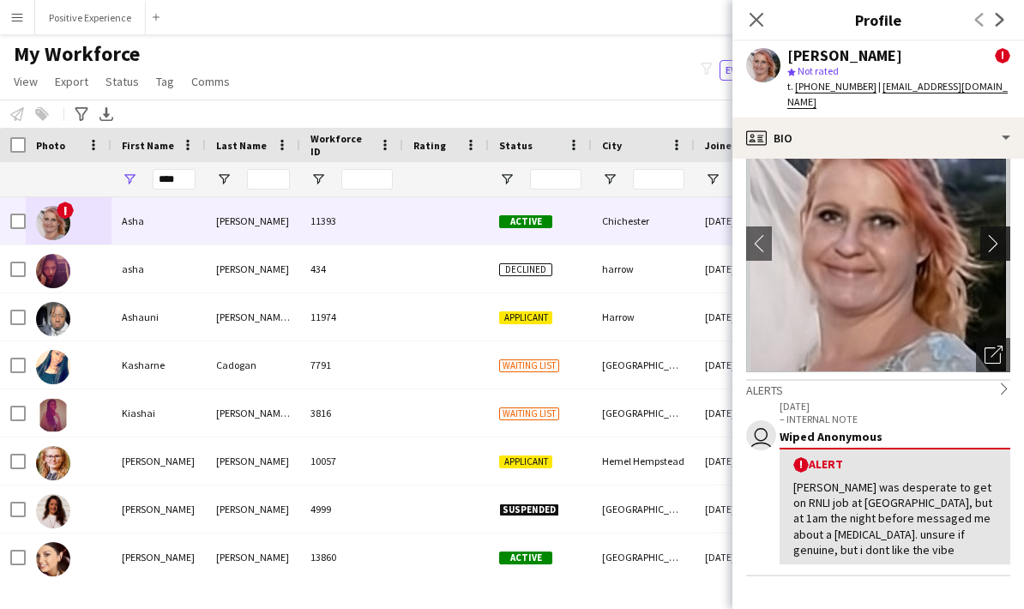
click at [990, 234] on app-icon "chevron-right" at bounding box center [998, 243] width 27 height 18
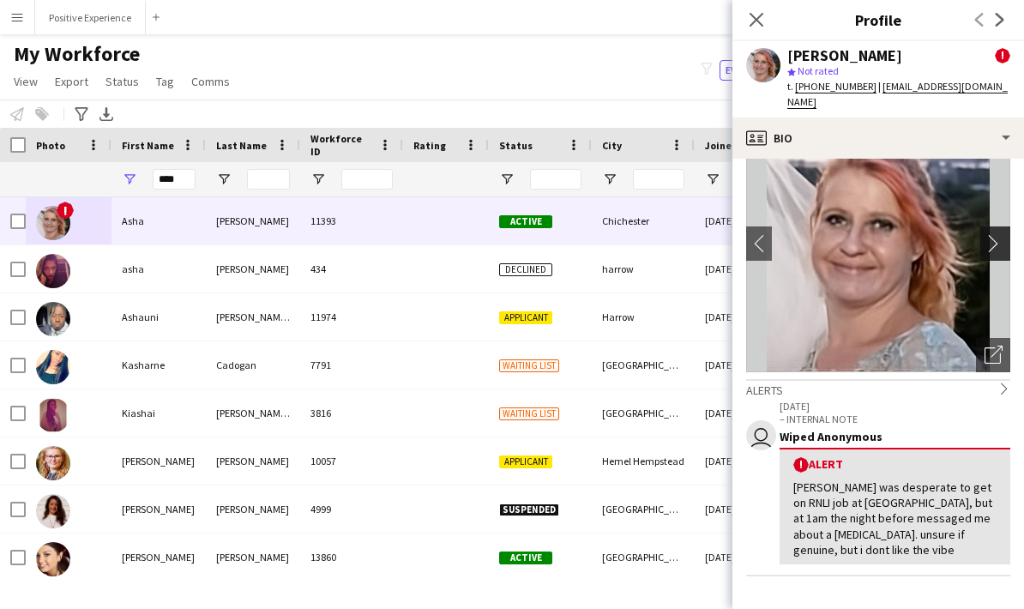
click at [985, 234] on app-icon "chevron-right" at bounding box center [998, 243] width 27 height 18
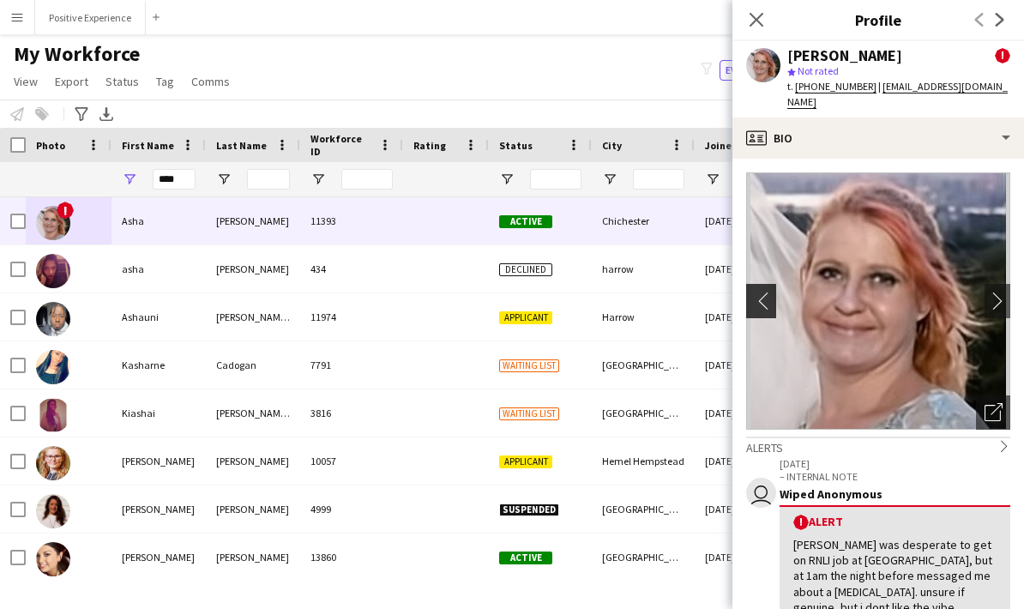
click at [772, 284] on button "chevron-left" at bounding box center [759, 301] width 34 height 34
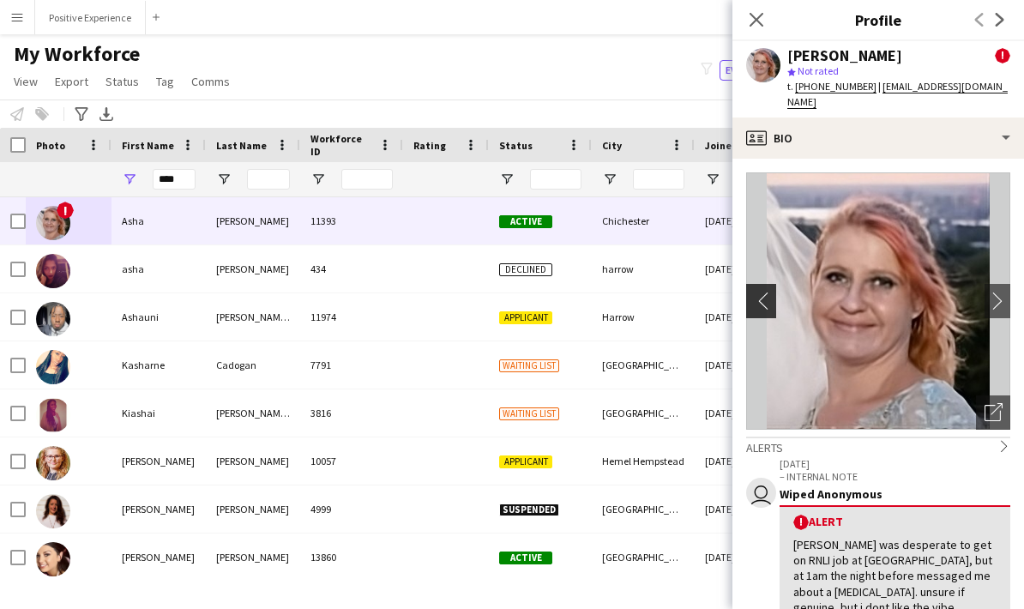
click at [768, 292] on app-icon "chevron-left" at bounding box center [759, 301] width 27 height 18
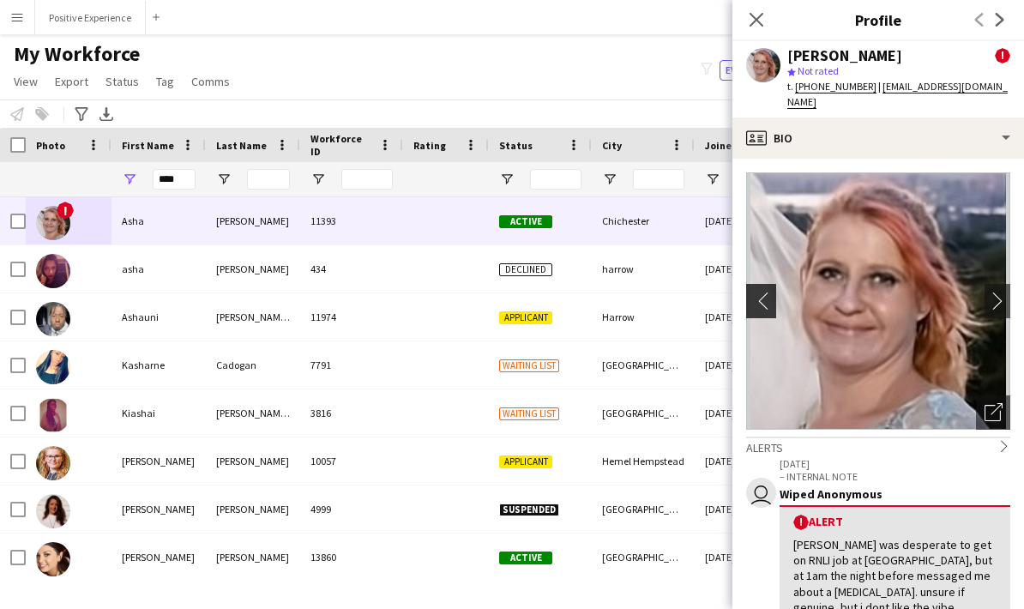
scroll to position [0, 0]
click at [761, 15] on icon at bounding box center [756, 19] width 16 height 16
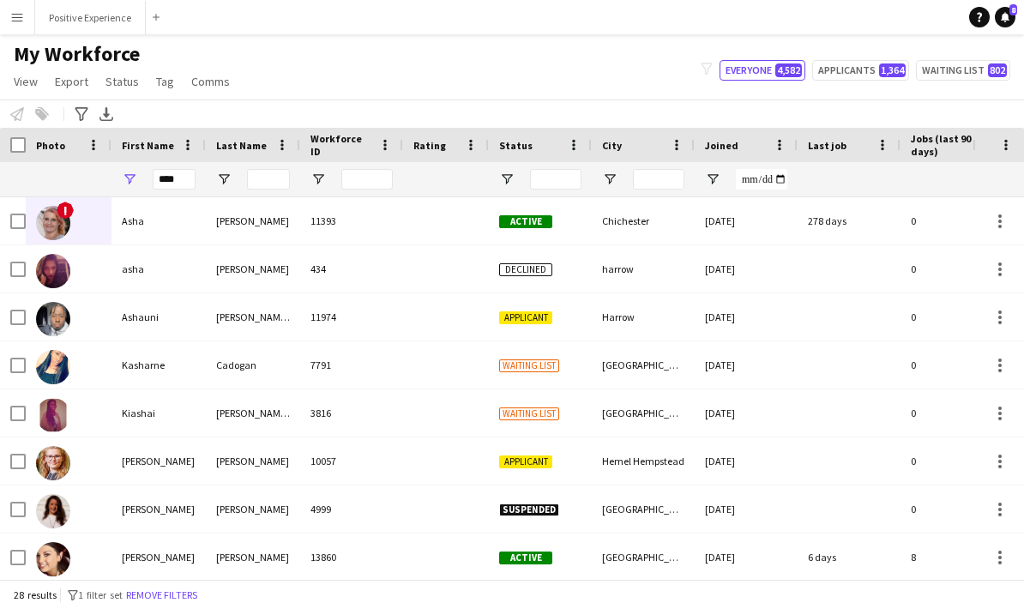
click at [11, 12] on app-icon "Menu" at bounding box center [17, 17] width 14 height 14
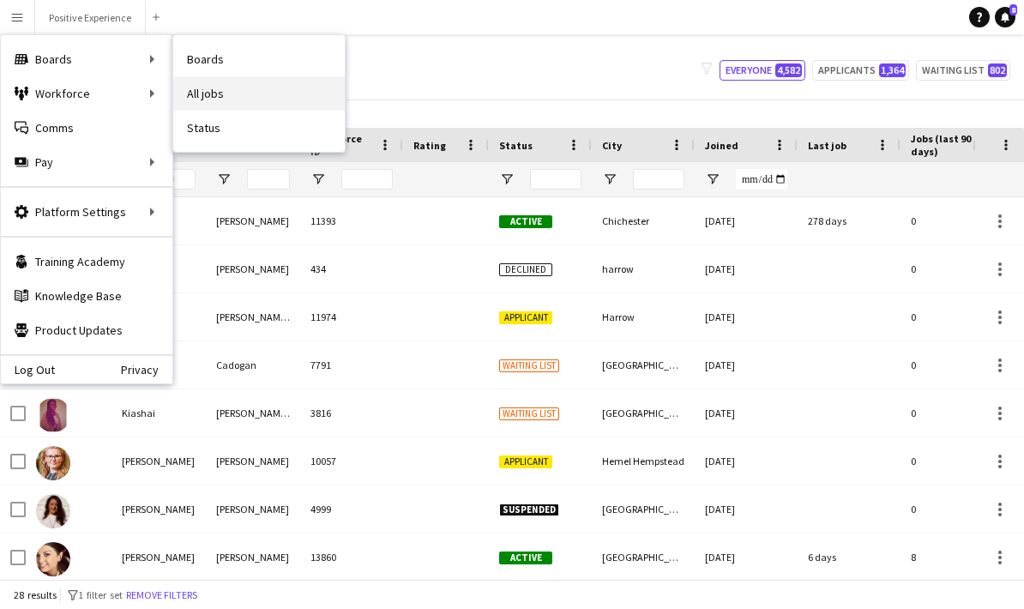
click at [222, 93] on link "All jobs" at bounding box center [259, 93] width 172 height 34
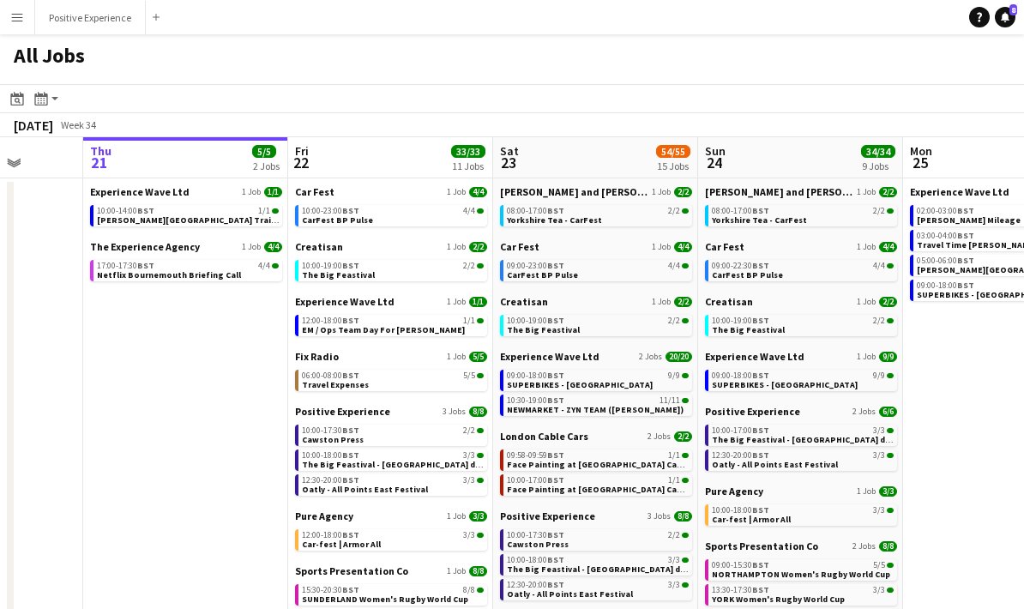
scroll to position [0, 533]
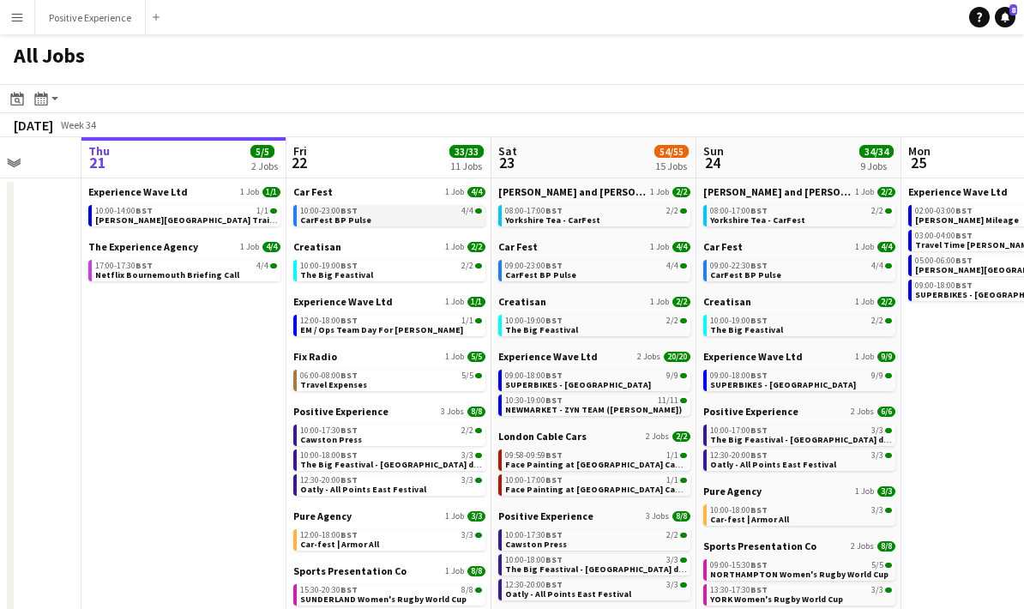
click at [378, 212] on div "10:00-23:00 BST 4/4" at bounding box center [391, 211] width 182 height 9
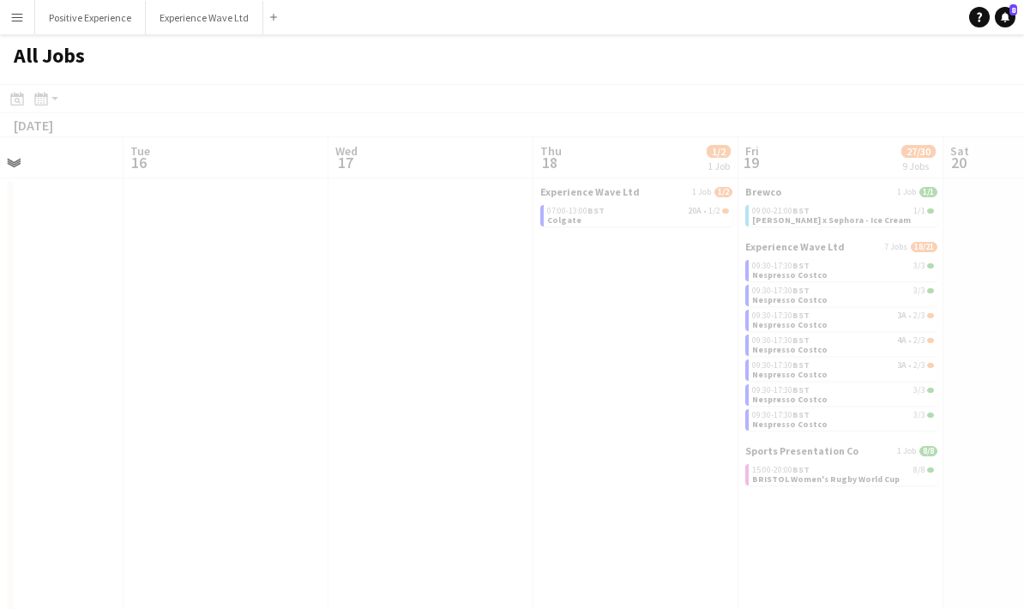
scroll to position [0, 515]
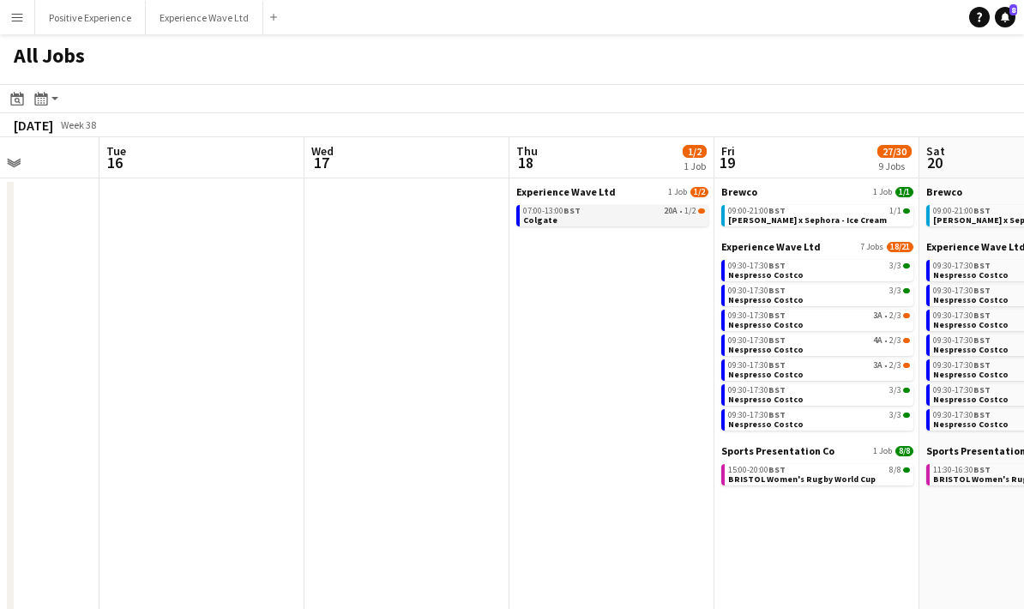
click at [590, 220] on link "07:00-13:00 BST 20A • 1/2 Colgate" at bounding box center [614, 215] width 182 height 20
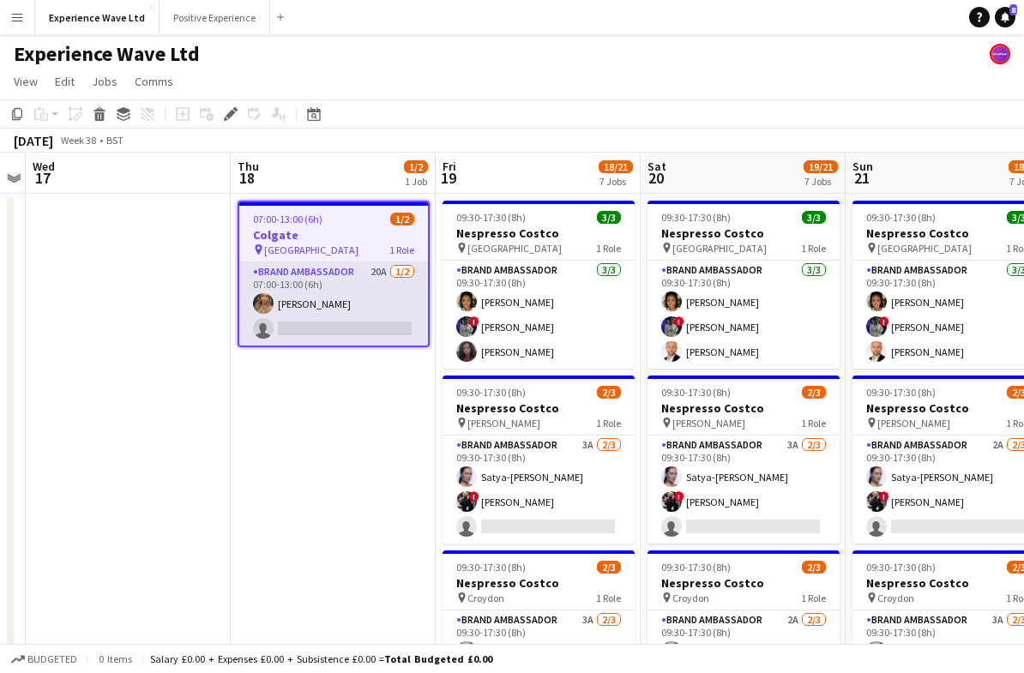
click at [380, 307] on app-card-role "Brand Ambassador 20A [DATE] 07:00-13:00 (6h) [PERSON_NAME] single-neutral-actio…" at bounding box center [333, 303] width 189 height 83
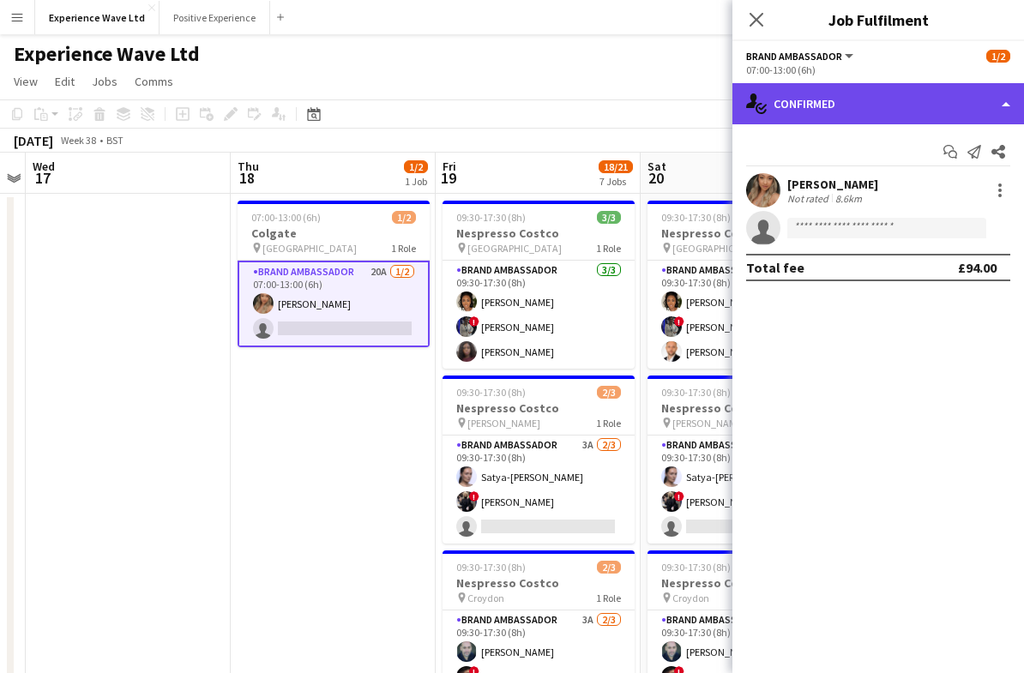
click at [997, 98] on div "single-neutral-actions-check-2 Confirmed" at bounding box center [878, 103] width 292 height 41
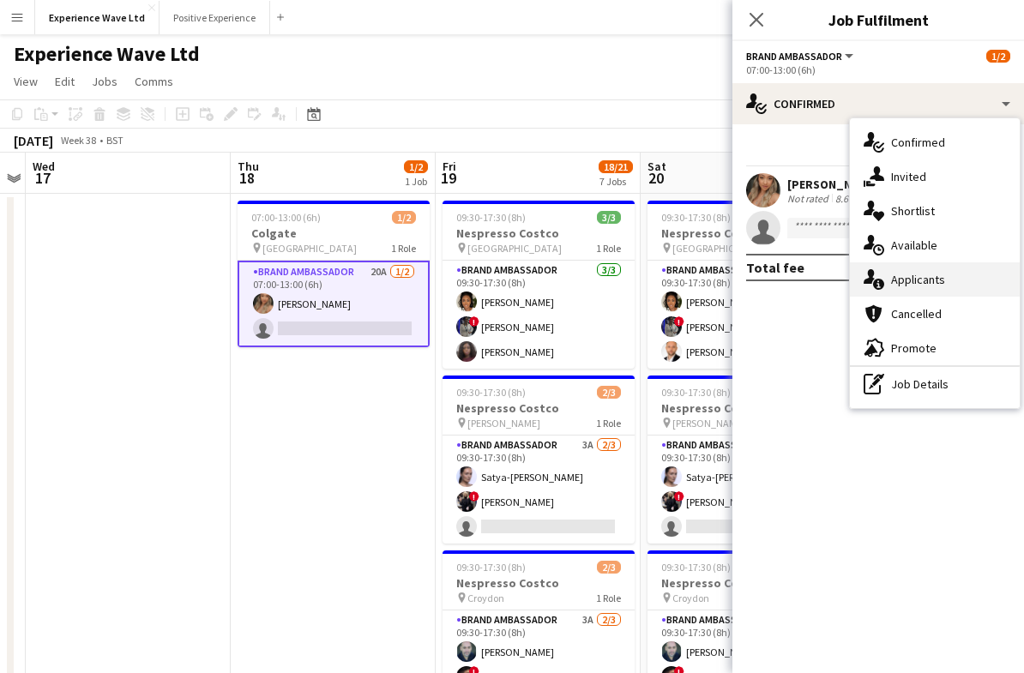
click at [956, 282] on div "single-neutral-actions-information Applicants" at bounding box center [935, 279] width 170 height 34
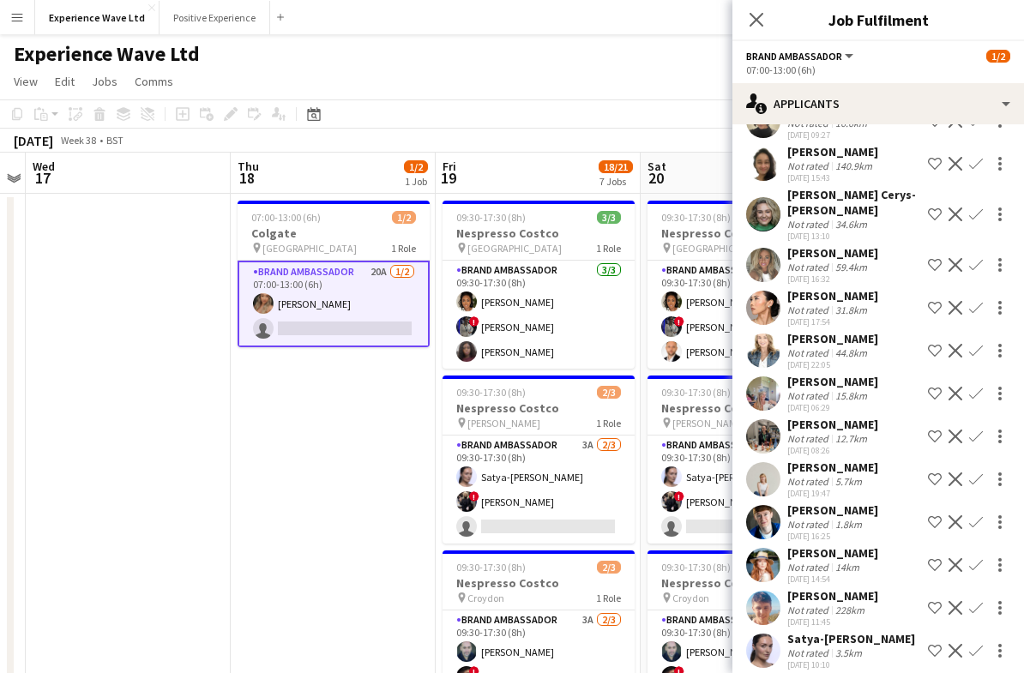
scroll to position [148, 0]
click at [844, 390] on div "15.8km" at bounding box center [851, 396] width 39 height 13
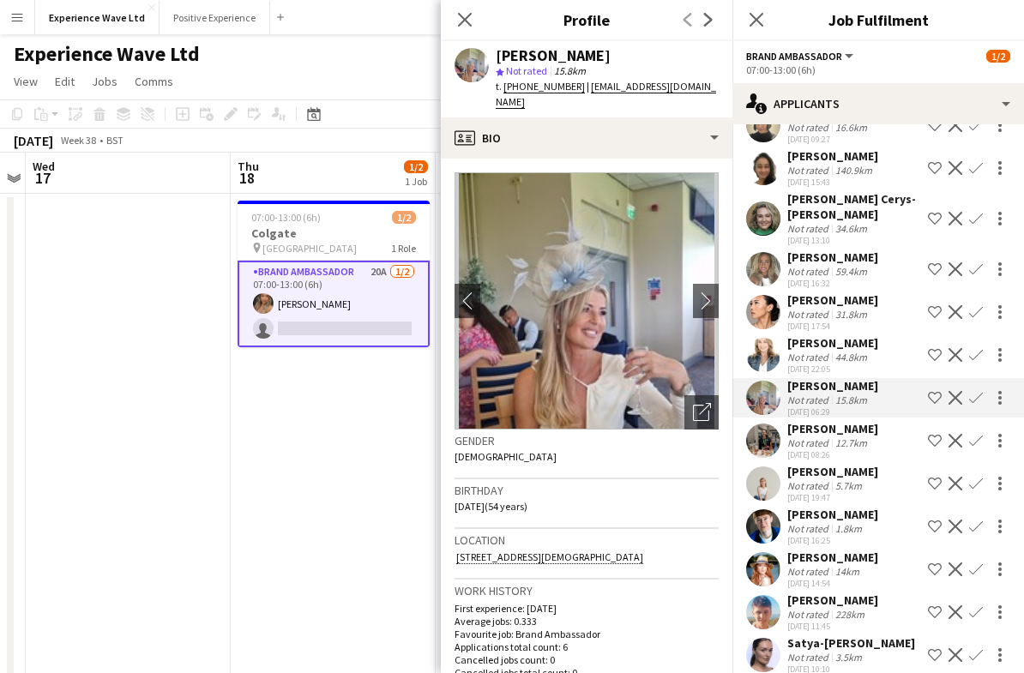
scroll to position [143, 0]
click at [864, 480] on div "5.7km" at bounding box center [848, 486] width 33 height 13
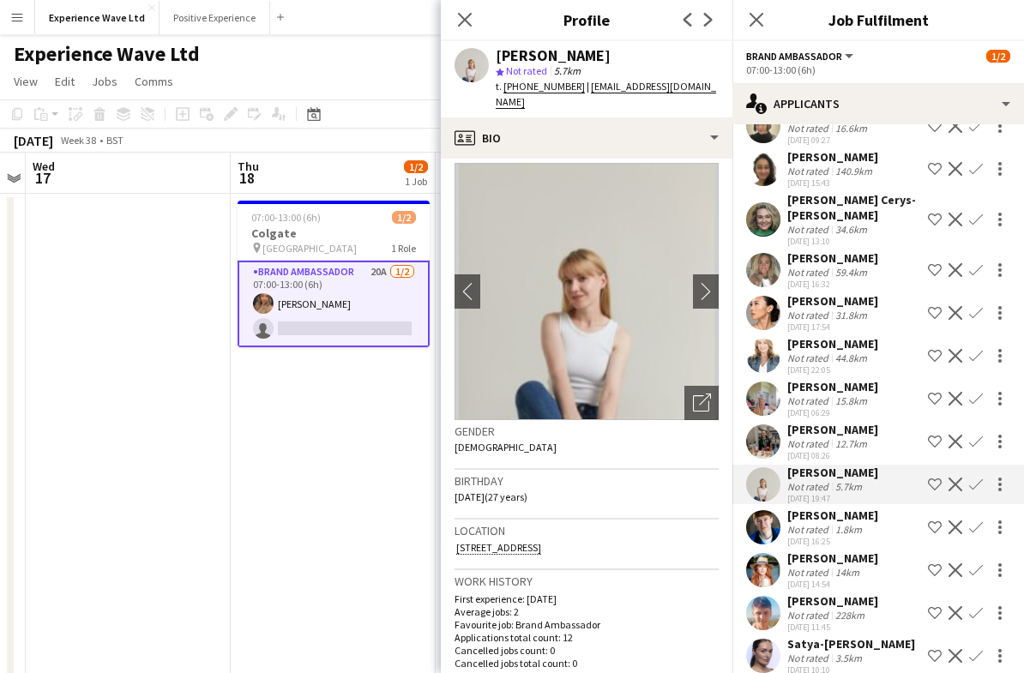
scroll to position [9, 0]
click at [702, 293] on app-icon "chevron-right" at bounding box center [706, 292] width 27 height 18
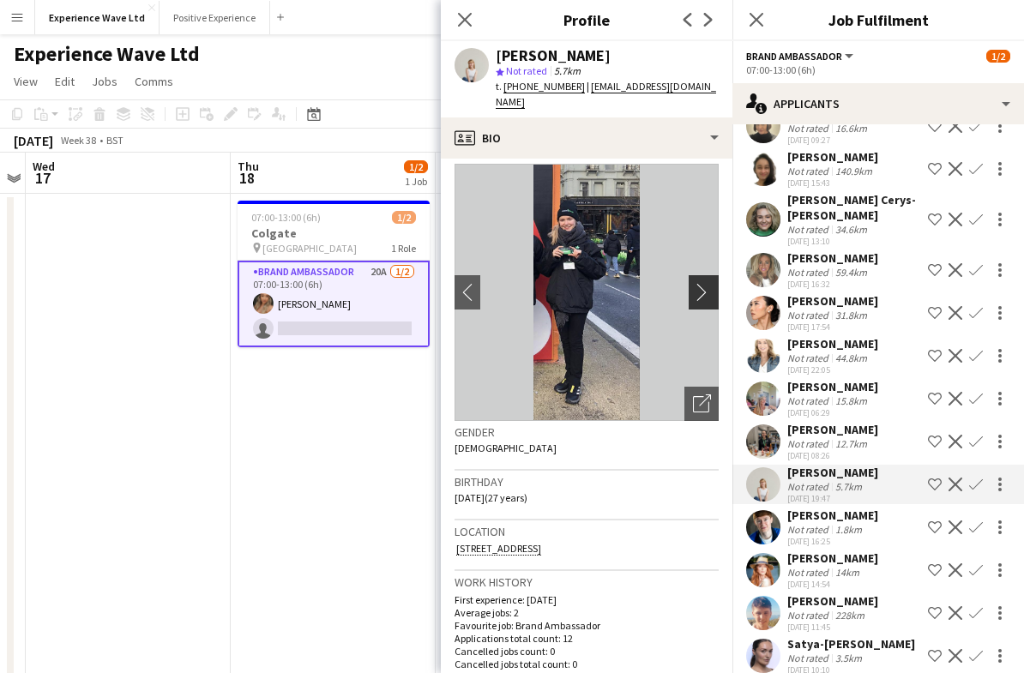
click at [702, 302] on button "chevron-right" at bounding box center [706, 292] width 34 height 34
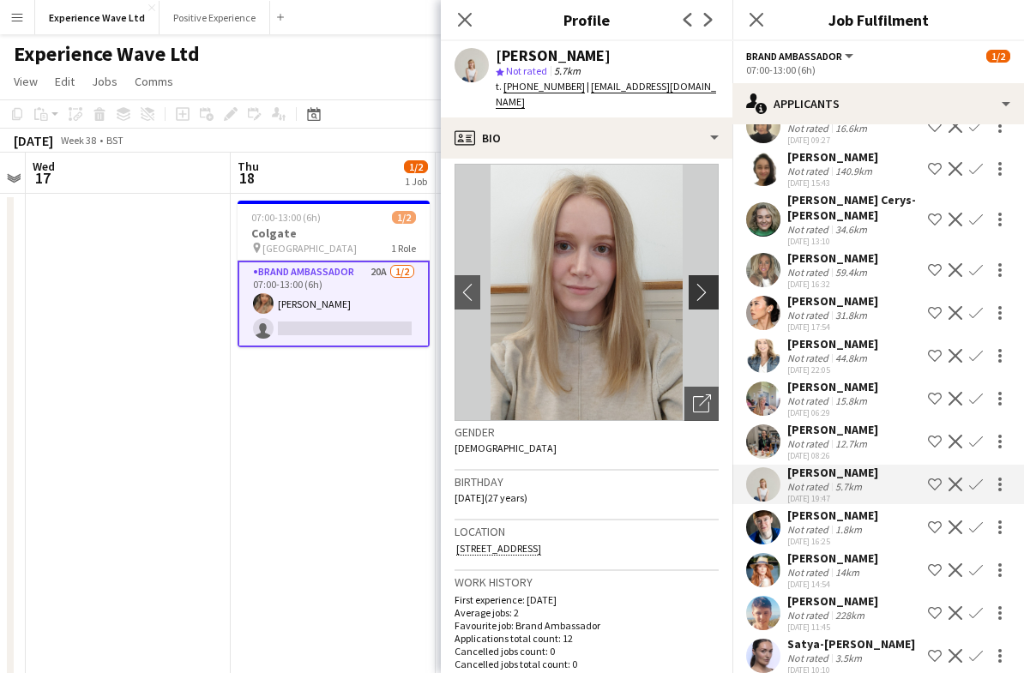
click at [700, 294] on app-icon "chevron-right" at bounding box center [706, 292] width 27 height 18
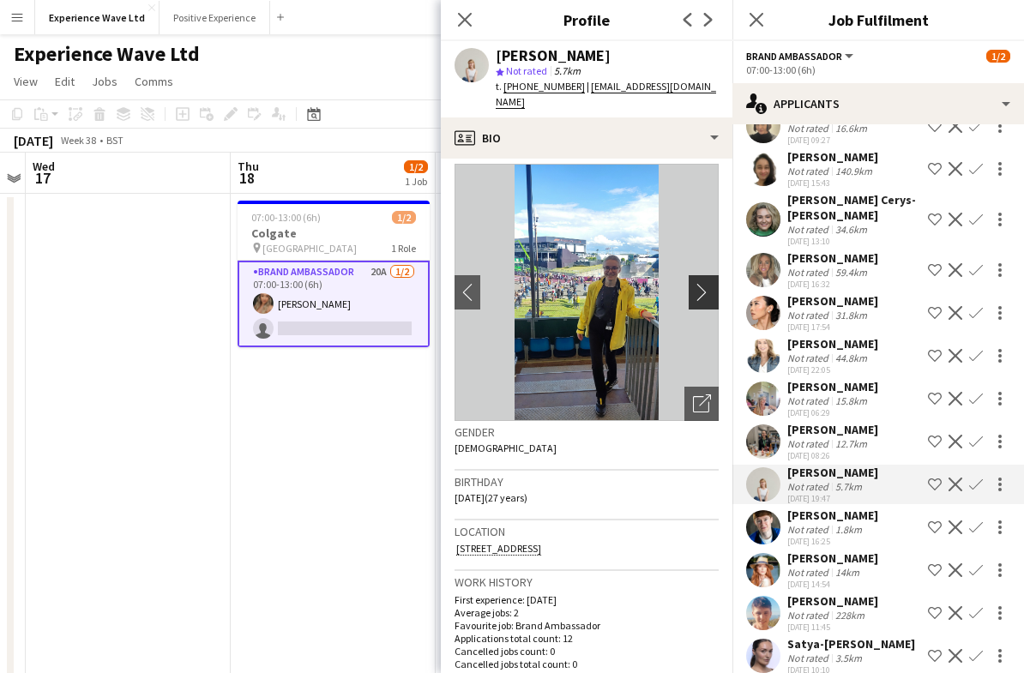
click at [690, 294] on button "chevron-right" at bounding box center [706, 292] width 34 height 34
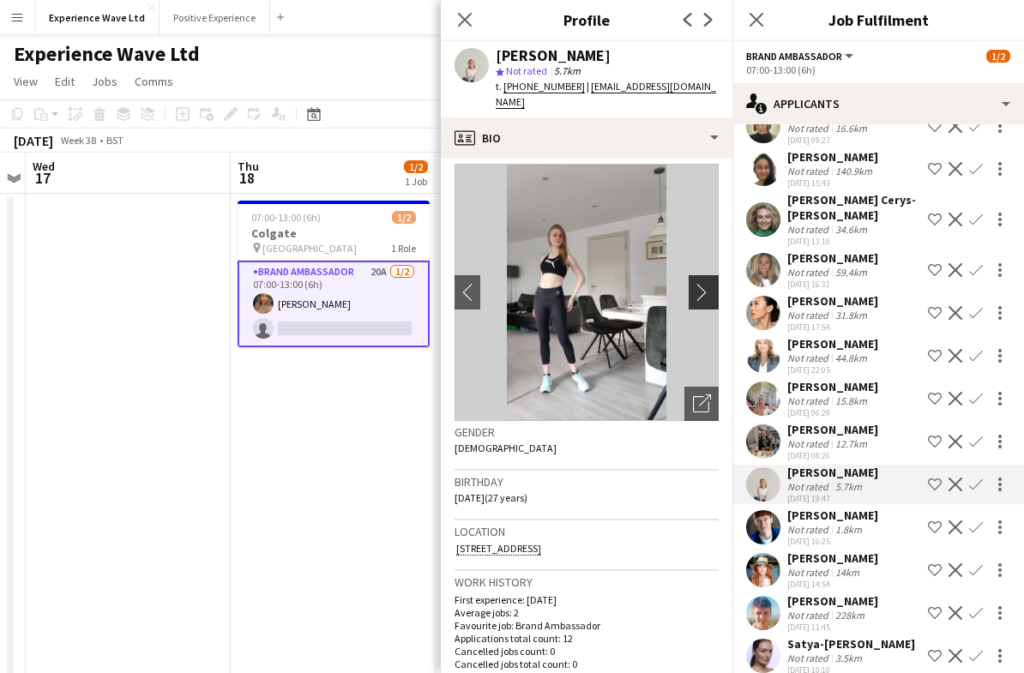
click at [696, 286] on app-icon "chevron-right" at bounding box center [706, 292] width 27 height 18
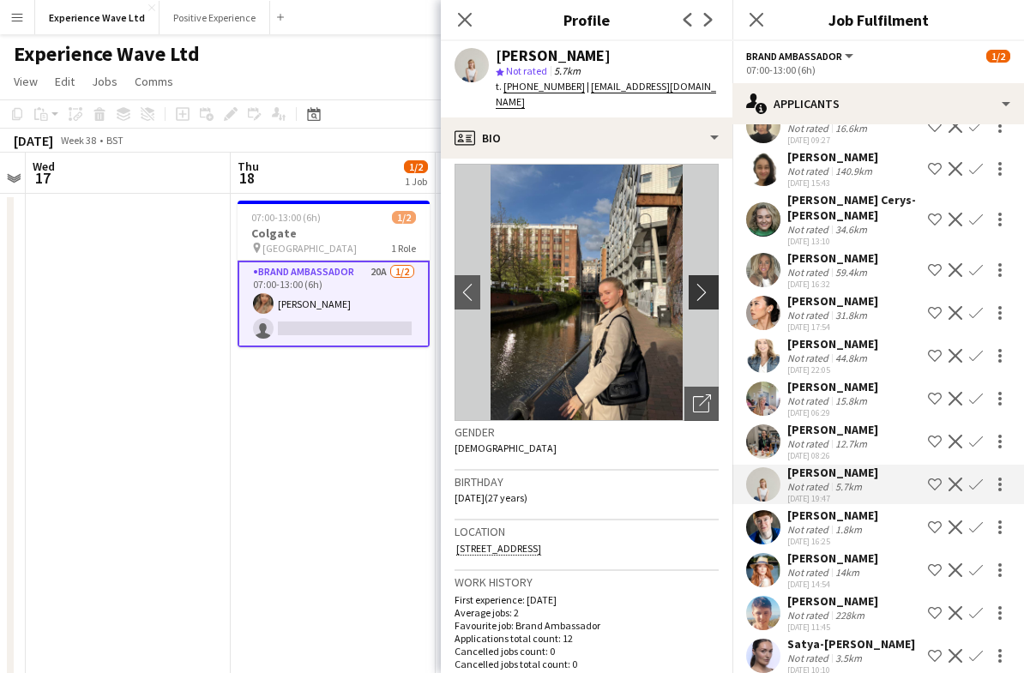
click at [697, 298] on app-icon "chevron-right" at bounding box center [706, 292] width 27 height 18
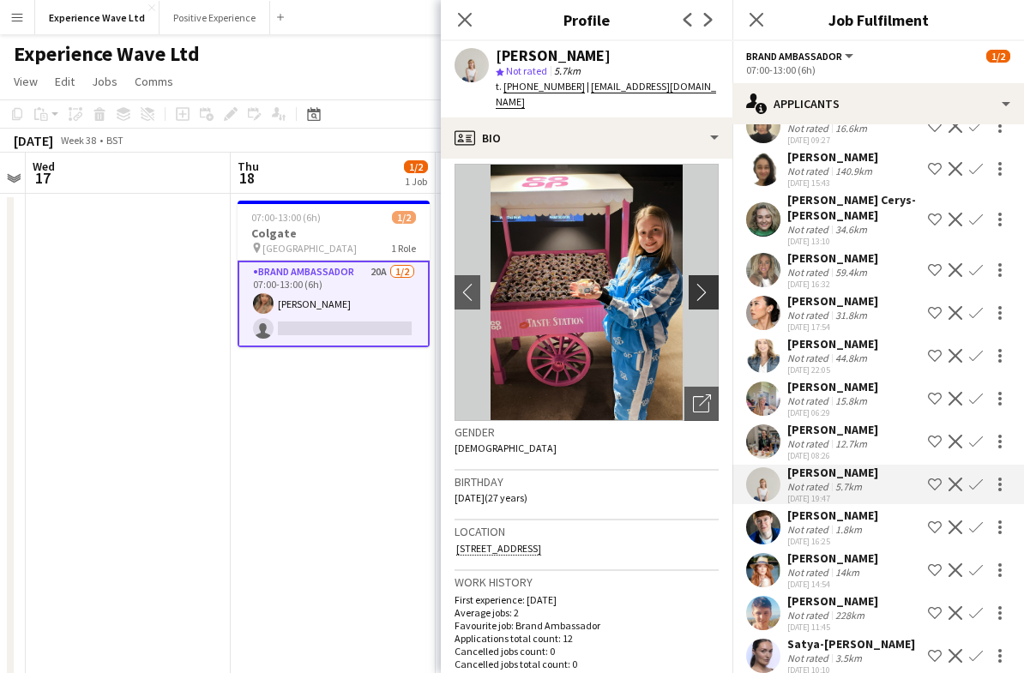
click at [699, 298] on app-icon "chevron-right" at bounding box center [706, 292] width 27 height 18
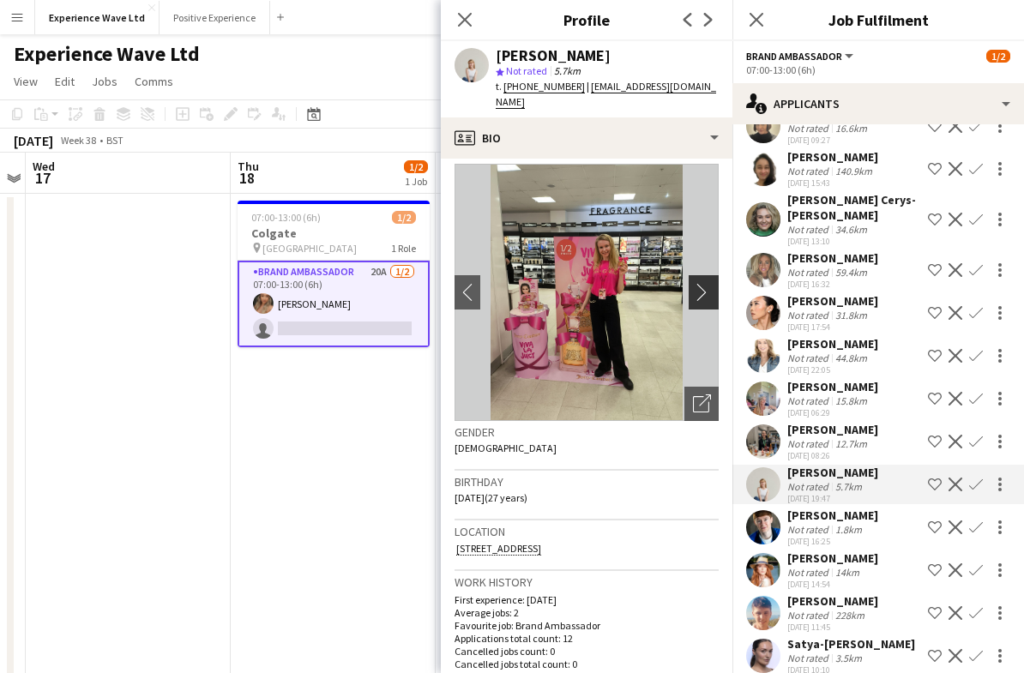
click at [709, 292] on app-icon "chevron-right" at bounding box center [706, 292] width 27 height 18
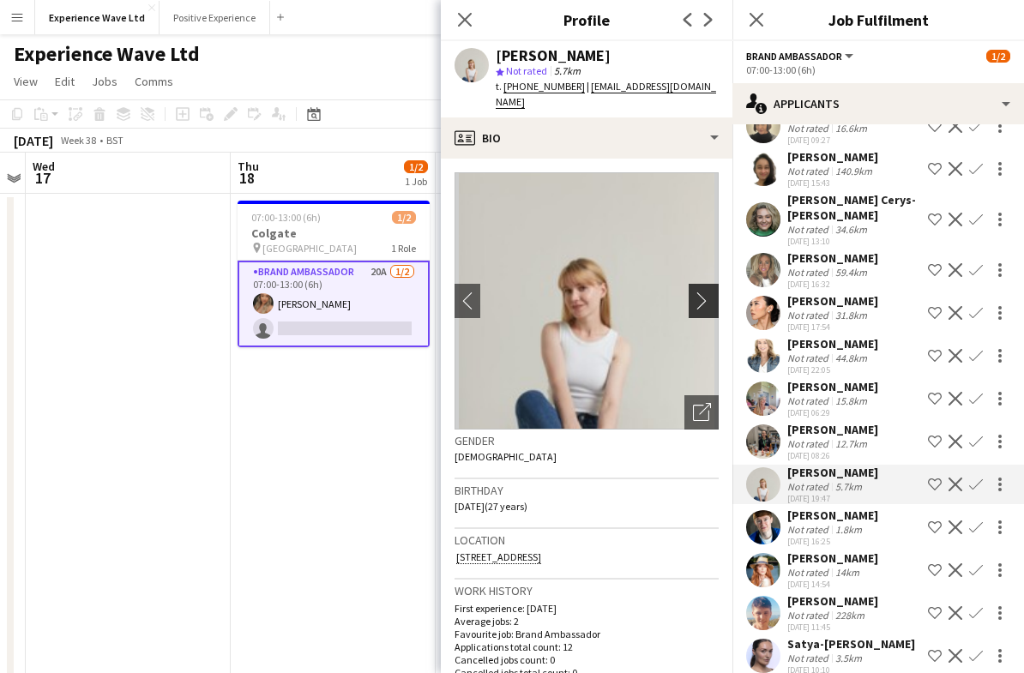
scroll to position [0, 0]
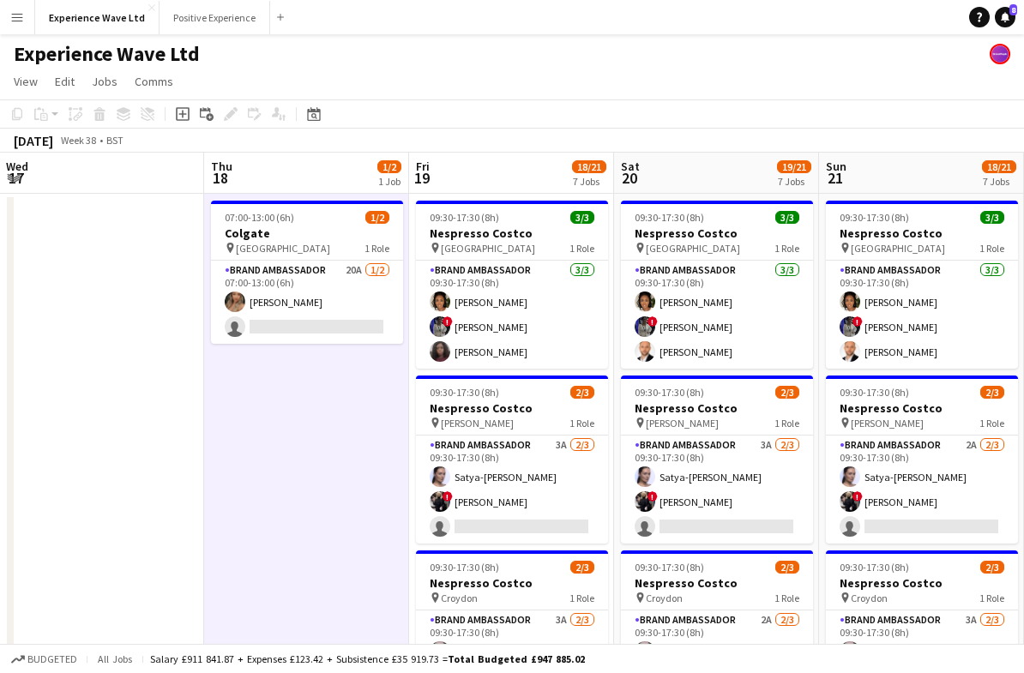
scroll to position [0, 581]
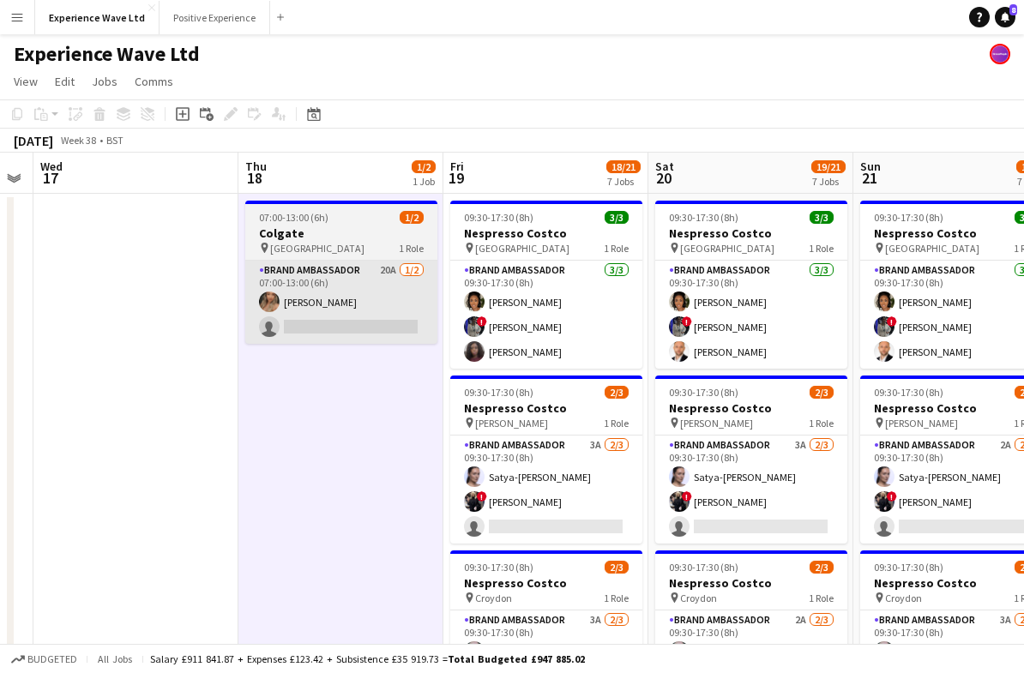
click at [401, 304] on app-card-role "Brand Ambassador 20A [DATE] 07:00-13:00 (6h) [PERSON_NAME] single-neutral-actio…" at bounding box center [341, 302] width 192 height 83
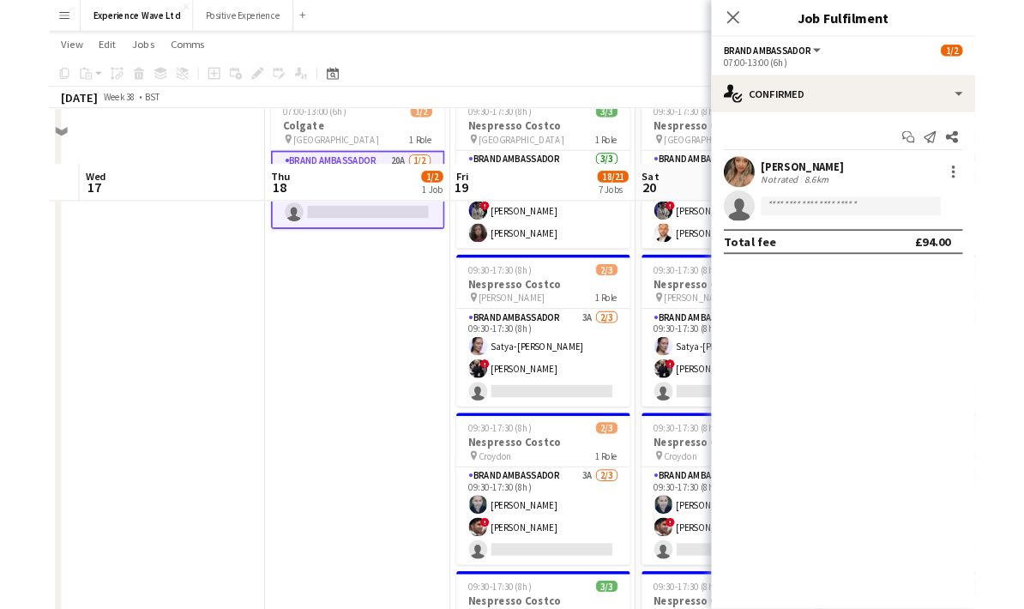
scroll to position [0, 0]
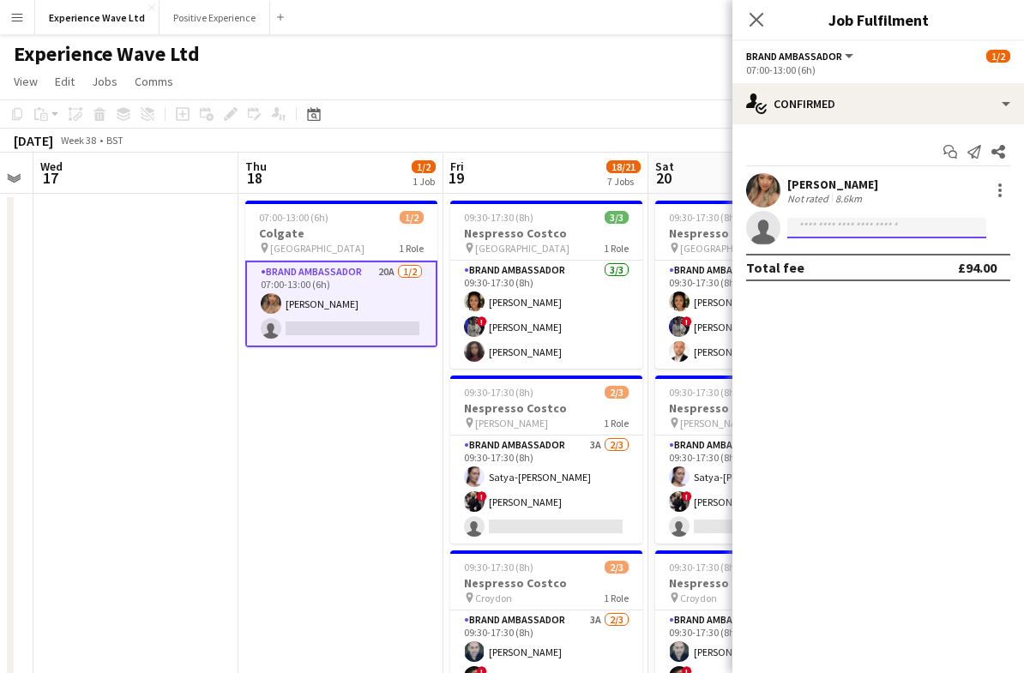
click at [865, 226] on input at bounding box center [886, 228] width 199 height 21
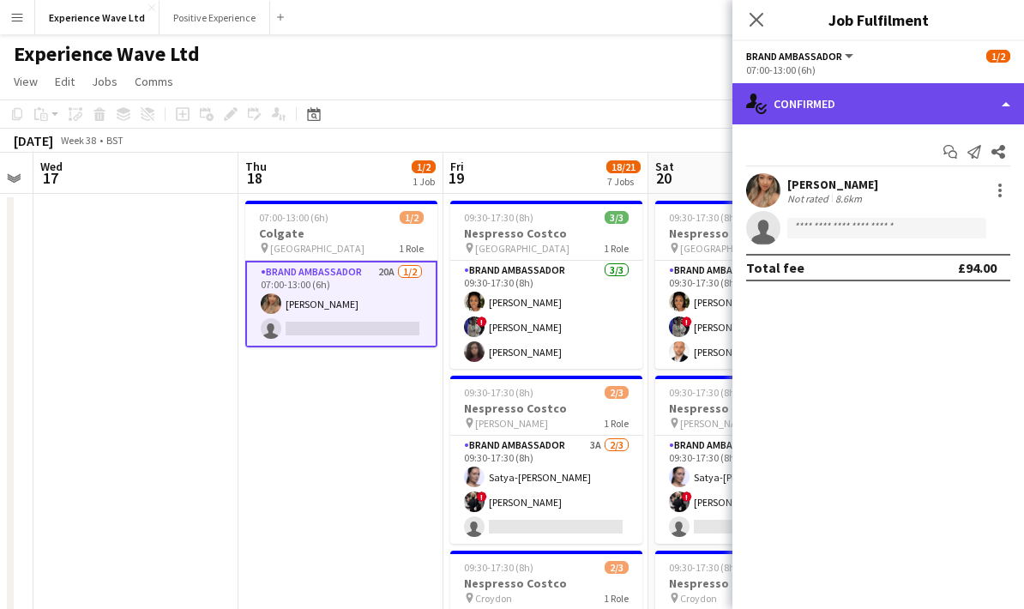
click at [1005, 100] on div "single-neutral-actions-check-2 Confirmed" at bounding box center [878, 103] width 292 height 41
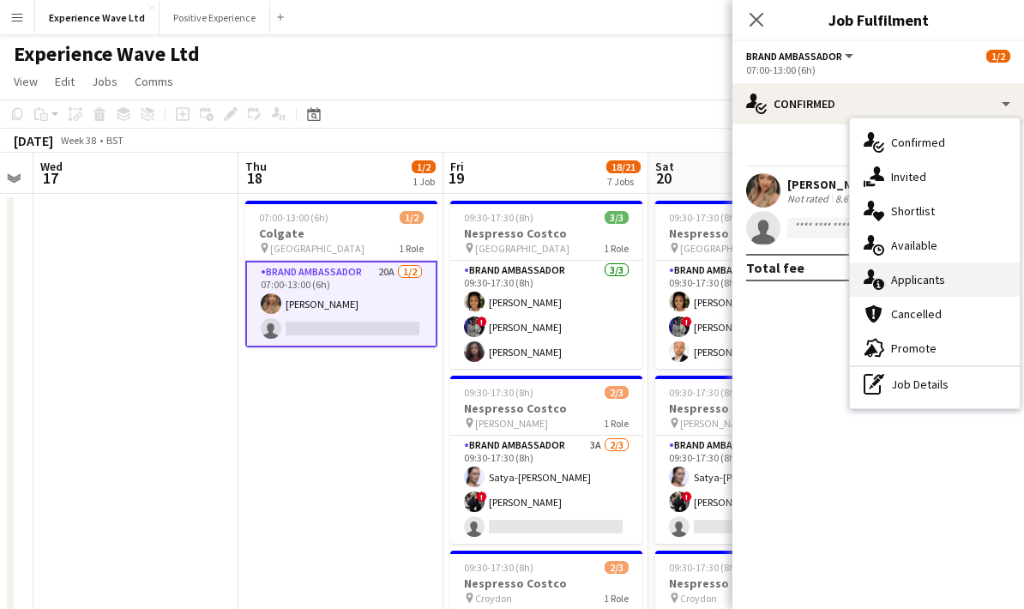
click at [943, 286] on div "single-neutral-actions-information Applicants" at bounding box center [935, 279] width 170 height 34
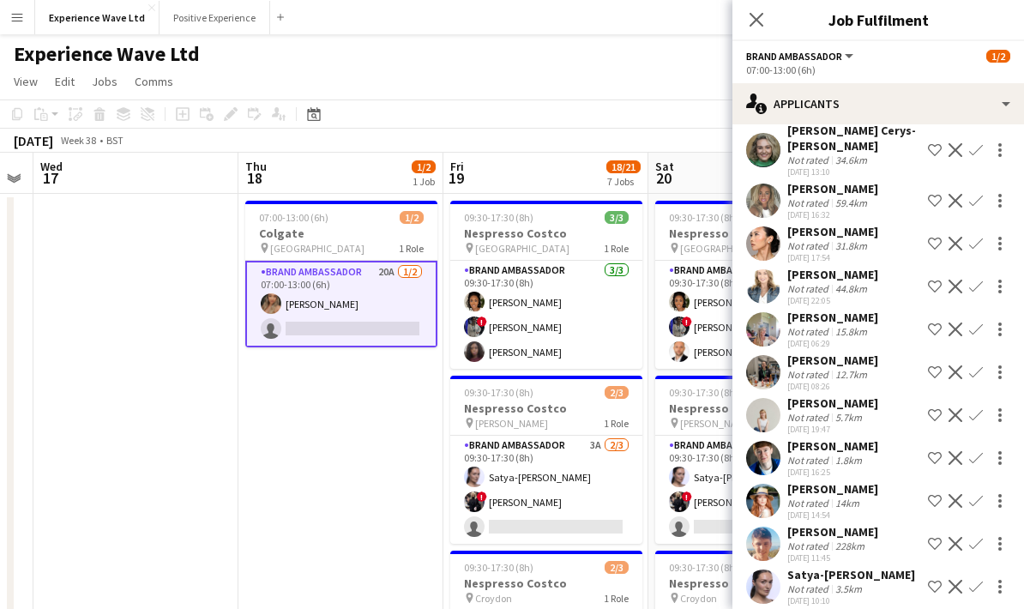
scroll to position [212, 0]
click at [978, 409] on app-icon "Confirm" at bounding box center [976, 416] width 14 height 14
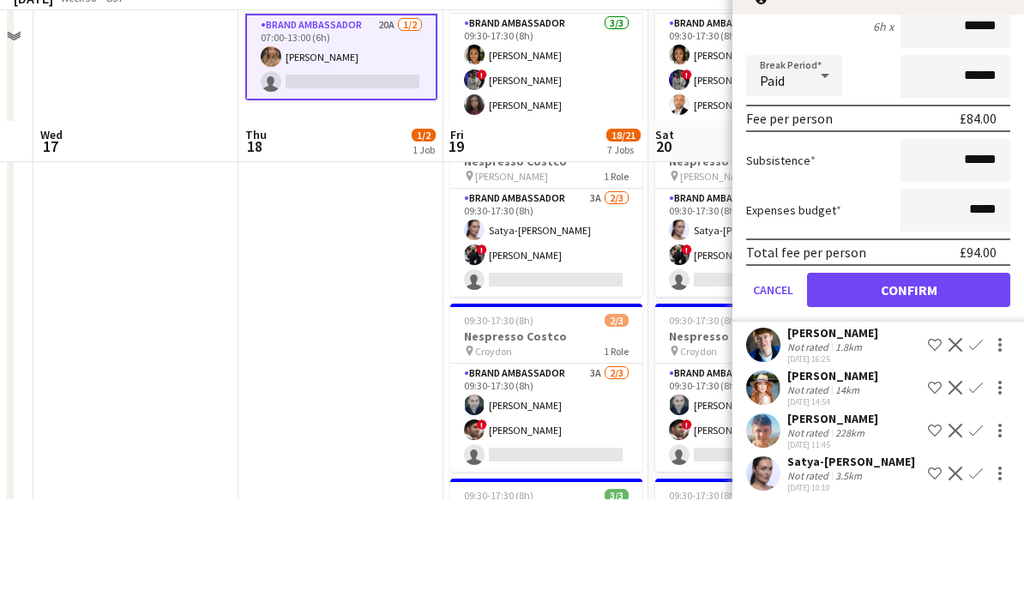
scroll to position [605, 0]
click at [920, 383] on button "Confirm" at bounding box center [908, 400] width 203 height 34
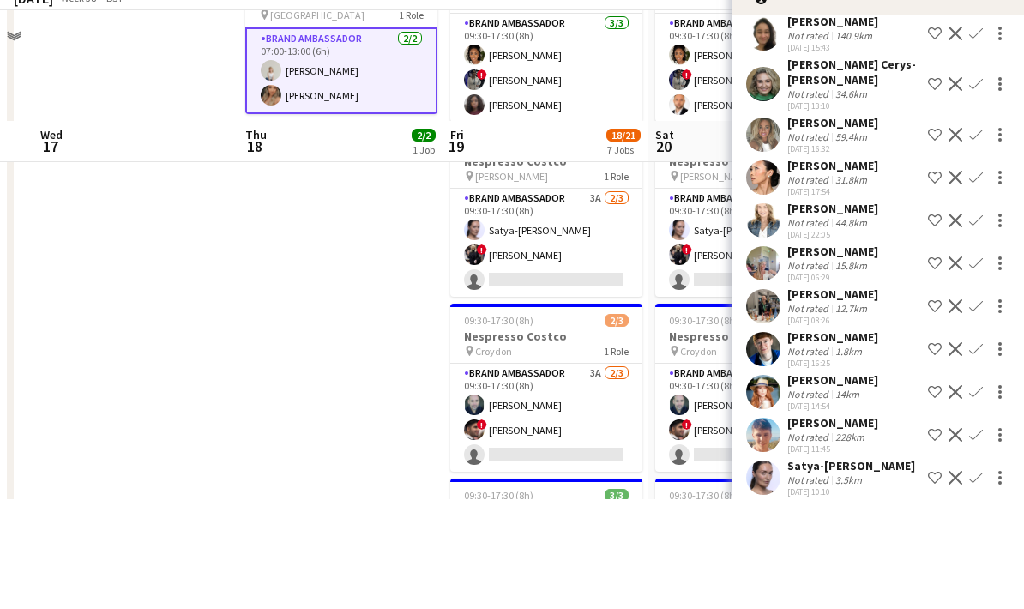
scroll to position [246, 0]
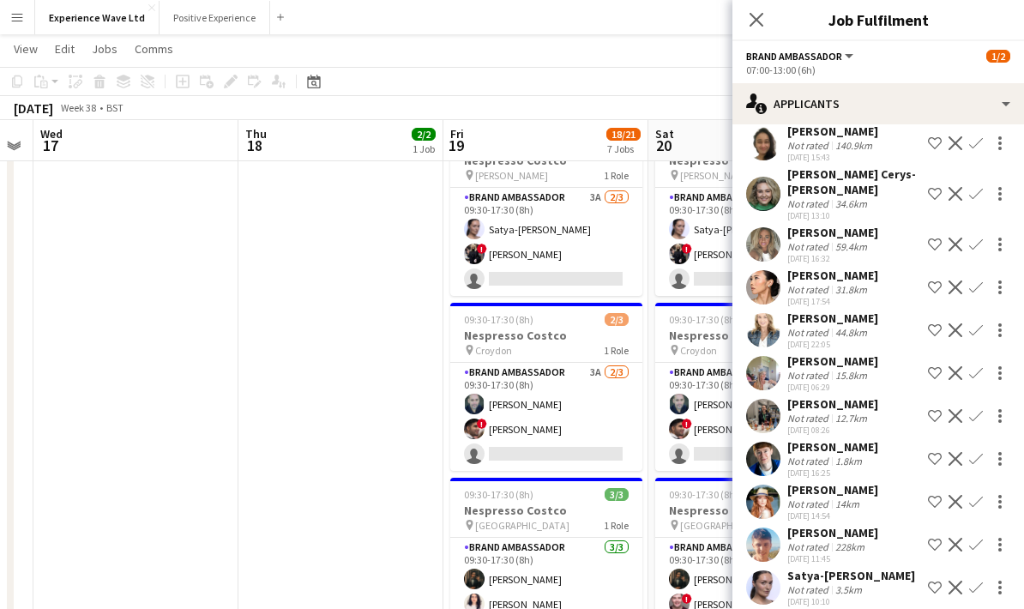
click at [372, 350] on app-date-cell "Updated 07:00-13:00 (6h) 2/2 Colgate pin Manchester 1 Role Brand Ambassador [DA…" at bounding box center [340, 580] width 205 height 1268
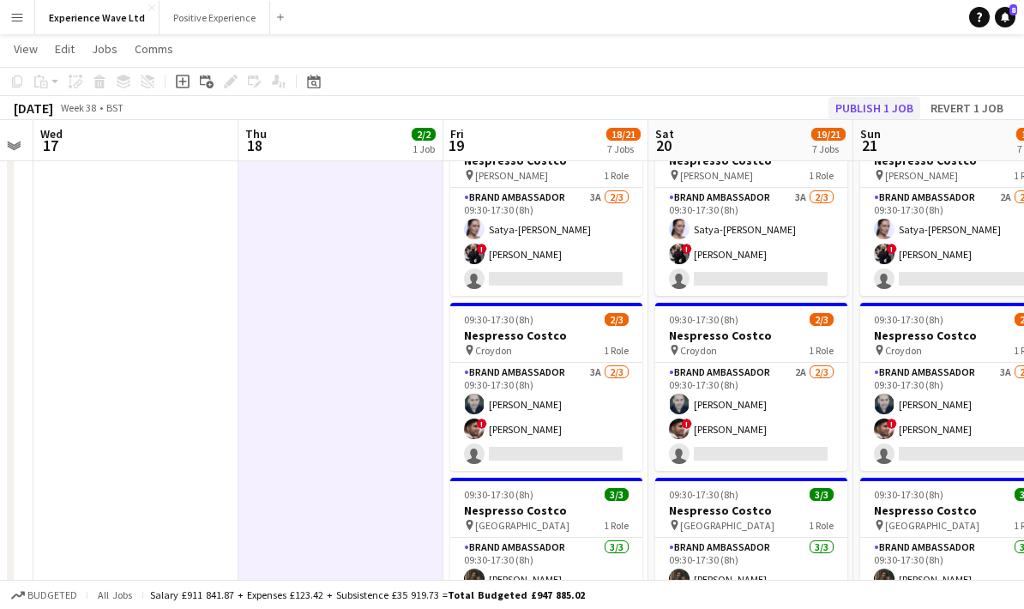
click at [879, 101] on button "Publish 1 job" at bounding box center [875, 108] width 92 height 22
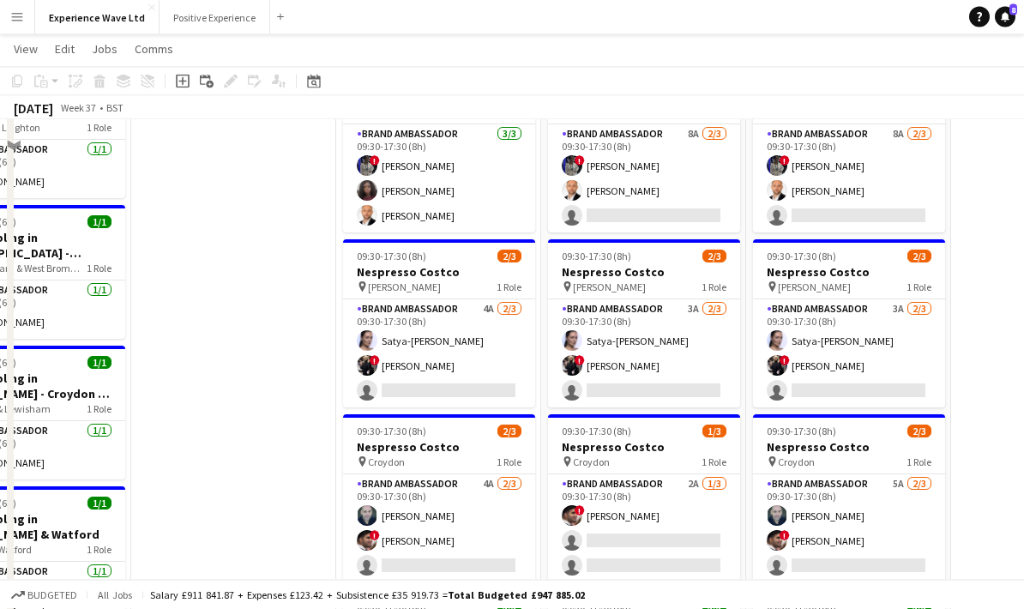
scroll to position [0, 0]
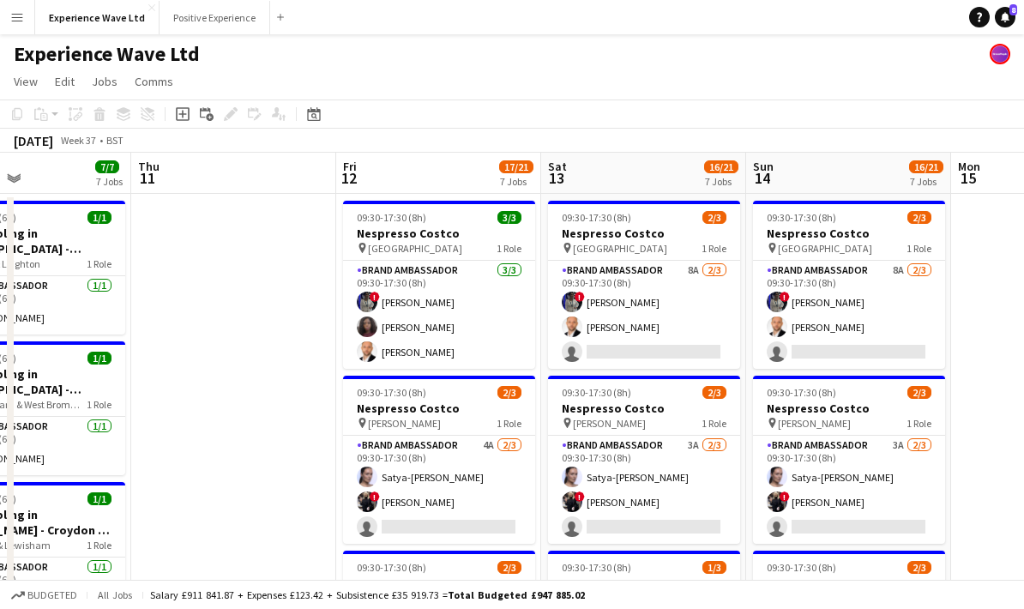
click at [21, 16] on app-icon "Menu" at bounding box center [17, 17] width 14 height 14
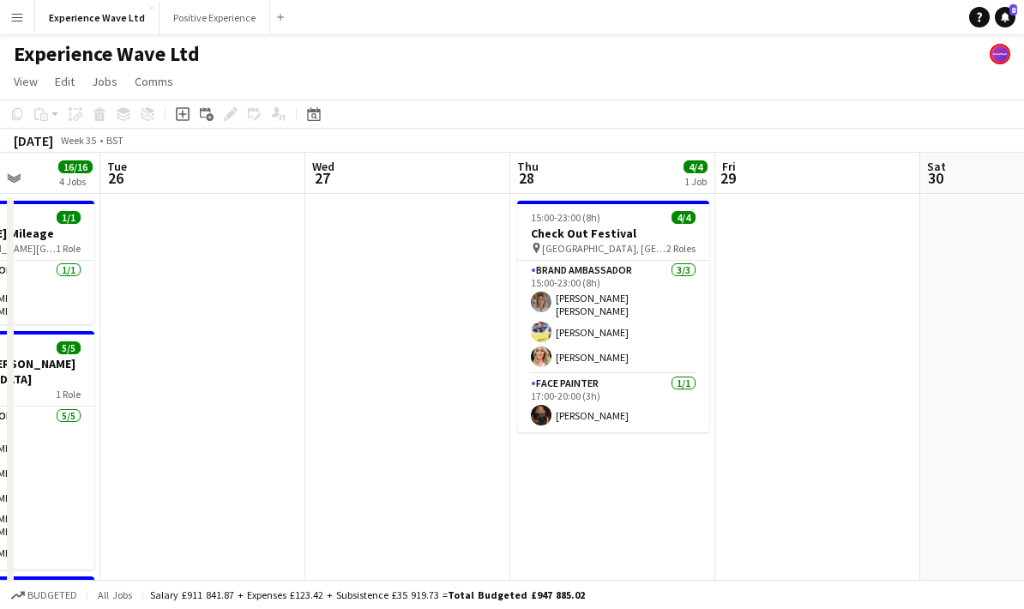
scroll to position [0, 515]
click at [99, 82] on span "Jobs" at bounding box center [105, 81] width 26 height 15
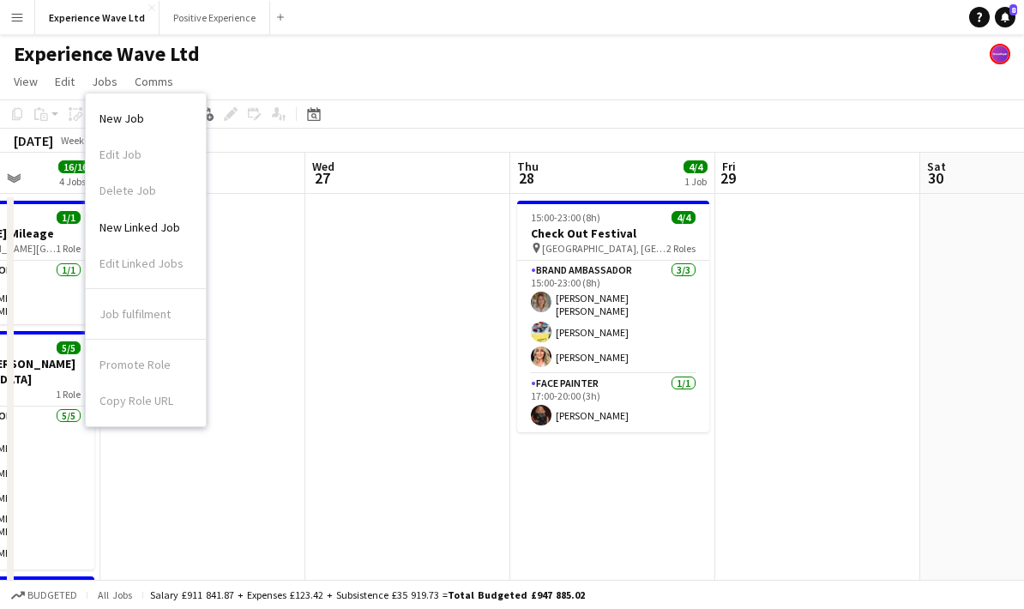
click at [329, 43] on div "Experience Wave Ltd" at bounding box center [512, 50] width 1024 height 33
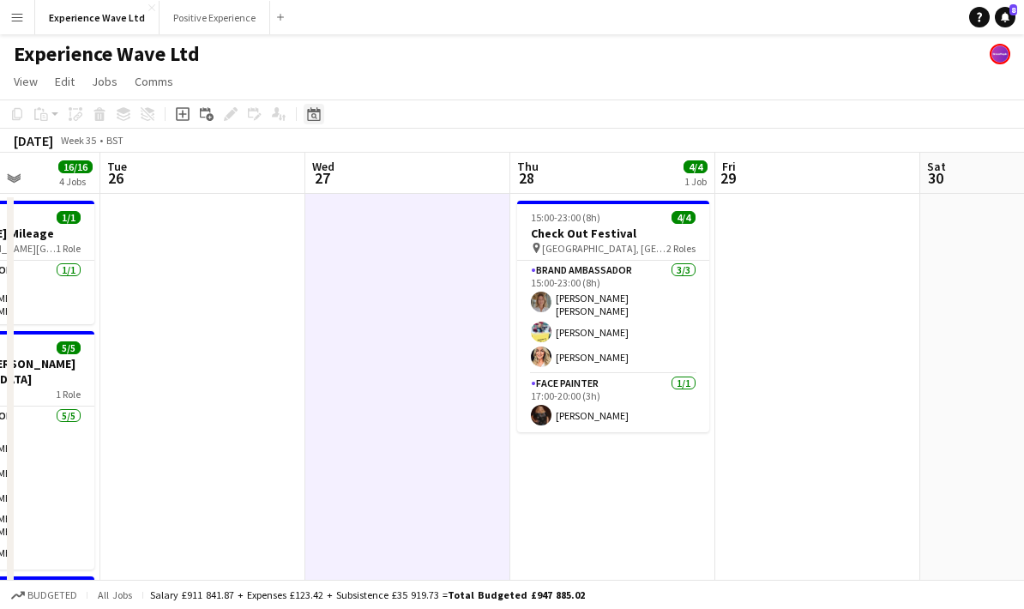
click at [306, 117] on div "Date picker" at bounding box center [314, 114] width 21 height 21
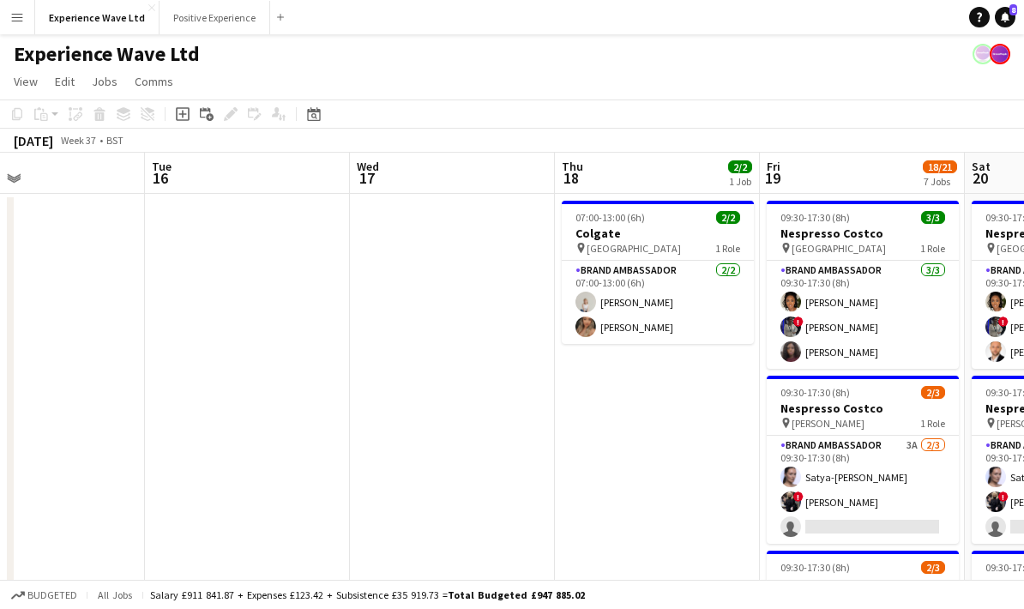
scroll to position [0, 575]
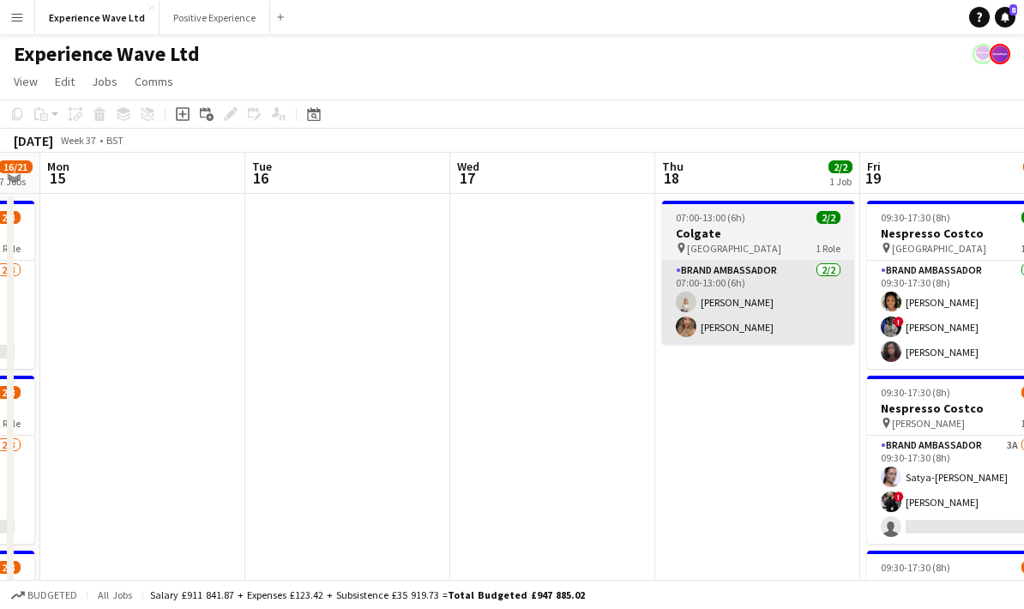
click at [785, 317] on app-card-role "Brand Ambassador [DATE] 07:00-13:00 (6h) [PERSON_NAME] [PERSON_NAME]" at bounding box center [758, 302] width 192 height 83
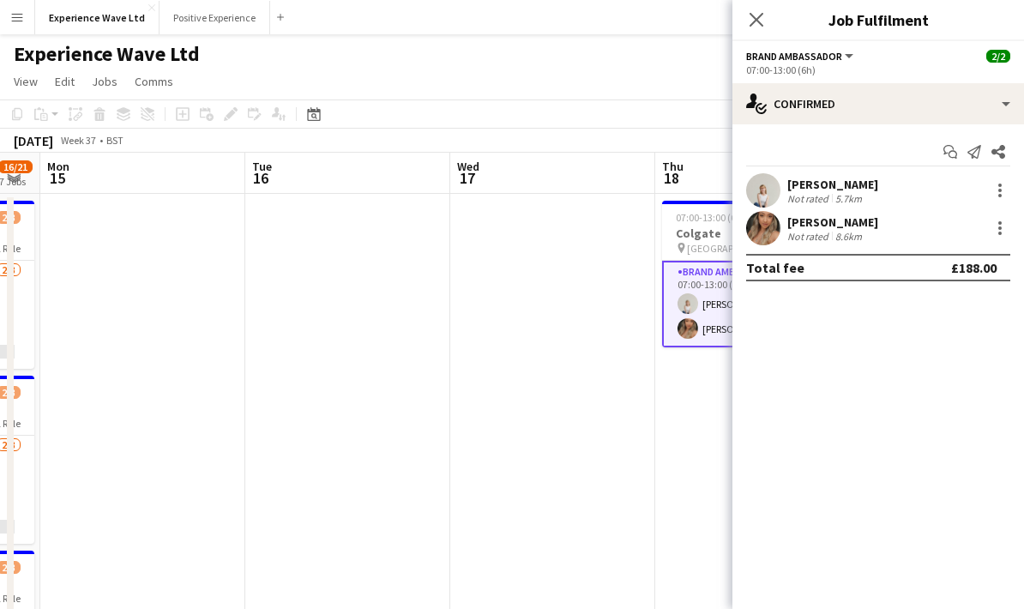
click at [821, 193] on div "Not rated" at bounding box center [809, 198] width 45 height 13
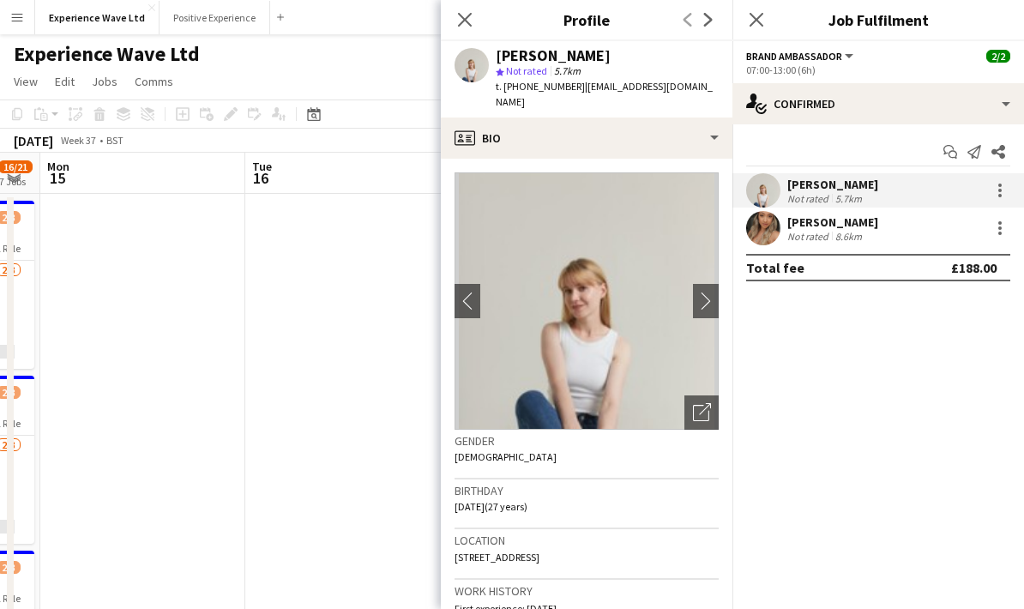
drag, startPoint x: 543, startPoint y: 106, endPoint x: 494, endPoint y: 59, distance: 67.9
click at [494, 59] on div "[PERSON_NAME] star Not rated 5.7km t. [PHONE_NUMBER] | [EMAIL_ADDRESS][DOMAIN_N…" at bounding box center [587, 79] width 292 height 76
copy div "[PERSON_NAME] star Not rated 5.7km t. [PHONE_NUMBER] | [EMAIL_ADDRESS][DOMAIN_N…"
click at [829, 238] on div "Not rated" at bounding box center [809, 236] width 45 height 13
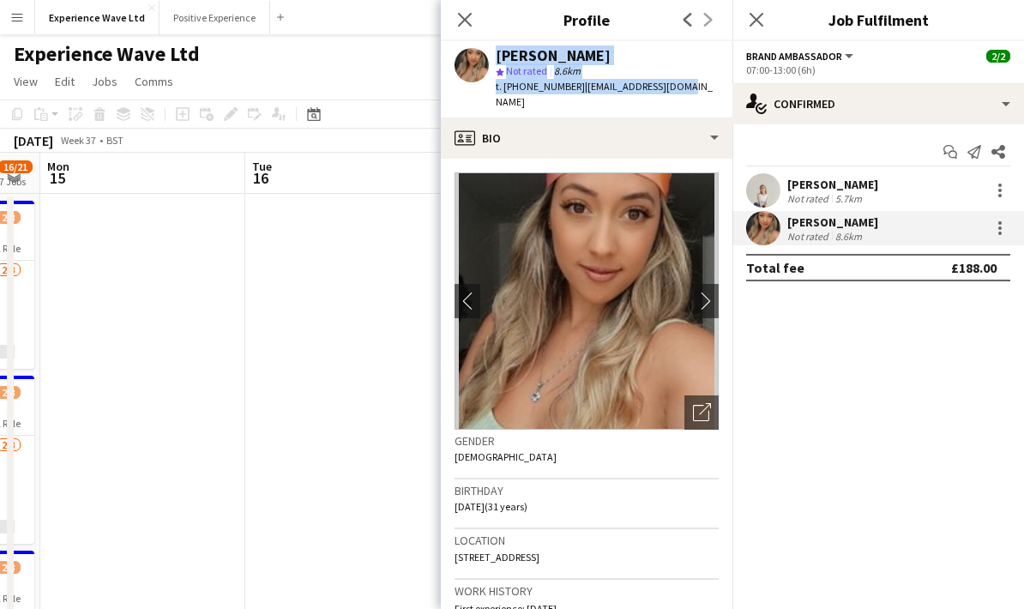
drag, startPoint x: 694, startPoint y: 93, endPoint x: 491, endPoint y: 41, distance: 209.7
click at [491, 41] on app-profile-header "[PERSON_NAME] star Not rated 8.6km t. [PHONE_NUMBER] | [EMAIL_ADDRESS][DOMAIN_N…" at bounding box center [587, 79] width 292 height 76
copy div "[PERSON_NAME] star Not rated 8.6km t. [PHONE_NUMBER] | [EMAIL_ADDRESS][DOMAIN_N…"
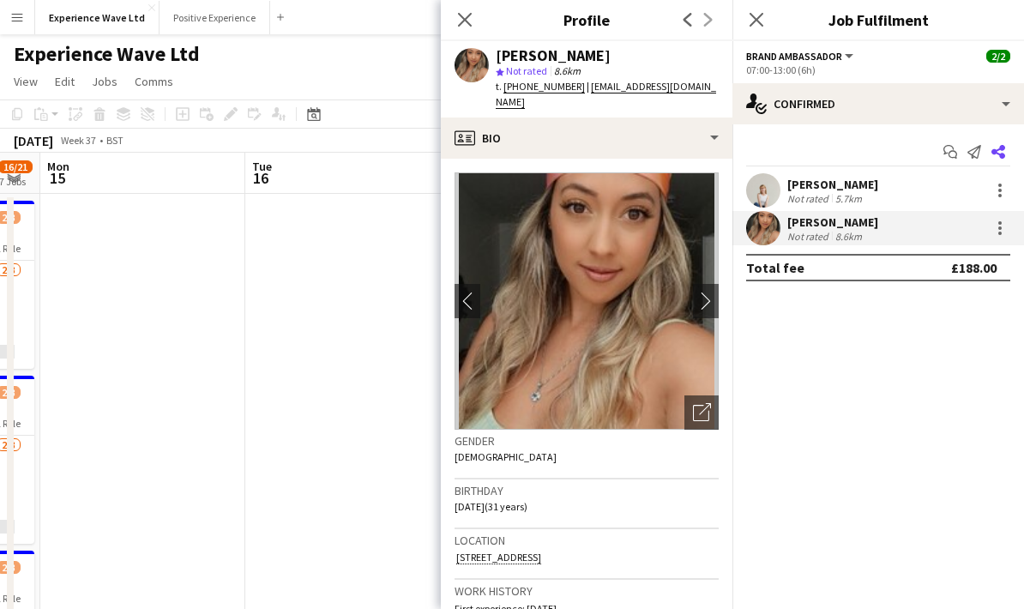
click at [991, 148] on app-icon "Share" at bounding box center [998, 152] width 24 height 24
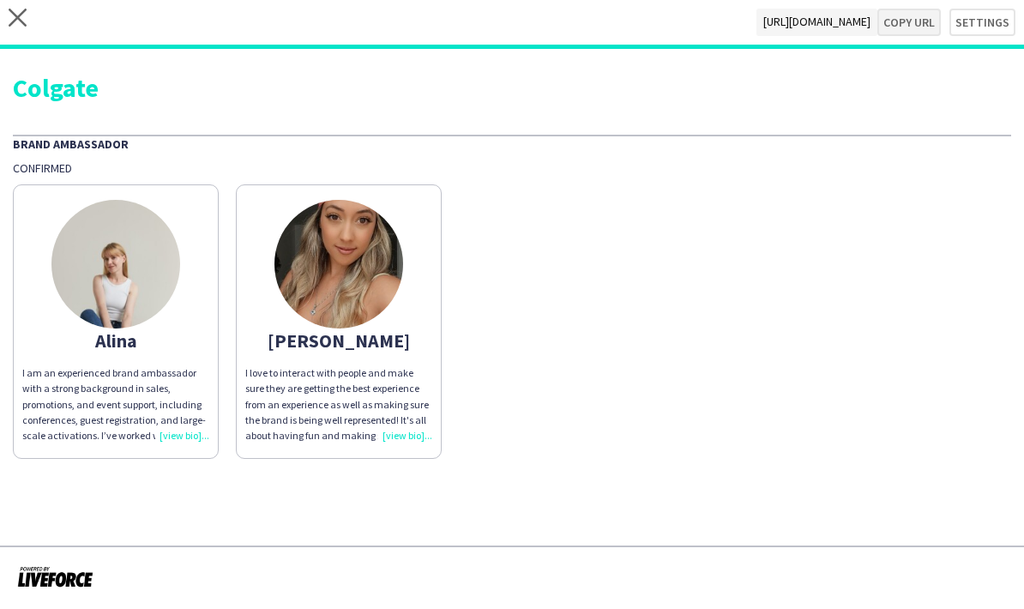
click at [909, 21] on button "Copy url" at bounding box center [908, 22] width 63 height 27
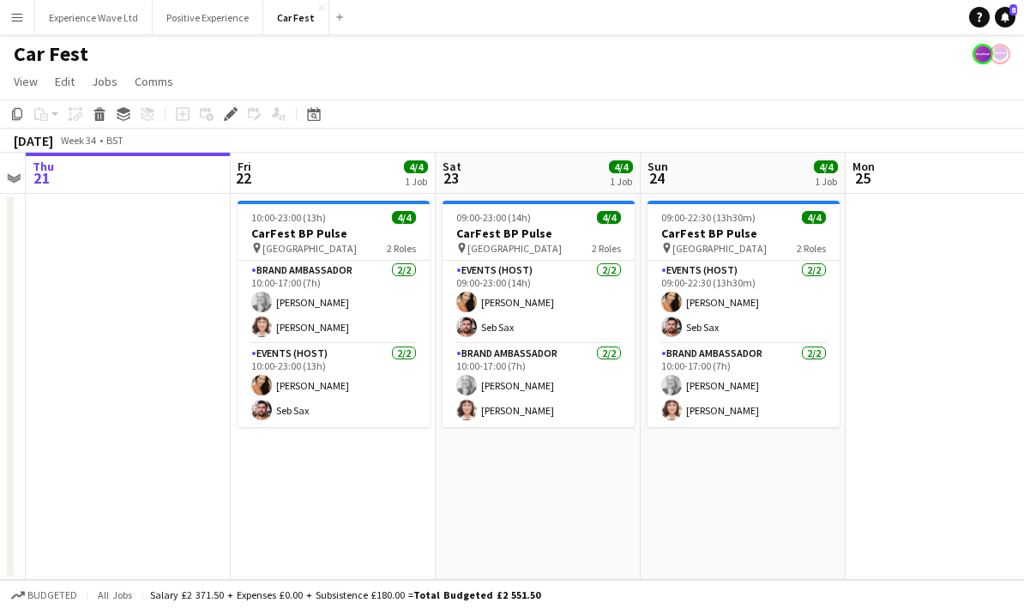
click at [9, 21] on button "Menu" at bounding box center [17, 17] width 34 height 34
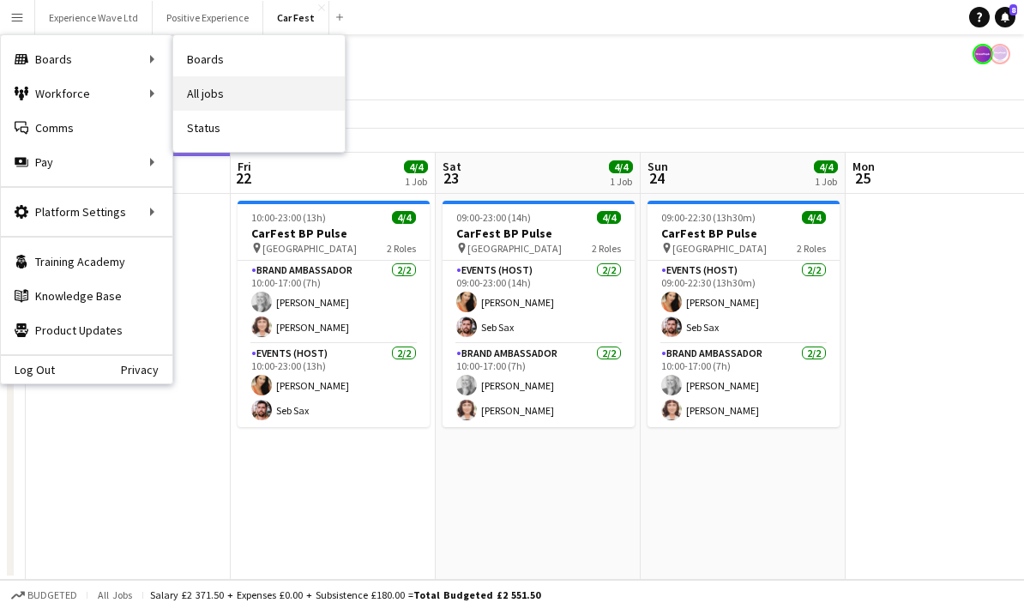
click at [208, 93] on link "All jobs" at bounding box center [259, 93] width 172 height 34
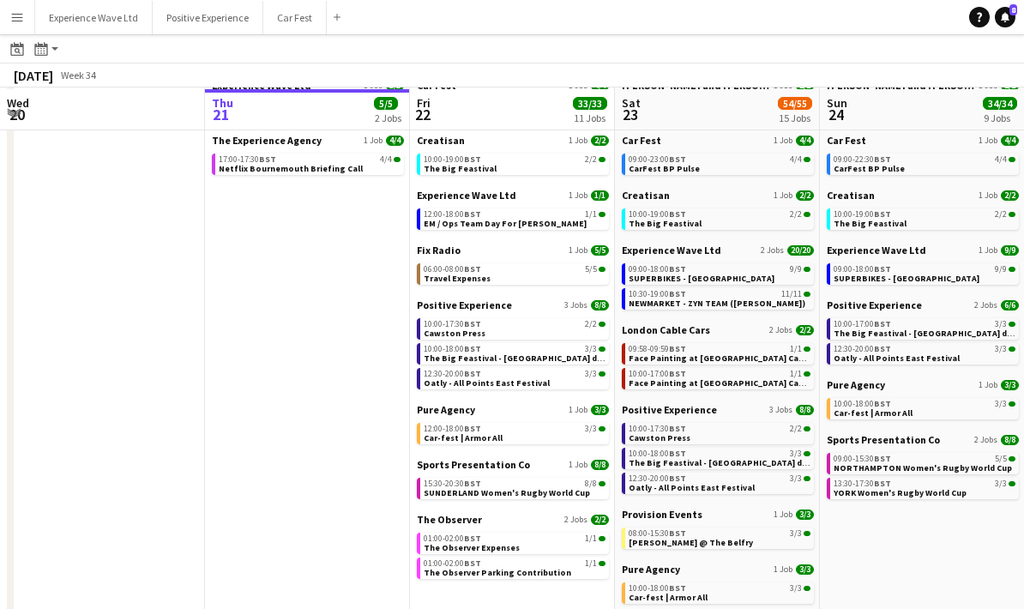
scroll to position [106, 0]
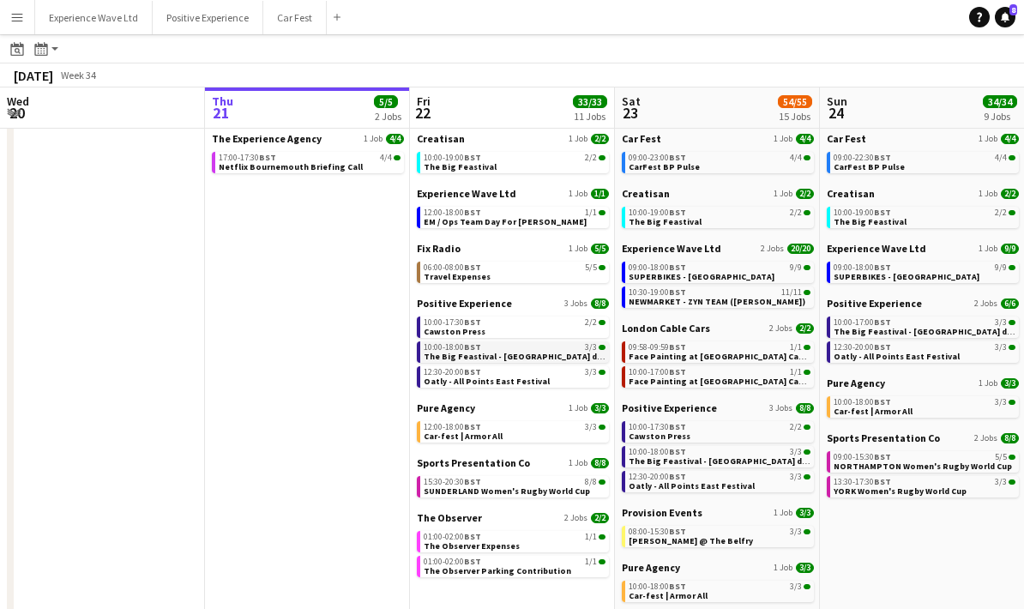
click at [531, 354] on span "The Big Feastival - [GEOGRAPHIC_DATA] drinks" at bounding box center [521, 356] width 194 height 11
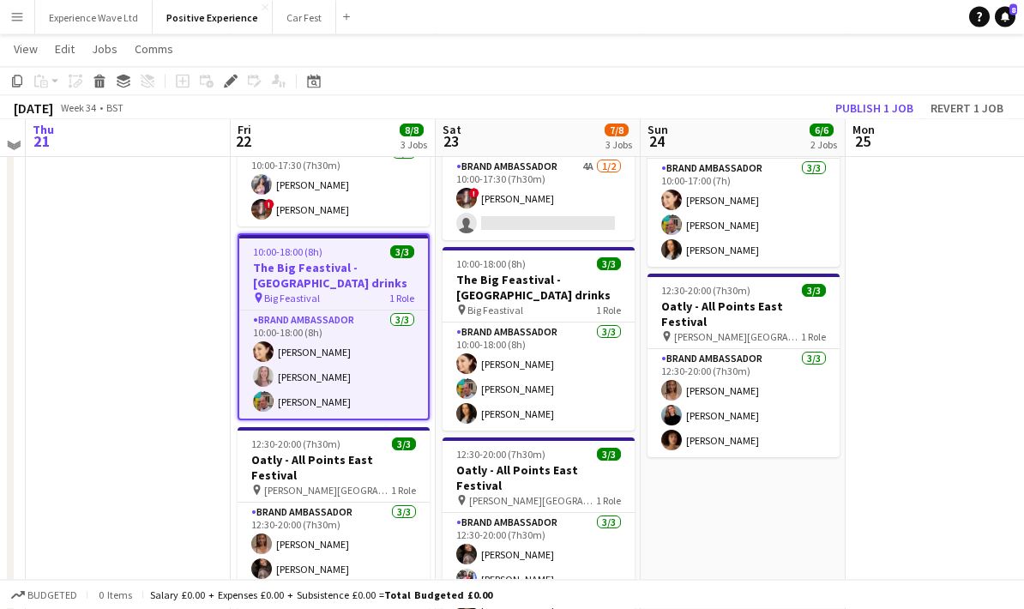
scroll to position [117, 0]
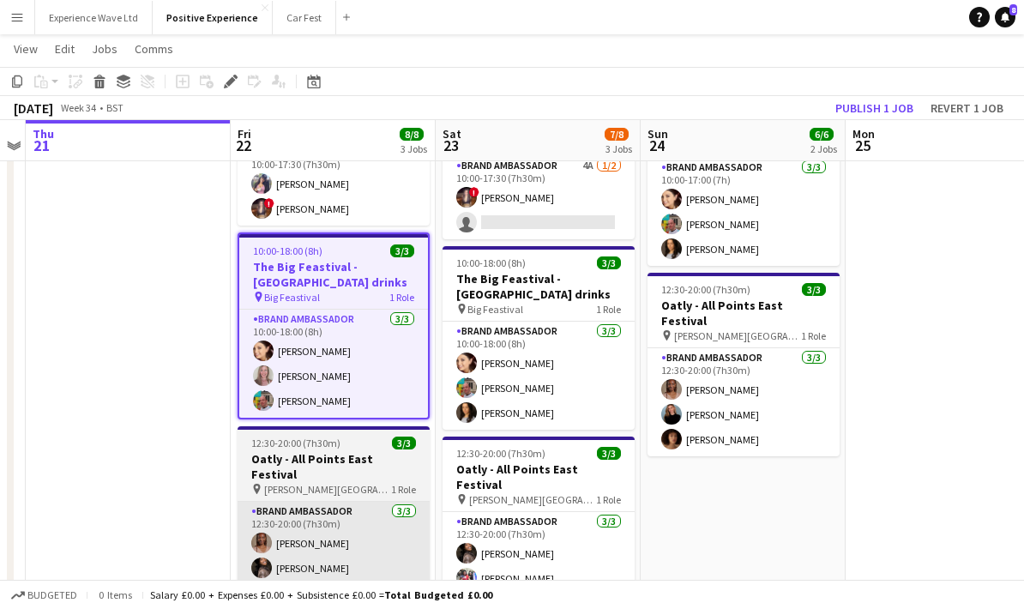
click at [367, 569] on app-card-role "Brand Ambassador [DATE] 12:30-20:00 (7h30m) [PERSON_NAME] [PERSON_NAME] [PERSON…" at bounding box center [334, 556] width 192 height 108
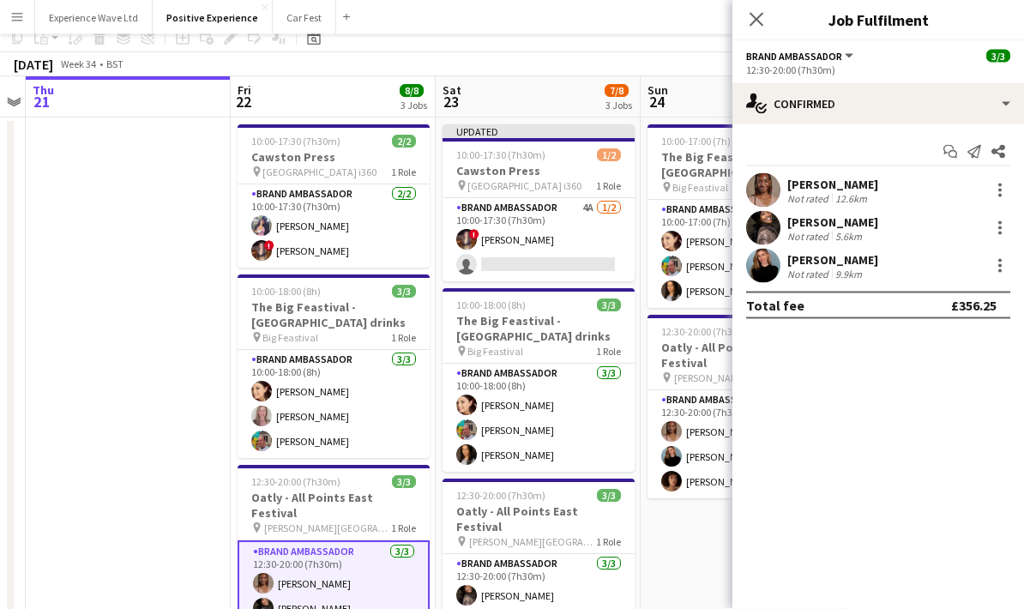
scroll to position [0, 0]
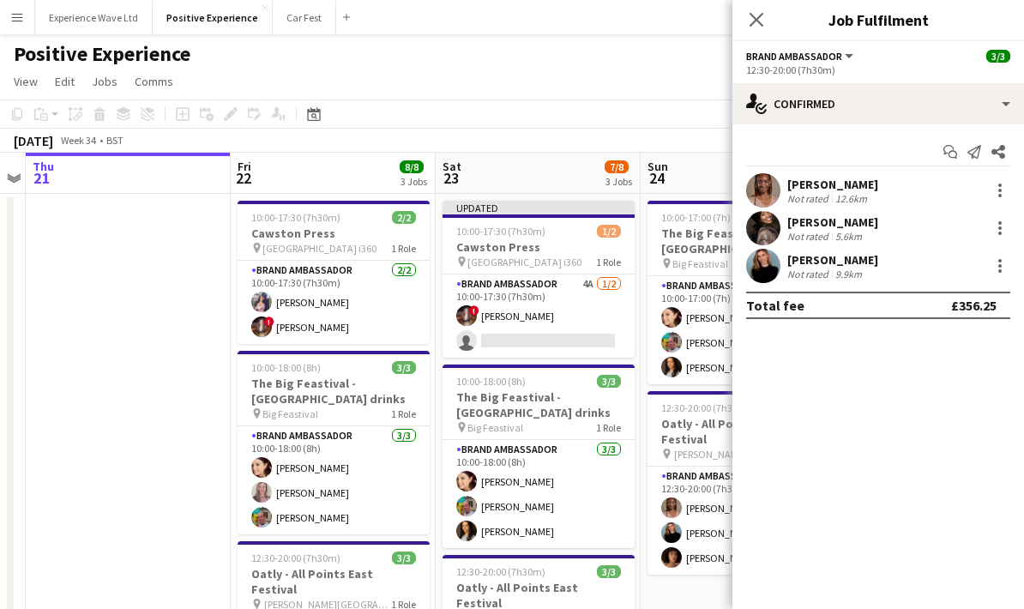
click at [17, 20] on app-icon "Menu" at bounding box center [17, 17] width 14 height 14
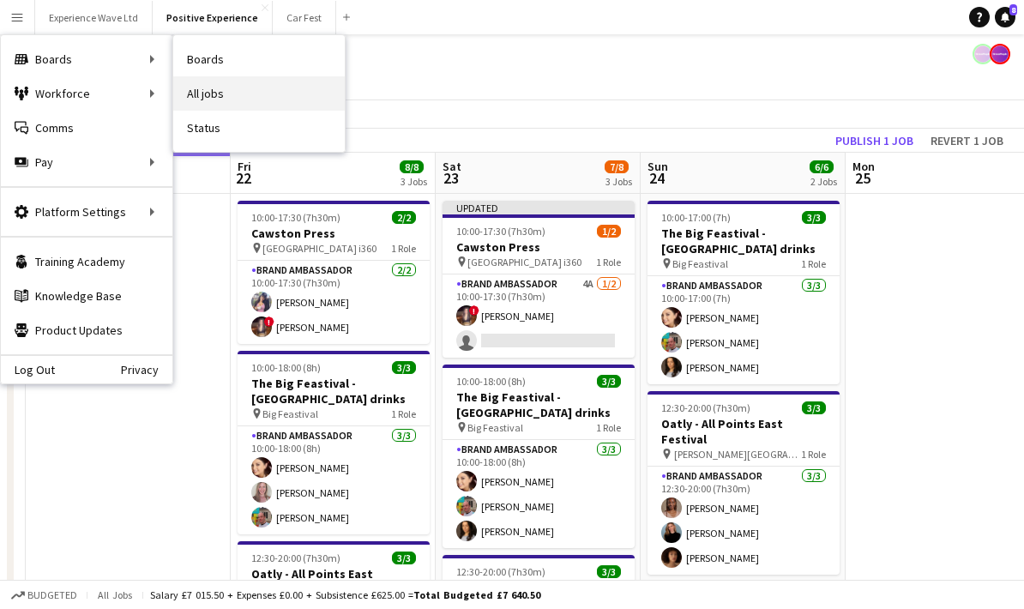
click at [232, 104] on link "All jobs" at bounding box center [259, 93] width 172 height 34
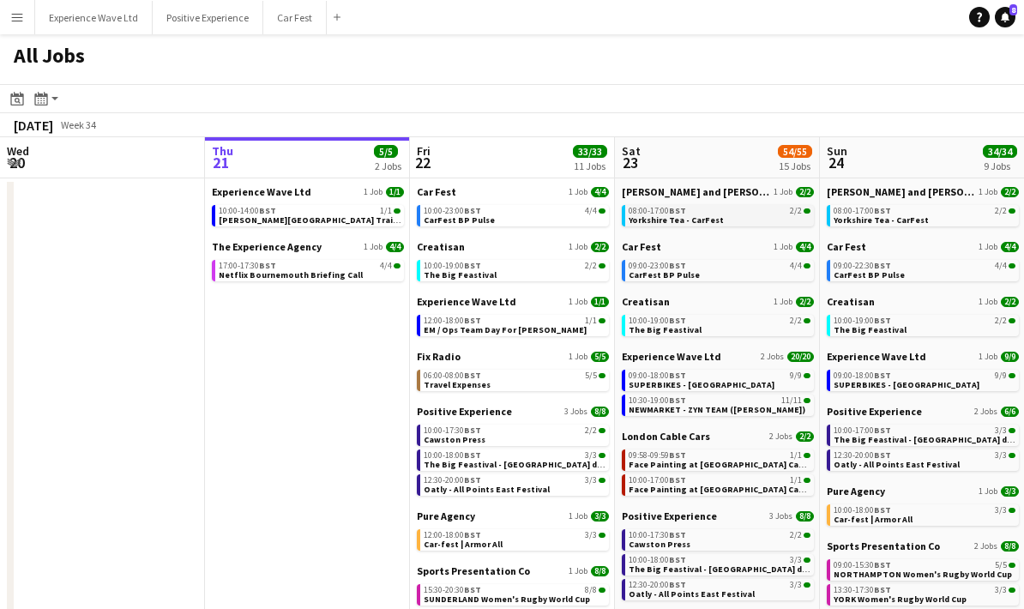
click at [710, 214] on div "08:00-17:00 BST 2/2" at bounding box center [720, 211] width 182 height 9
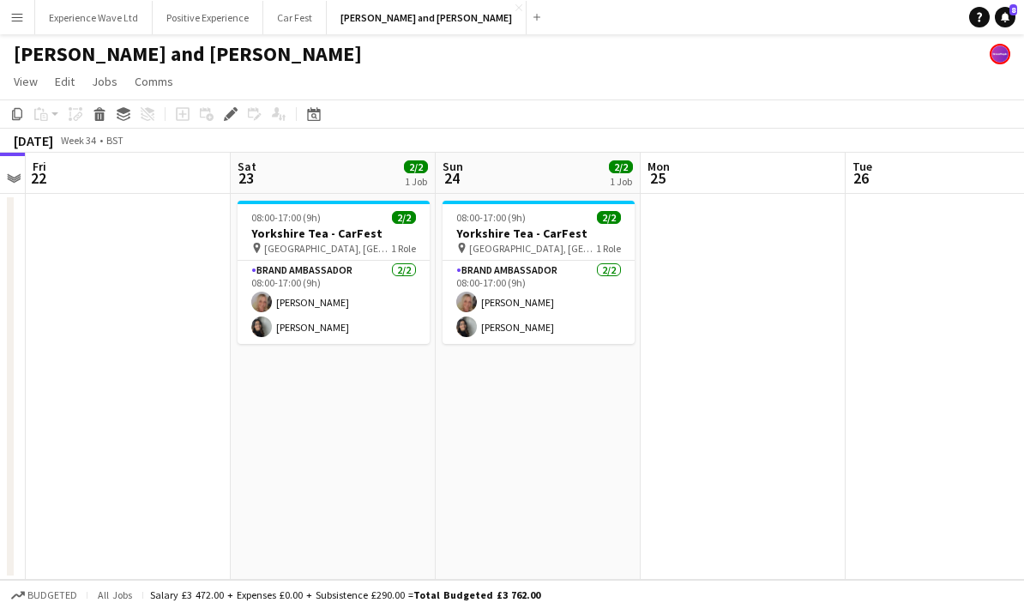
click at [20, 19] on app-icon "Menu" at bounding box center [17, 17] width 14 height 14
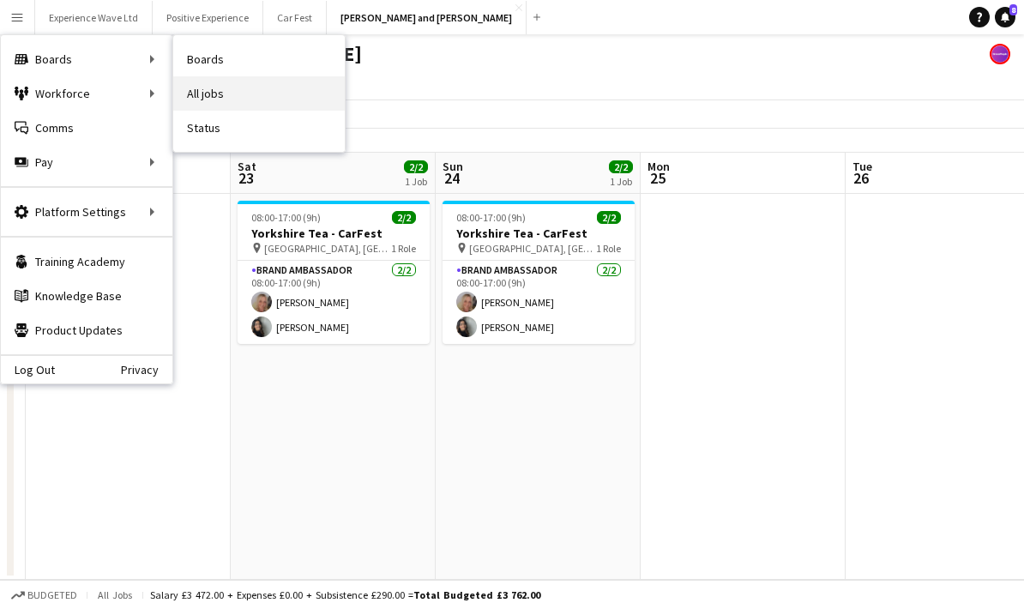
click at [223, 93] on link "All jobs" at bounding box center [259, 93] width 172 height 34
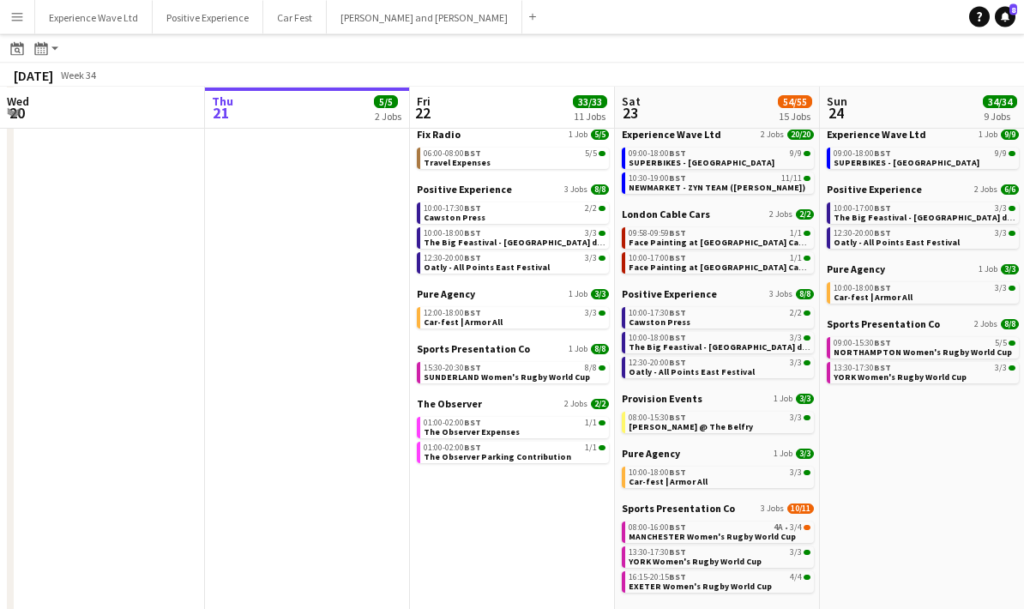
scroll to position [213, 0]
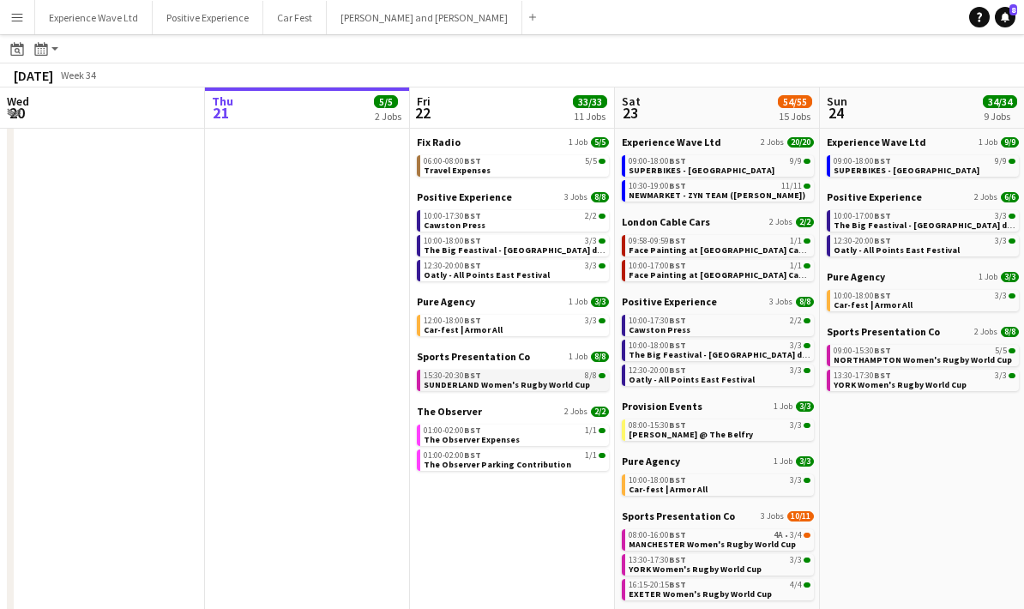
click at [543, 383] on span "SUNDERLAND Women's Rugby World Cup" at bounding box center [507, 384] width 166 height 11
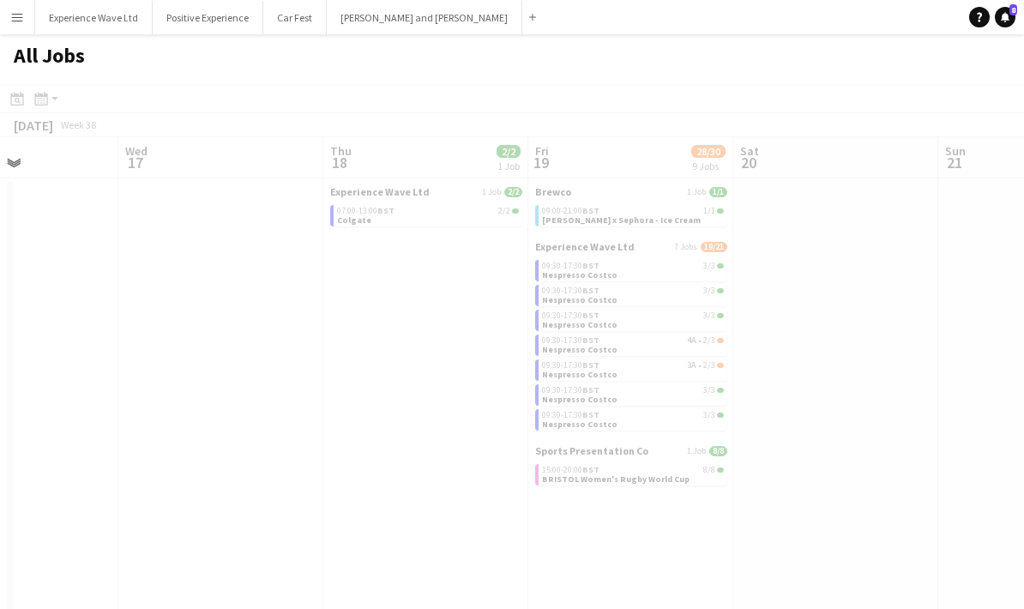
scroll to position [0, 554]
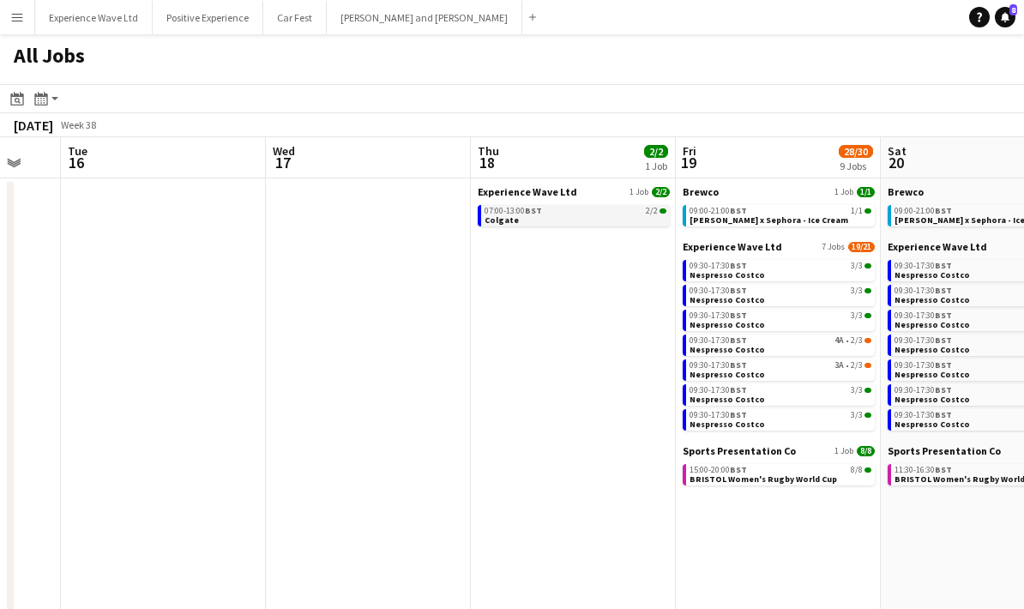
click at [604, 208] on div "07:00-13:00 BST 2/2" at bounding box center [576, 211] width 182 height 9
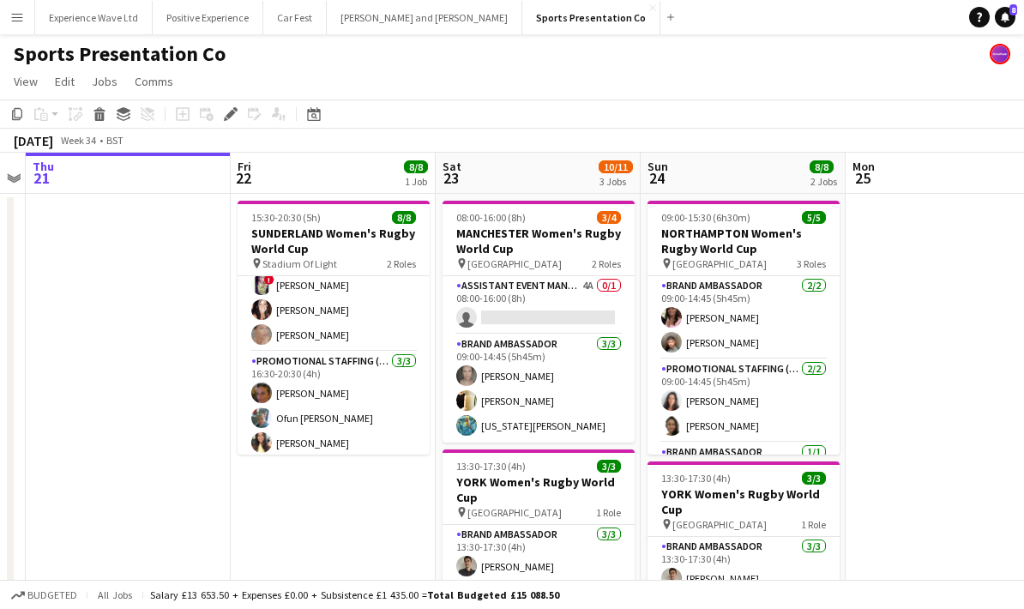
scroll to position [87, 0]
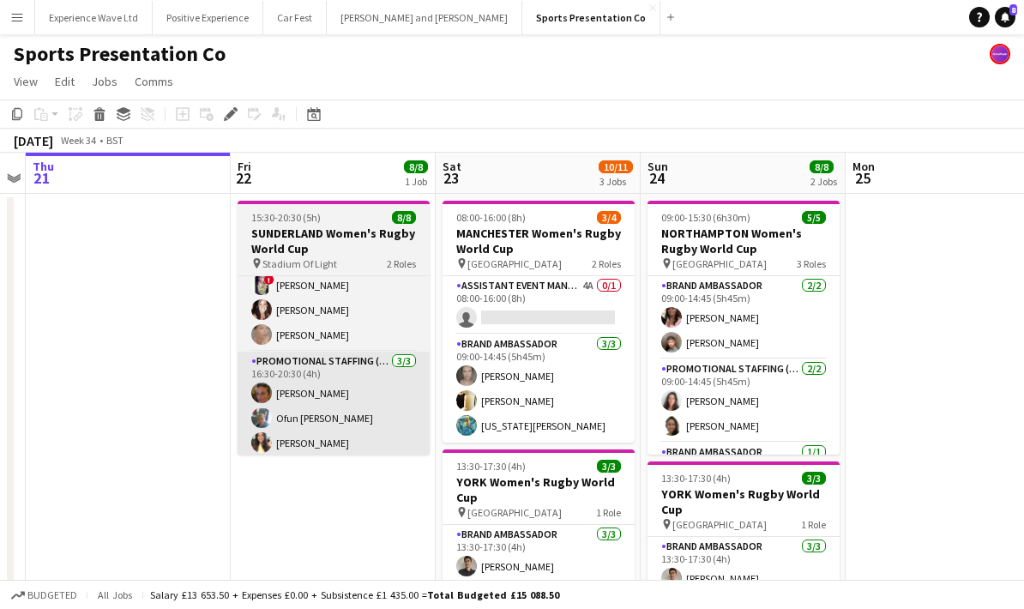
click at [359, 423] on app-card-role "Promotional Staffing (Brand Ambassadors) 3/3 16:30-20:30 (4h) Anna Reed Ofun Br…" at bounding box center [334, 406] width 192 height 108
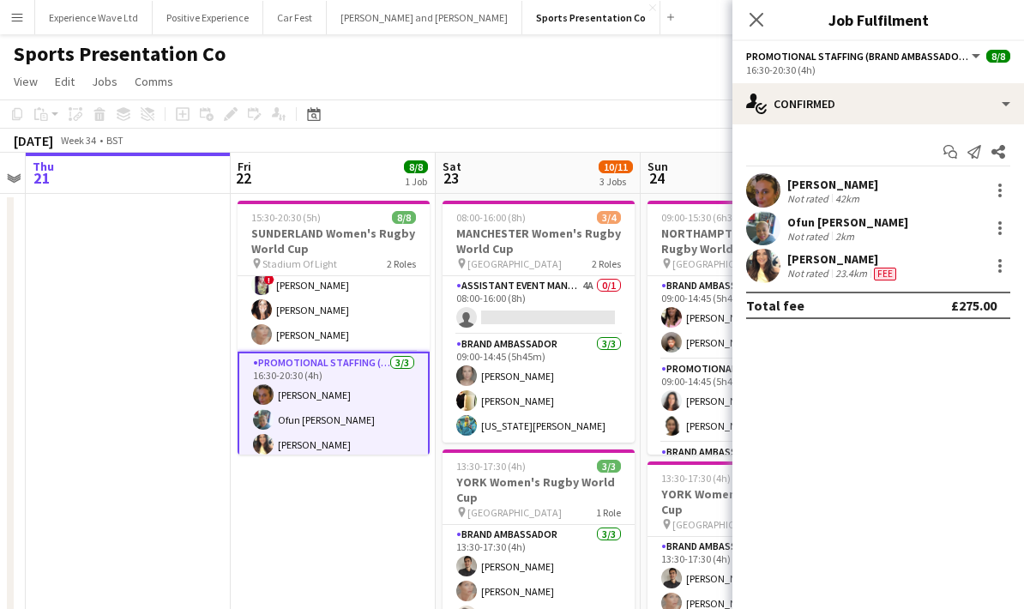
click at [913, 227] on div "Ofun Bridget Abiola Not rated 2km" at bounding box center [878, 228] width 292 height 34
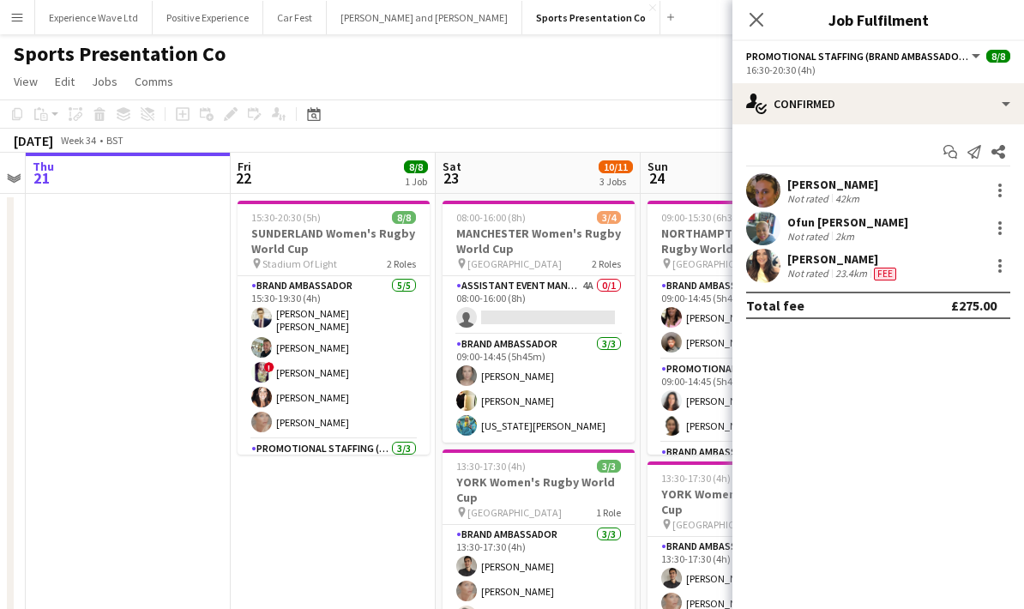
click at [881, 224] on div "Ofun Bridget Abiola" at bounding box center [847, 221] width 121 height 15
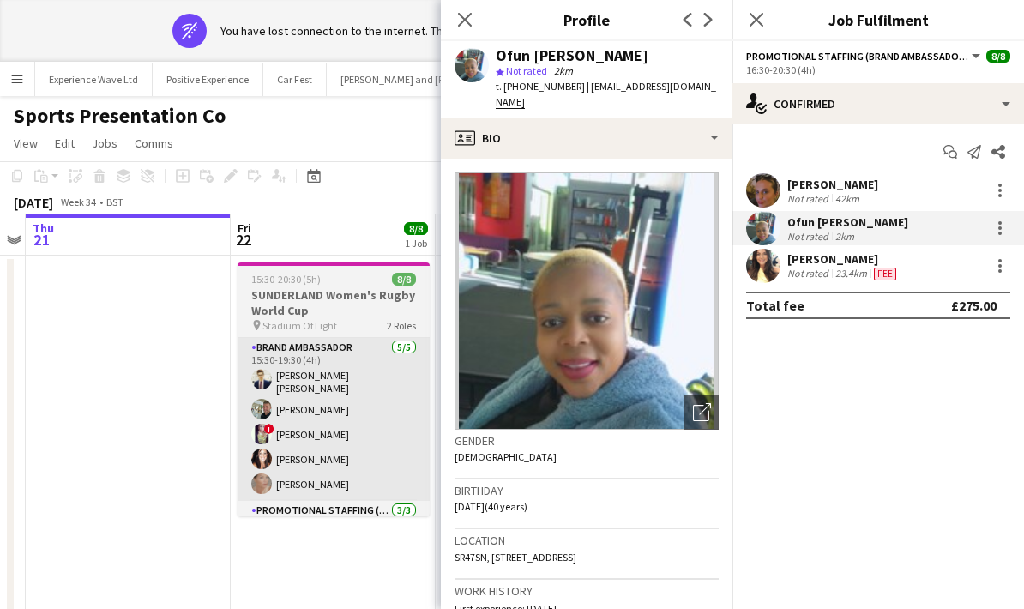
click at [368, 383] on app-card-role "Brand Ambassador 5/5 15:30-19:30 (4h) Mohamad Khairul Mohamad Ali Paul McDonald…" at bounding box center [334, 419] width 192 height 163
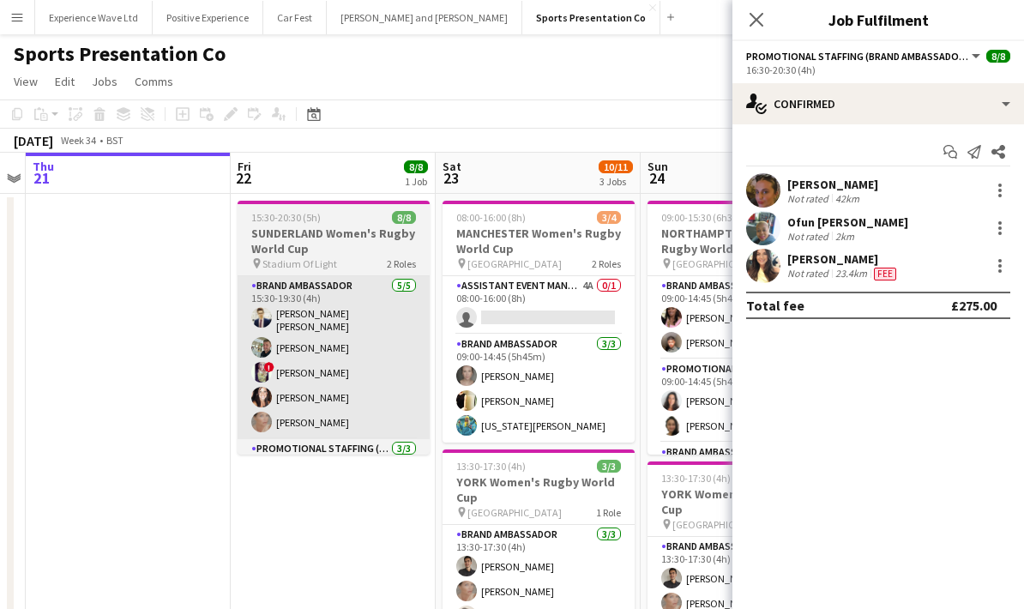
click at [377, 352] on app-card-role "Brand Ambassador 5/5 15:30-19:30 (4h) Mohamad Khairul Mohamad Ali Paul McDonald…" at bounding box center [334, 357] width 192 height 163
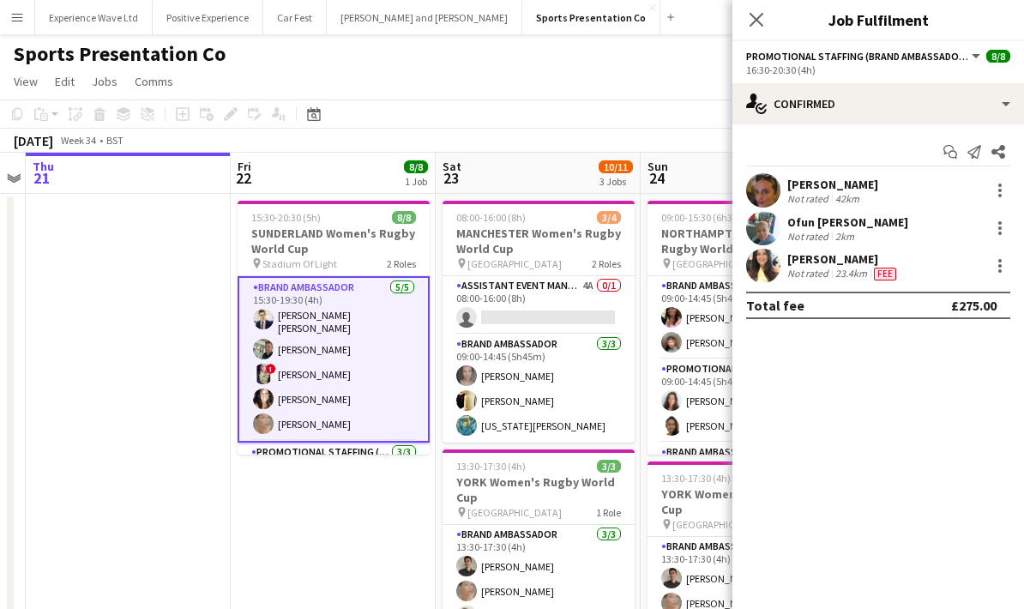
click at [383, 326] on app-card-role "Brand Ambassador 5/5 15:30-19:30 (4h) Mohamad Khairul Mohamad Ali Paul McDonald…" at bounding box center [334, 359] width 192 height 166
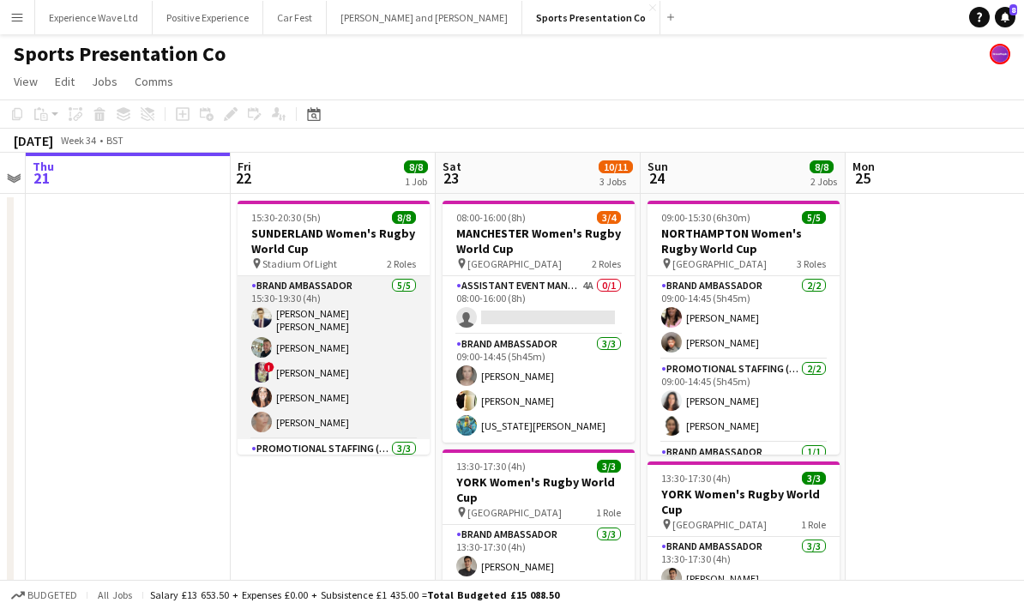
click at [382, 357] on app-card-role "Brand Ambassador 5/5 15:30-19:30 (4h) Mohamad Khairul Mohamad Ali Paul McDonald…" at bounding box center [334, 357] width 192 height 163
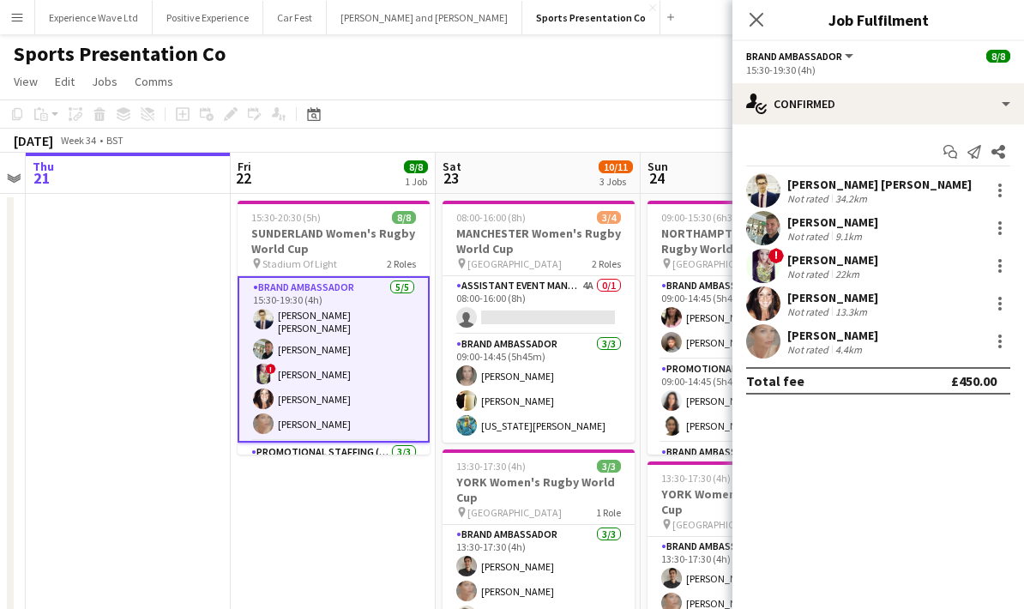
click at [925, 202] on div "Not rated 34.2km" at bounding box center [879, 198] width 184 height 13
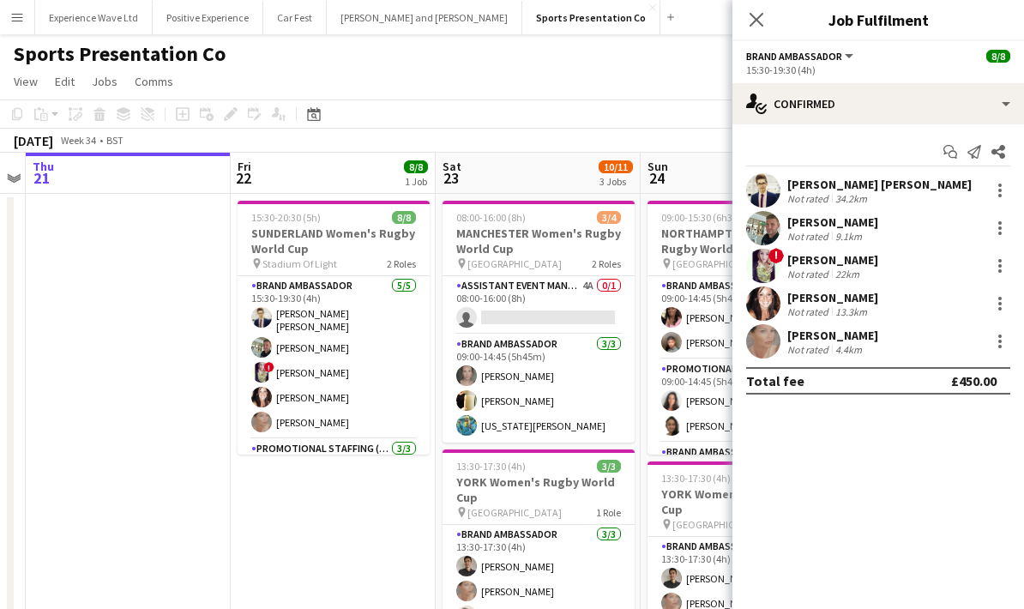
click at [859, 192] on div "34.2km" at bounding box center [851, 198] width 39 height 13
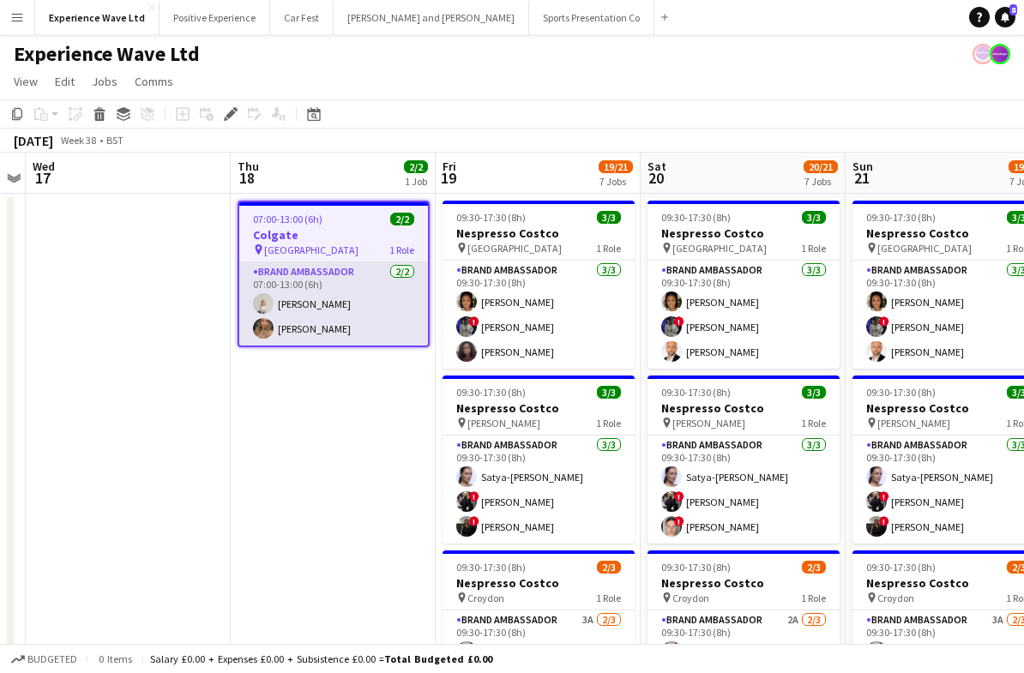
click at [349, 317] on app-card-role "Brand Ambassador [DATE] 07:00-13:00 (6h) [PERSON_NAME] [PERSON_NAME]" at bounding box center [333, 303] width 189 height 83
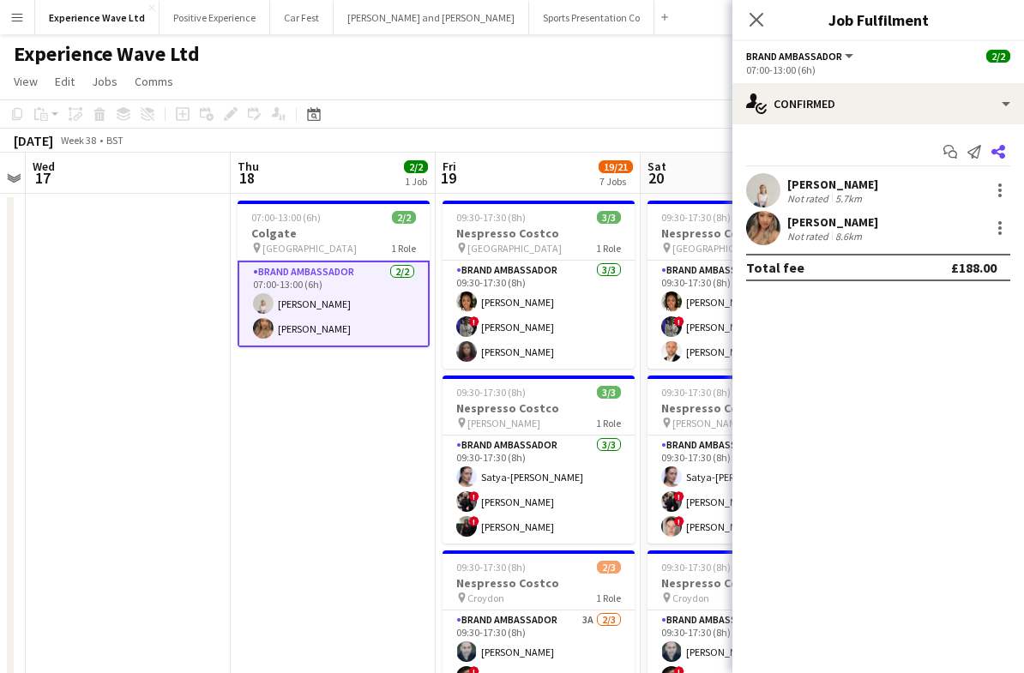
click at [1007, 145] on app-icon "Share" at bounding box center [998, 152] width 24 height 24
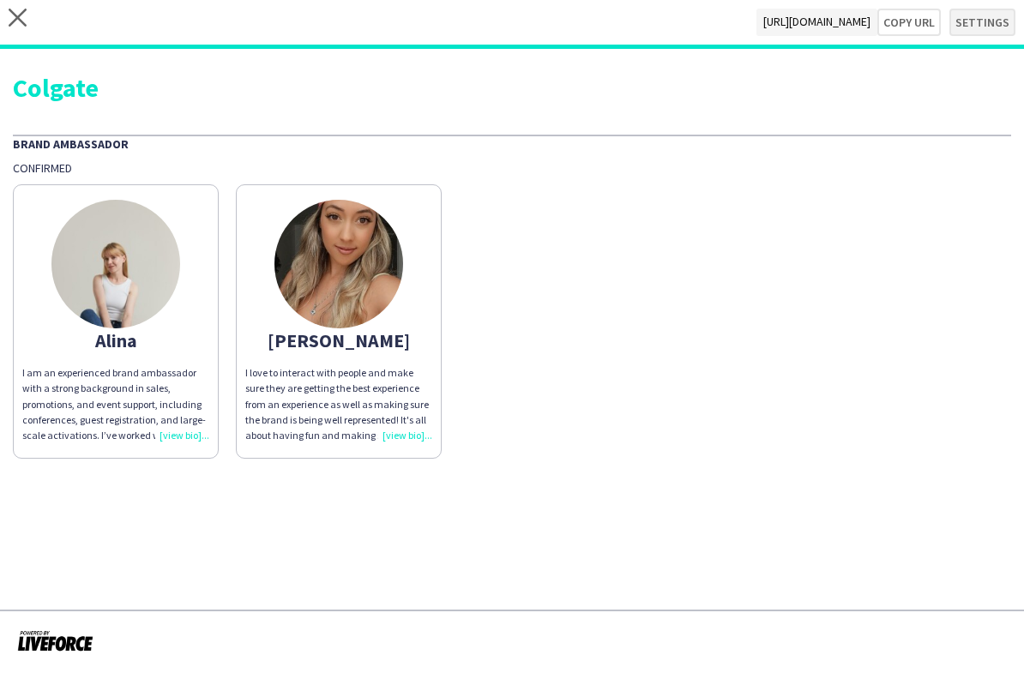
click at [989, 21] on button "Settings" at bounding box center [982, 22] width 66 height 27
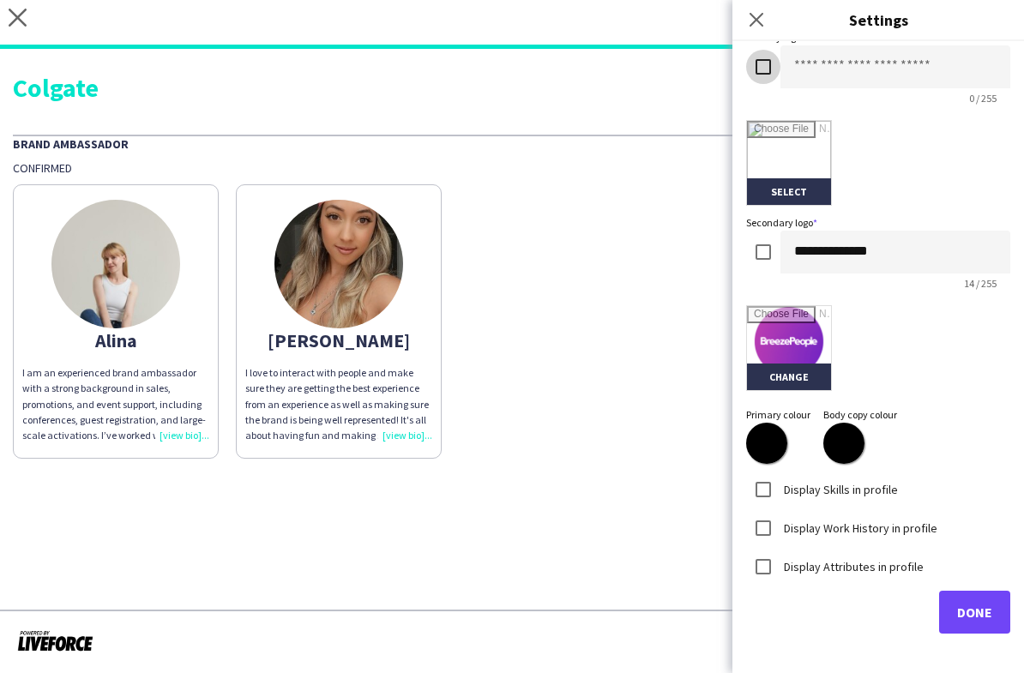
scroll to position [337, 0]
click at [985, 600] on button "Done" at bounding box center [974, 612] width 71 height 43
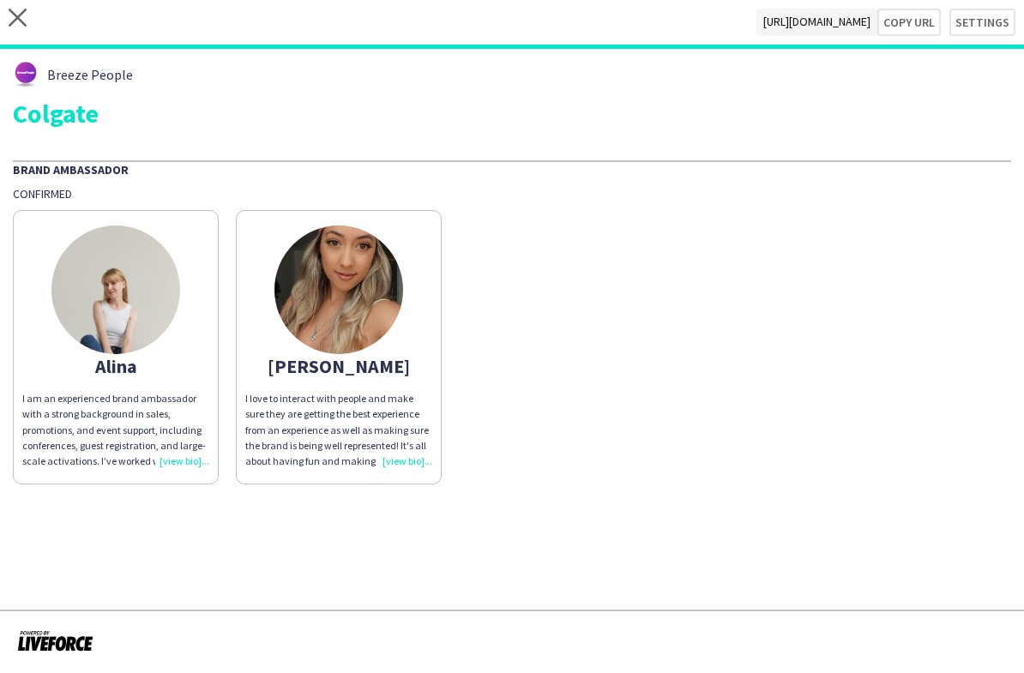
click at [405, 465] on div "I love to interact with people and make sure they are getting the best experien…" at bounding box center [338, 430] width 187 height 78
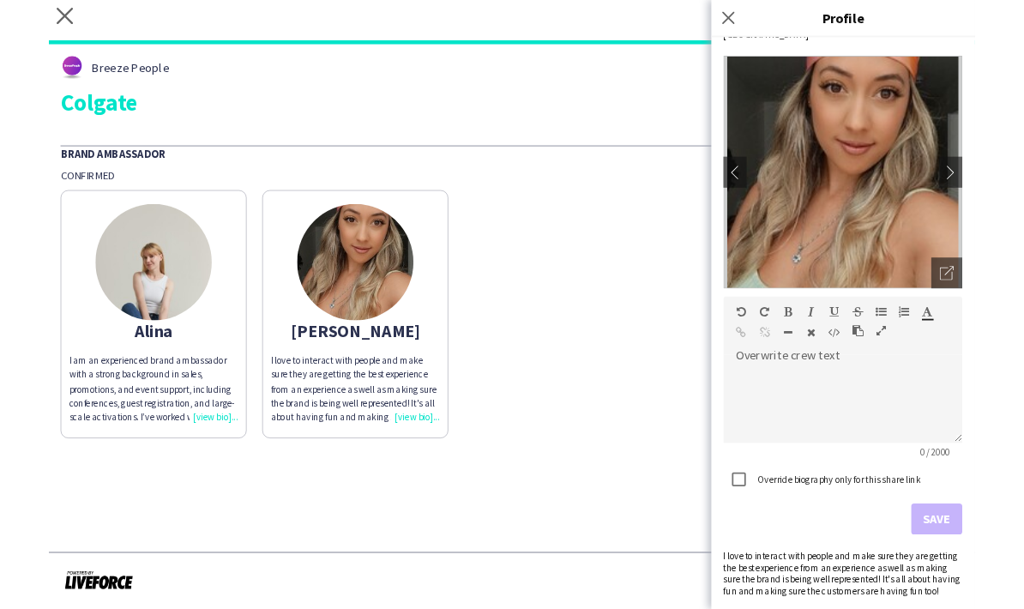
scroll to position [51, 0]
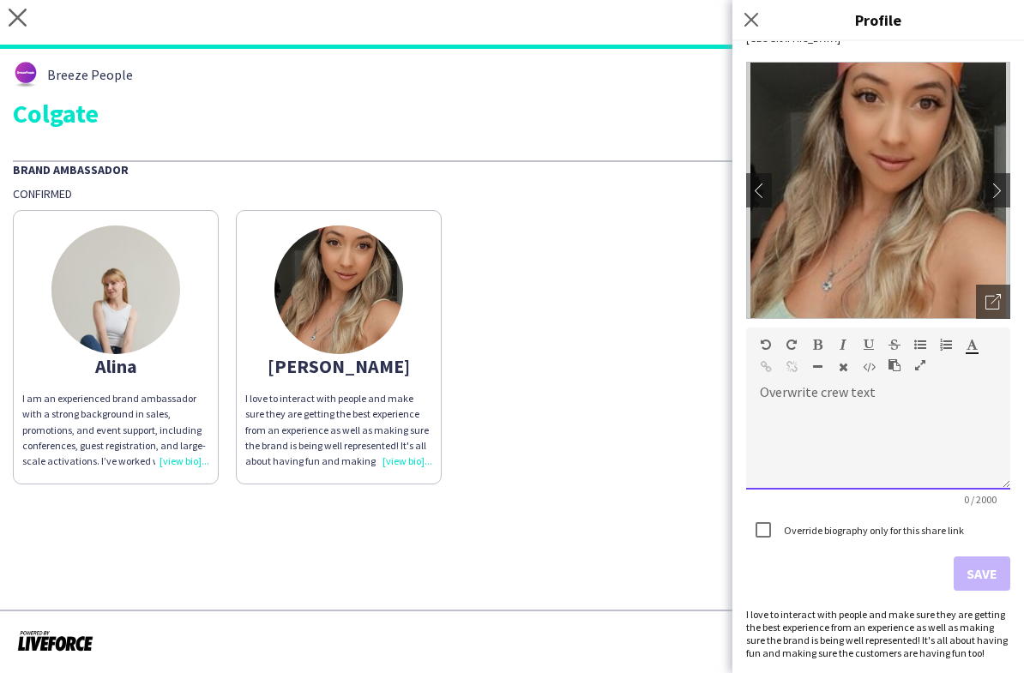
click at [859, 407] on div at bounding box center [878, 447] width 264 height 86
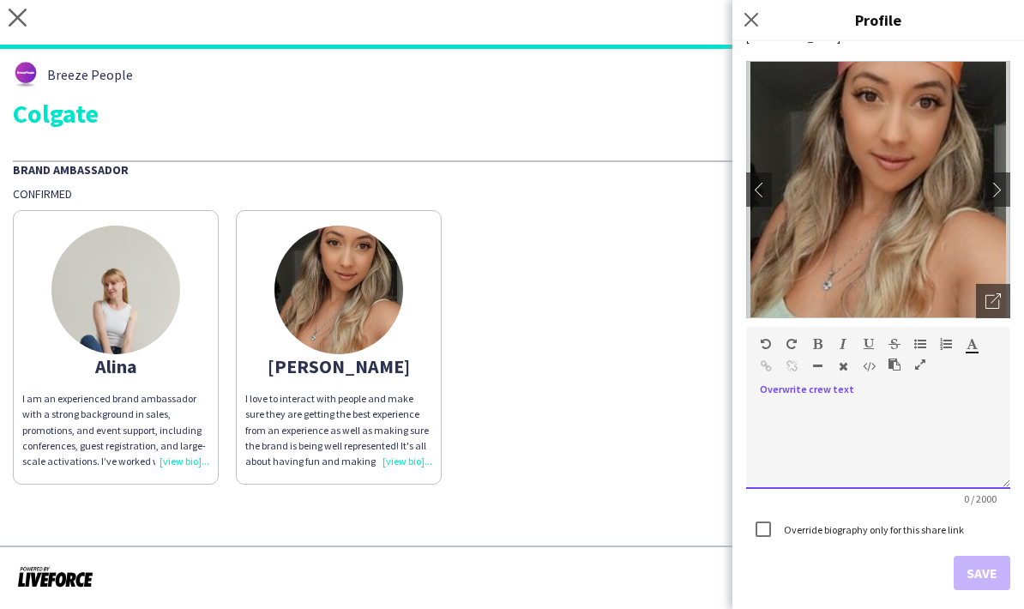
click at [810, 407] on div at bounding box center [878, 446] width 264 height 86
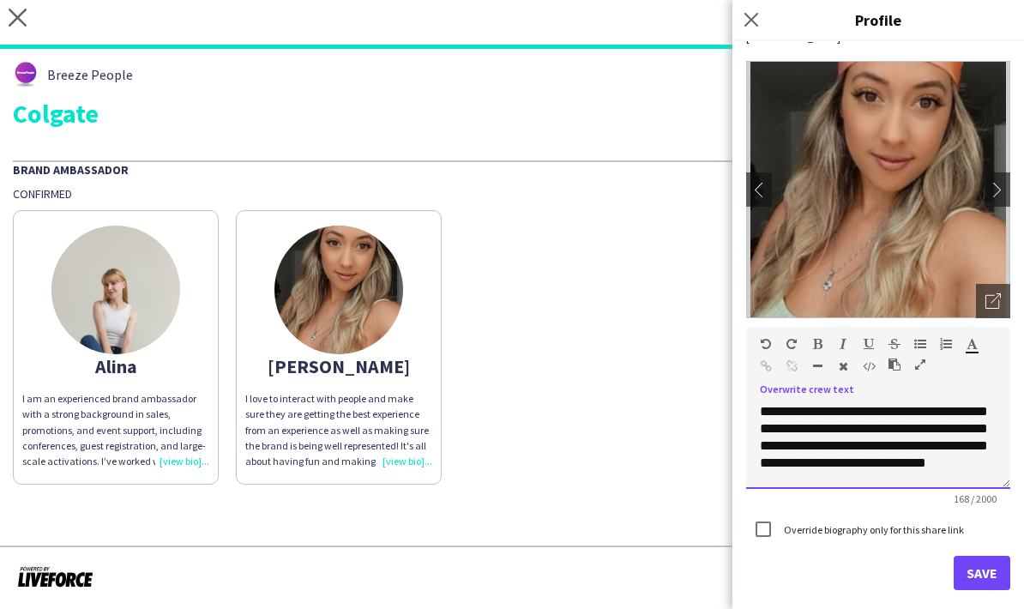
scroll to position [14, 0]
click at [860, 453] on div "**********" at bounding box center [878, 446] width 264 height 86
click at [898, 447] on div "**********" at bounding box center [878, 446] width 264 height 86
click at [891, 449] on div "**********" at bounding box center [878, 446] width 264 height 86
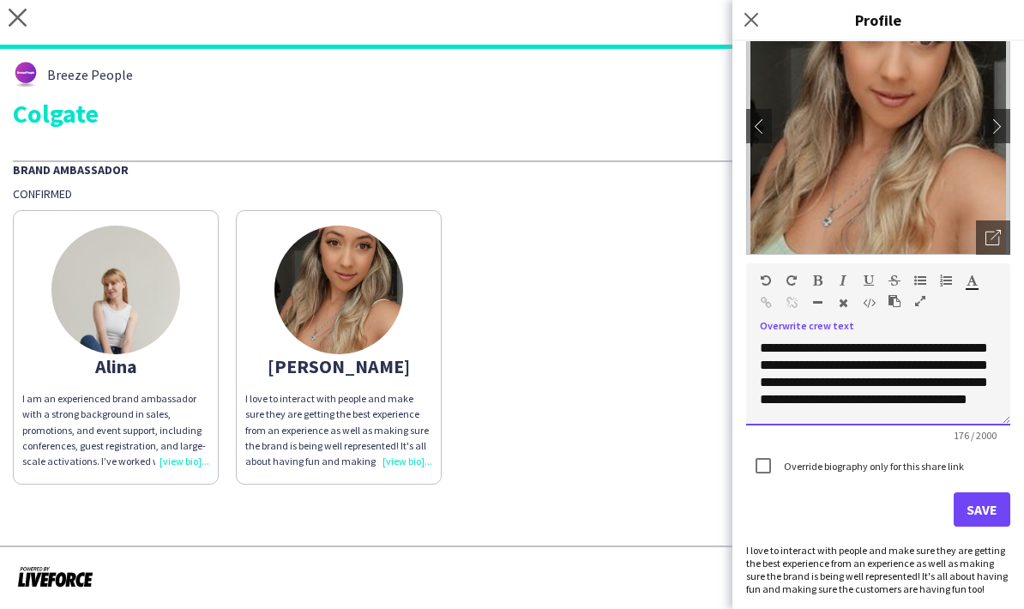
scroll to position [116, 0]
click at [958, 399] on div "**********" at bounding box center [878, 383] width 264 height 86
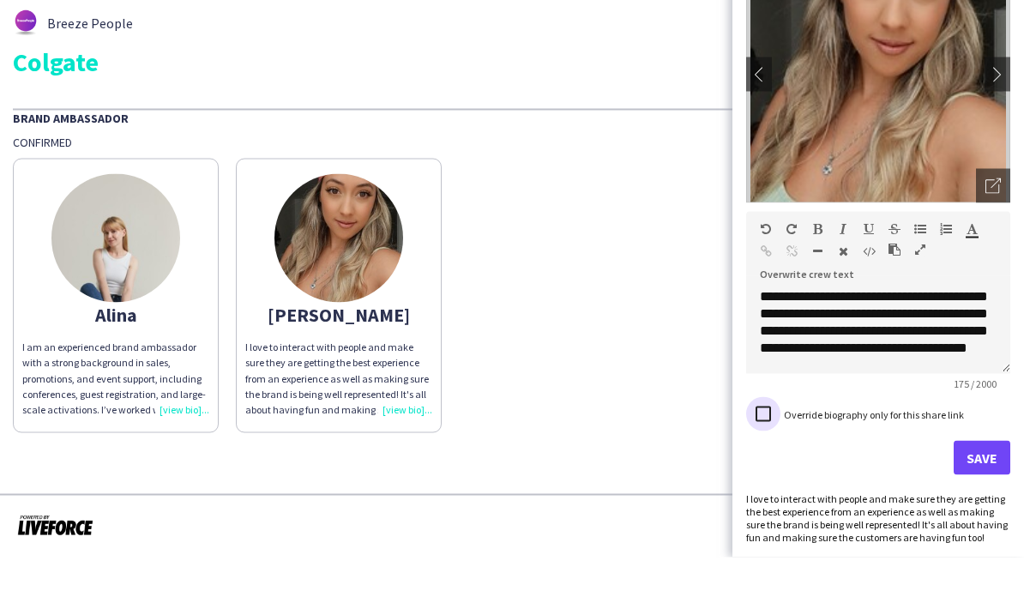
scroll to position [52, 0]
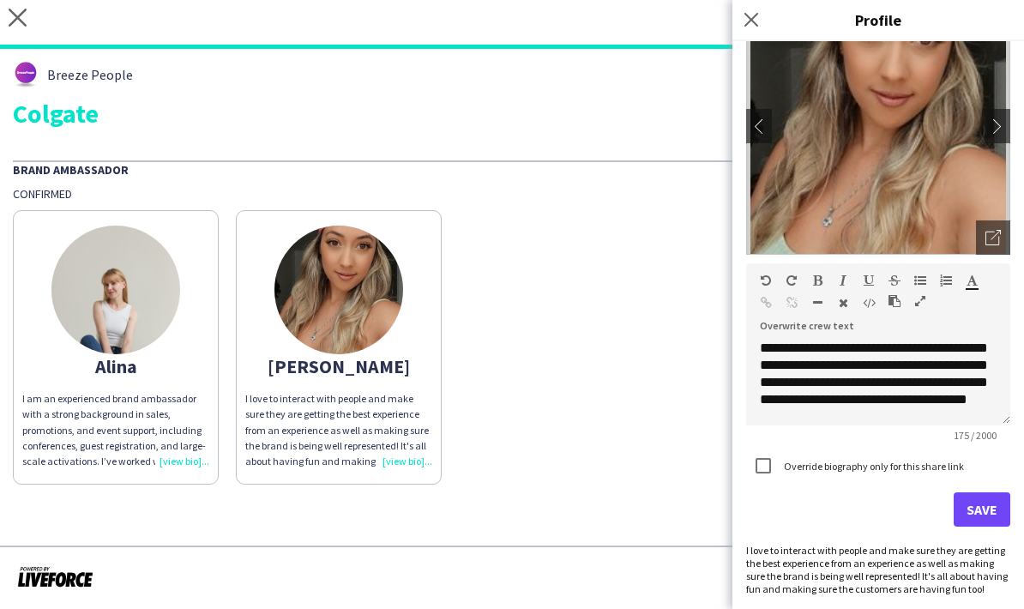
click at [984, 510] on button "Save" at bounding box center [982, 509] width 57 height 34
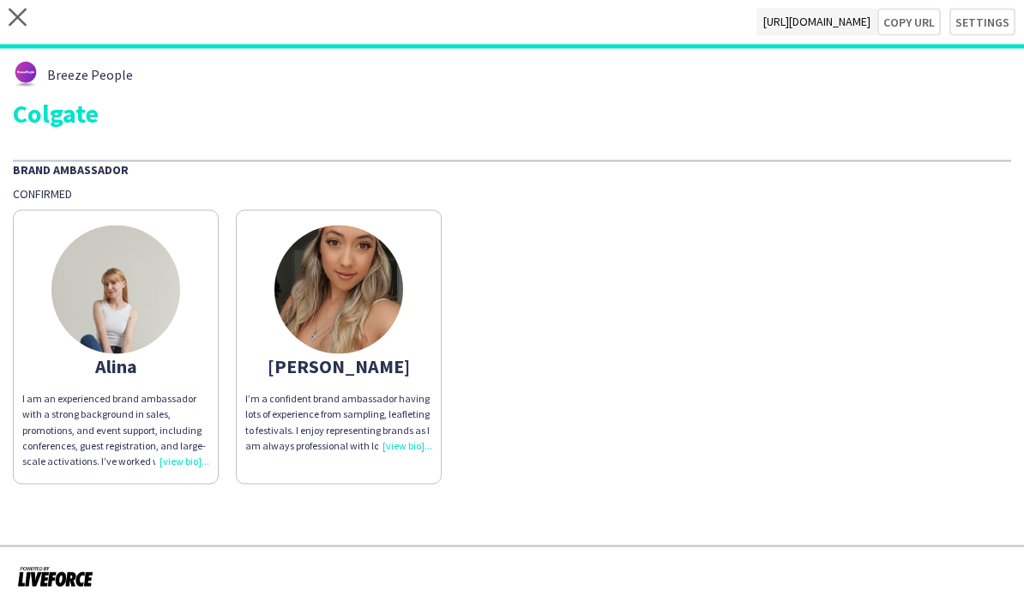
scroll to position [0, 0]
click at [913, 27] on button "Copy url" at bounding box center [908, 22] width 63 height 27
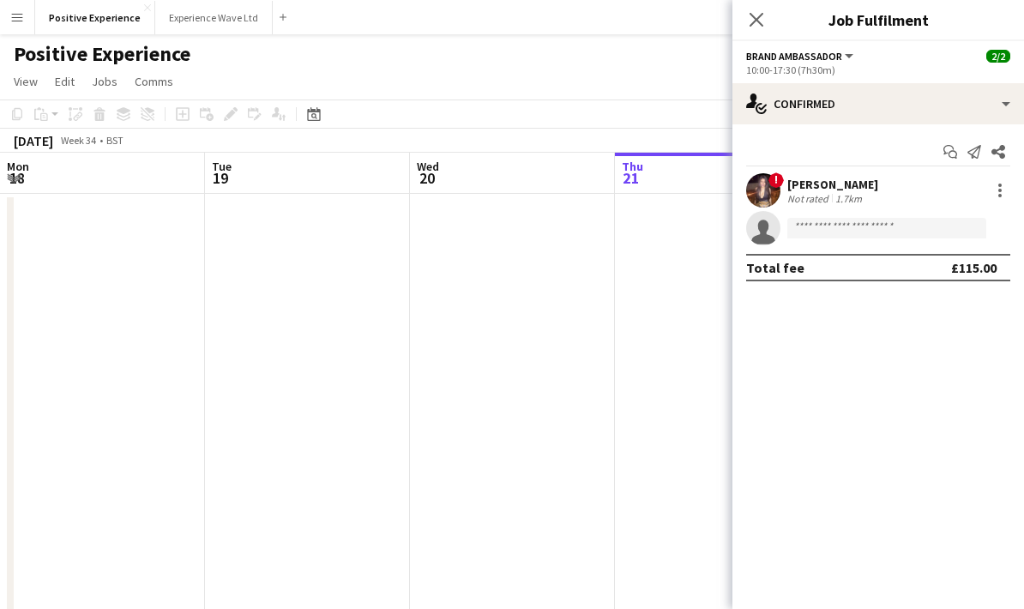
scroll to position [0, 589]
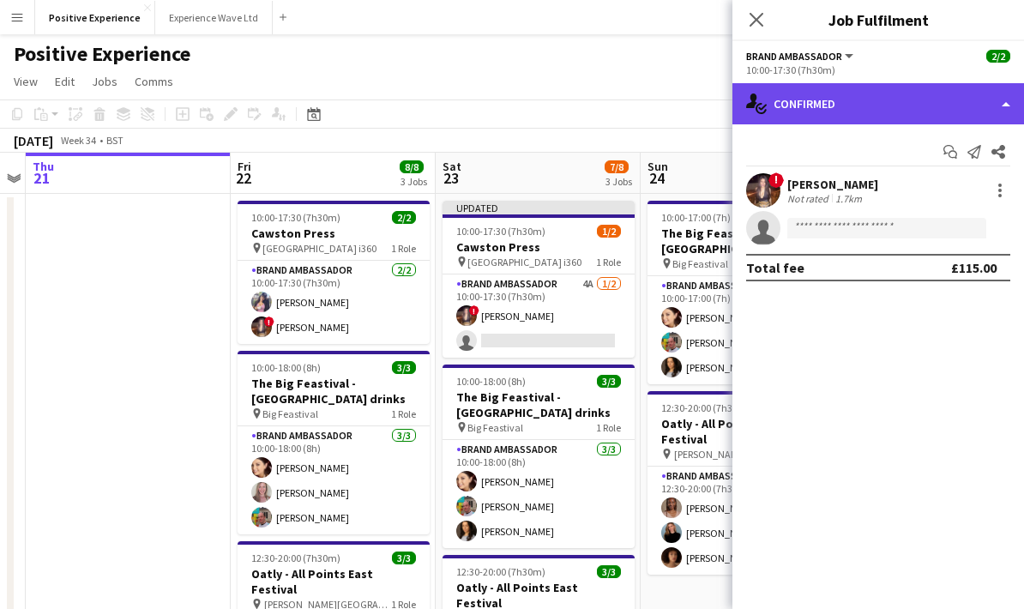
click at [969, 94] on div "single-neutral-actions-check-2 Confirmed" at bounding box center [878, 103] width 292 height 41
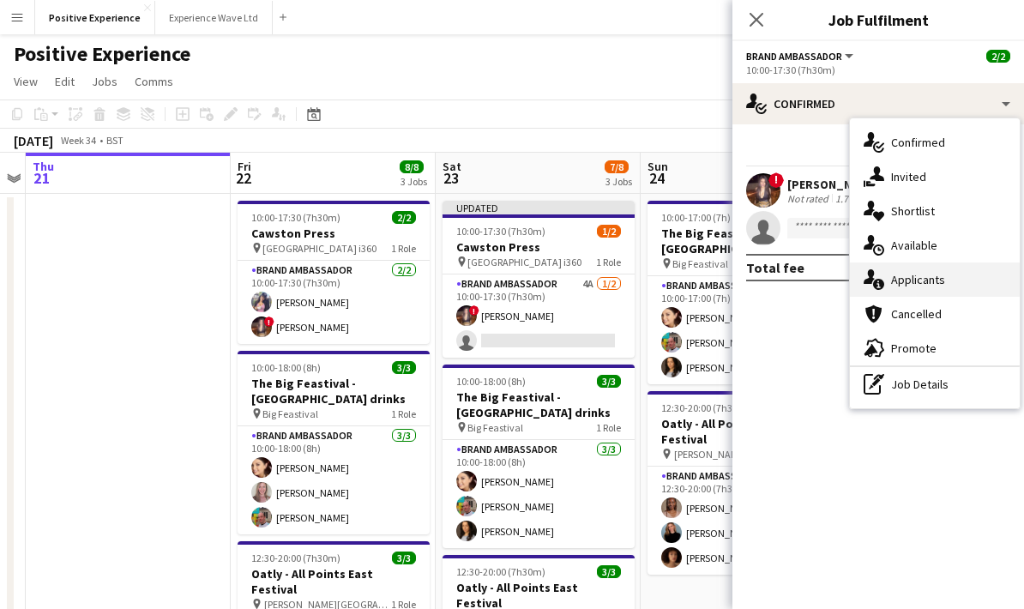
click at [916, 273] on div "single-neutral-actions-information Applicants" at bounding box center [935, 279] width 170 height 34
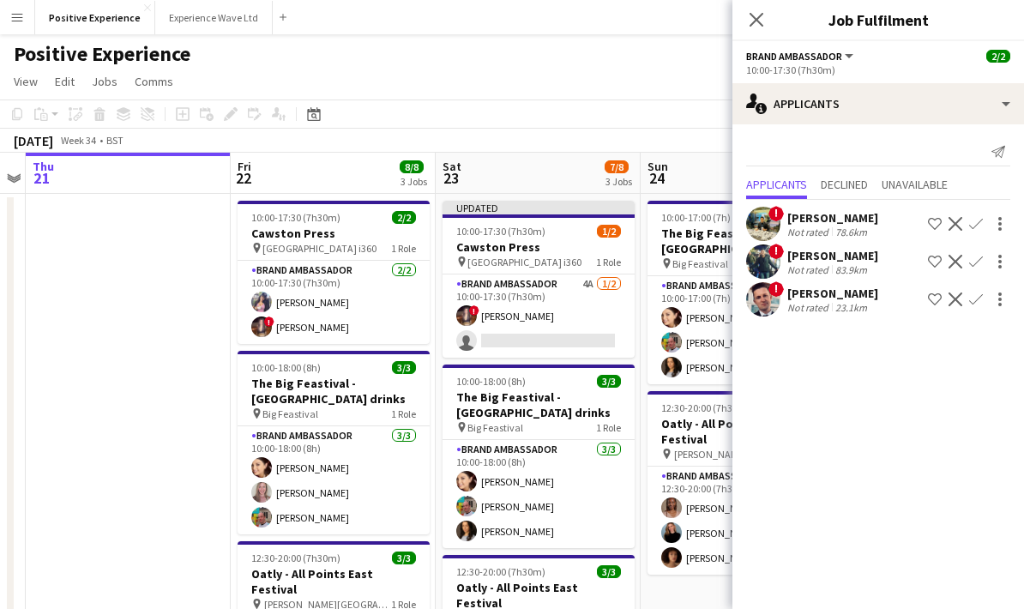
click at [773, 292] on span "!" at bounding box center [775, 288] width 15 height 15
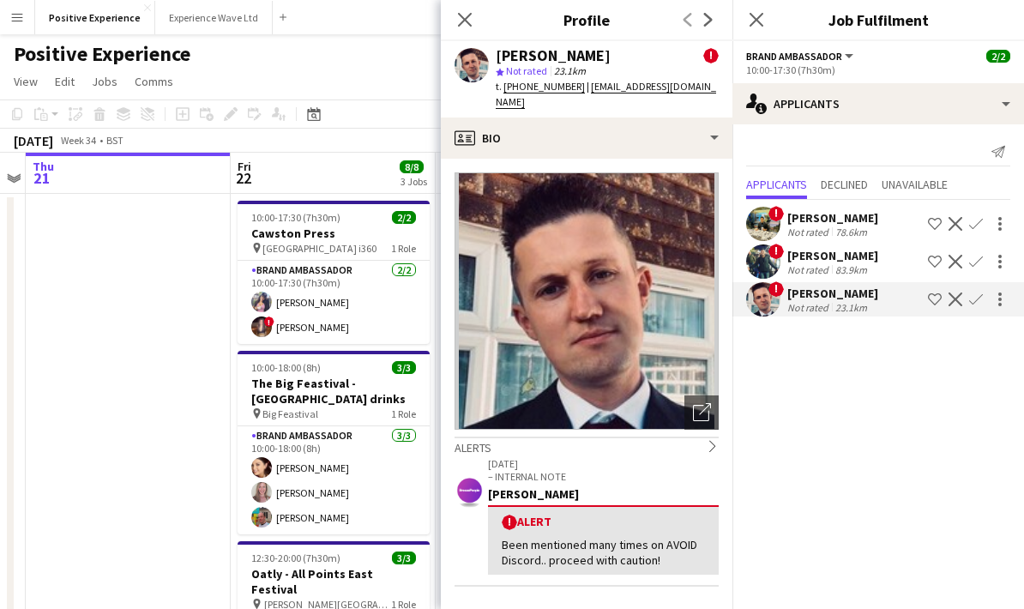
scroll to position [0, 0]
click at [773, 257] on span "!" at bounding box center [775, 251] width 15 height 15
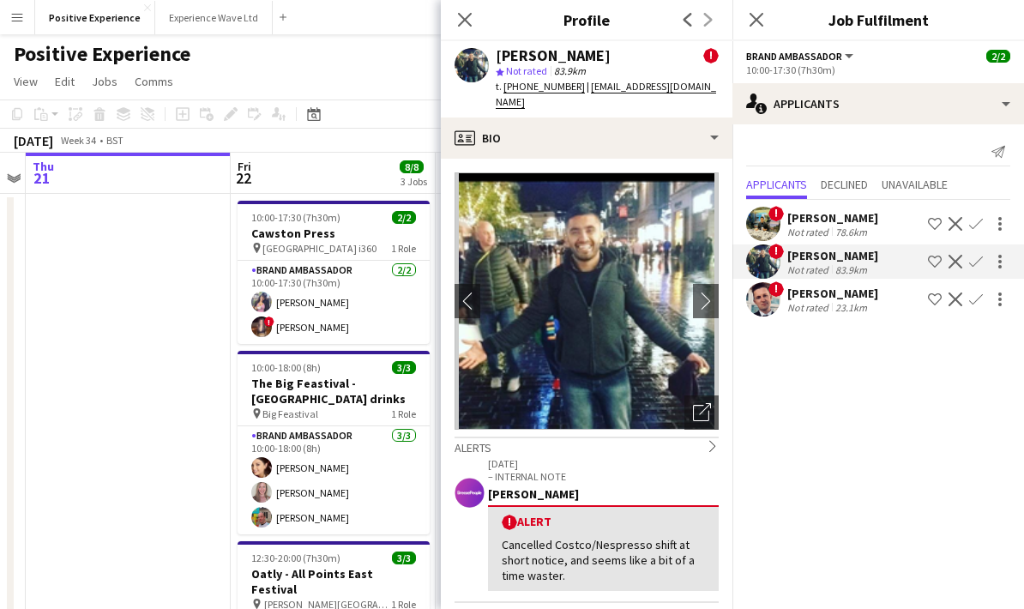
click at [767, 224] on app-user-avatar at bounding box center [763, 224] width 34 height 34
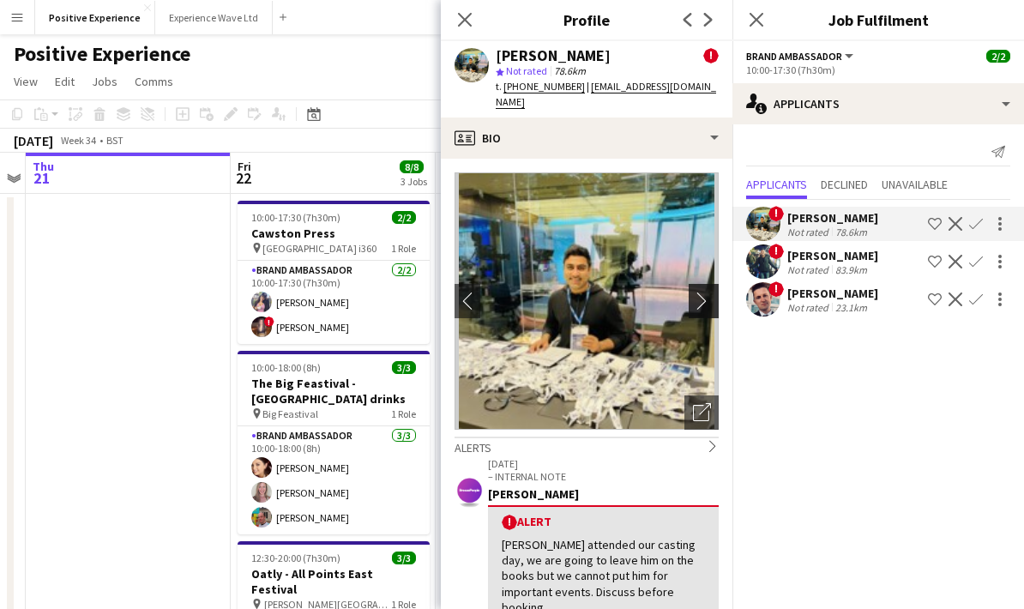
click at [706, 292] on app-icon "chevron-right" at bounding box center [706, 301] width 27 height 18
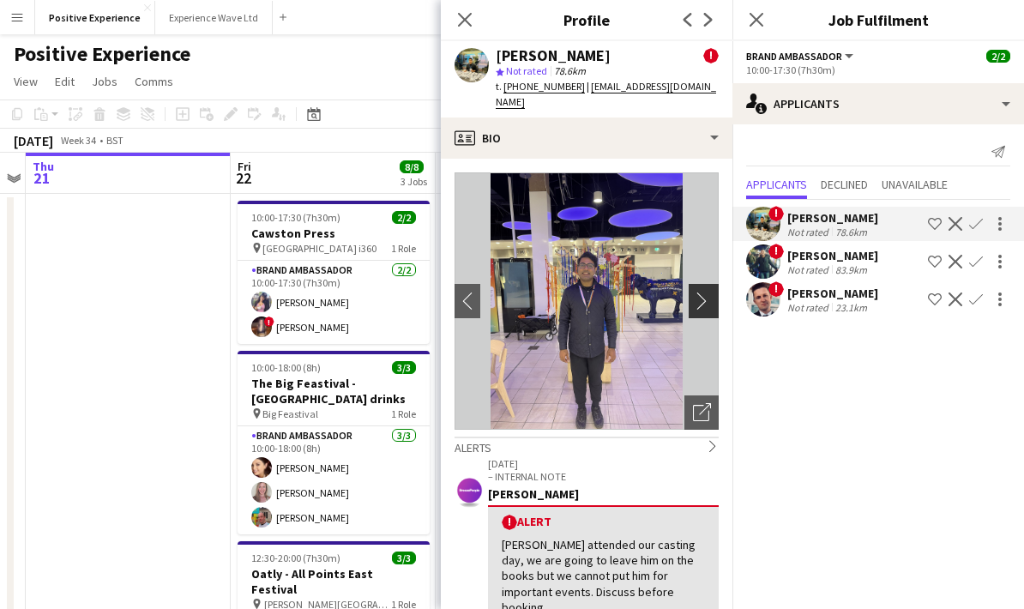
click at [702, 292] on app-icon "chevron-right" at bounding box center [706, 301] width 27 height 18
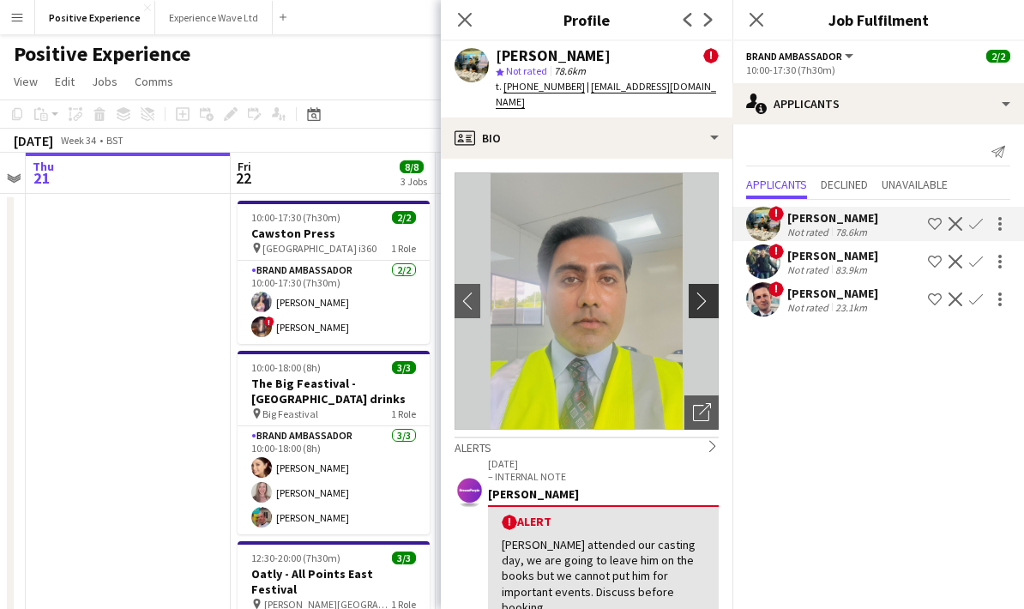
click at [706, 292] on app-icon "chevron-right" at bounding box center [706, 301] width 27 height 18
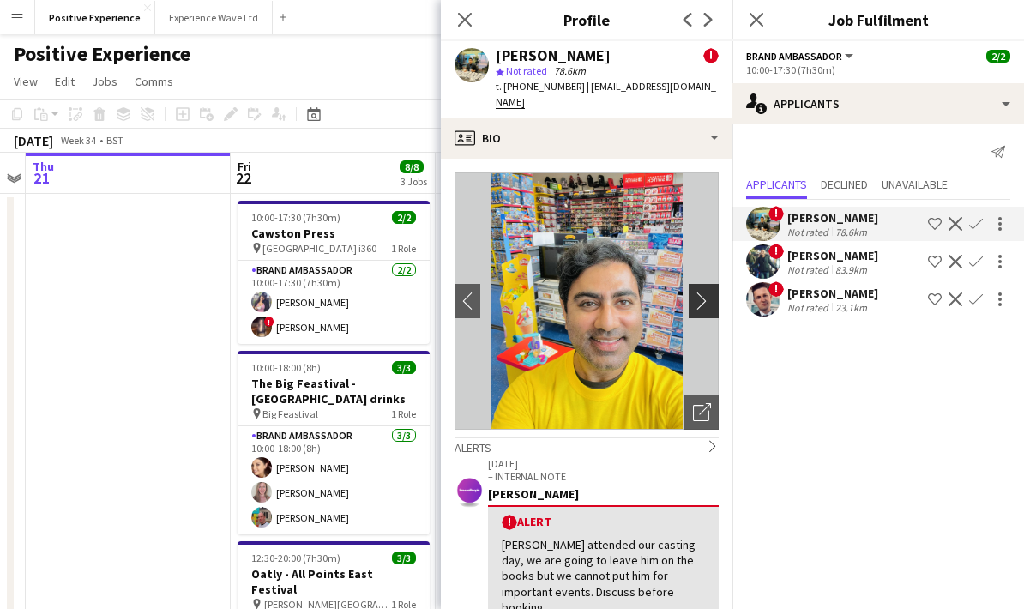
click at [705, 292] on app-icon "chevron-right" at bounding box center [706, 301] width 27 height 18
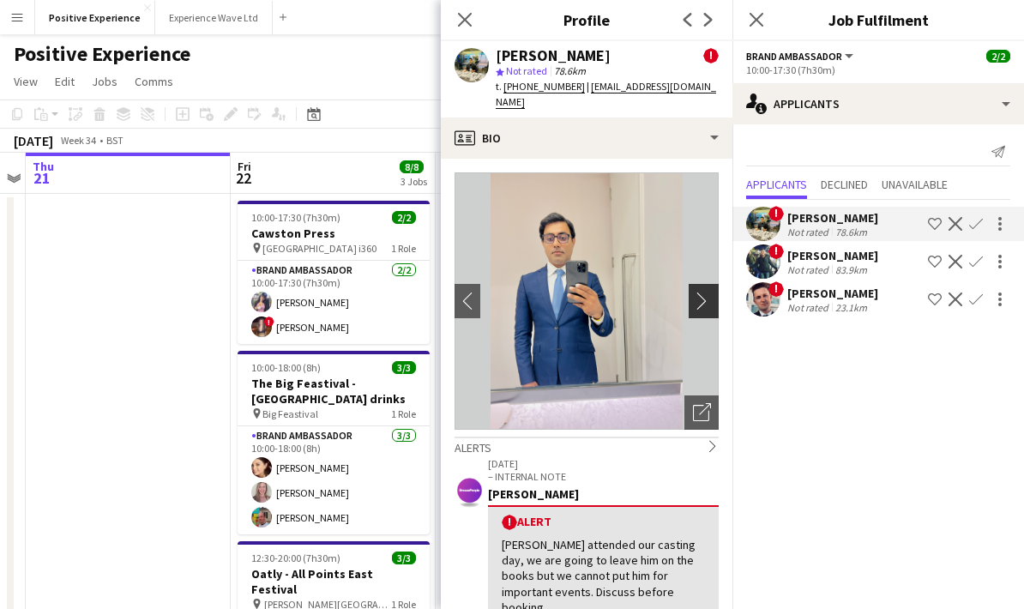
click at [701, 292] on app-icon "chevron-right" at bounding box center [706, 301] width 27 height 18
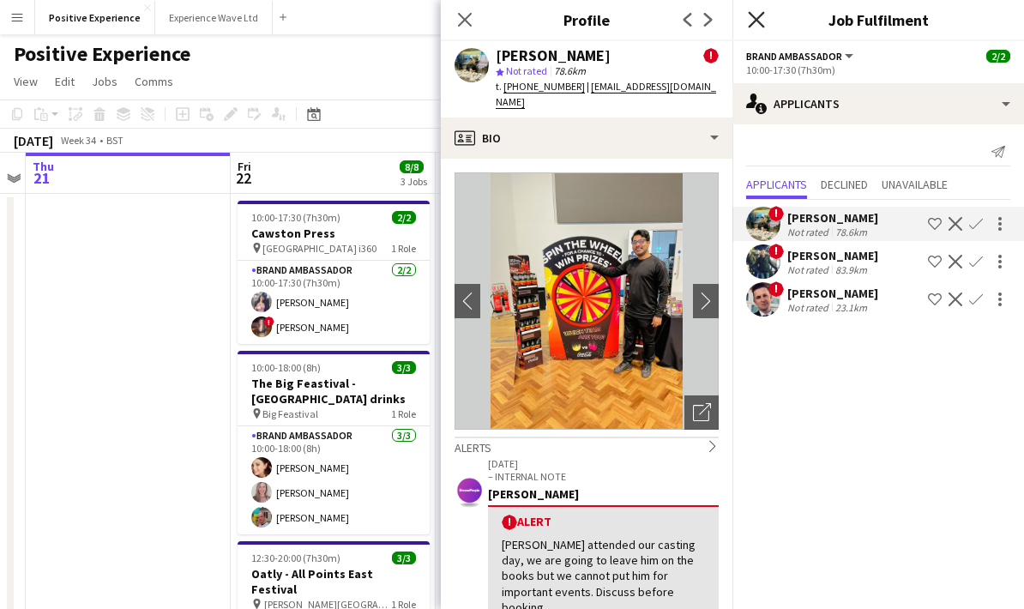
click at [756, 18] on icon at bounding box center [756, 19] width 16 height 16
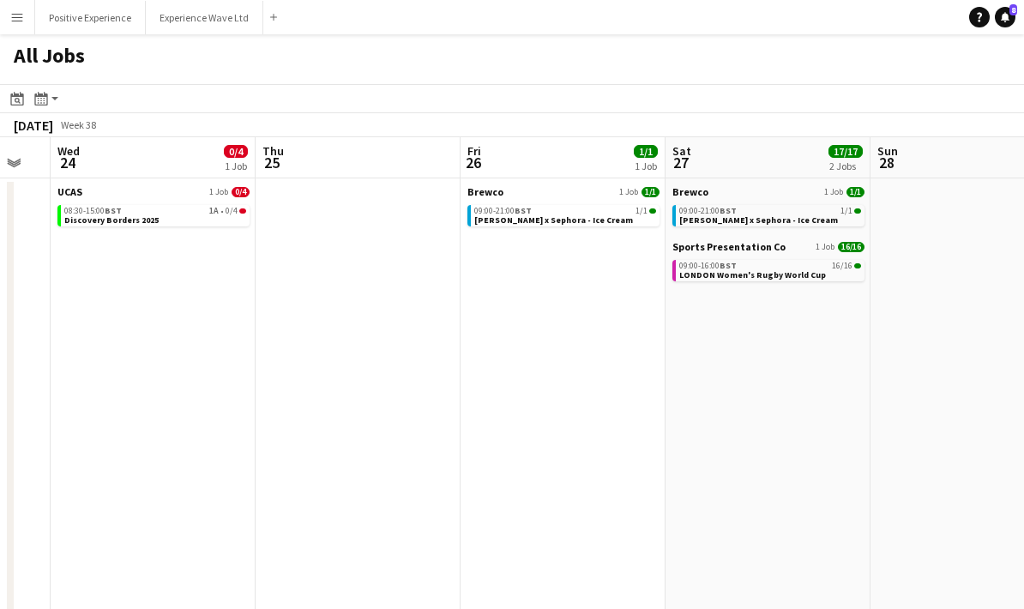
scroll to position [0, 492]
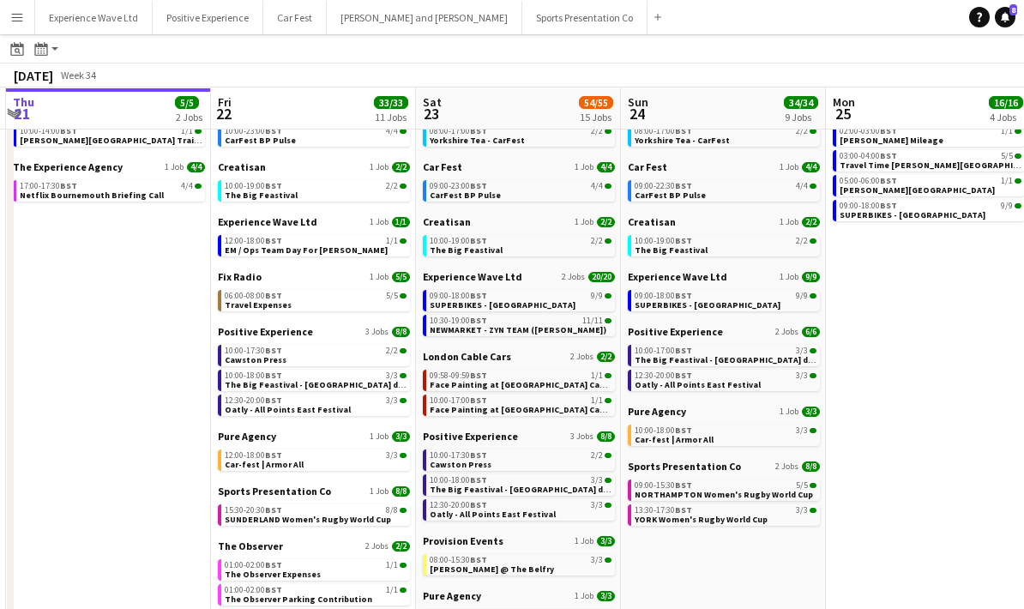
scroll to position [79, 0]
click at [535, 307] on link "09:00-18:00 BST 9/9 SUPERBIKES - Cadwall Park" at bounding box center [521, 299] width 182 height 20
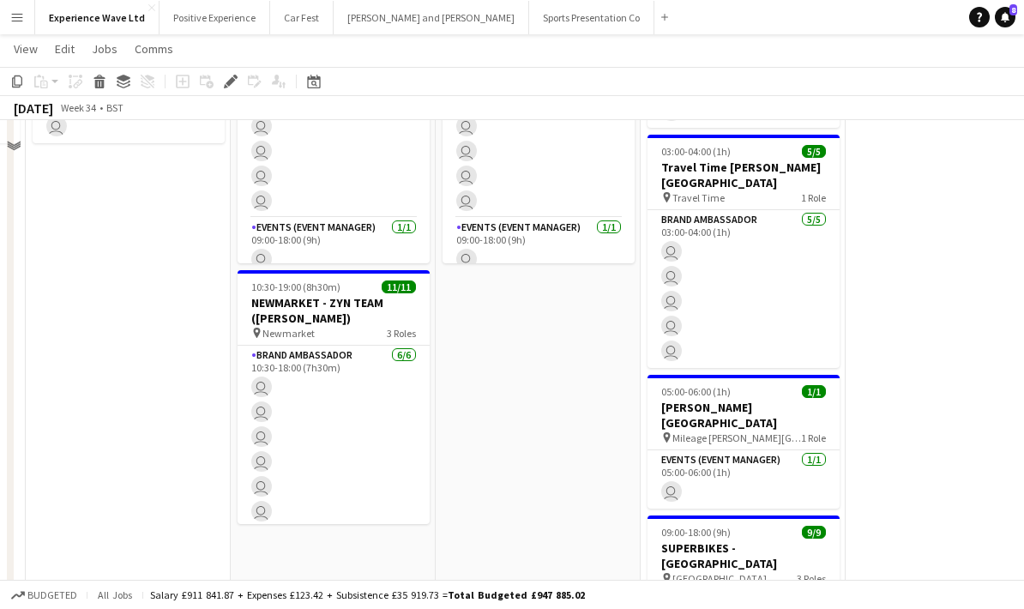
scroll to position [69, 0]
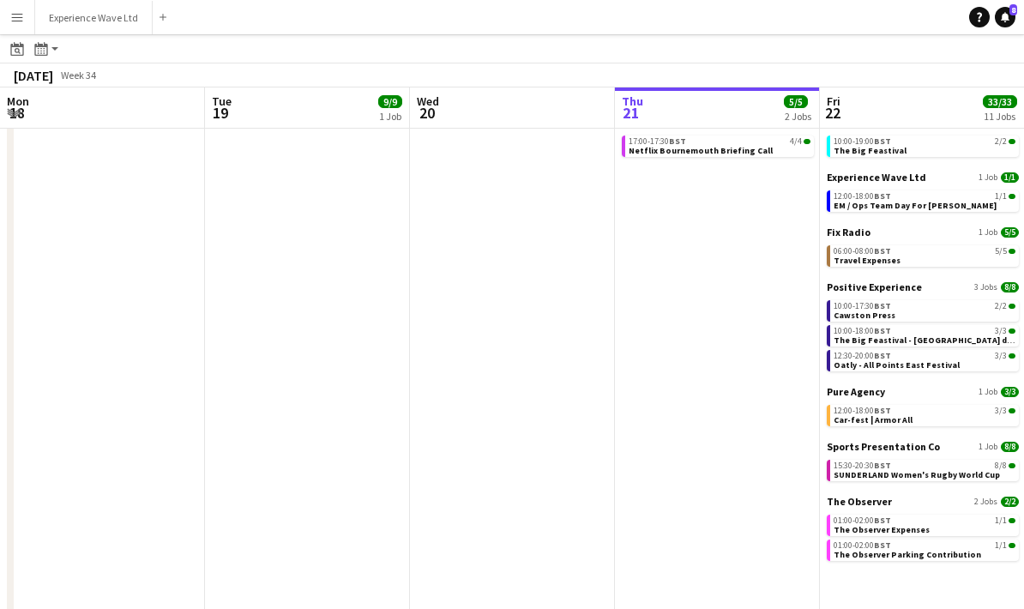
scroll to position [0, 506]
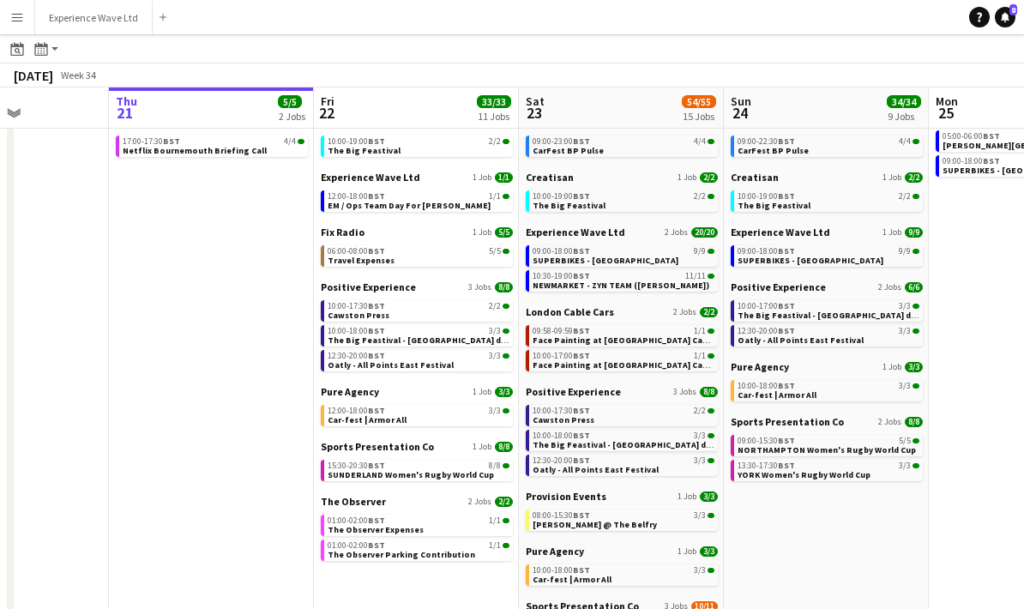
click at [20, 21] on app-icon "Menu" at bounding box center [17, 17] width 14 height 14
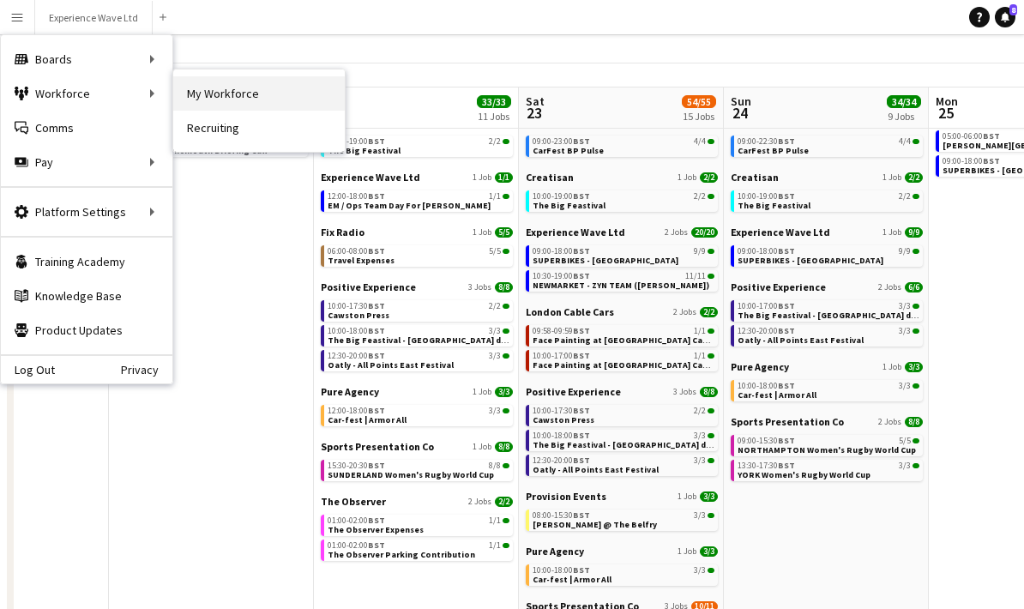
click at [236, 84] on link "My Workforce" at bounding box center [259, 93] width 172 height 34
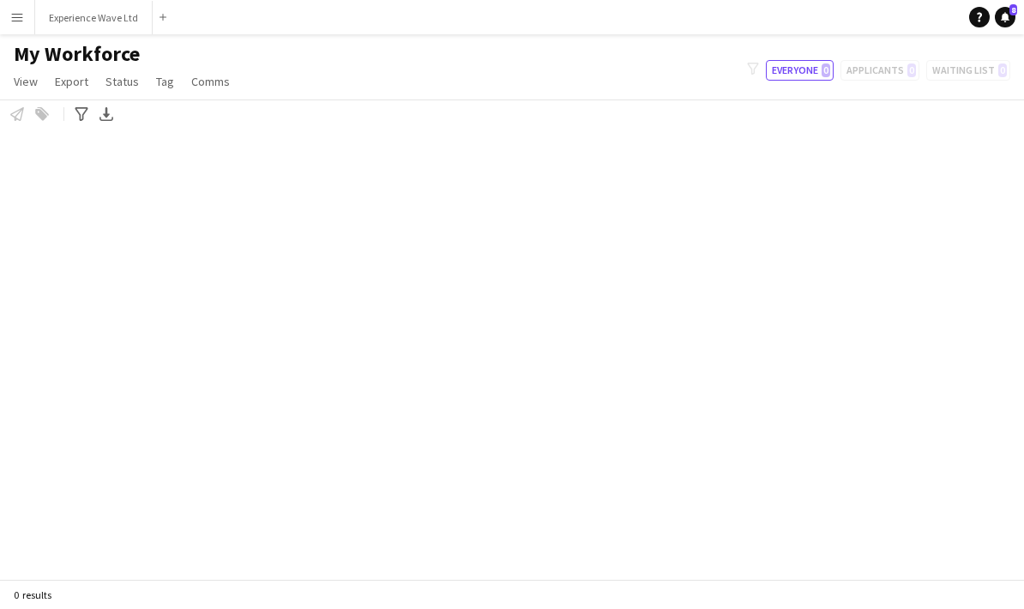
scroll to position [69, 0]
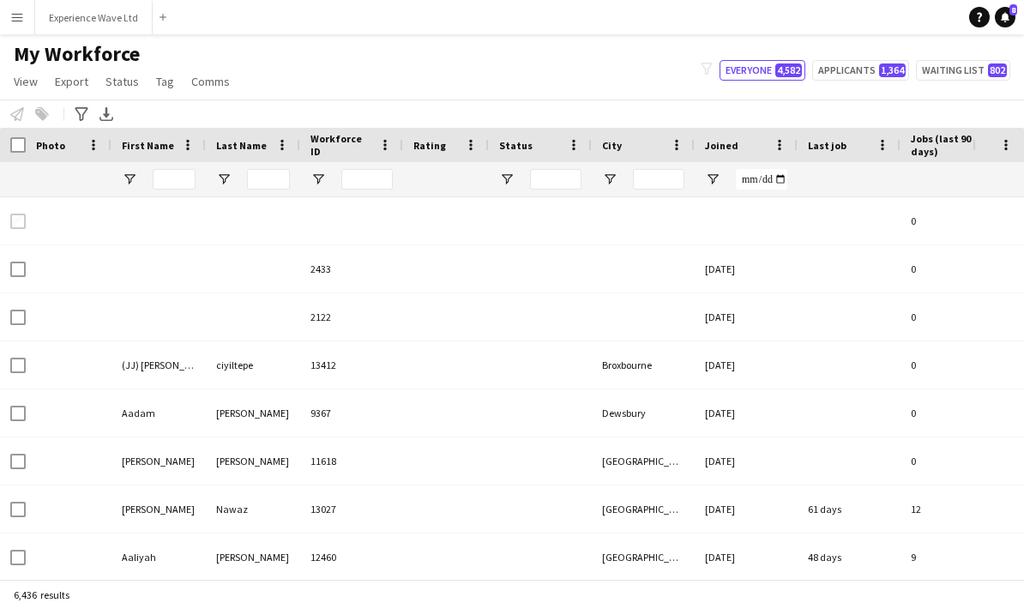
type input "****"
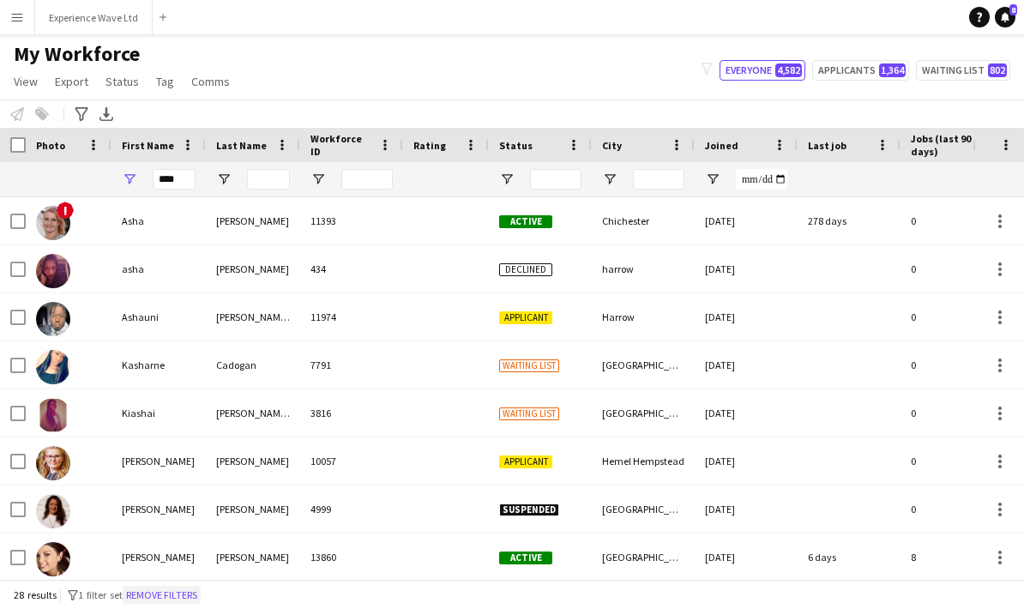
click at [183, 597] on button "Remove filters" at bounding box center [162, 595] width 78 height 19
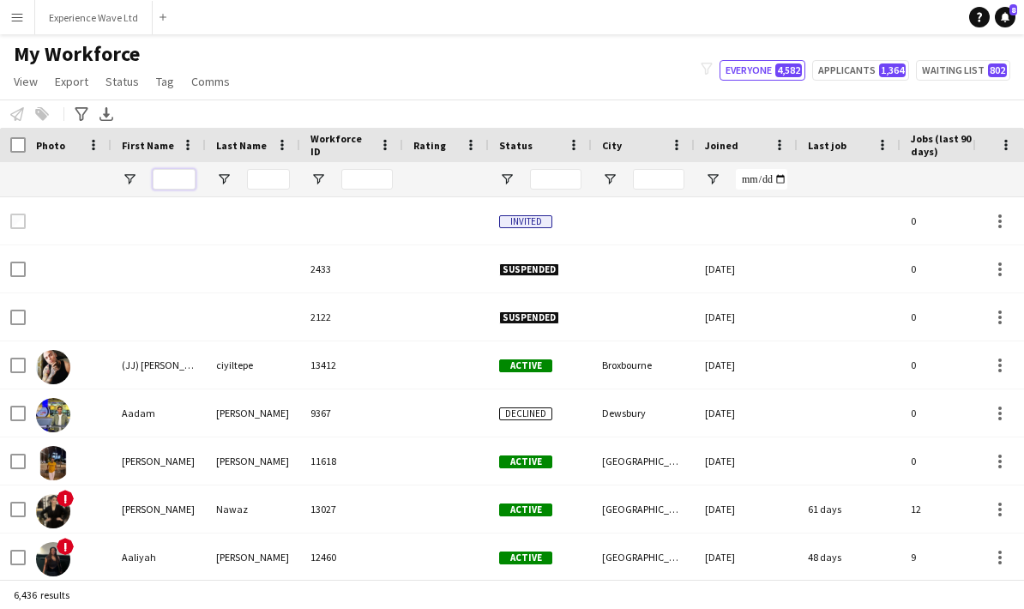
click at [165, 169] on input "First Name Filter Input" at bounding box center [174, 179] width 43 height 21
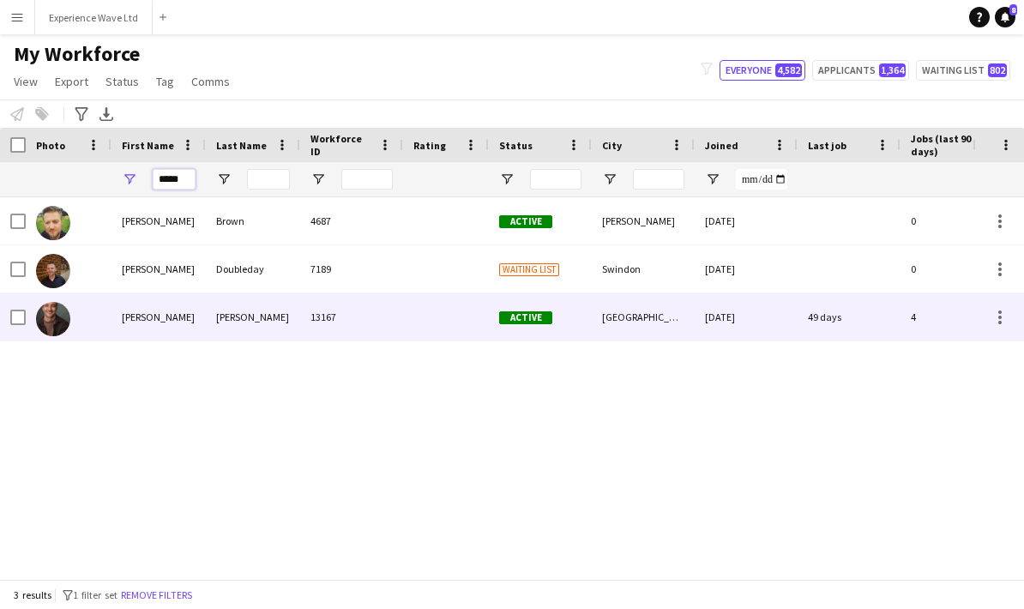
type input "*****"
click at [145, 293] on div "Colin" at bounding box center [158, 316] width 94 height 47
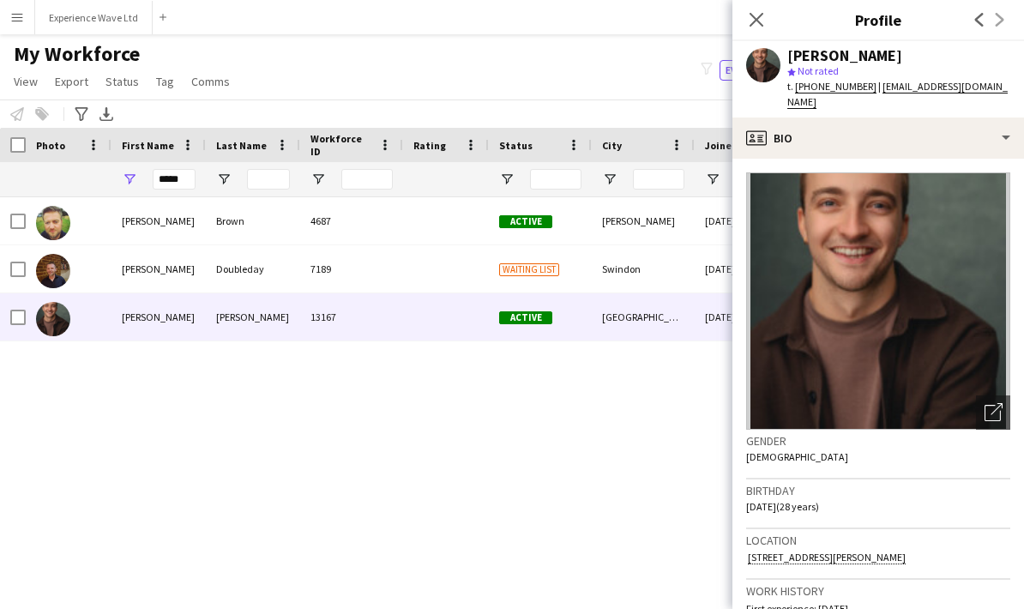
scroll to position [0, 0]
click at [753, 13] on icon "Close pop-in" at bounding box center [756, 19] width 16 height 16
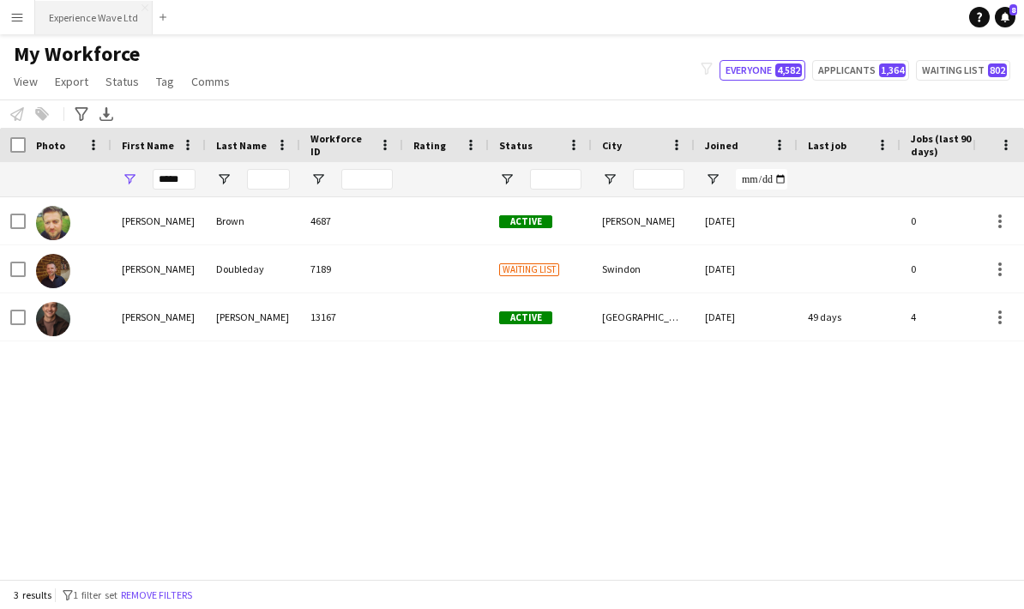
click at [80, 13] on button "Experience Wave Ltd Close" at bounding box center [93, 17] width 117 height 33
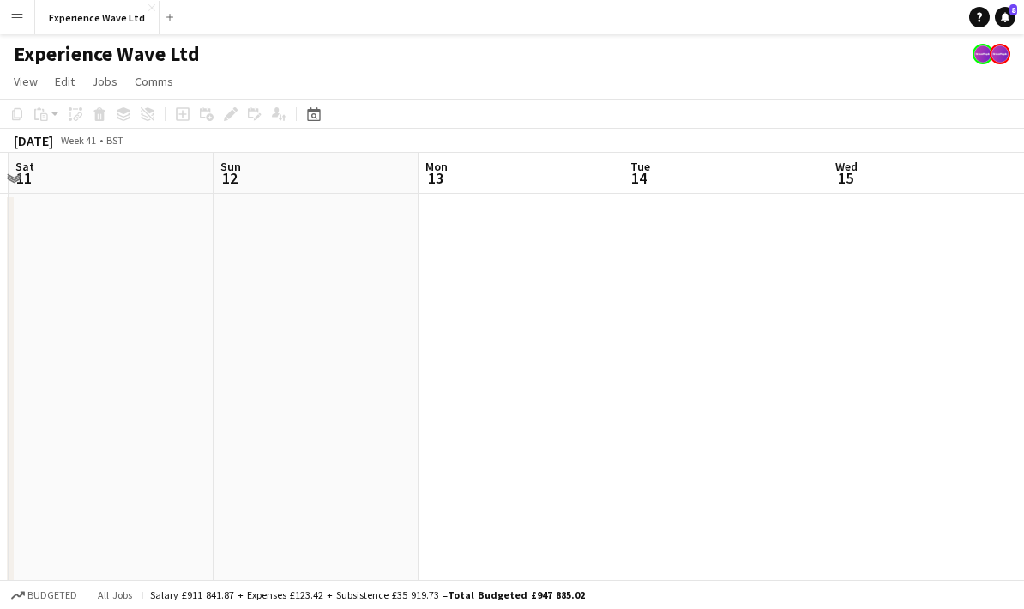
scroll to position [0, 494]
click at [19, 21] on app-icon "Menu" at bounding box center [17, 17] width 14 height 14
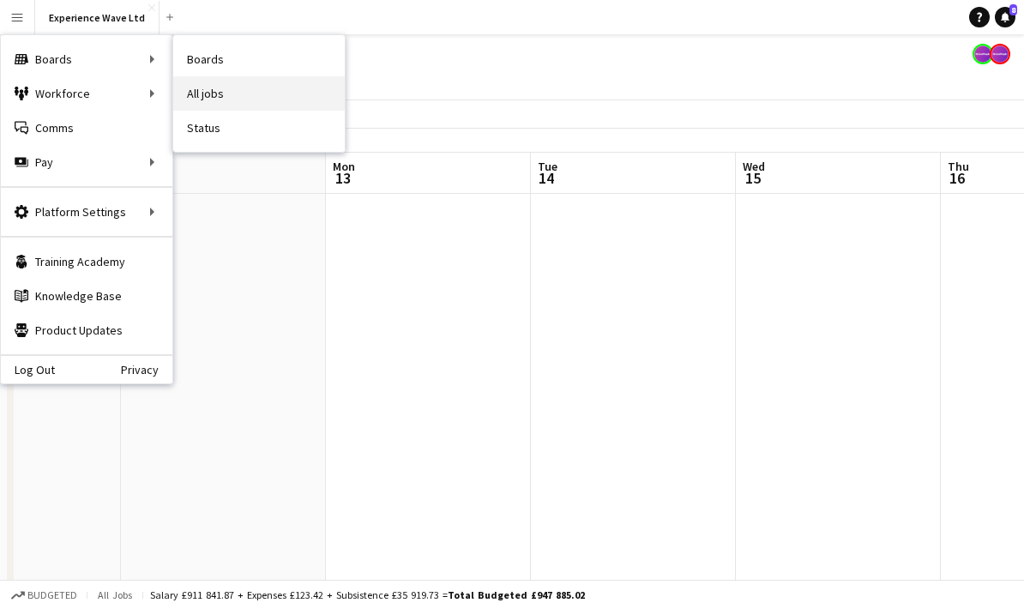
click at [221, 99] on link "All jobs" at bounding box center [259, 93] width 172 height 34
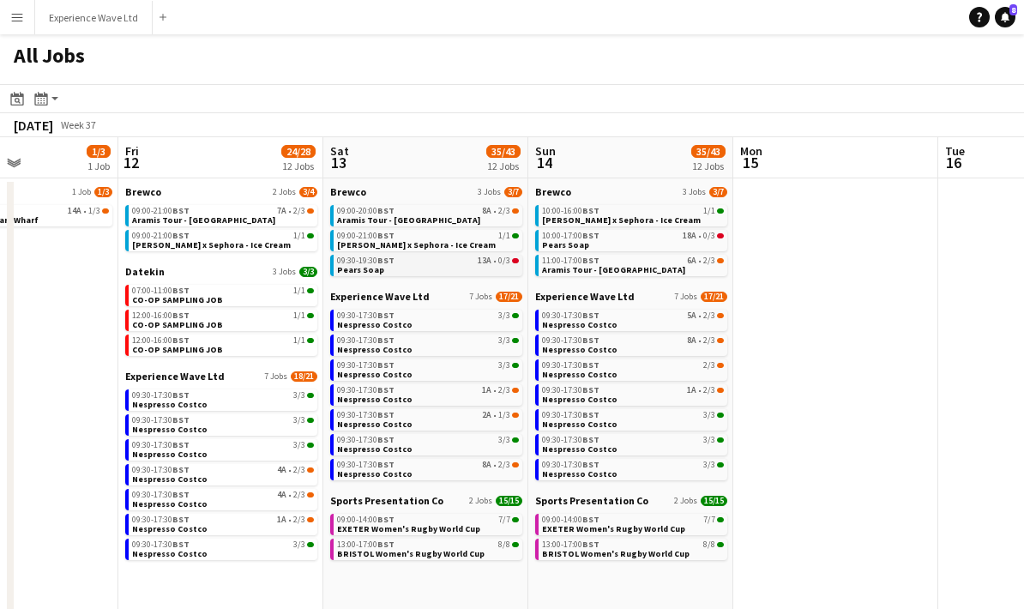
click at [428, 267] on link "09:30-19:30 BST 13A • 0/3 Pears Soap" at bounding box center [428, 265] width 182 height 20
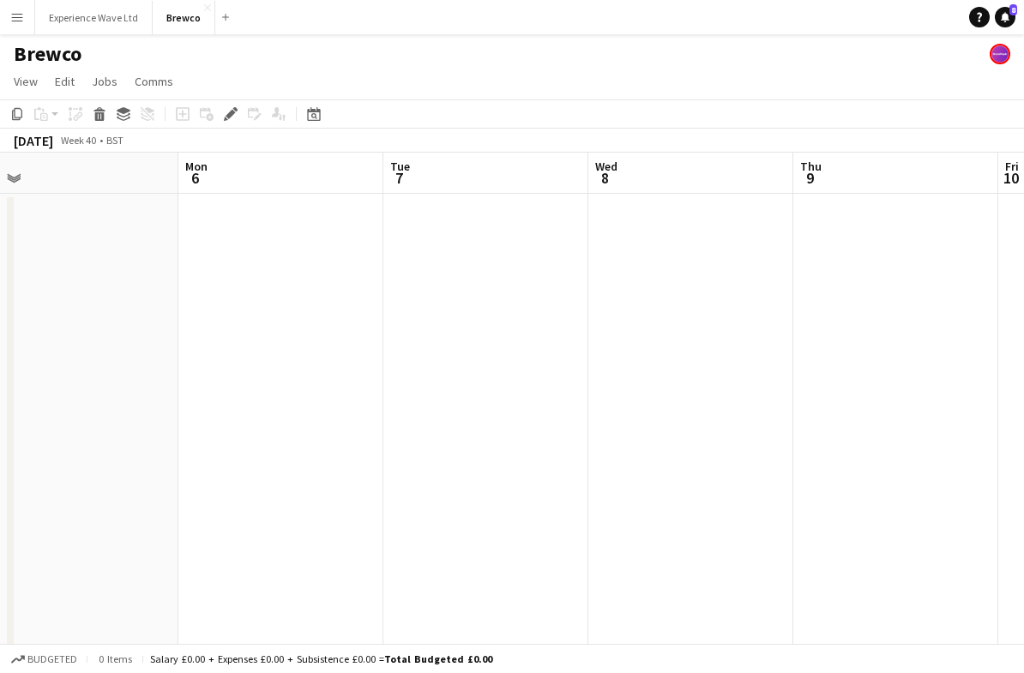
scroll to position [0, 498]
click at [13, 21] on app-icon "Menu" at bounding box center [17, 17] width 14 height 14
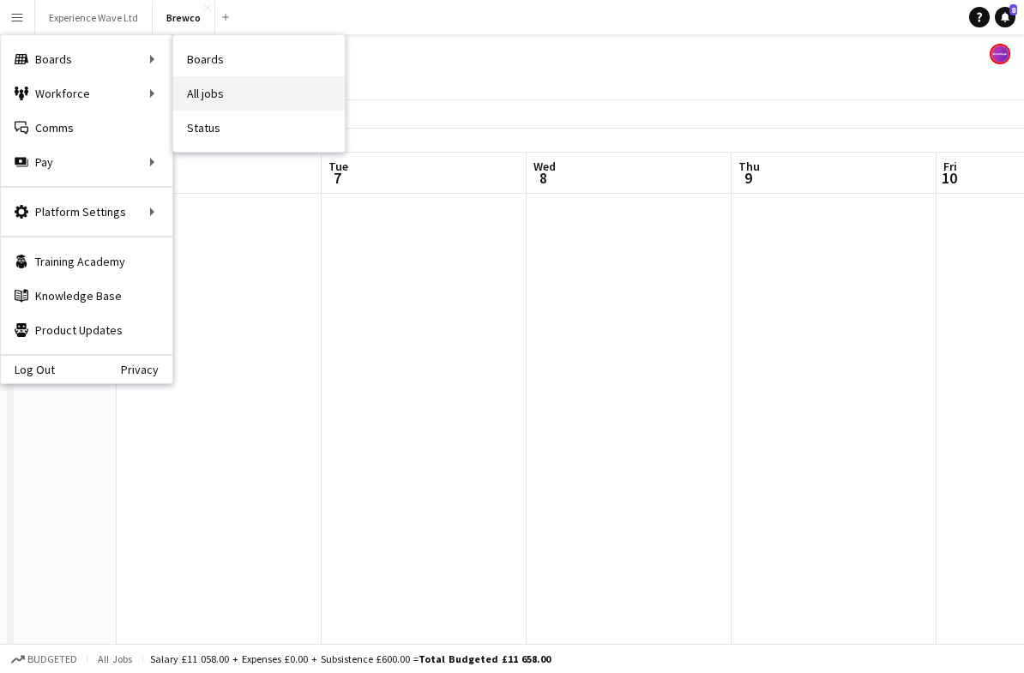
click at [257, 98] on link "All jobs" at bounding box center [259, 93] width 172 height 34
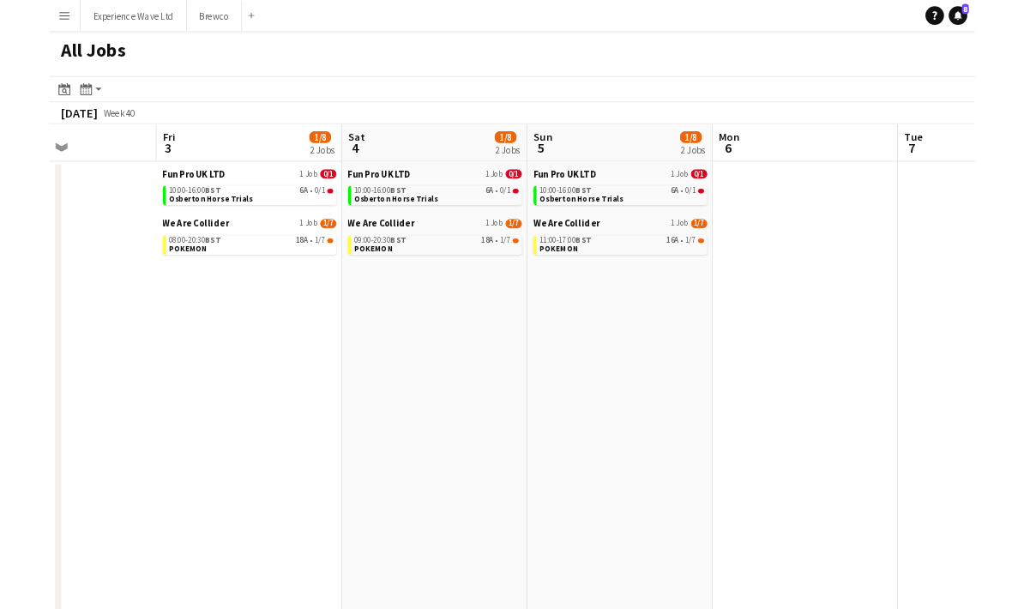
scroll to position [0, 436]
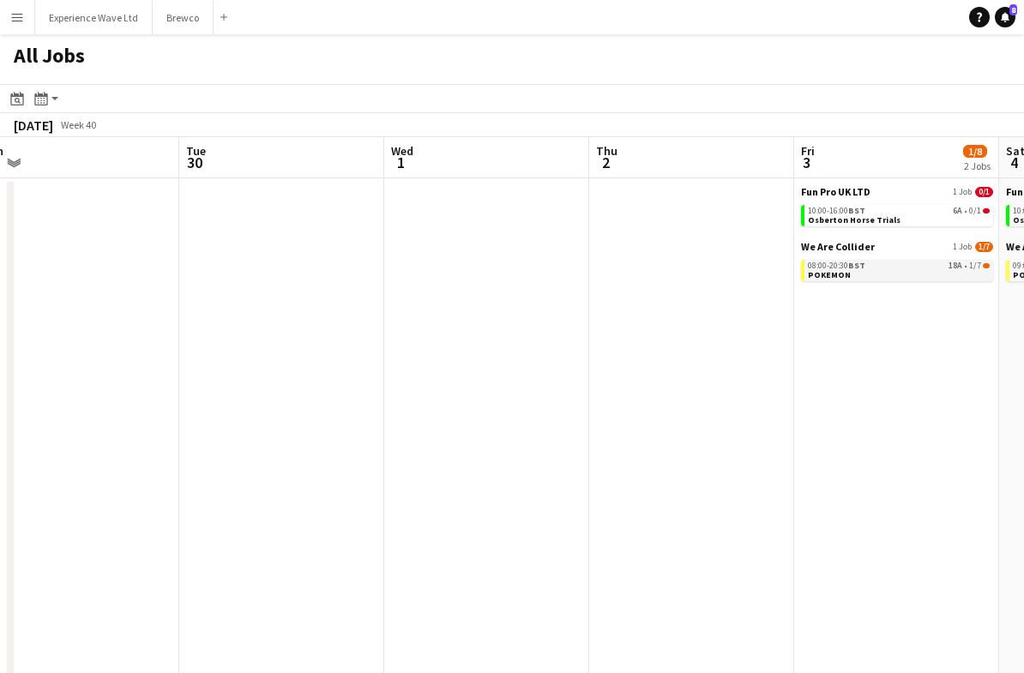
click at [890, 274] on link "08:00-20:30 BST 18A • 1/7 POKEMON" at bounding box center [899, 270] width 182 height 20
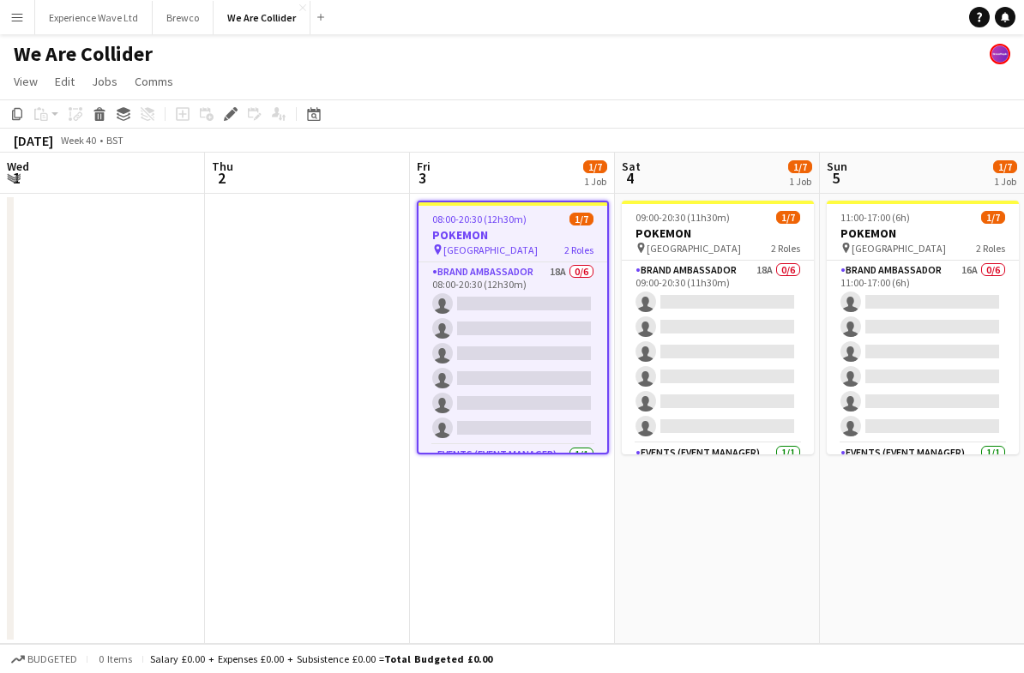
scroll to position [0, 589]
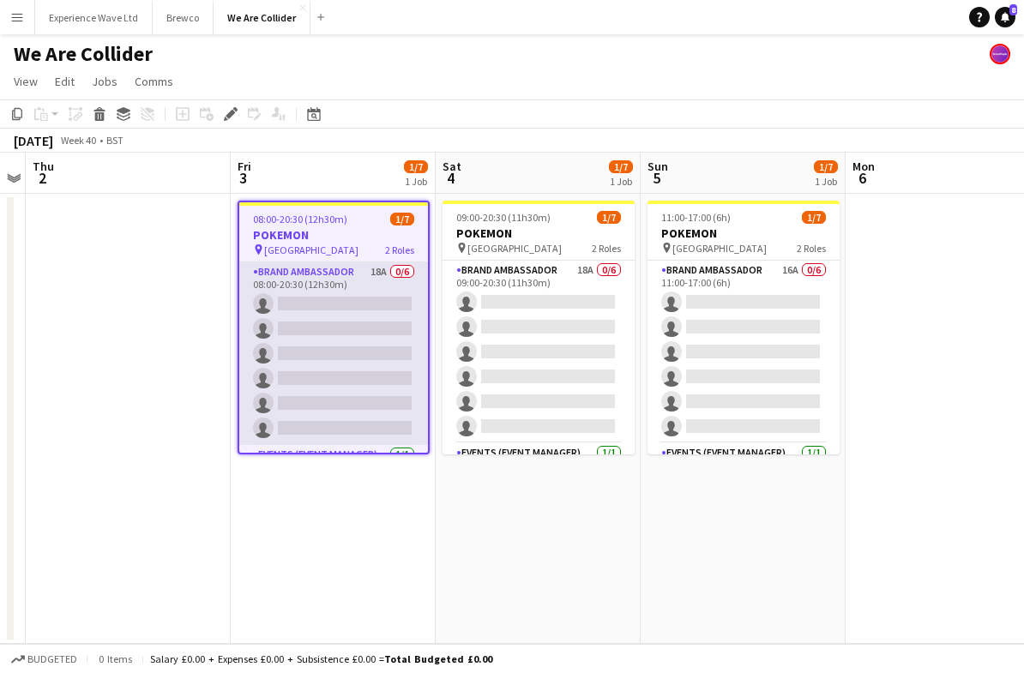
click at [353, 366] on app-card-role "Brand Ambassador 18A 0/6 08:00-20:30 (12h30m) single-neutral-actions single-neu…" at bounding box center [333, 353] width 189 height 183
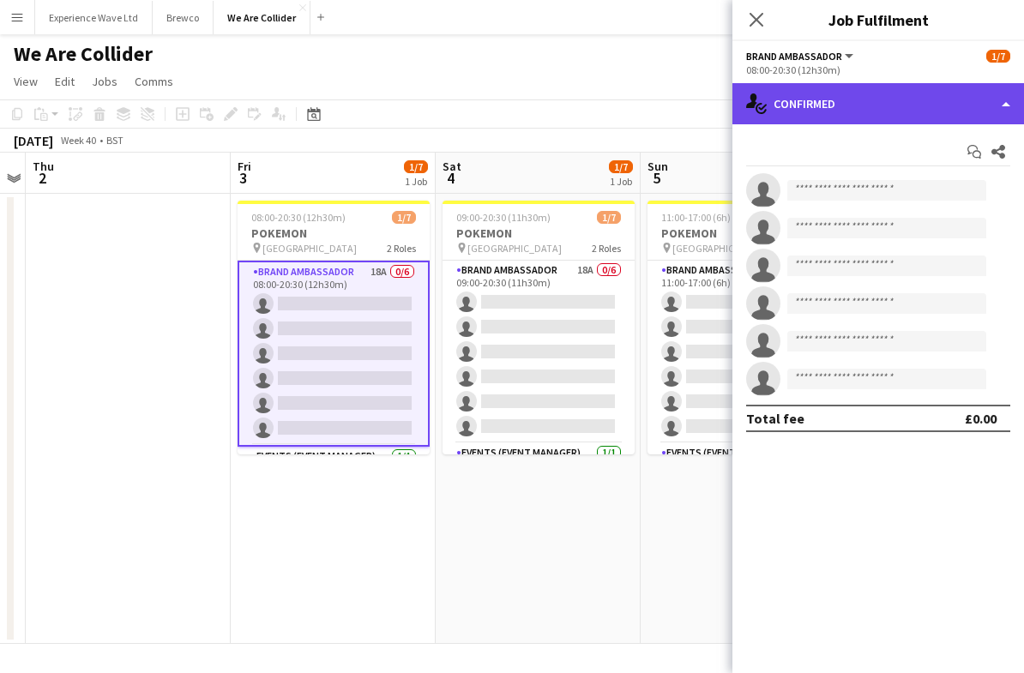
click at [1002, 98] on div "single-neutral-actions-check-2 Confirmed" at bounding box center [878, 103] width 292 height 41
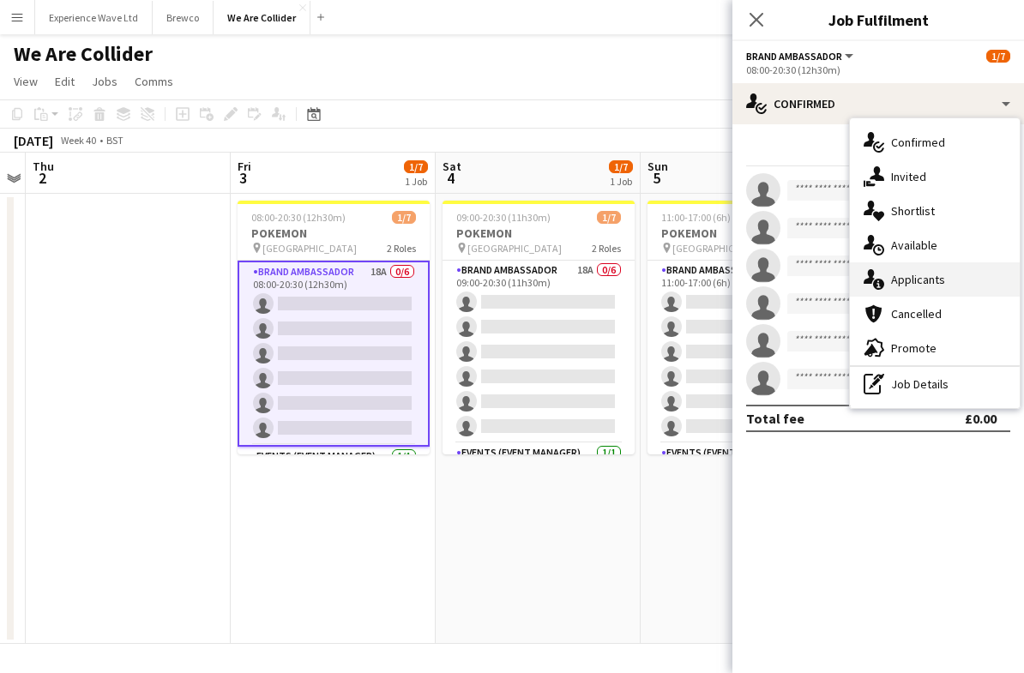
click at [944, 284] on div "single-neutral-actions-information Applicants" at bounding box center [935, 279] width 170 height 34
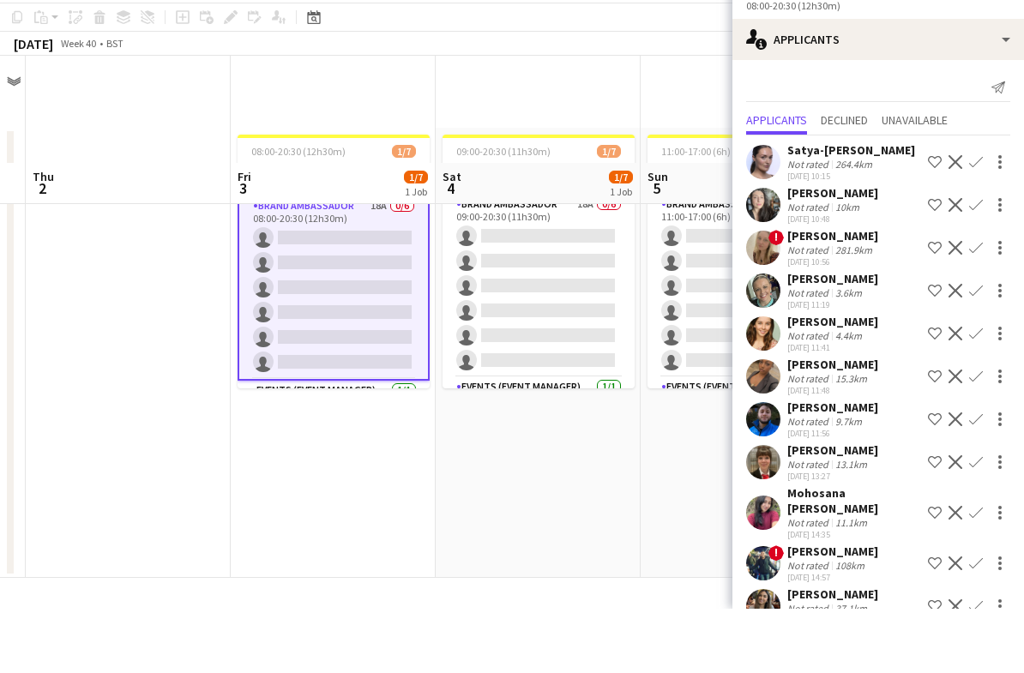
scroll to position [42, 0]
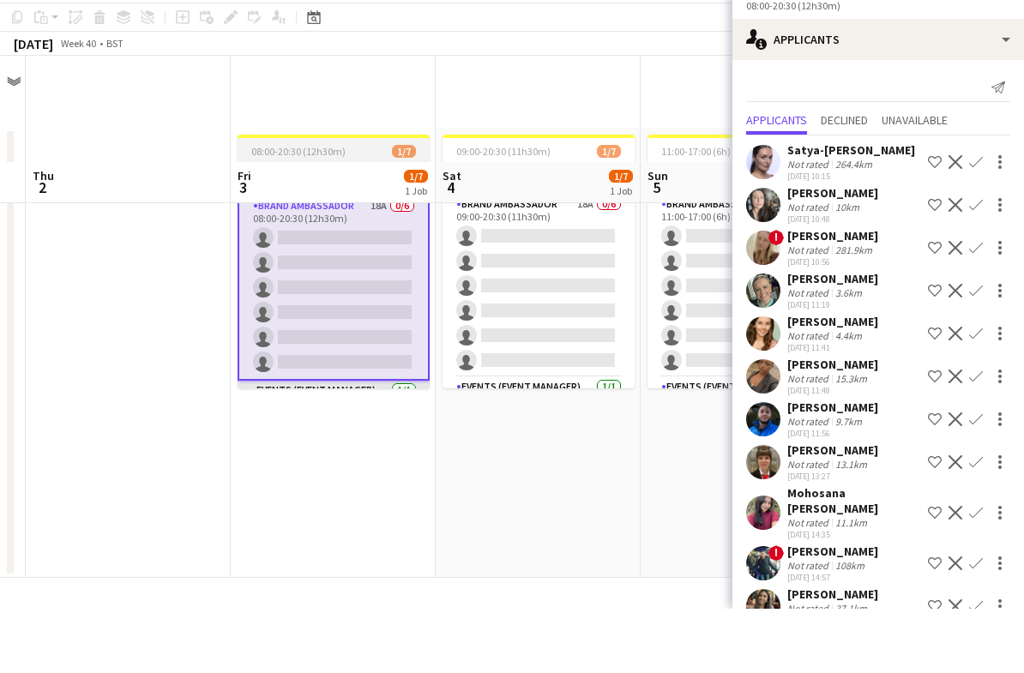
click at [362, 445] on app-card-role "Events (Event Manager) [DATE] 08:00-20:30 (12h30m) [PERSON_NAME]" at bounding box center [334, 474] width 192 height 58
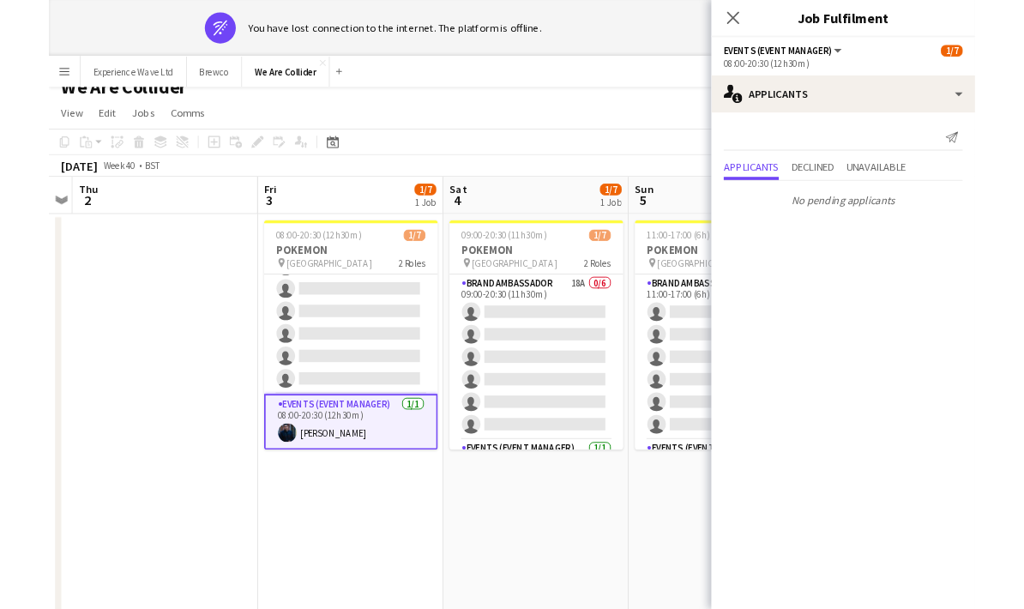
scroll to position [0, 0]
